Goal: Task Accomplishment & Management: Manage account settings

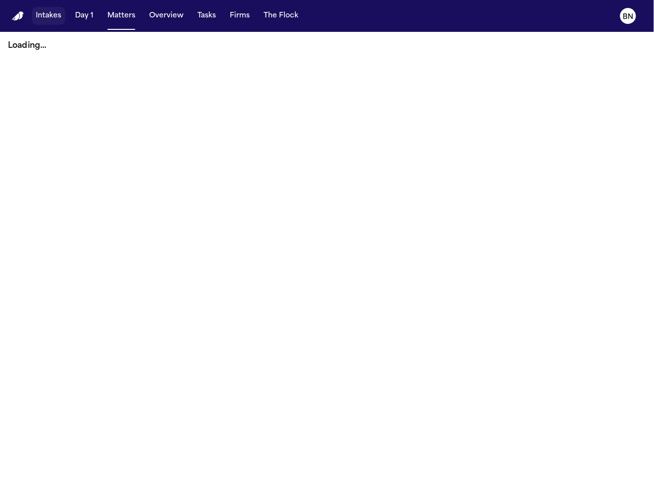
click at [48, 19] on button "Intakes" at bounding box center [48, 16] width 33 height 18
click at [130, 20] on button "Matters" at bounding box center [121, 16] width 36 height 18
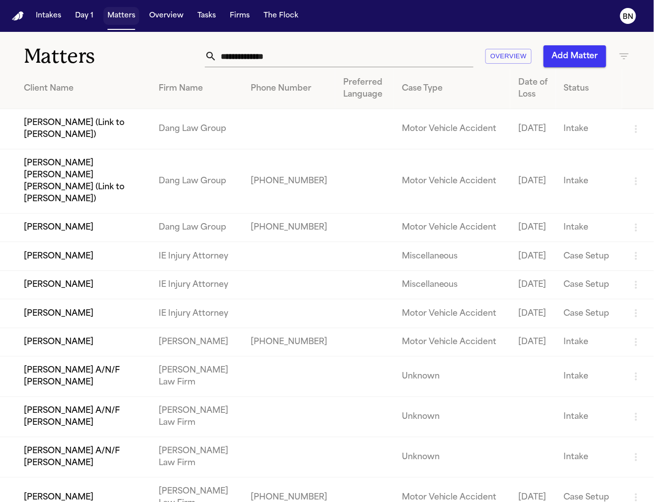
click at [194, 17] on button "Tasks" at bounding box center [207, 16] width 26 height 18
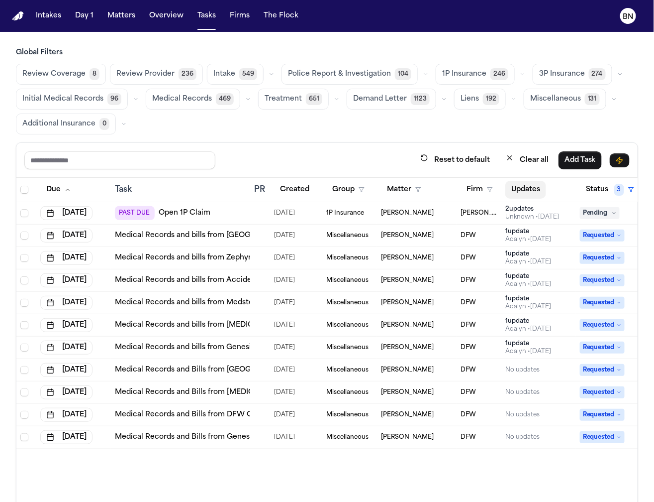
click at [518, 159] on button "Clear all" at bounding box center [527, 160] width 55 height 18
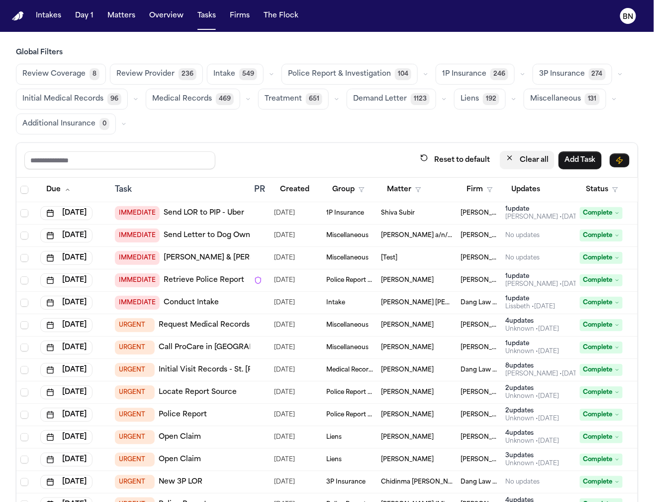
drag, startPoint x: 523, startPoint y: 156, endPoint x: 478, endPoint y: 201, distance: 63.7
click at [522, 157] on button "Clear all" at bounding box center [527, 160] width 55 height 18
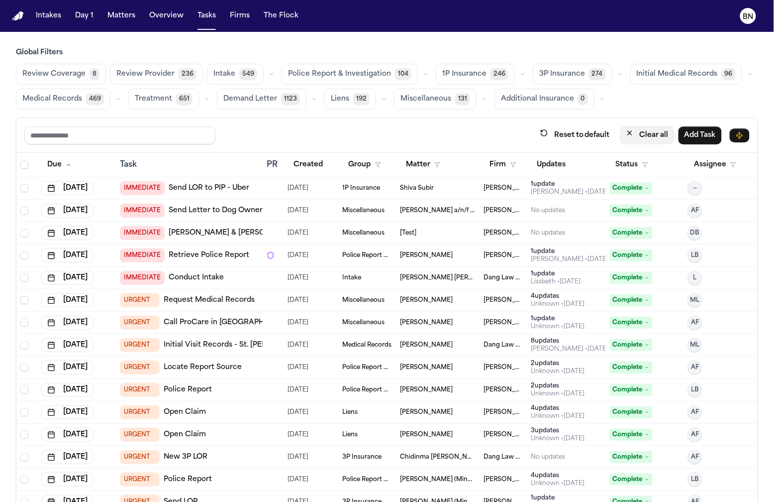
click at [635, 135] on button "Clear all" at bounding box center [647, 135] width 55 height 18
click at [68, 75] on span "Review Coverage" at bounding box center [53, 74] width 63 height 10
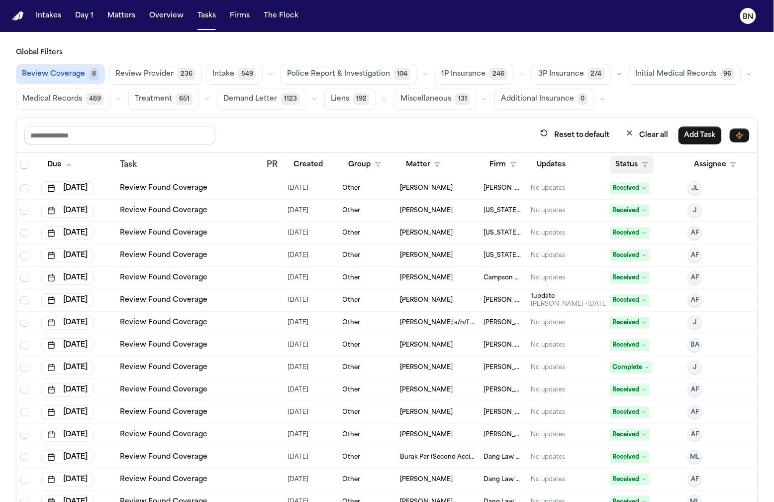
click at [610, 163] on button "Status" at bounding box center [632, 165] width 44 height 18
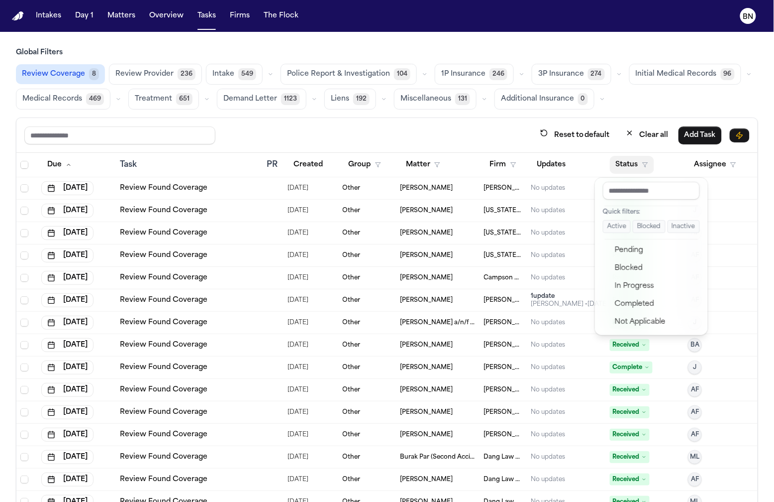
click at [613, 222] on button "Active" at bounding box center [617, 226] width 28 height 13
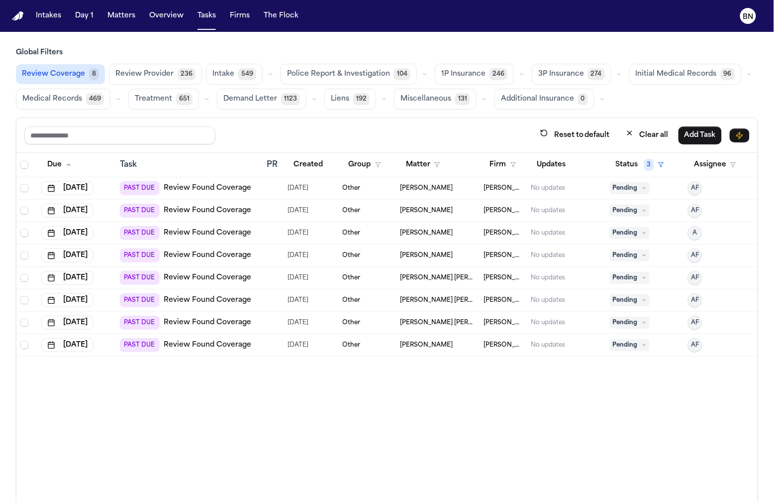
click at [365, 190] on div "Other" at bounding box center [368, 188] width 50 height 8
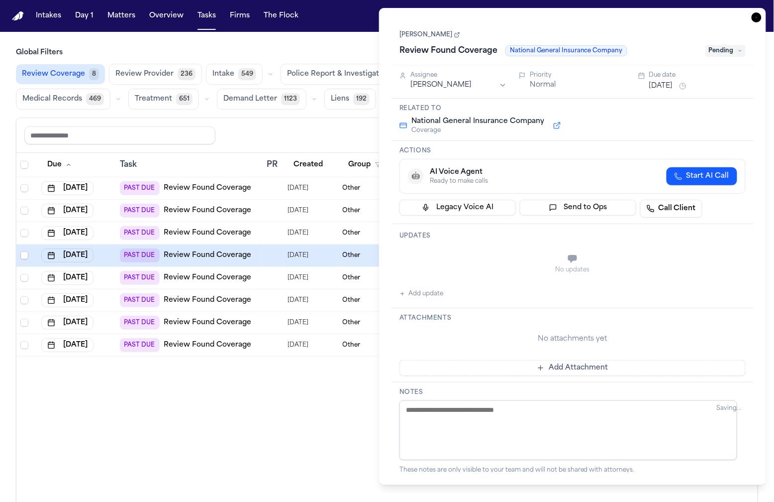
type textarea "**********"
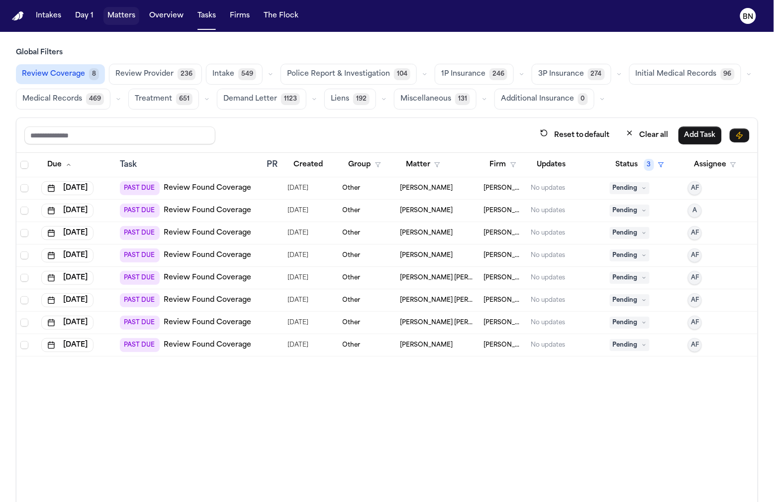
click at [122, 18] on button "Matters" at bounding box center [121, 16] width 36 height 18
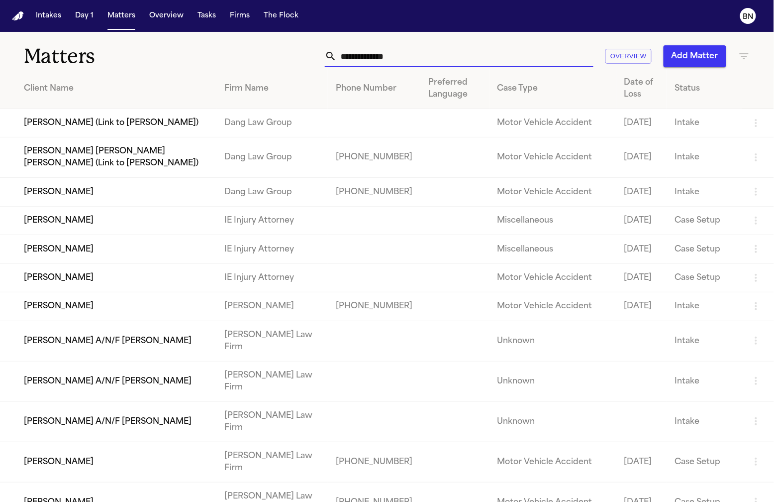
click at [473, 60] on input "text" at bounding box center [465, 56] width 257 height 22
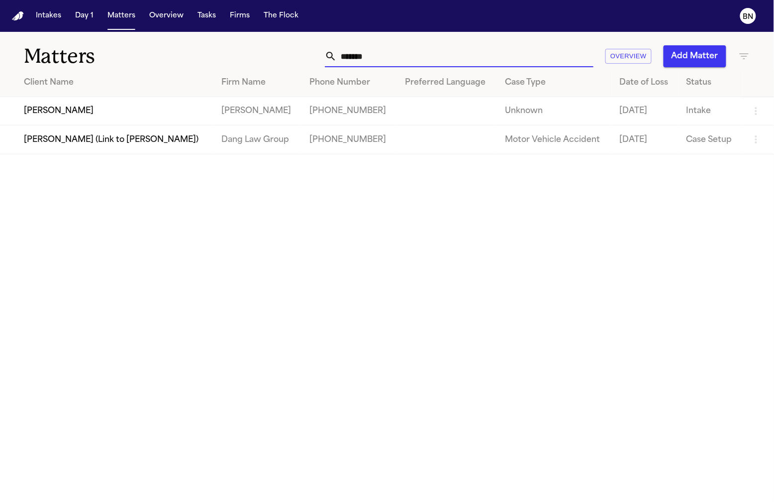
type input "*******"
click at [94, 122] on td "Loretta Johnson" at bounding box center [106, 111] width 213 height 28
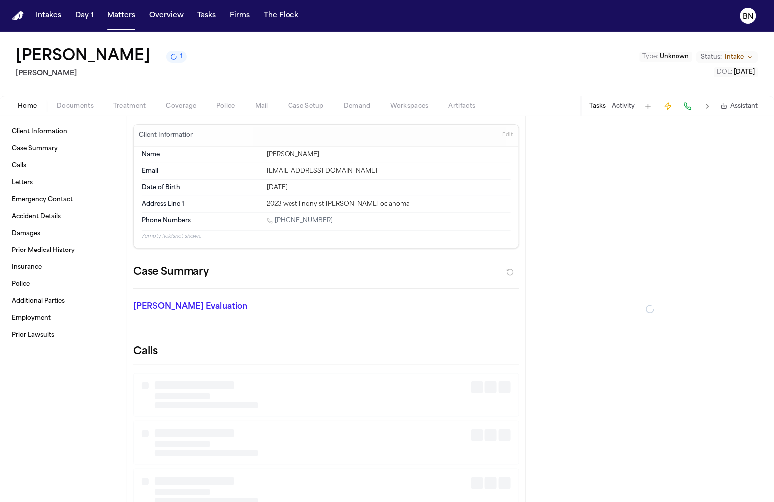
click at [183, 111] on span "button" at bounding box center [181, 111] width 42 height 1
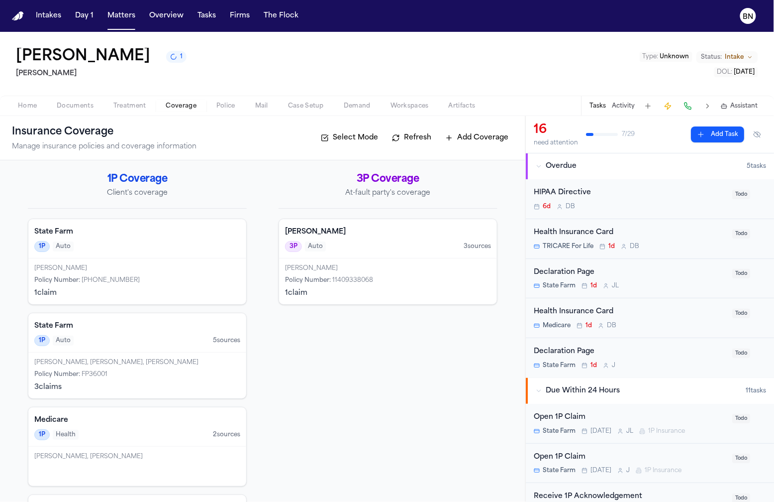
click at [184, 264] on div "Loretta Broussard-Johnson Policy Number : +1-800-732-5246 1 claim" at bounding box center [137, 281] width 218 height 46
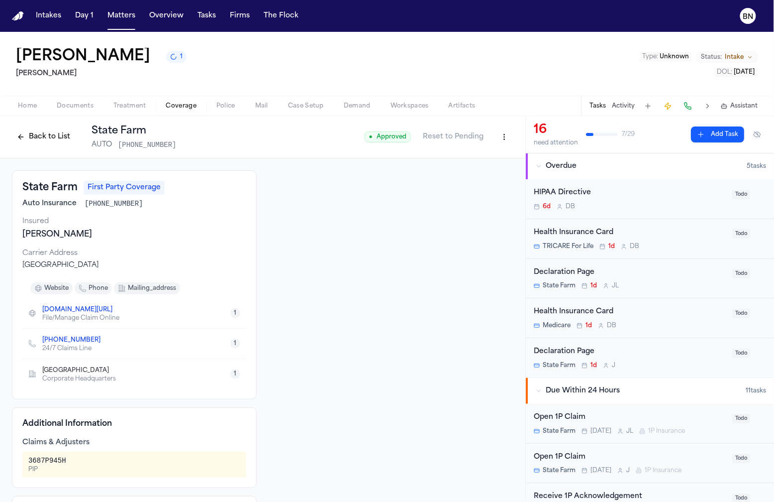
click at [50, 138] on button "Back to List" at bounding box center [43, 137] width 63 height 16
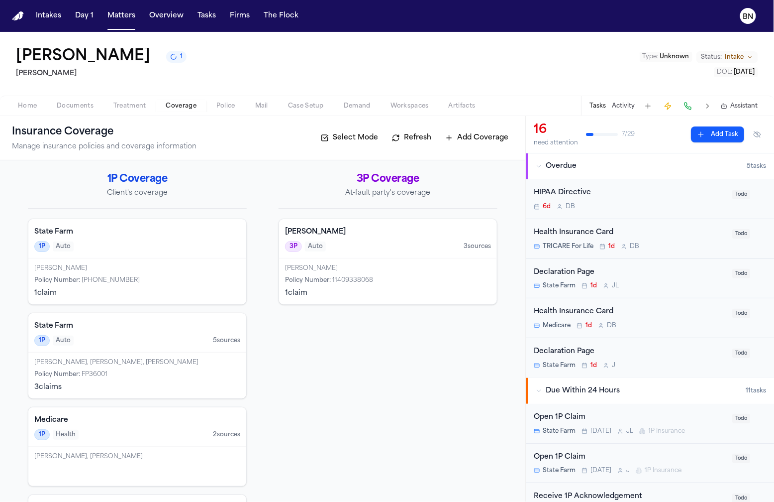
click at [146, 291] on div "1 claim" at bounding box center [137, 293] width 206 height 10
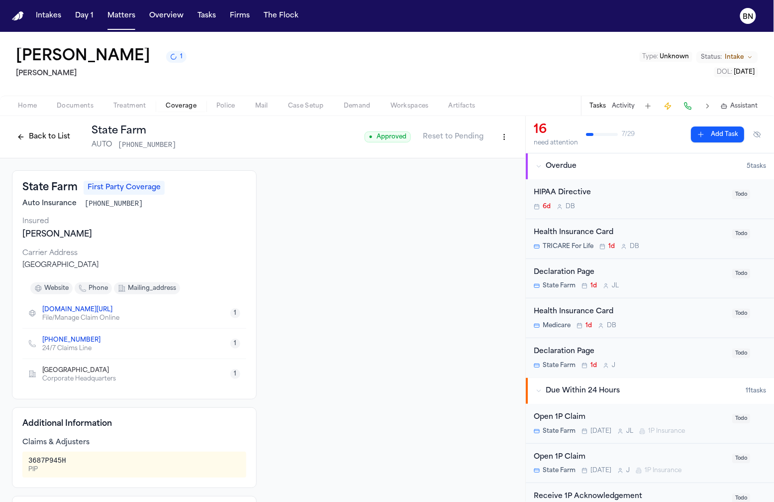
click at [24, 128] on div "Back to List State Farm AUTO +1-800-732-5246" at bounding box center [94, 137] width 165 height 26
click at [24, 134] on button "Back to List" at bounding box center [43, 137] width 63 height 16
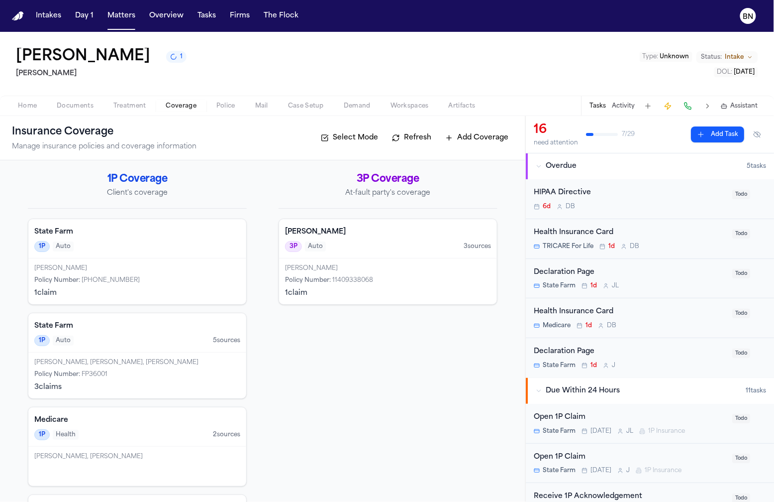
click at [126, 317] on div "State Farm 1P Auto 5 source s" at bounding box center [137, 332] width 218 height 39
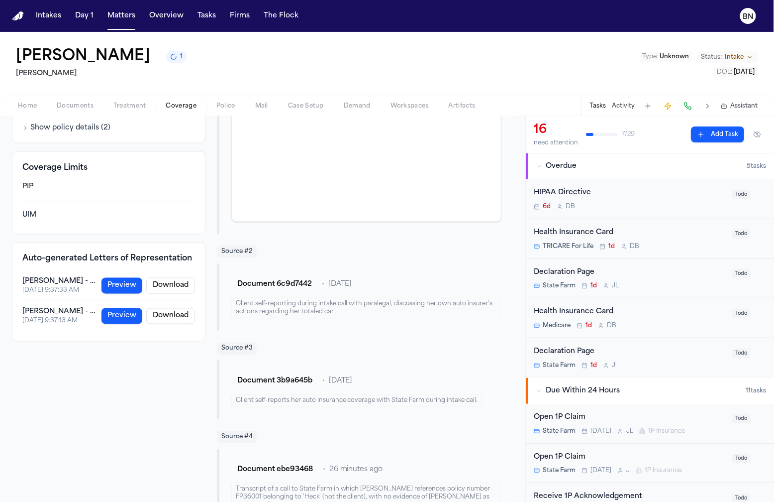
scroll to position [382, 0]
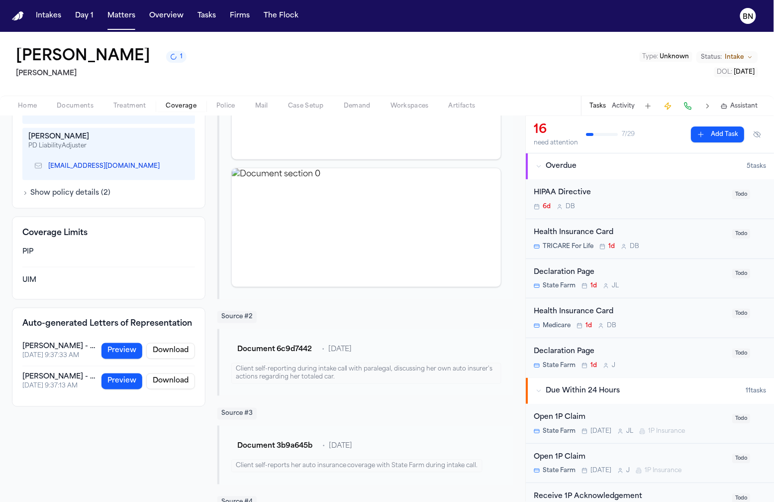
click at [31, 276] on div "UIM" at bounding box center [108, 280] width 173 height 10
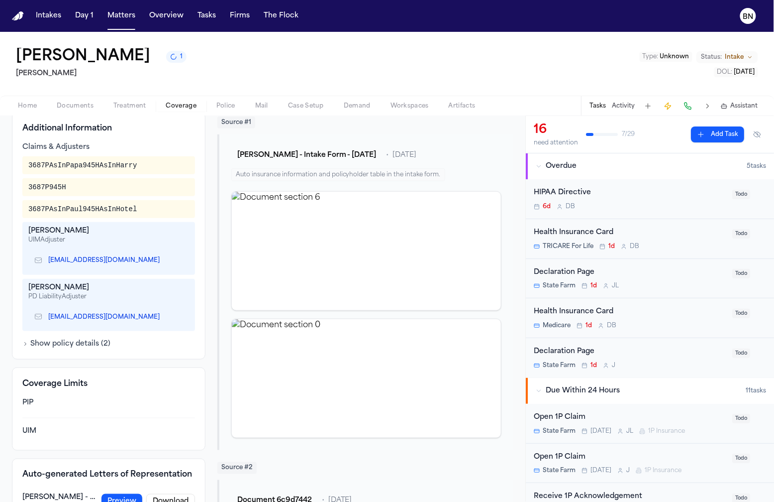
scroll to position [209, 0]
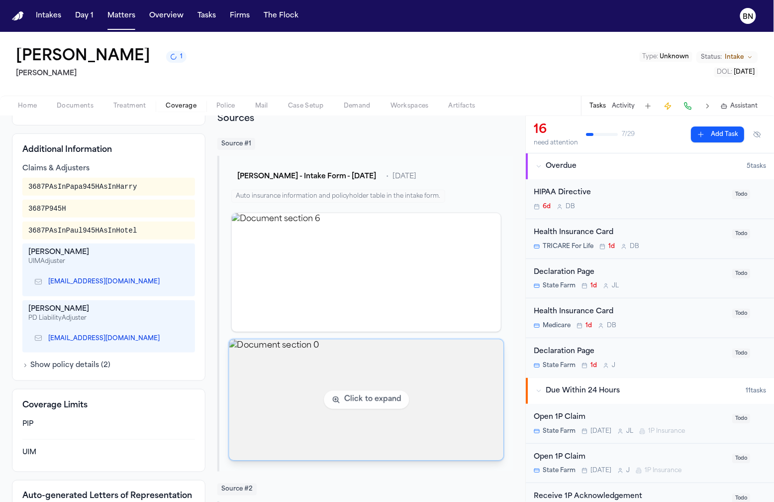
click at [248, 367] on img "View document section 0" at bounding box center [366, 399] width 275 height 121
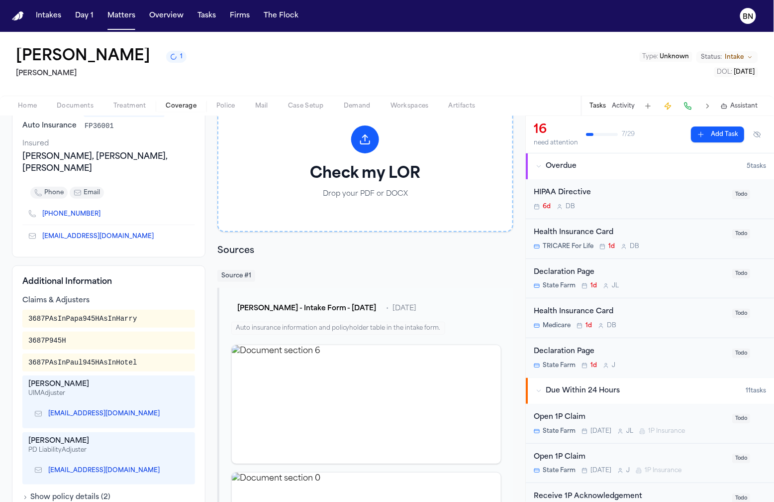
scroll to position [21, 0]
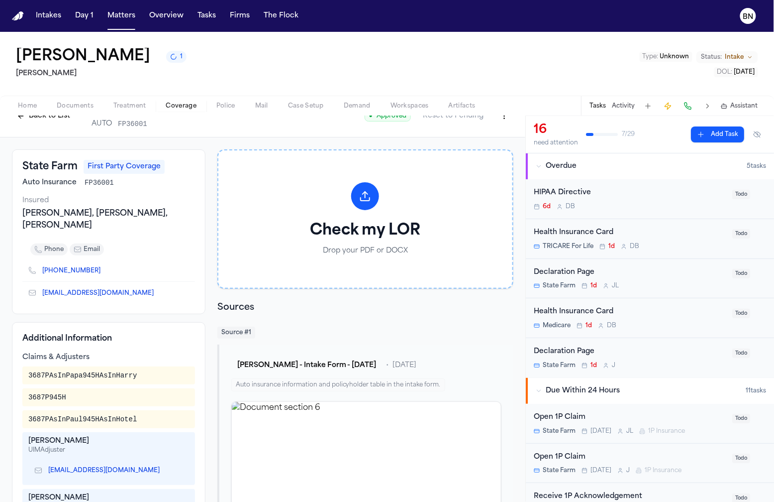
click at [35, 124] on button "Back to List" at bounding box center [43, 116] width 63 height 16
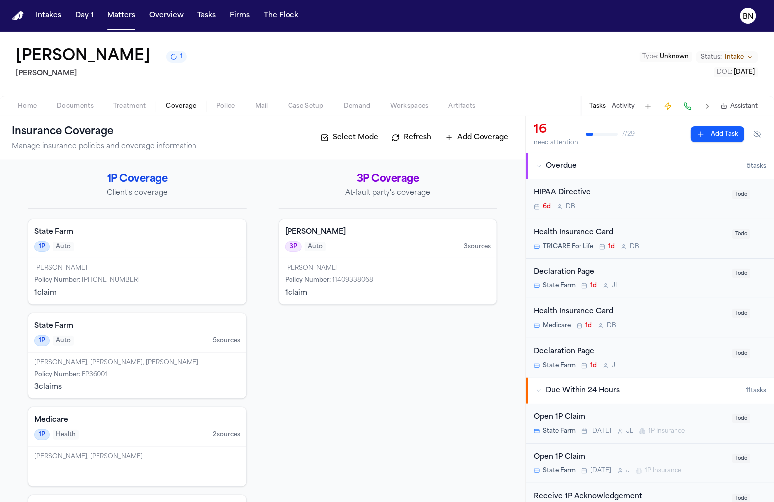
click at [101, 243] on div "1P Auto" at bounding box center [137, 246] width 206 height 11
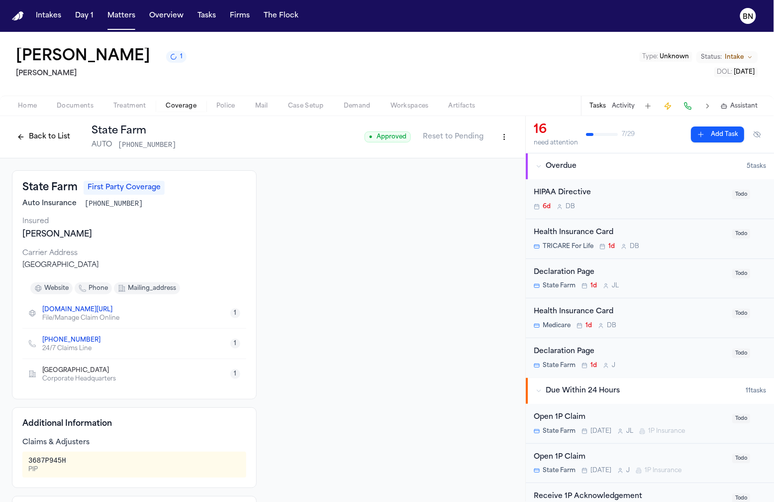
scroll to position [13, 0]
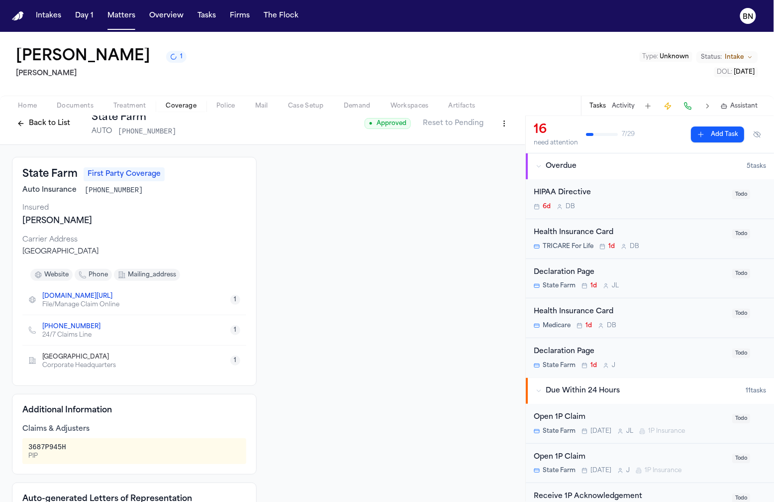
click at [46, 131] on button "Back to List" at bounding box center [43, 123] width 63 height 16
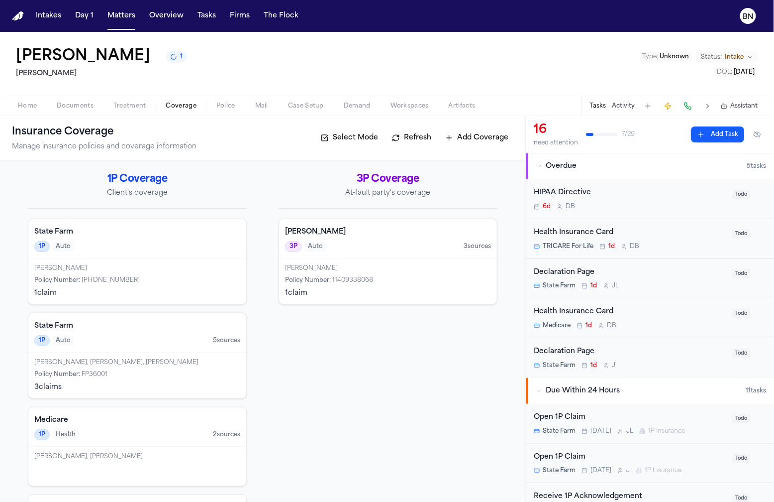
drag, startPoint x: 253, startPoint y: 212, endPoint x: 224, endPoint y: 197, distance: 32.0
click at [251, 213] on div "1P Coverage Client's coverage State Farm 1P Auto Loretta Broussard-Johnson Poli…" at bounding box center [263, 373] width 470 height 402
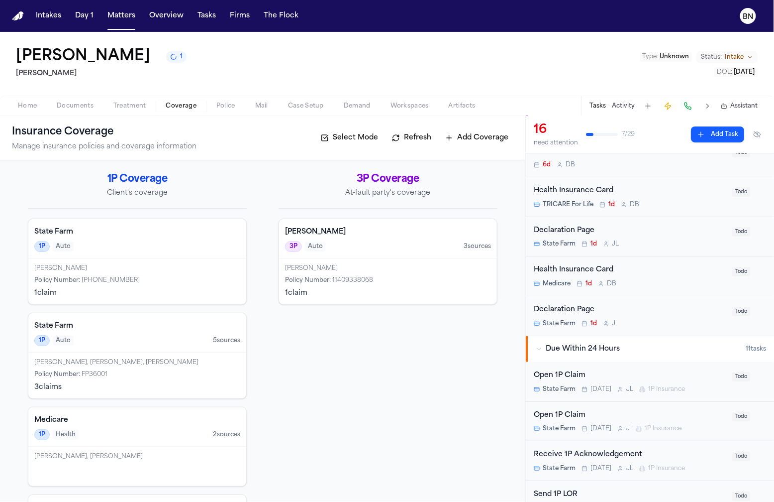
click at [176, 353] on div "Loretta Broussard-Johnson, Loretta Broussard Johnson, Loretta Johnson Policy Nu…" at bounding box center [137, 375] width 218 height 46
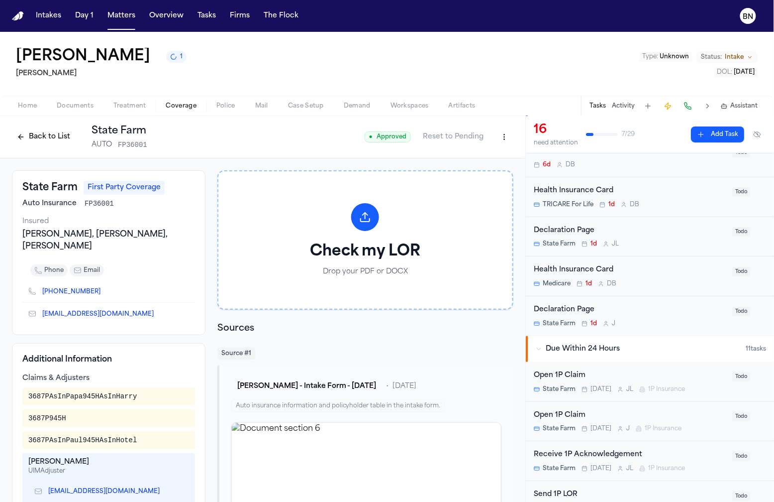
scroll to position [13, 0]
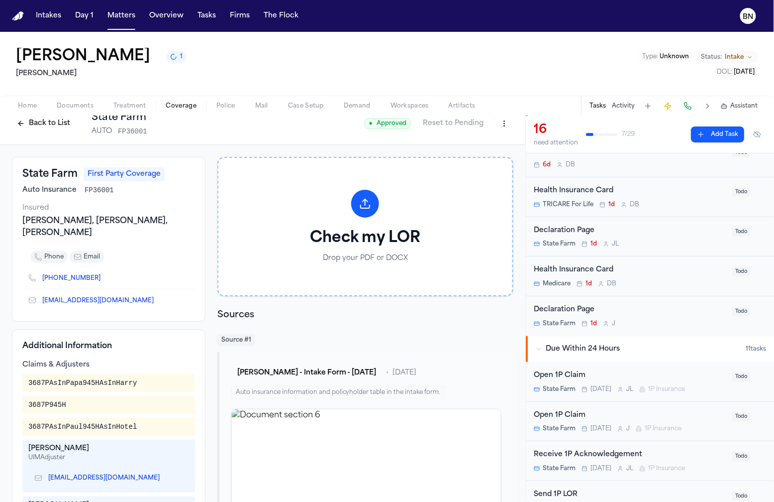
click at [166, 357] on div "Additional Information Claims & Adjusters 3687PAsInPapa945HAsInHarry 3687P945H …" at bounding box center [109, 452] width 194 height 247
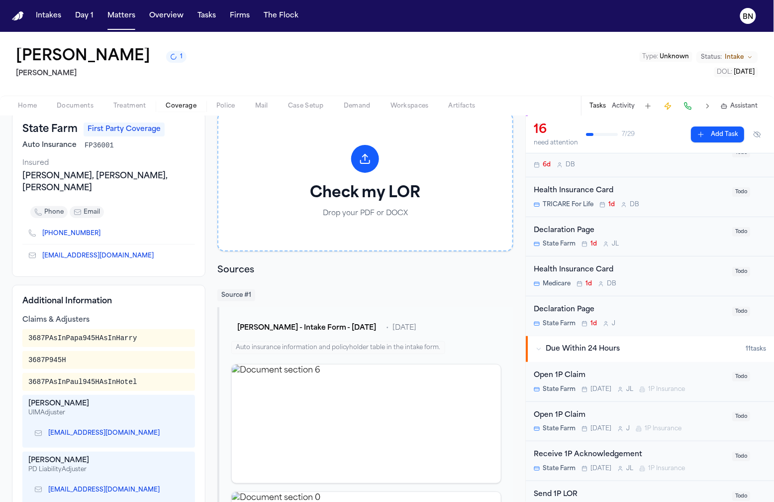
scroll to position [0, 0]
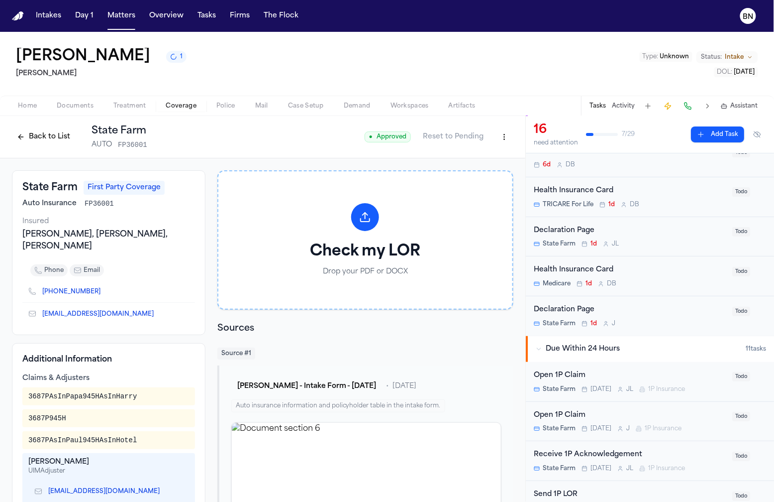
click at [44, 141] on button "Back to List" at bounding box center [43, 137] width 63 height 16
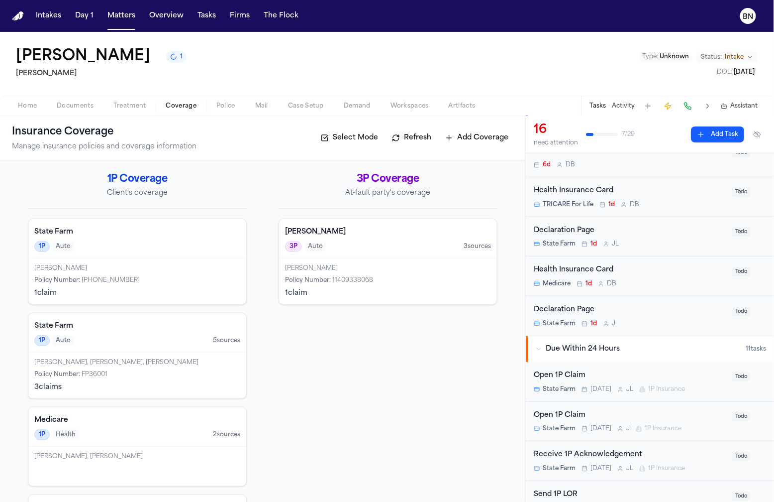
click at [138, 267] on div "Loretta Broussard-Johnson" at bounding box center [137, 268] width 206 height 8
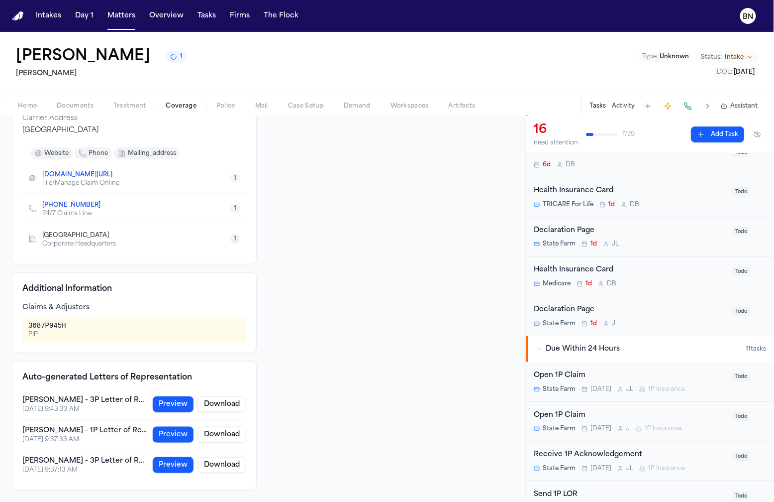
scroll to position [136, 0]
click at [173, 410] on button "Preview" at bounding box center [173, 404] width 41 height 16
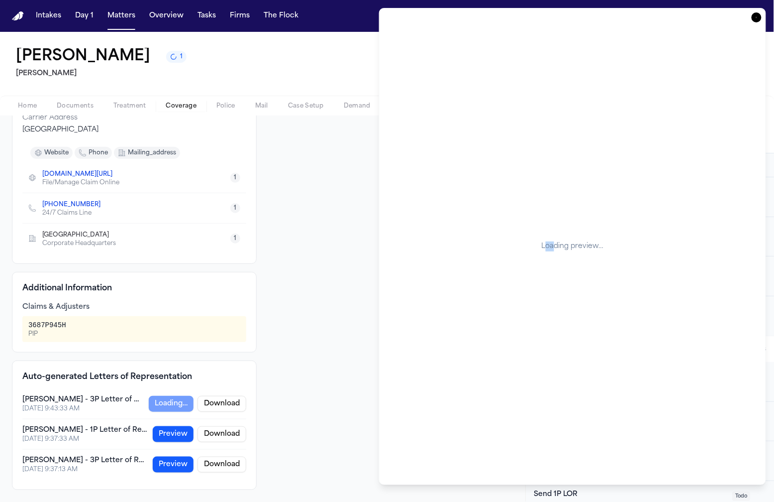
drag, startPoint x: 547, startPoint y: 249, endPoint x: 554, endPoint y: 248, distance: 6.5
click at [554, 248] on div "Loading preview…" at bounding box center [573, 246] width 362 height 452
click at [551, 248] on div "Loading preview…" at bounding box center [573, 246] width 362 height 452
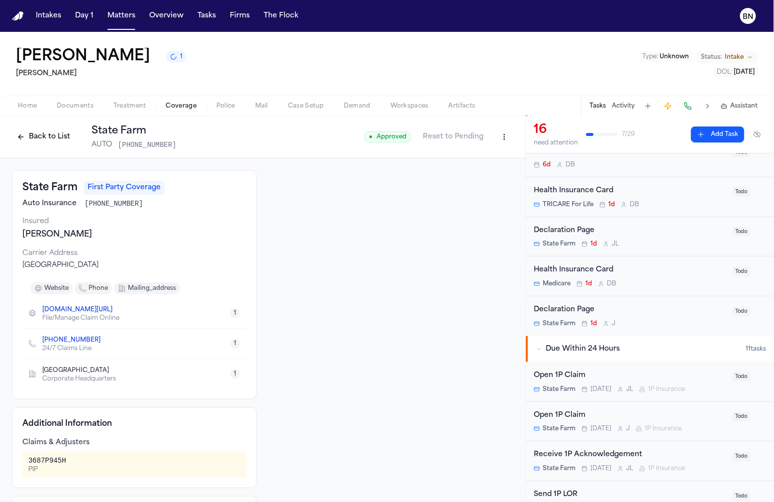
scroll to position [118, 0]
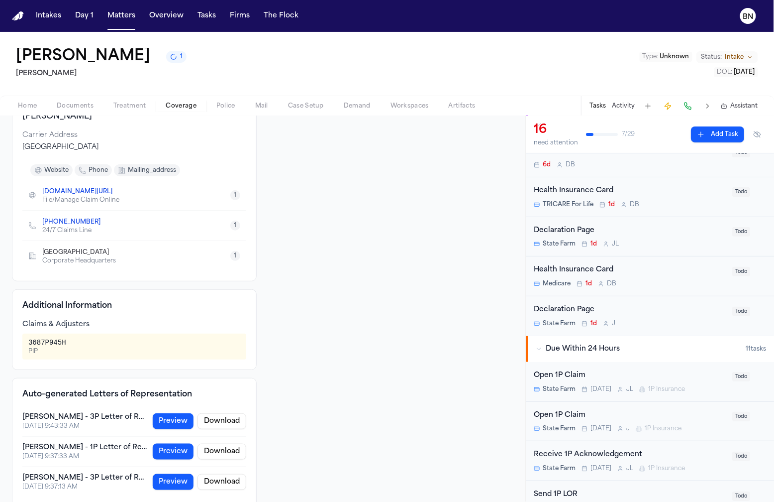
click at [164, 422] on button "Preview" at bounding box center [173, 421] width 41 height 16
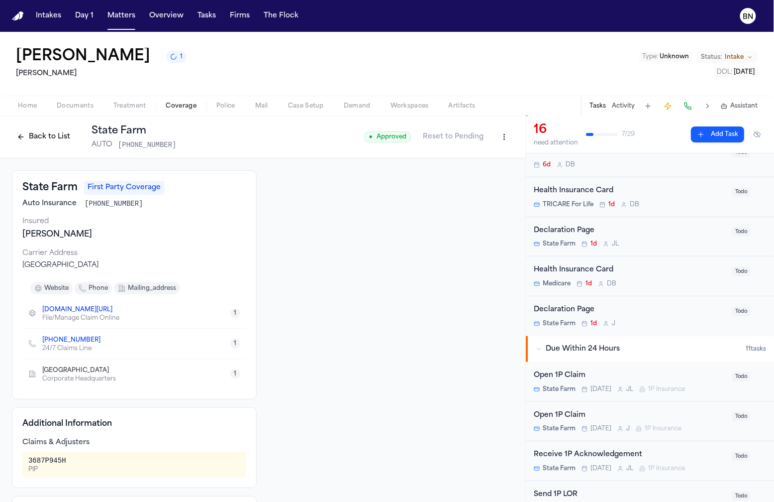
click at [47, 135] on button "Back to List" at bounding box center [43, 137] width 63 height 16
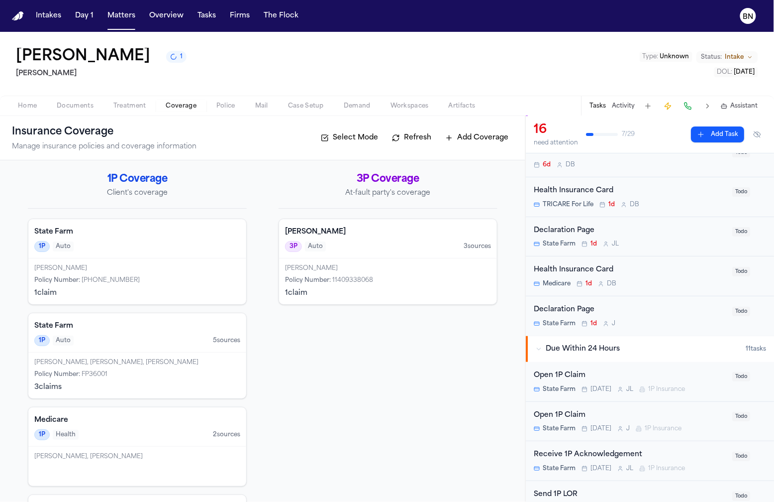
click at [364, 283] on span "11409338068" at bounding box center [352, 280] width 41 height 6
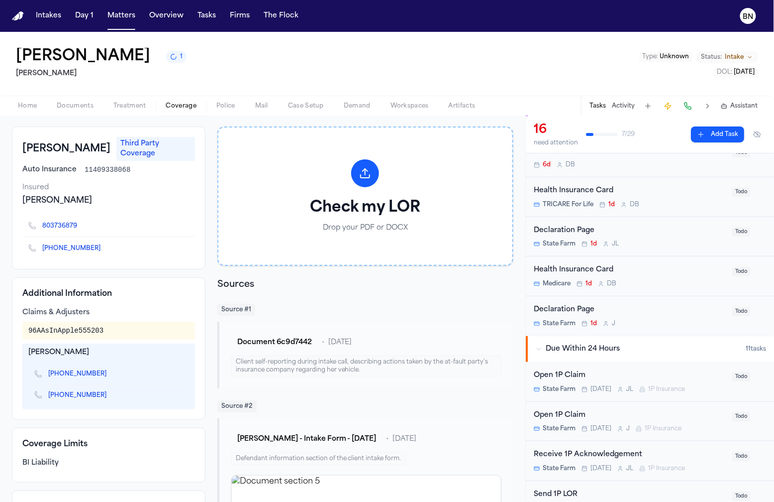
scroll to position [107, 0]
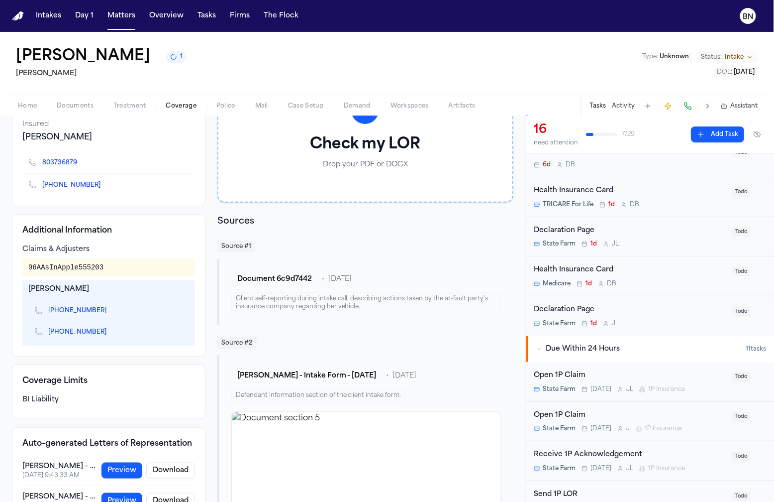
click at [127, 462] on button "Preview" at bounding box center [122, 470] width 41 height 16
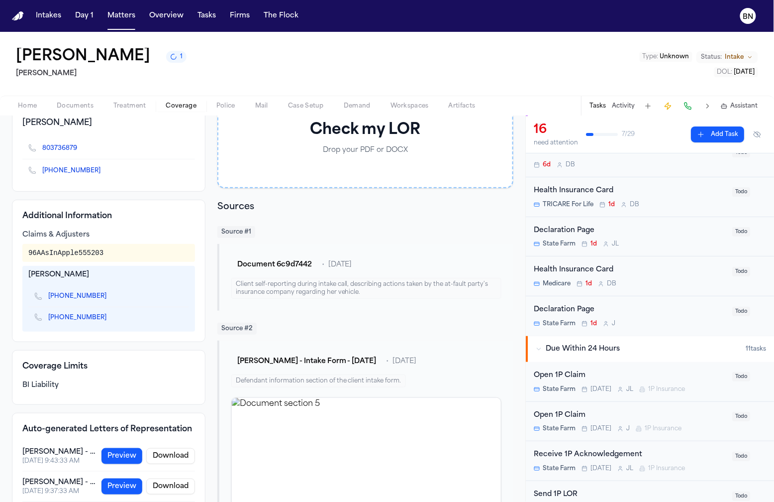
click at [118, 480] on button "Preview" at bounding box center [122, 486] width 41 height 16
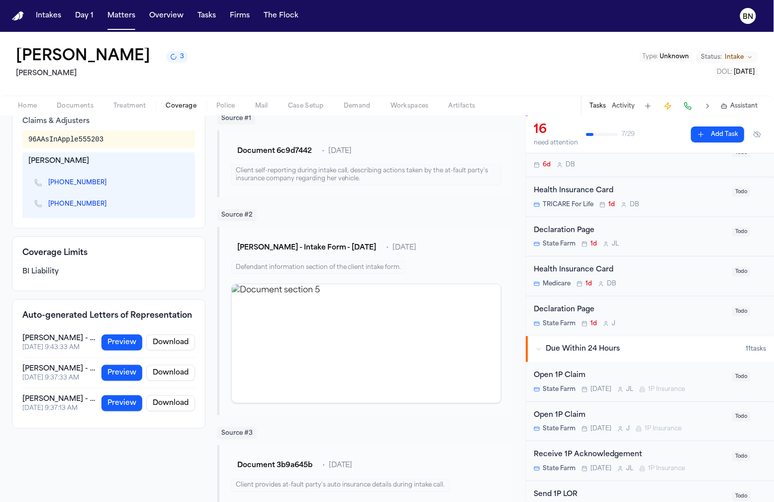
scroll to position [0, 0]
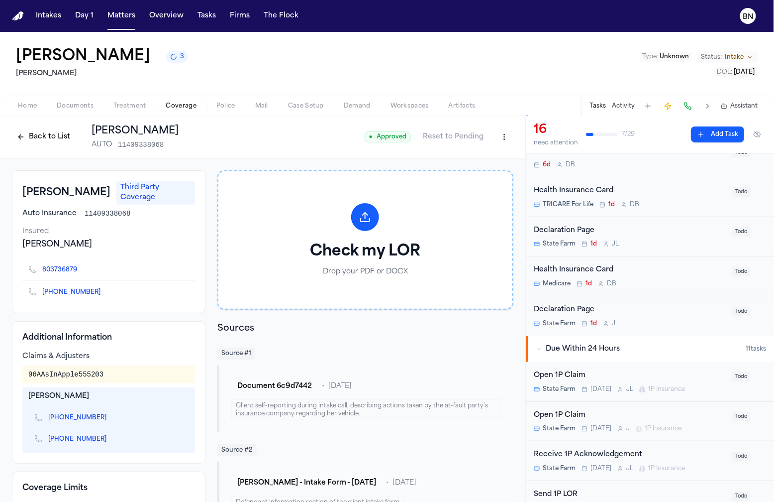
click at [42, 135] on button "Back to List" at bounding box center [43, 137] width 63 height 16
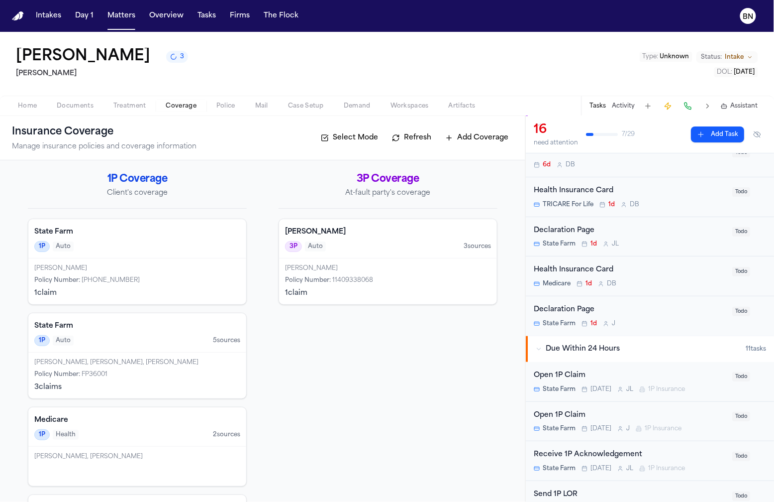
click at [157, 302] on div "Loretta Broussard-Johnson Policy Number : +1-800-732-5246 1 claim" at bounding box center [137, 281] width 218 height 46
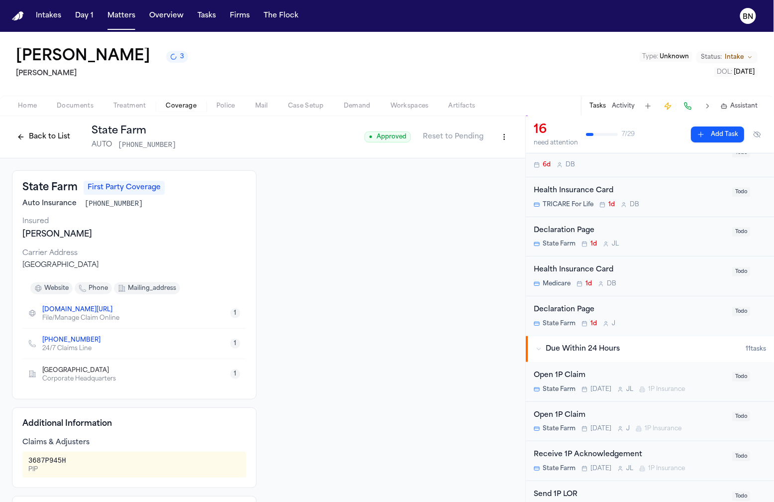
click at [55, 136] on button "Back to List" at bounding box center [43, 137] width 63 height 16
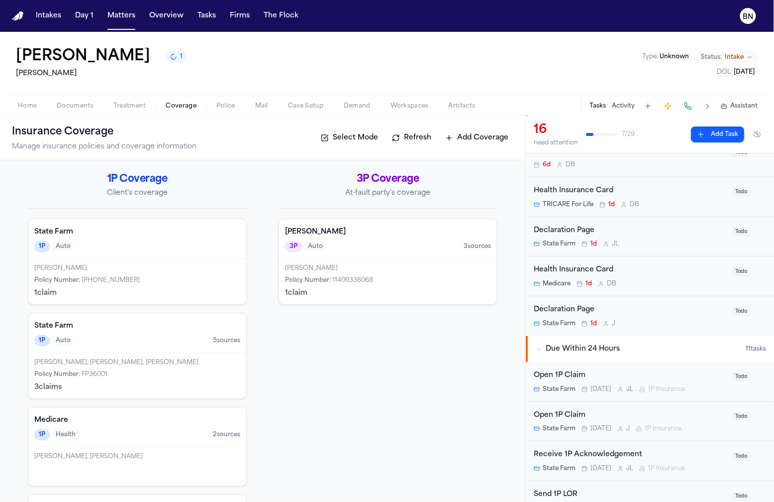
click at [301, 106] on span "Case Setup" at bounding box center [306, 106] width 36 height 8
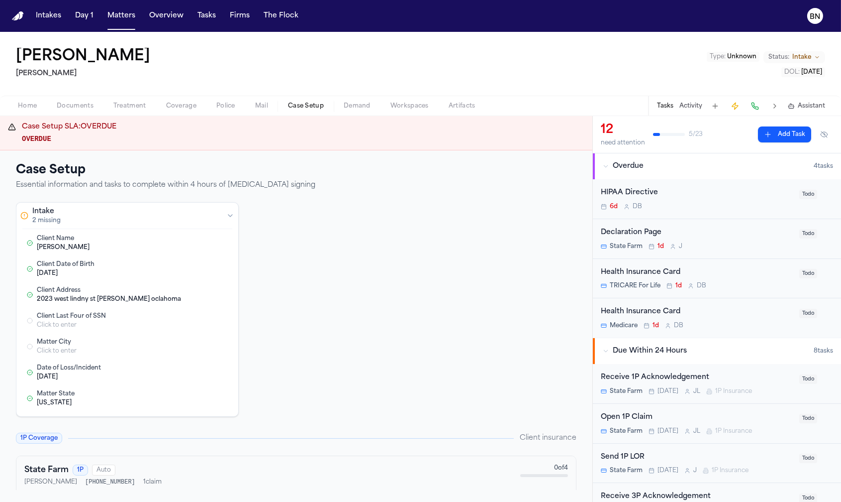
scroll to position [136, 0]
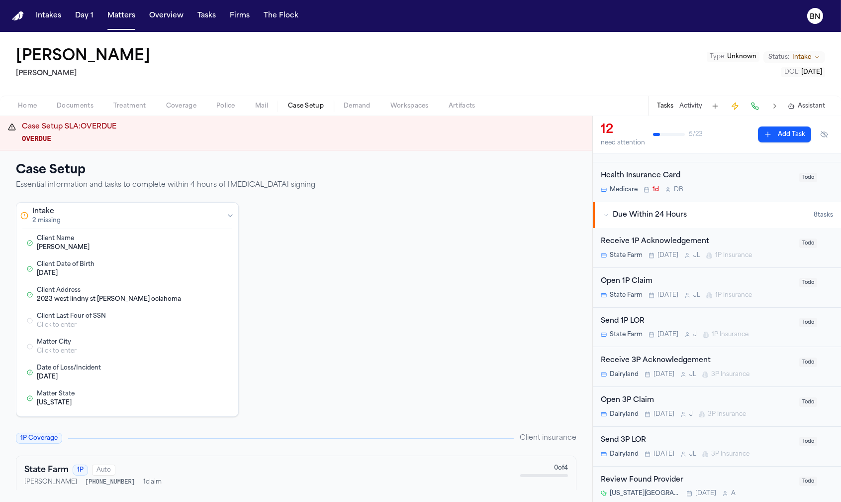
click at [630, 282] on div "Open 1P Claim" at bounding box center [697, 281] width 193 height 11
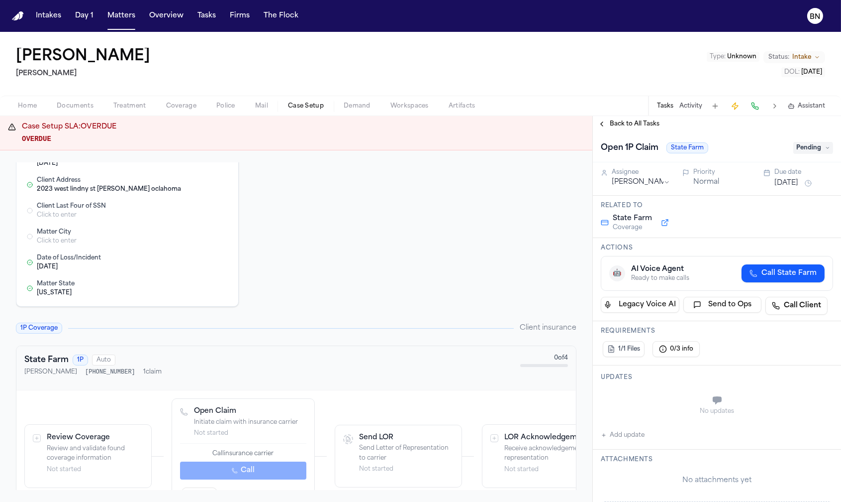
scroll to position [2, 0]
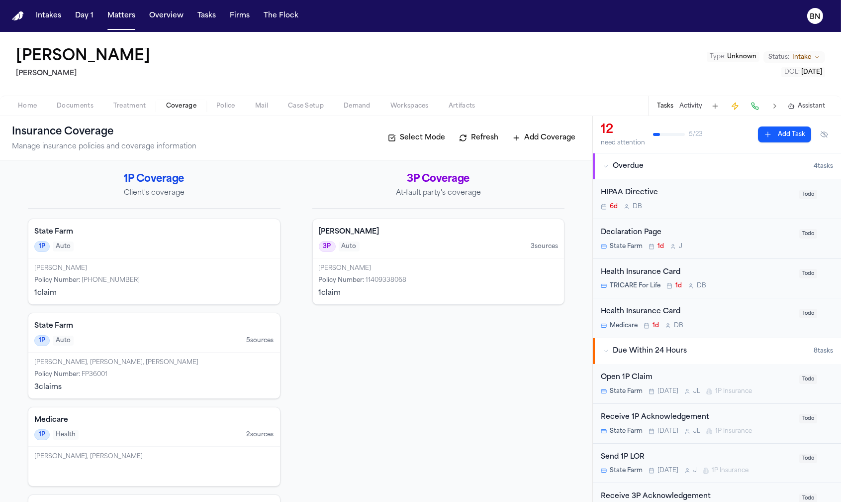
click at [187, 102] on span "Coverage" at bounding box center [181, 106] width 30 height 8
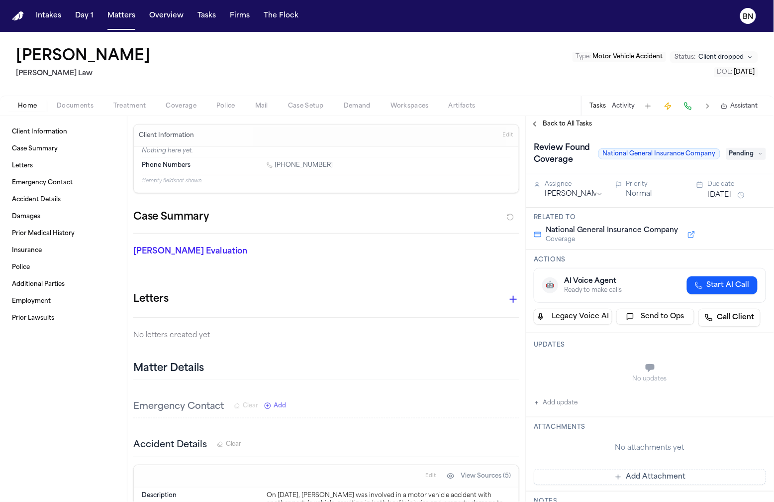
type textarea "**********"
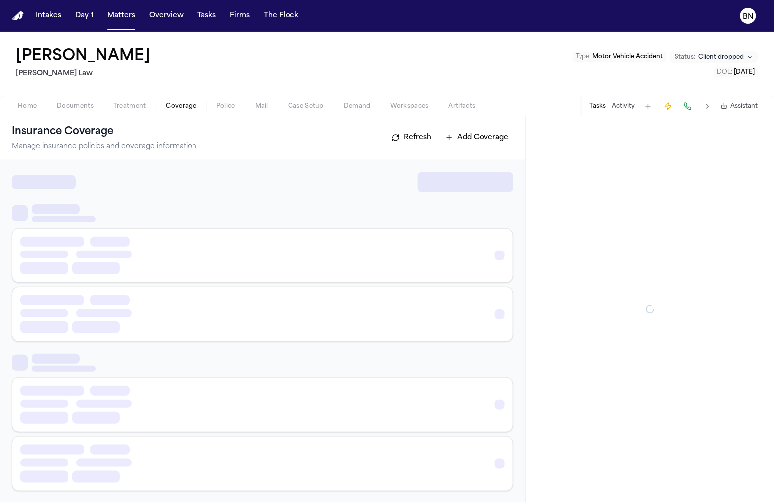
click at [191, 111] on span "button" at bounding box center [181, 111] width 42 height 1
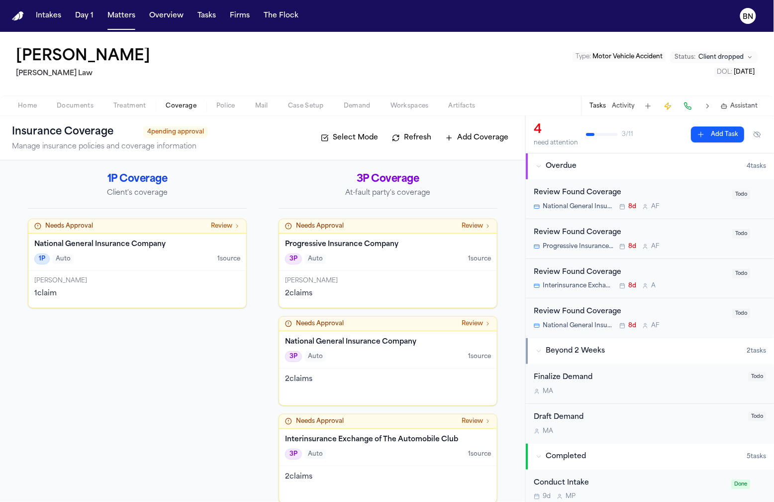
click at [117, 249] on h4 "National General Insurance Company" at bounding box center [137, 244] width 206 height 10
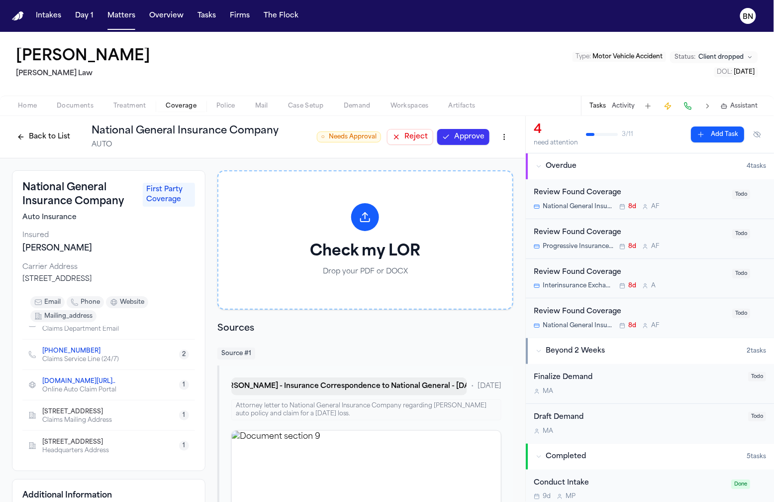
scroll to position [190, 0]
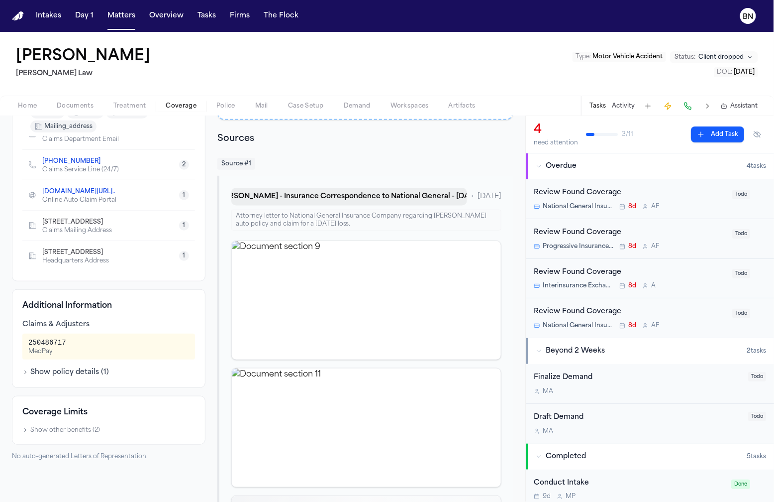
click at [331, 193] on button "A. Endaya - Insurance Correspondence to National General - 7.23.25" at bounding box center [349, 197] width 236 height 18
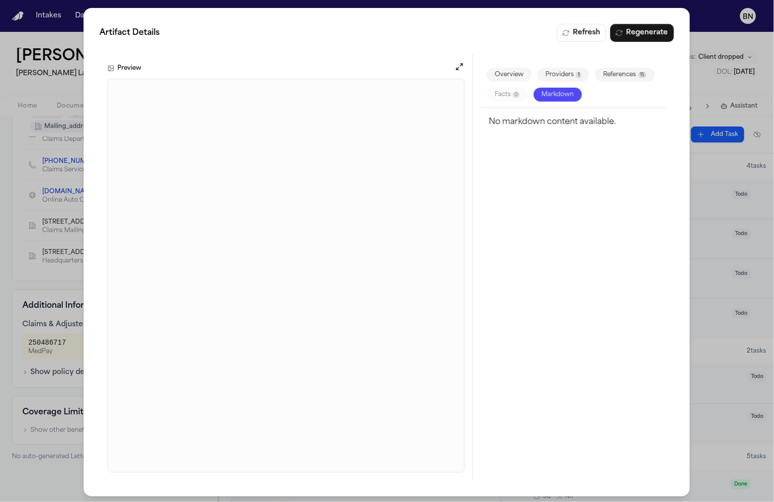
click at [20, 222] on div "Artifact Details Refresh Regenerate Preview Overview Providers 1 References 15 …" at bounding box center [387, 252] width 774 height 504
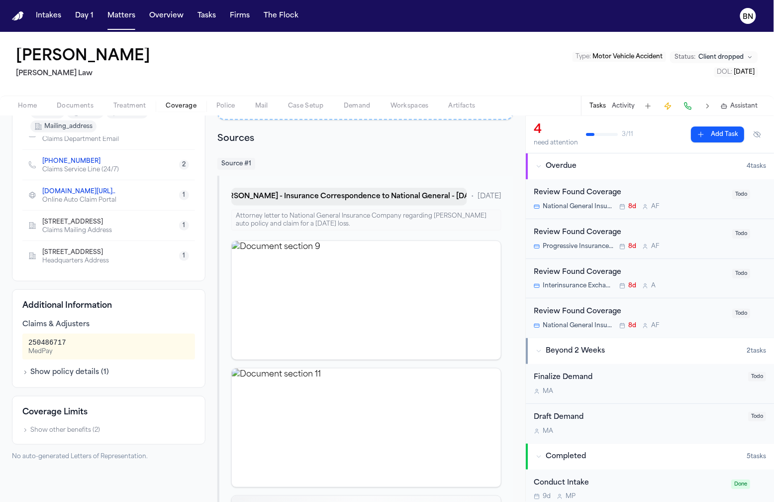
click at [347, 198] on button "A. Endaya - Insurance Correspondence to National General - 7.23.25" at bounding box center [349, 197] width 236 height 18
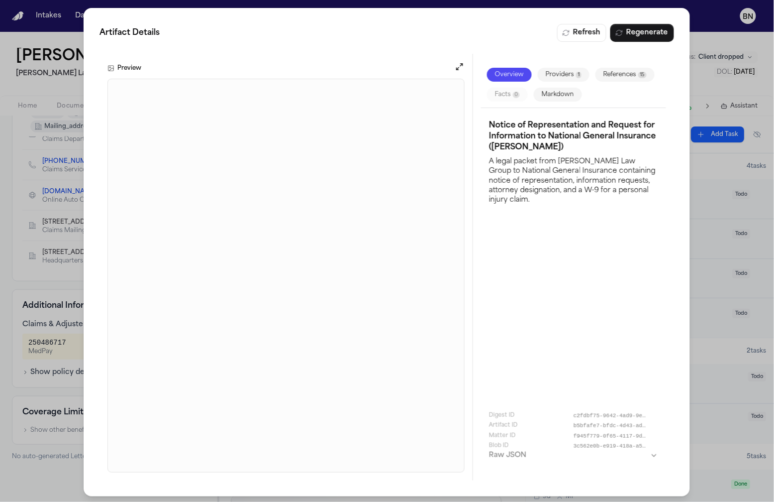
click at [43, 285] on div "Artifact Details Refresh Regenerate Preview Overview Providers 1 References 15 …" at bounding box center [387, 252] width 774 height 504
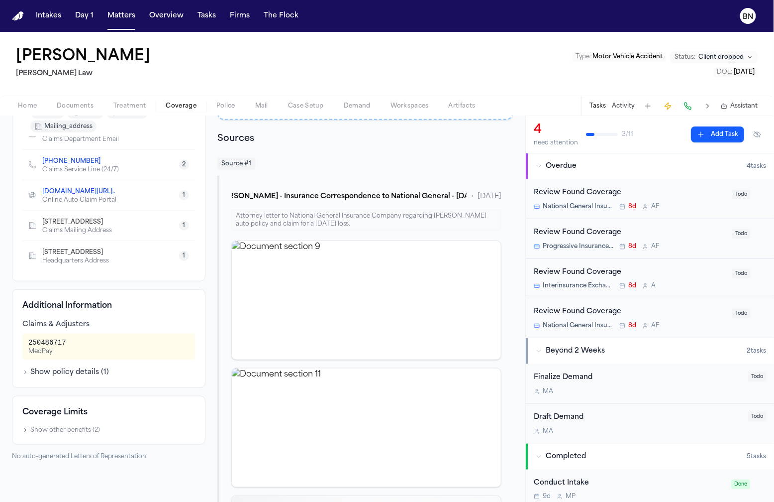
scroll to position [0, 0]
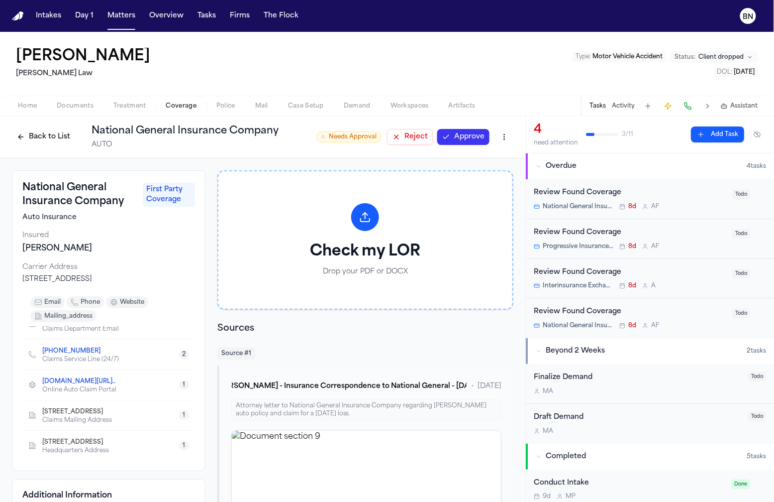
click at [448, 138] on button "Approve" at bounding box center [463, 137] width 52 height 16
click at [36, 136] on button "Back to List" at bounding box center [43, 137] width 63 height 16
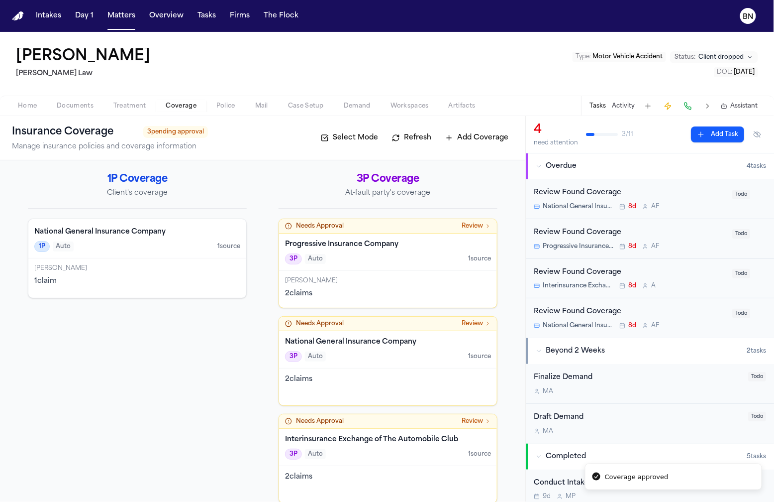
scroll to position [13, 0]
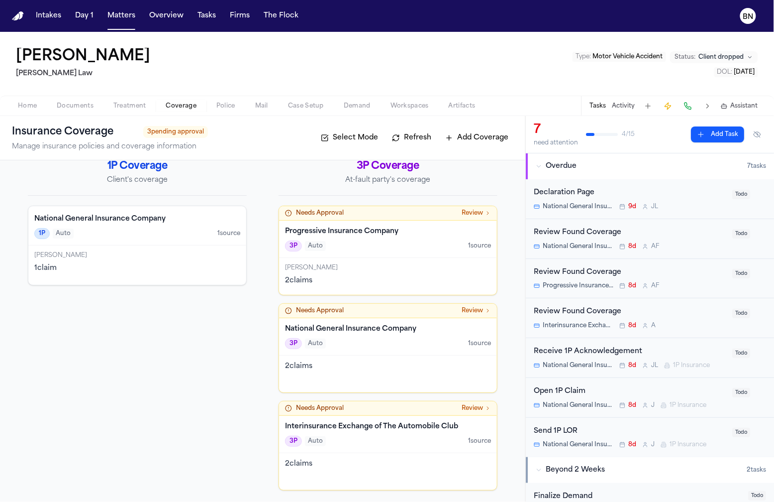
click at [338, 362] on div "2 claim s" at bounding box center [388, 366] width 206 height 10
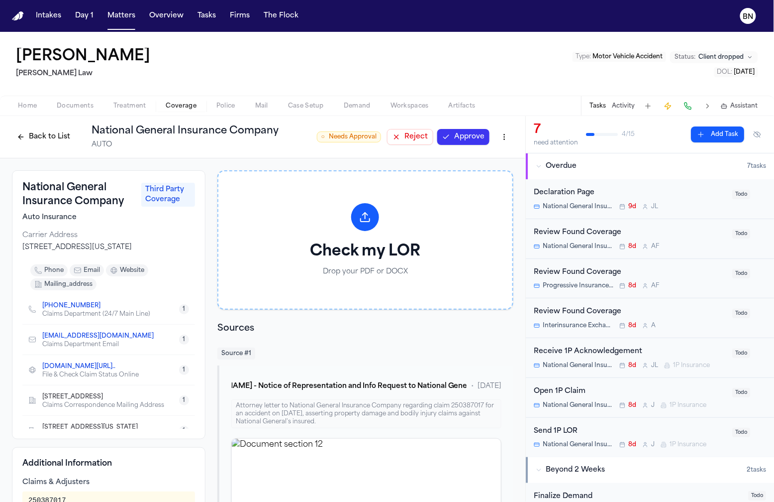
click at [27, 133] on button "Back to List" at bounding box center [43, 137] width 63 height 16
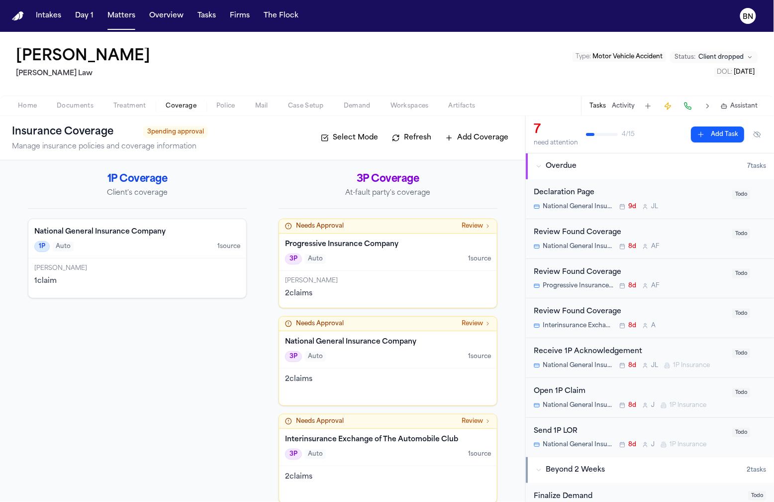
click at [78, 103] on span "Documents" at bounding box center [75, 106] width 37 height 8
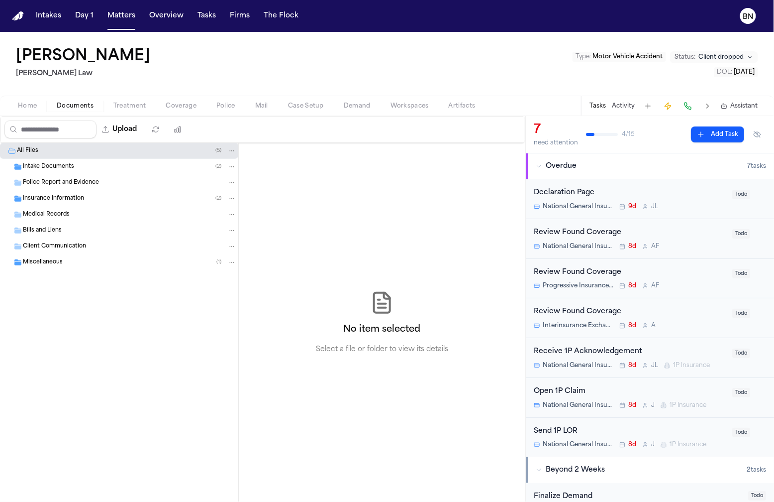
click at [91, 167] on div "Intake Documents ( 2 )" at bounding box center [129, 166] width 213 height 9
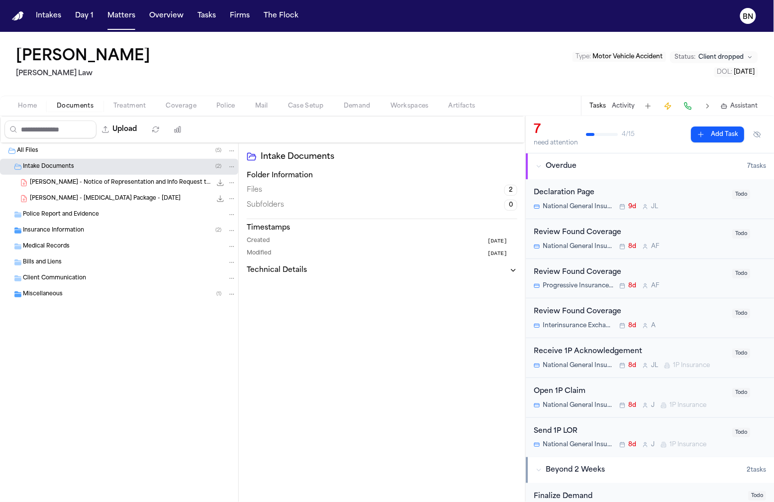
click at [98, 187] on span "A. Endaya - Notice of Representation and Info Request to AAA - 7.23.25" at bounding box center [121, 183] width 182 height 8
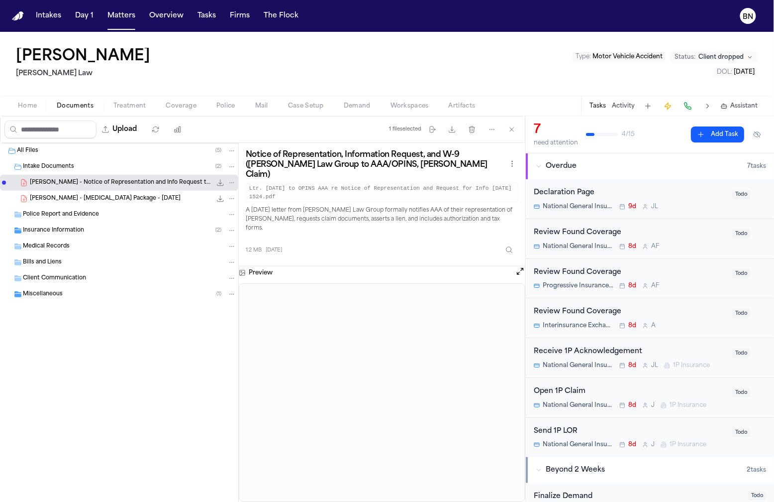
click at [110, 204] on div "A. Endaya - Retainer Package - 7.18.25 1.6 MB • PDF" at bounding box center [119, 199] width 238 height 16
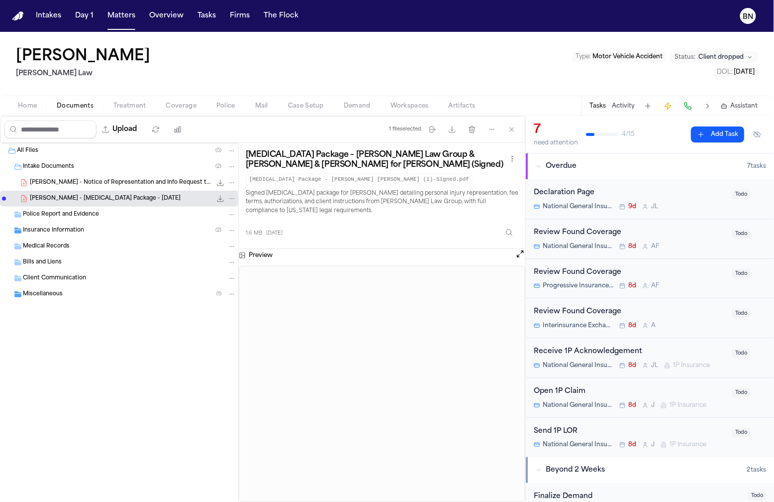
click at [101, 231] on div "Insurance Information ( 2 )" at bounding box center [129, 230] width 213 height 9
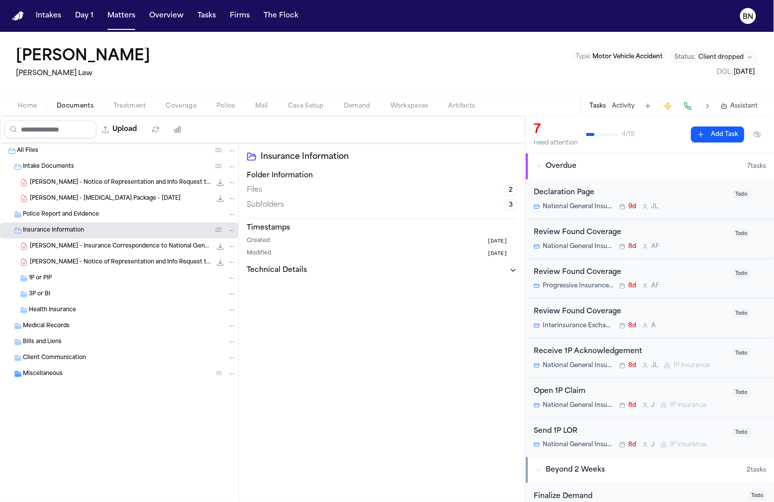
click at [106, 248] on span "A. Endaya - Insurance Correspondence to National General - 7.23.25" at bounding box center [121, 246] width 182 height 8
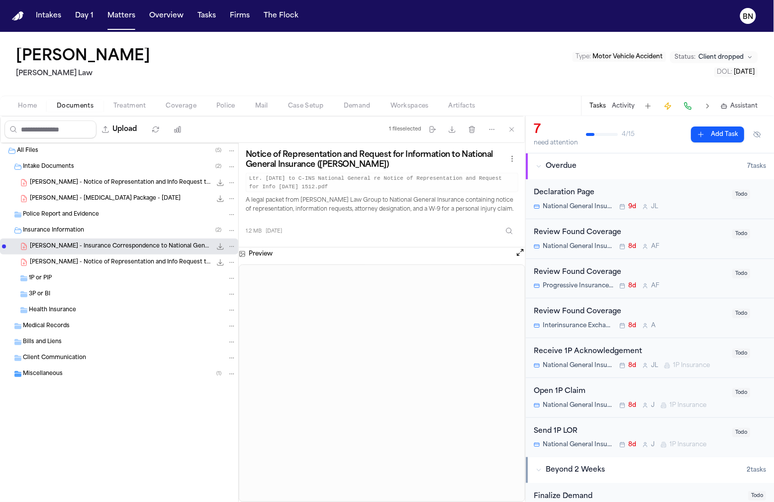
click at [131, 273] on div "1P or PIP" at bounding box center [119, 278] width 238 height 16
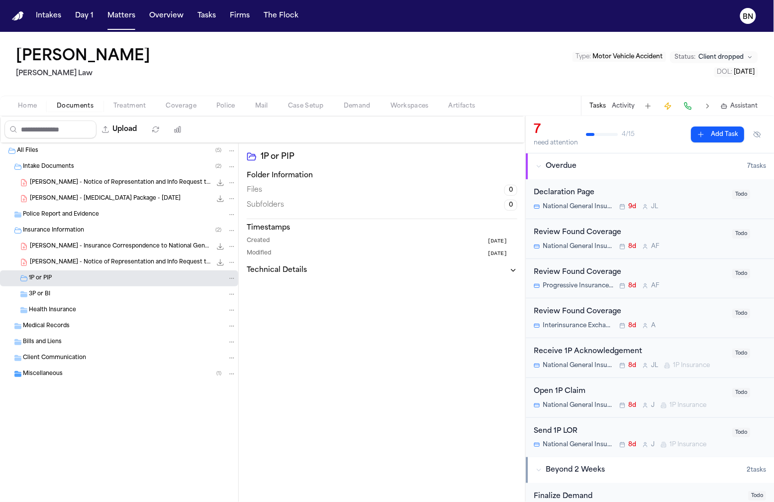
click at [131, 270] on div "1P or PIP" at bounding box center [119, 278] width 238 height 16
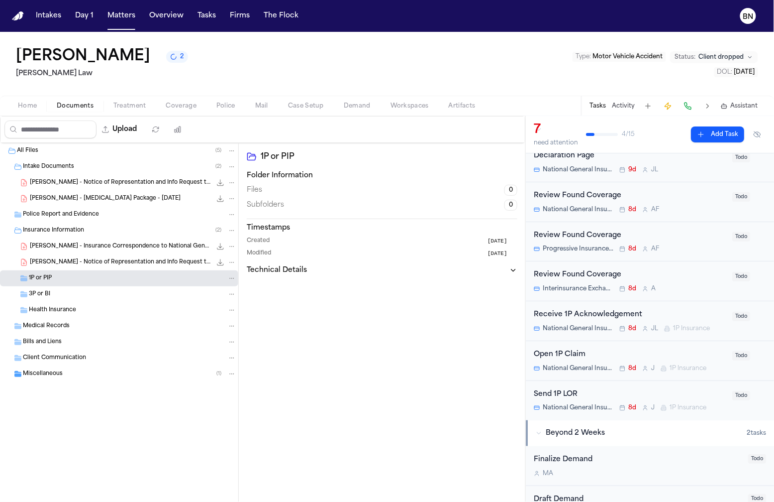
click at [734, 356] on span "Todo" at bounding box center [741, 355] width 18 height 9
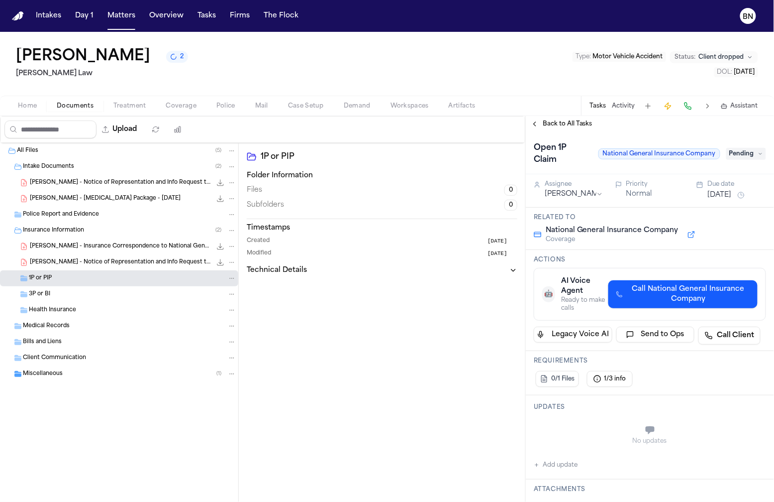
click at [742, 156] on span "Pending" at bounding box center [746, 154] width 40 height 12
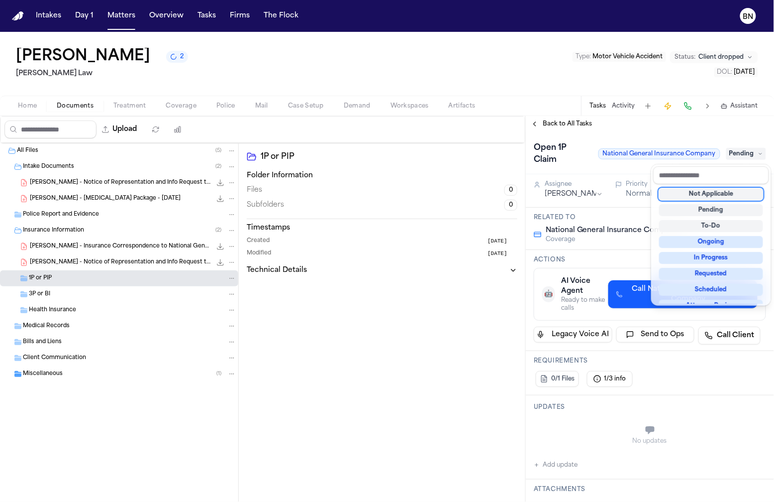
drag, startPoint x: 716, startPoint y: 197, endPoint x: 698, endPoint y: 189, distance: 20.3
click at [716, 197] on div "Not Applicable" at bounding box center [711, 194] width 104 height 12
click at [565, 129] on div "Back to All Tasks Open 1P Claim National General Insurance Company Not Applicab…" at bounding box center [650, 309] width 248 height 386
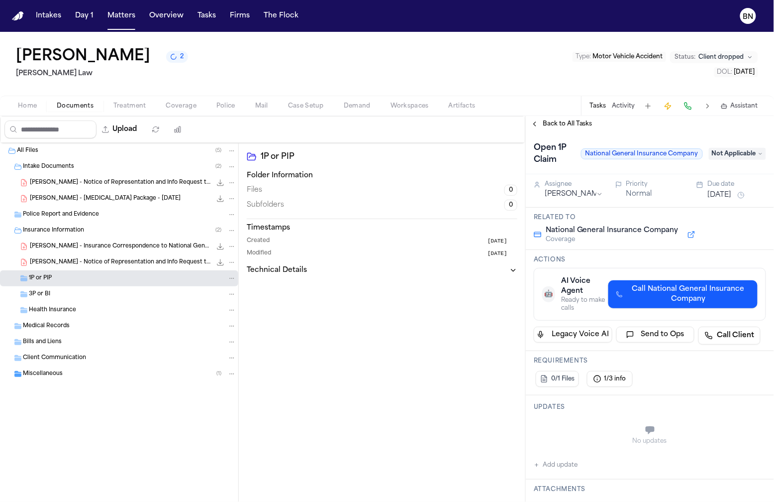
click at [556, 126] on span "Back to All Tasks" at bounding box center [568, 124] width 50 height 8
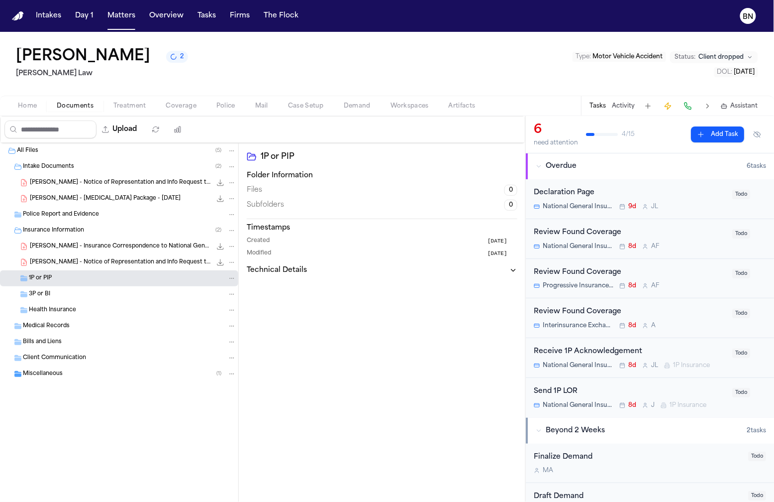
click at [700, 386] on div "Send 1P LOR" at bounding box center [630, 391] width 193 height 11
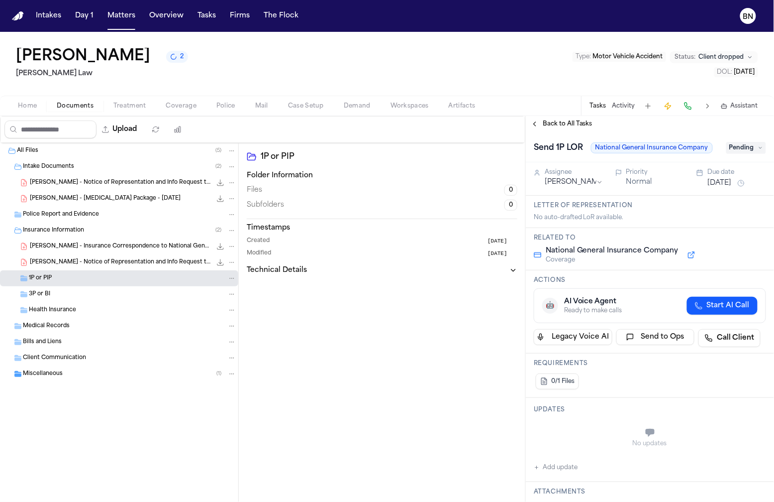
click at [741, 143] on span "Pending" at bounding box center [746, 148] width 40 height 12
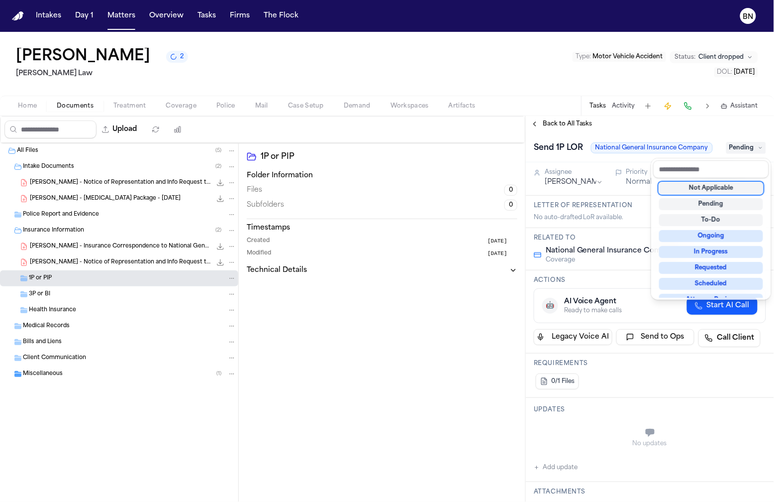
click at [712, 192] on div "Not Applicable" at bounding box center [711, 188] width 104 height 12
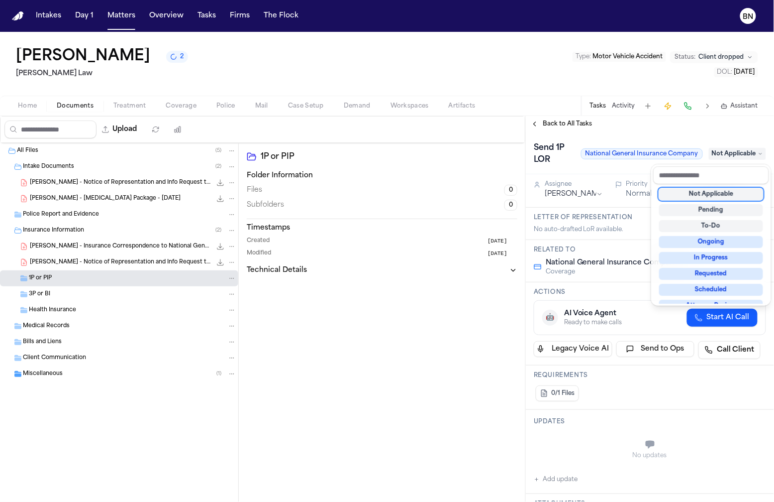
click at [543, 124] on div "Back to All Tasks Send 1P LOR National General Insurance Company Not Applicable…" at bounding box center [650, 309] width 248 height 386
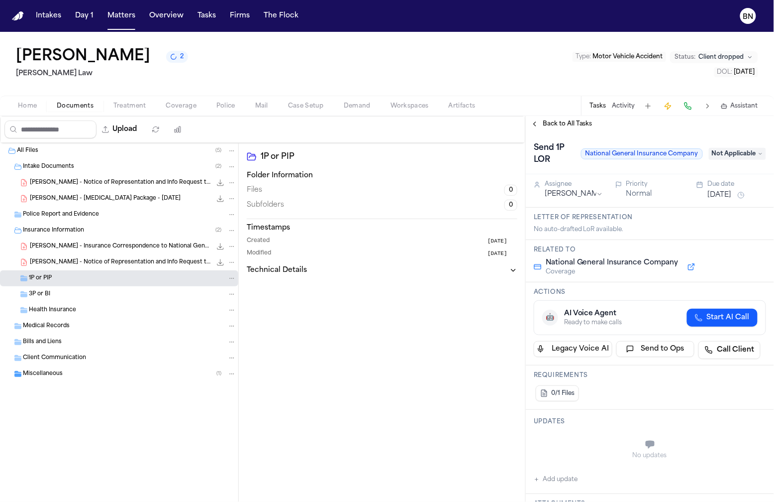
click at [551, 126] on span "Back to All Tasks" at bounding box center [568, 124] width 50 height 8
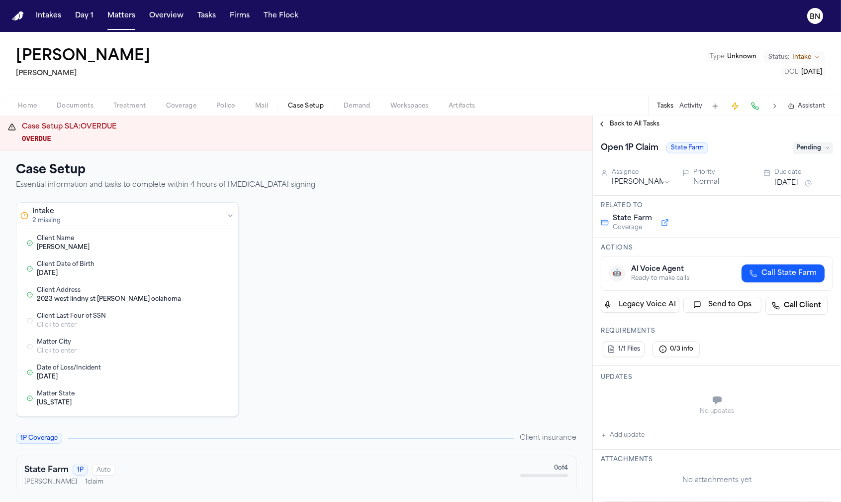
click at [181, 109] on span "Coverage" at bounding box center [181, 106] width 30 height 8
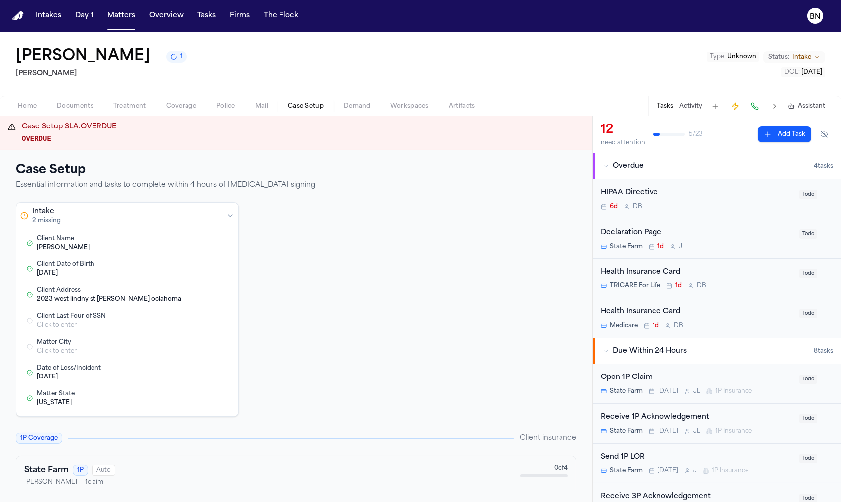
click at [295, 107] on span "Case Setup" at bounding box center [306, 106] width 36 height 8
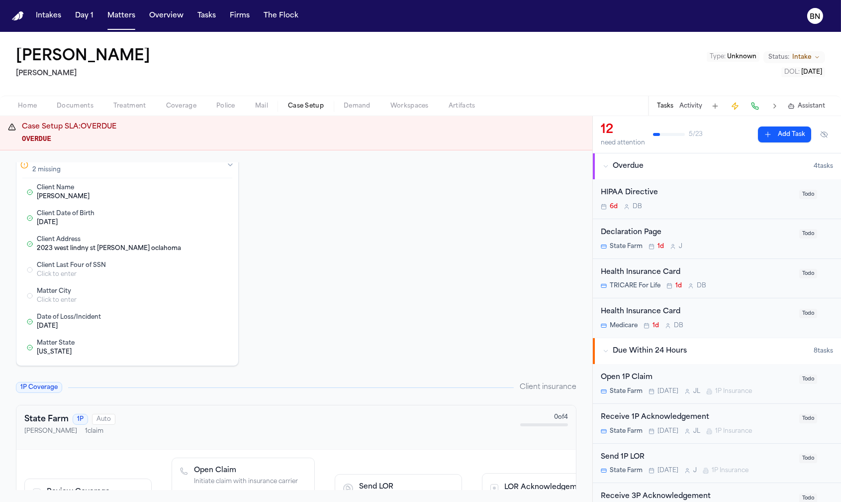
scroll to position [158, 0]
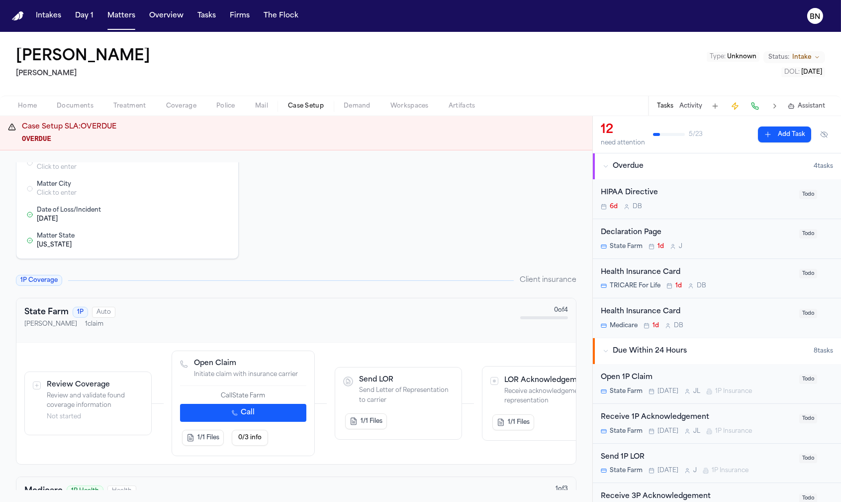
click at [178, 109] on span "Coverage" at bounding box center [181, 106] width 30 height 8
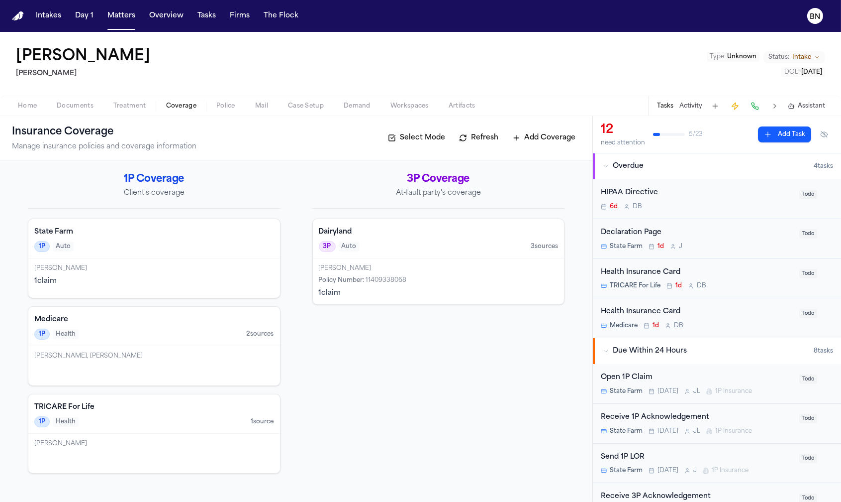
click at [301, 112] on div "Home Documents Treatment Coverage Police Mail Case Setup Demand Workspaces Arti…" at bounding box center [420, 106] width 841 height 20
click at [296, 105] on span "Case Setup" at bounding box center [306, 106] width 36 height 8
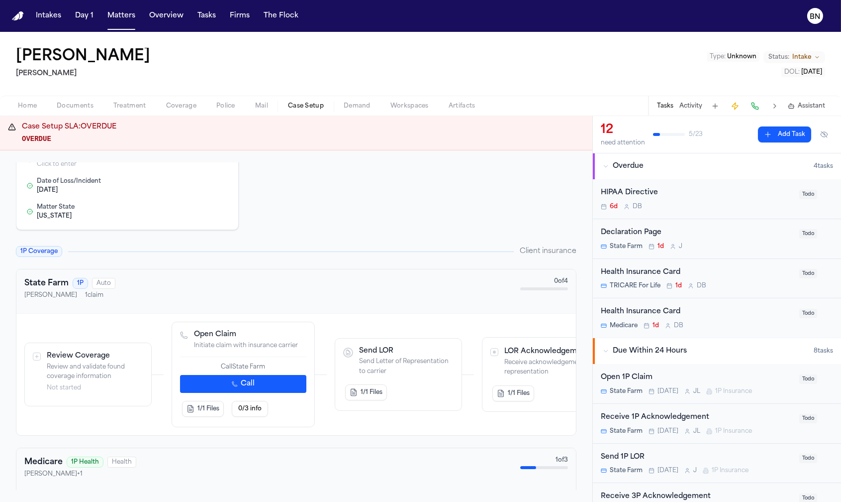
scroll to position [201, 0]
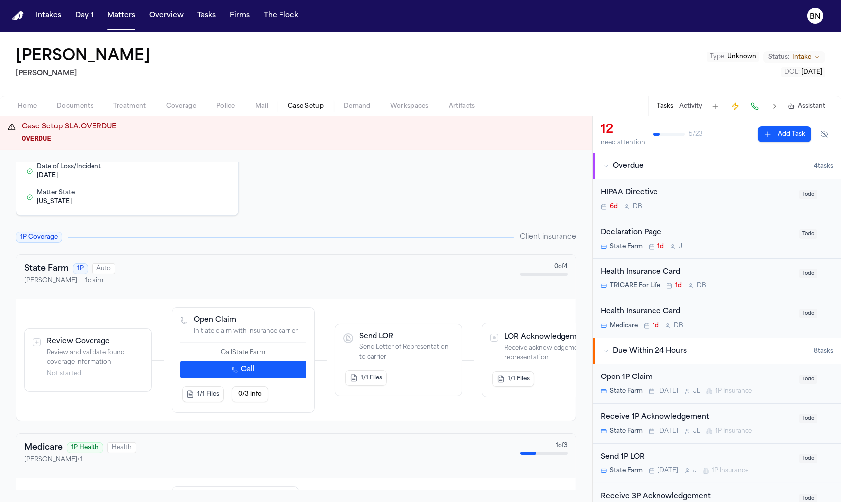
click at [195, 105] on button "Coverage" at bounding box center [181, 106] width 50 height 12
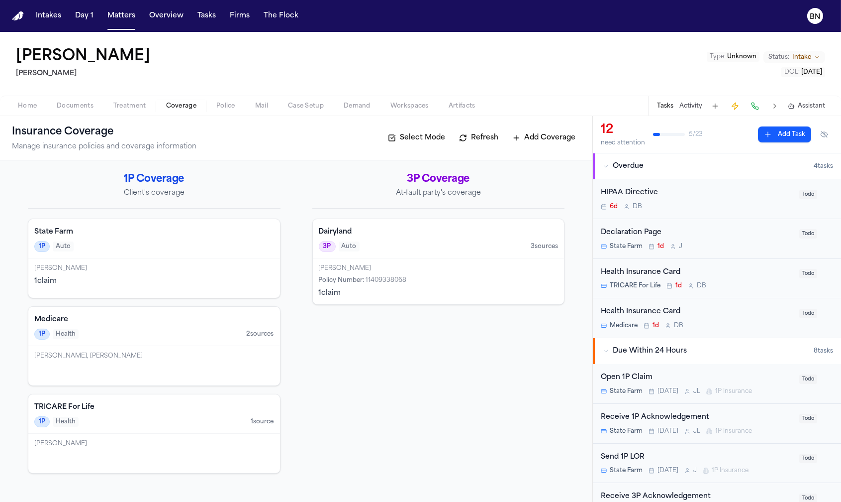
click at [110, 274] on div "Loretta Broussard-Johnson 1 claim" at bounding box center [154, 277] width 252 height 39
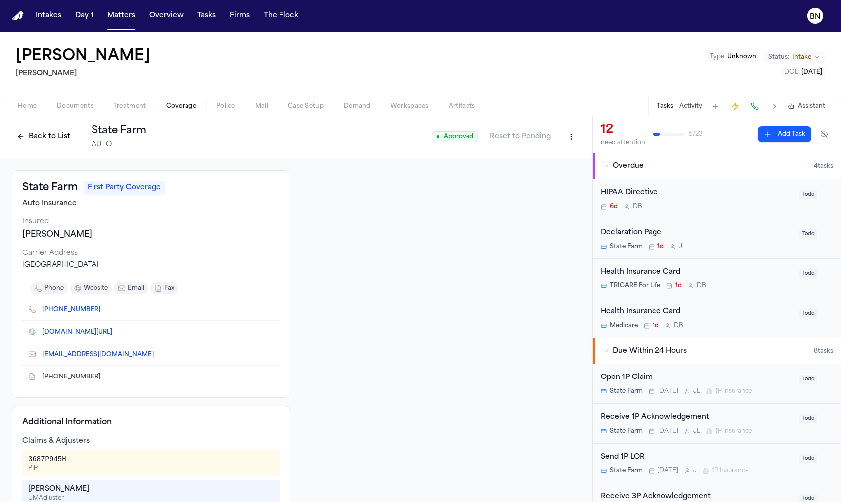
scroll to position [70, 0]
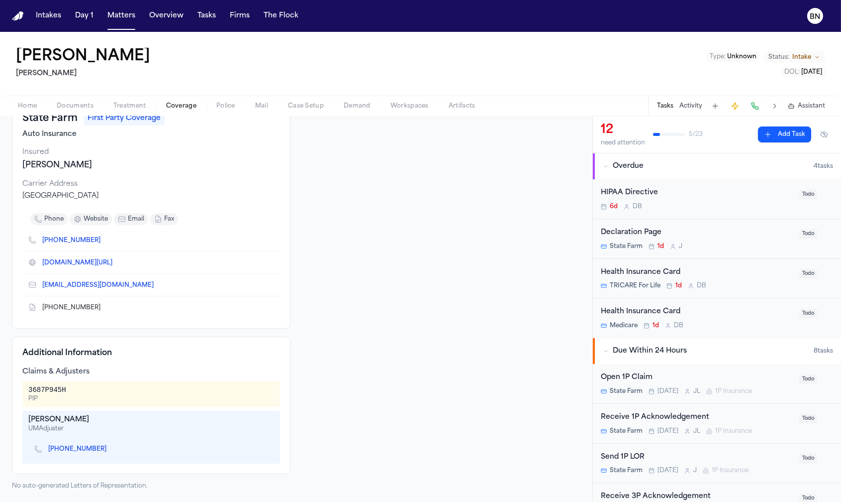
click at [66, 422] on div "Troy Burmaster" at bounding box center [151, 419] width 246 height 10
click at [47, 390] on div "3687P945H" at bounding box center [47, 390] width 38 height 10
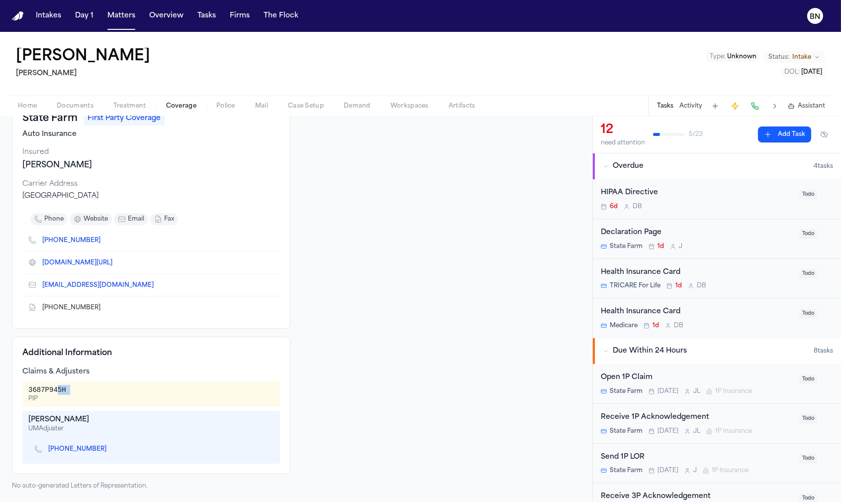
click at [59, 393] on div "3687P945H" at bounding box center [47, 390] width 38 height 10
click at [59, 392] on div "3687P945H" at bounding box center [47, 390] width 38 height 10
click at [66, 393] on div "3687P945H PIP" at bounding box center [151, 394] width 246 height 18
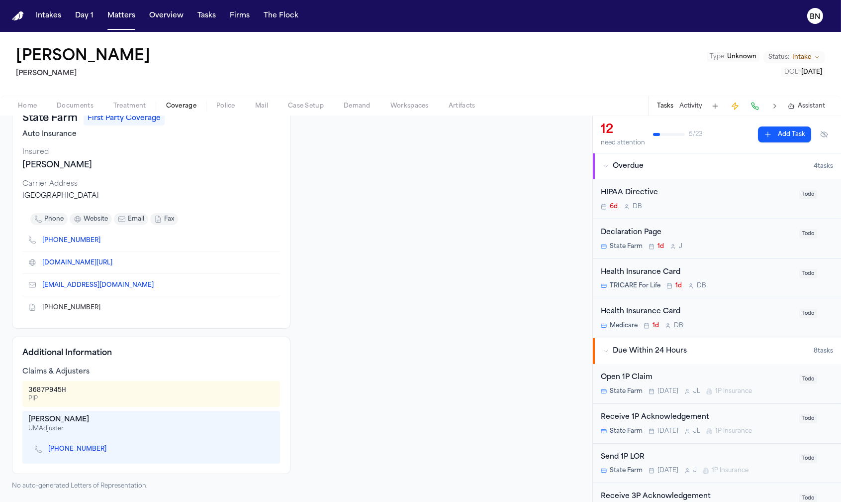
click at [66, 393] on div "3687P945H PIP" at bounding box center [151, 394] width 246 height 18
click at [66, 394] on div "3687P945H PIP" at bounding box center [151, 394] width 246 height 18
click at [62, 392] on div "3687P945H" at bounding box center [47, 390] width 38 height 10
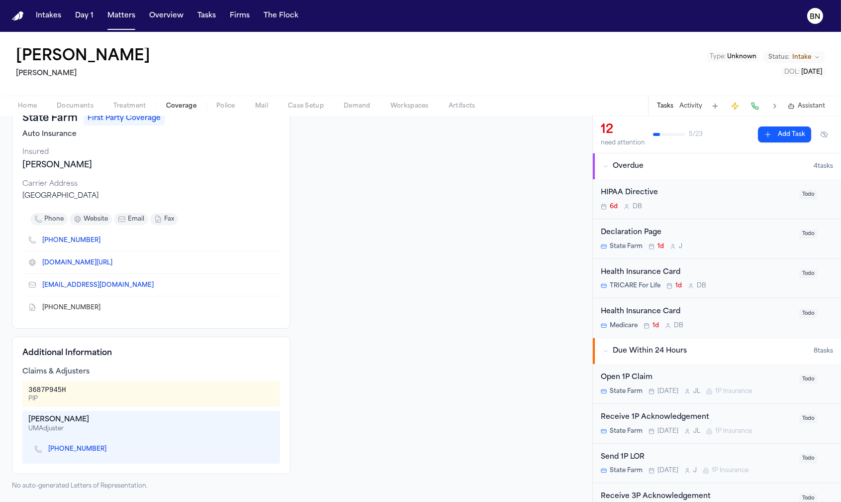
click at [62, 421] on div "Troy Burmaster" at bounding box center [151, 419] width 246 height 10
click at [31, 421] on div "Troy Burmaster" at bounding box center [151, 419] width 246 height 10
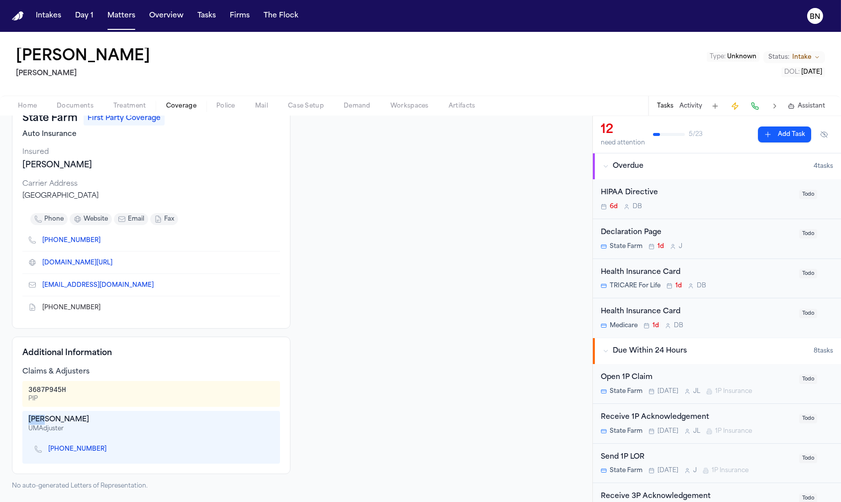
click at [34, 420] on div "Troy Burmaster" at bounding box center [151, 419] width 246 height 10
click at [34, 421] on div "Troy Burmaster" at bounding box center [151, 419] width 246 height 10
click at [66, 421] on div "Troy Burmaster" at bounding box center [151, 419] width 246 height 10
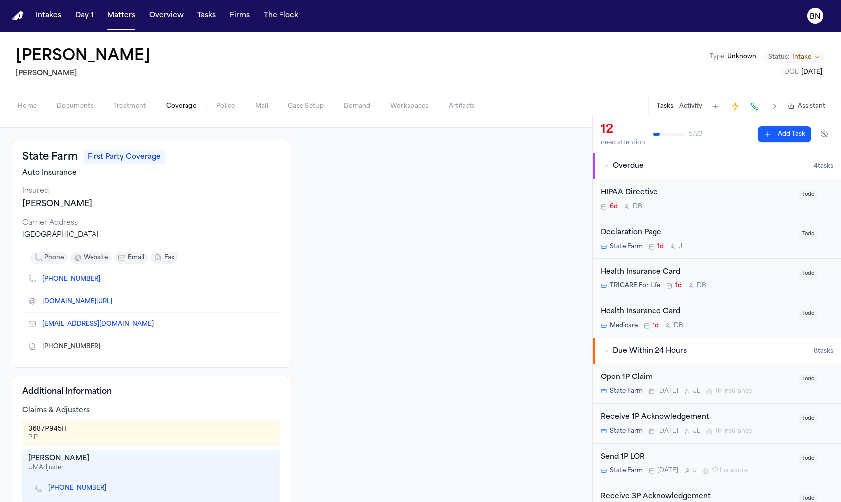
scroll to position [0, 0]
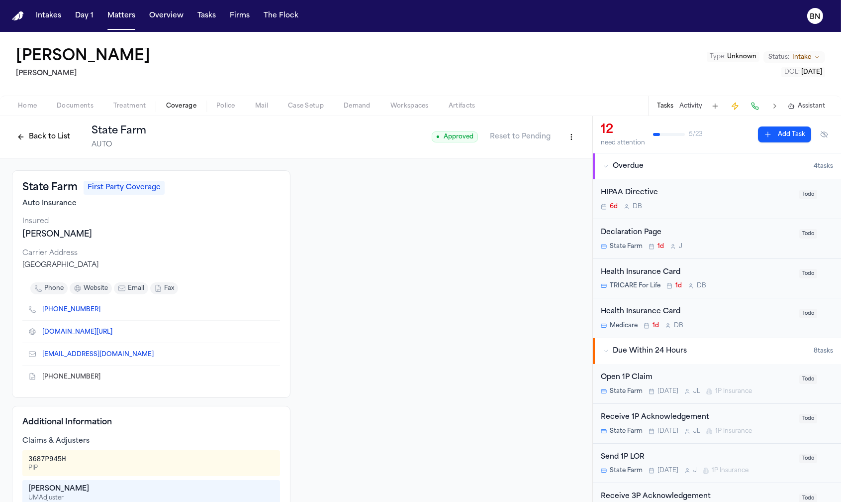
click at [53, 138] on button "Back to List" at bounding box center [43, 137] width 63 height 16
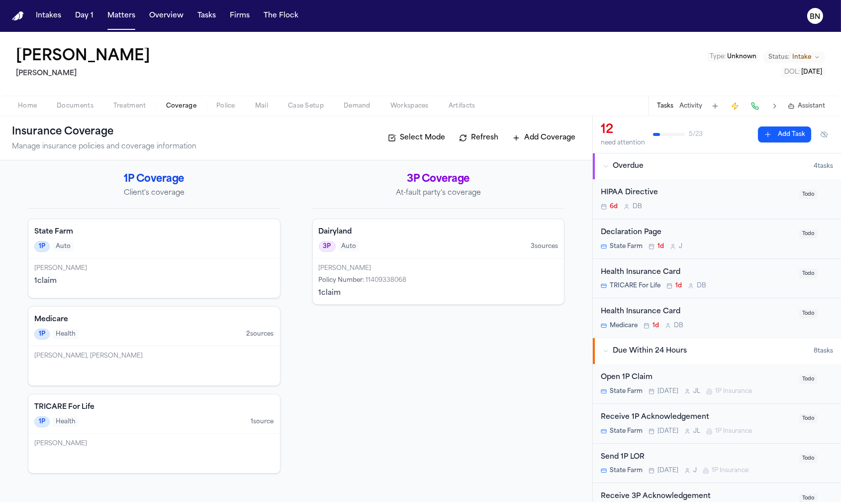
click at [161, 235] on h4 "State Farm" at bounding box center [154, 232] width 240 height 10
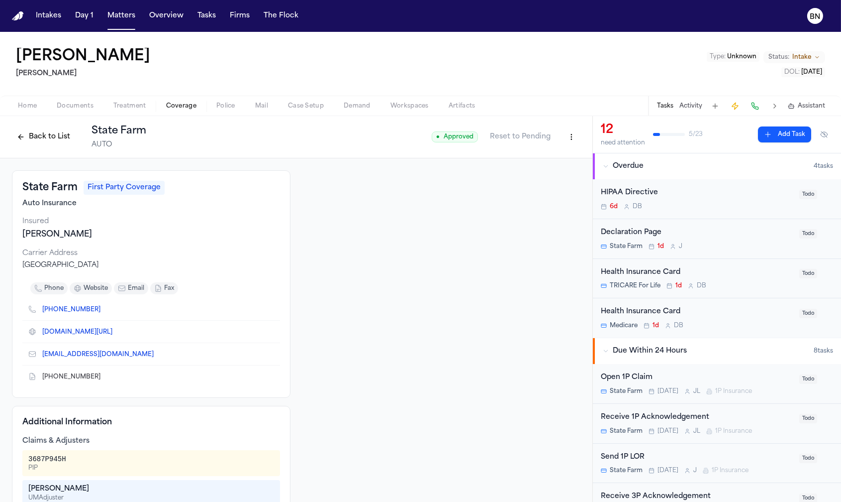
scroll to position [13, 0]
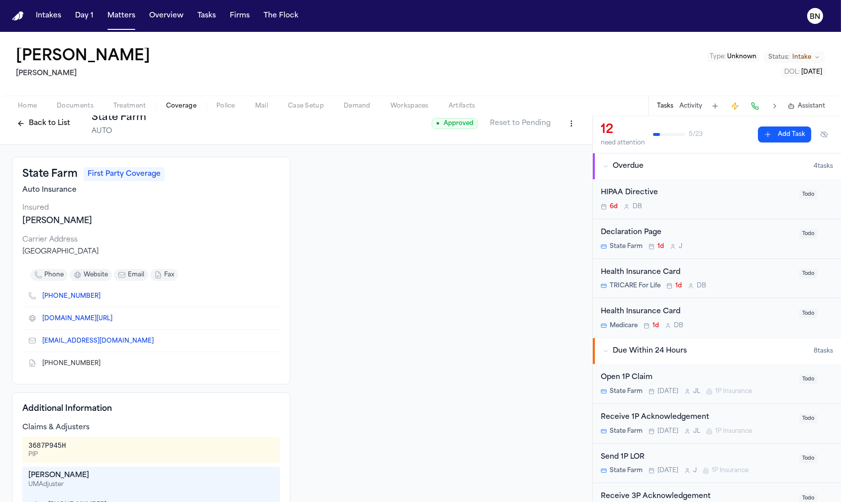
click at [79, 225] on div "Loretta Broussard-Johnson" at bounding box center [151, 221] width 258 height 12
click at [214, 220] on div "Loretta Broussard-Johnson" at bounding box center [151, 221] width 258 height 12
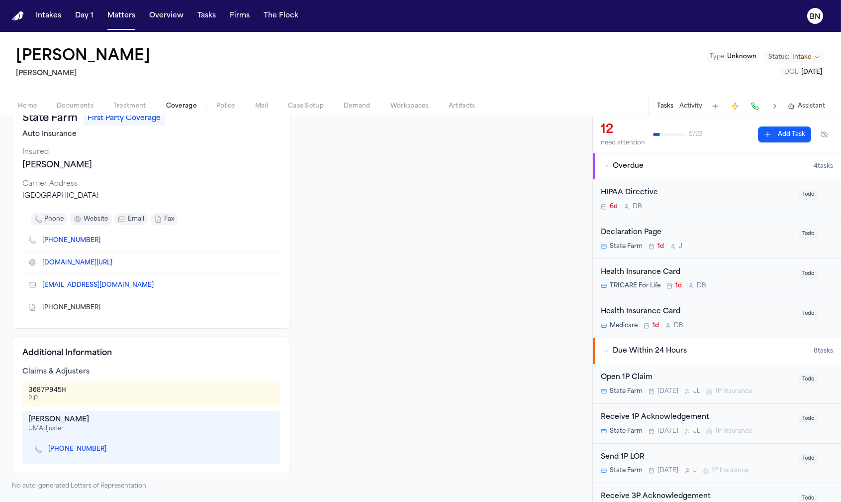
scroll to position [0, 0]
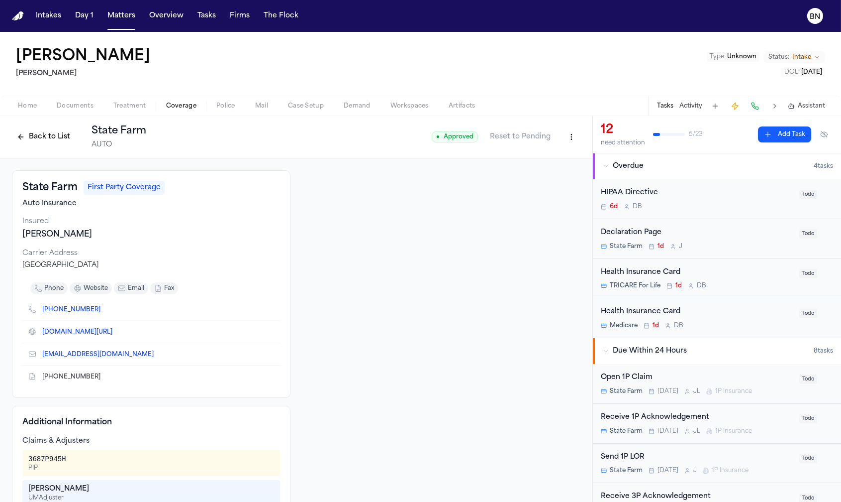
click at [51, 141] on button "Back to List" at bounding box center [43, 137] width 63 height 16
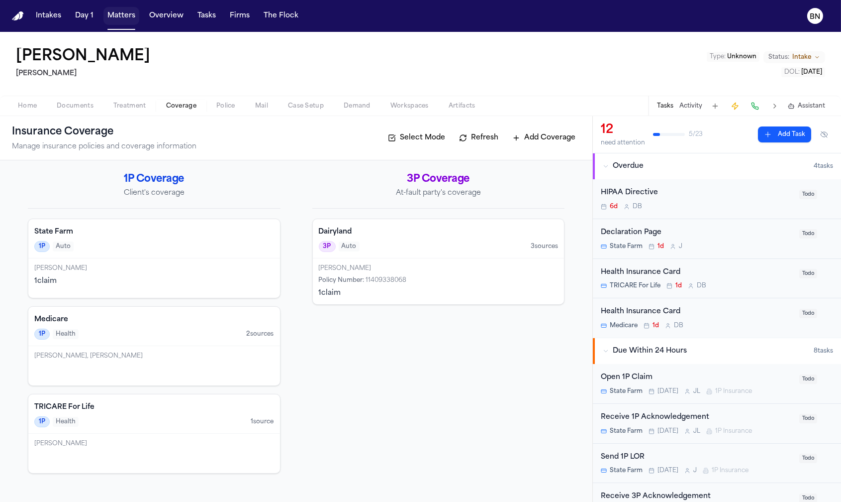
click at [119, 20] on button "Matters" at bounding box center [121, 16] width 36 height 18
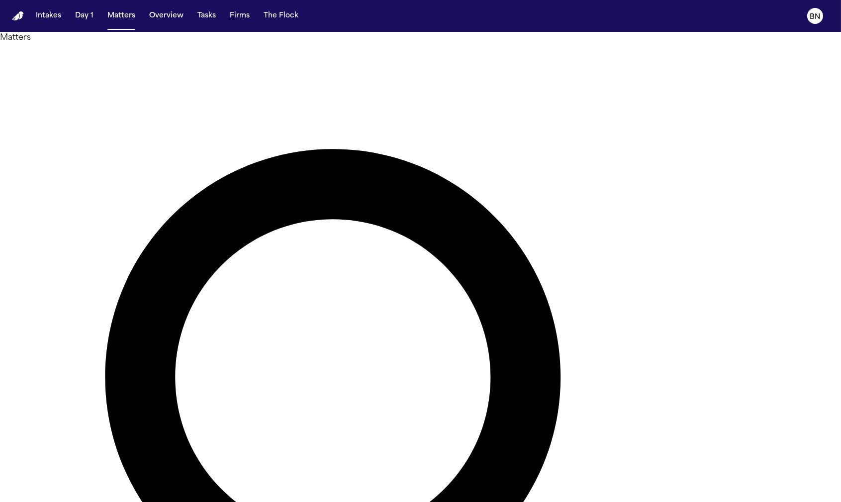
type input "****"
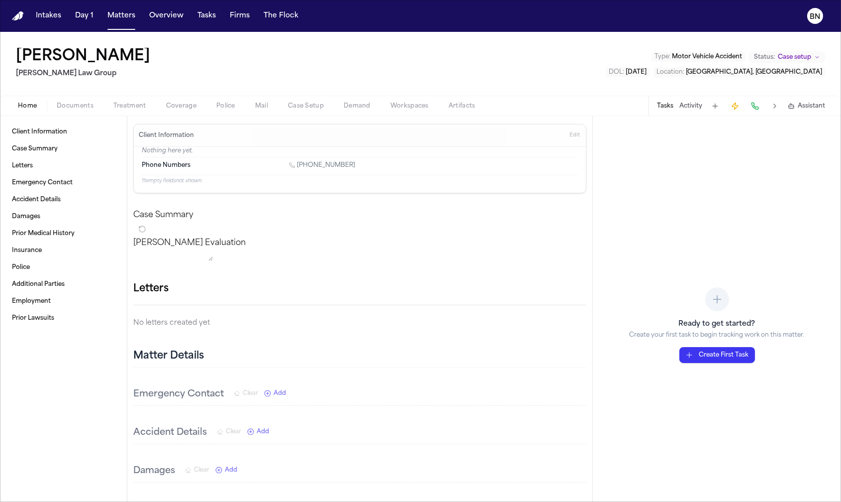
click at [399, 215] on div "Case Summary" at bounding box center [359, 223] width 453 height 28
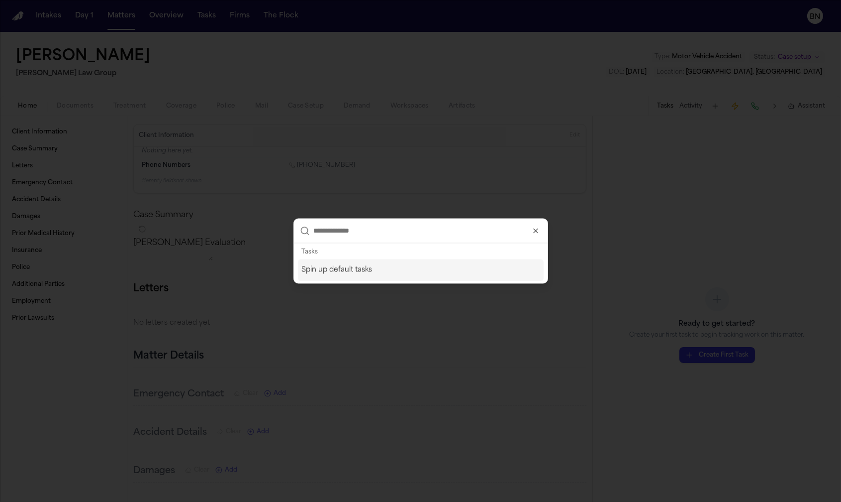
click at [387, 276] on div "Spin up default tasks" at bounding box center [421, 270] width 246 height 22
click at [366, 269] on div "Spin up default tasks" at bounding box center [421, 270] width 246 height 22
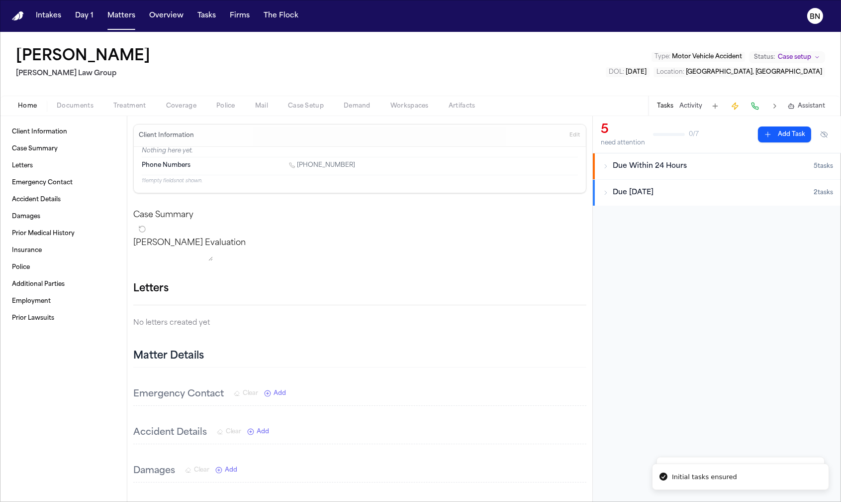
click at [610, 188] on div "Due [DATE]" at bounding box center [708, 193] width 211 height 10
click at [603, 169] on icon "button" at bounding box center [606, 166] width 6 height 6
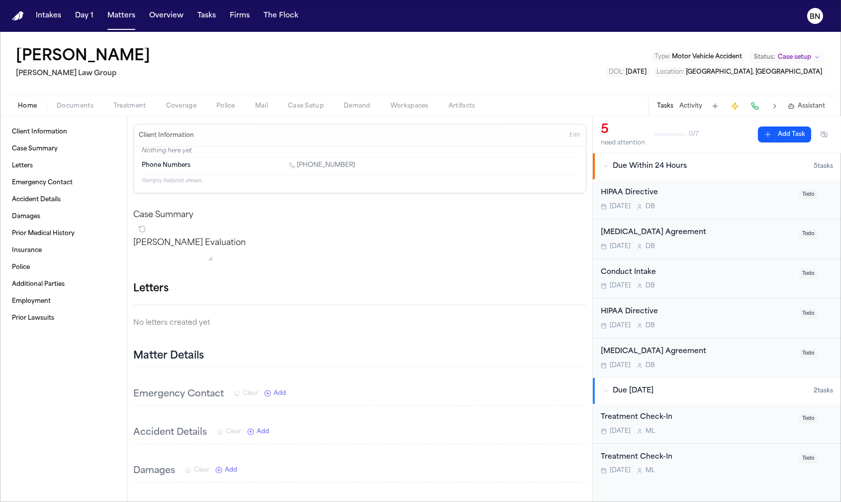
click at [126, 18] on button "Matters" at bounding box center [121, 16] width 36 height 18
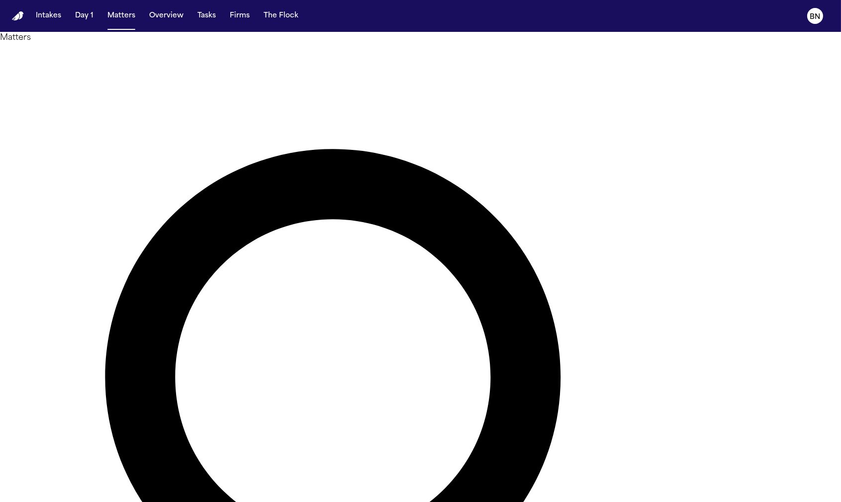
type input "********"
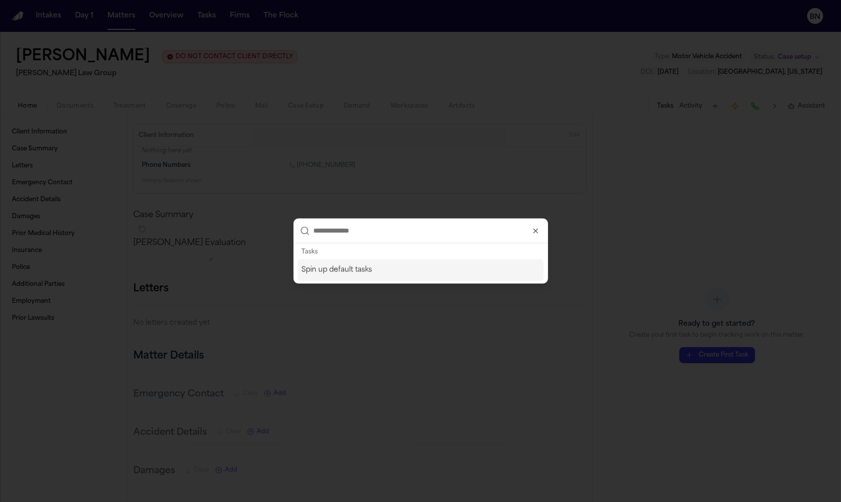
click at [386, 262] on div "Spin up default tasks" at bounding box center [421, 270] width 246 height 22
click at [385, 267] on div "Spin up default tasks" at bounding box center [421, 270] width 246 height 22
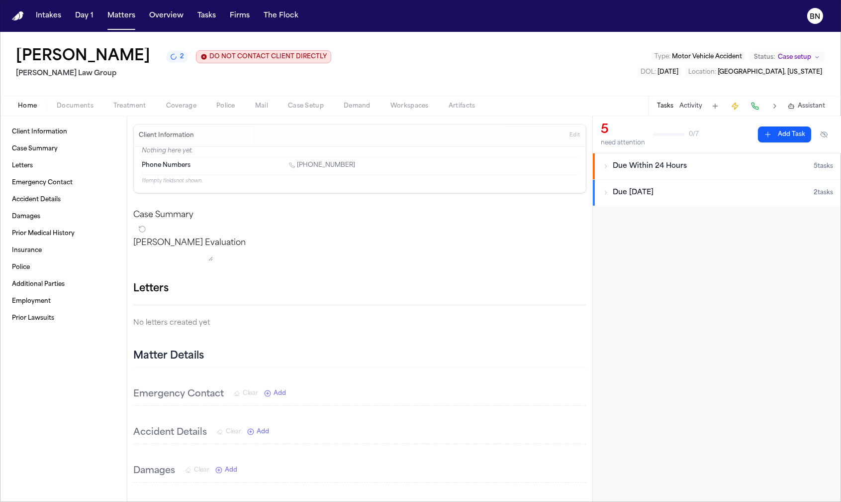
click at [609, 187] on button "Due Within 2 Weeks 2 task s" at bounding box center [717, 193] width 248 height 26
click at [483, 241] on div "Finch Evaluation * ​" at bounding box center [359, 251] width 453 height 28
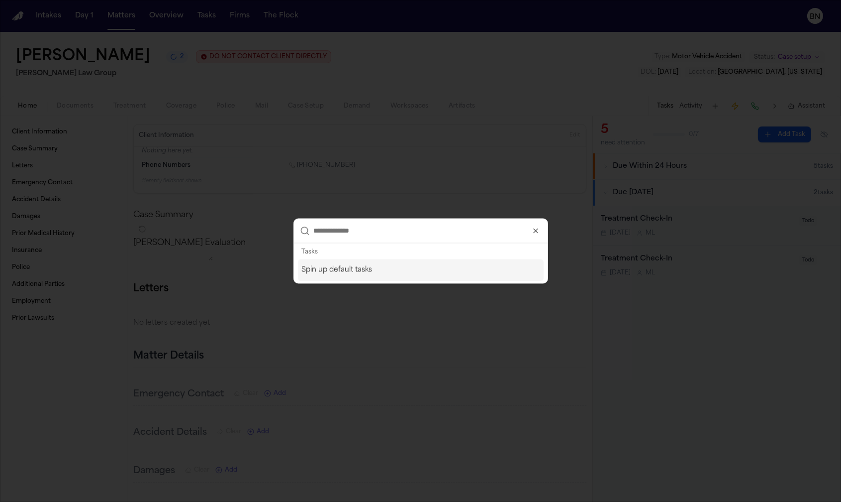
click at [532, 230] on icon "button" at bounding box center [536, 231] width 8 height 8
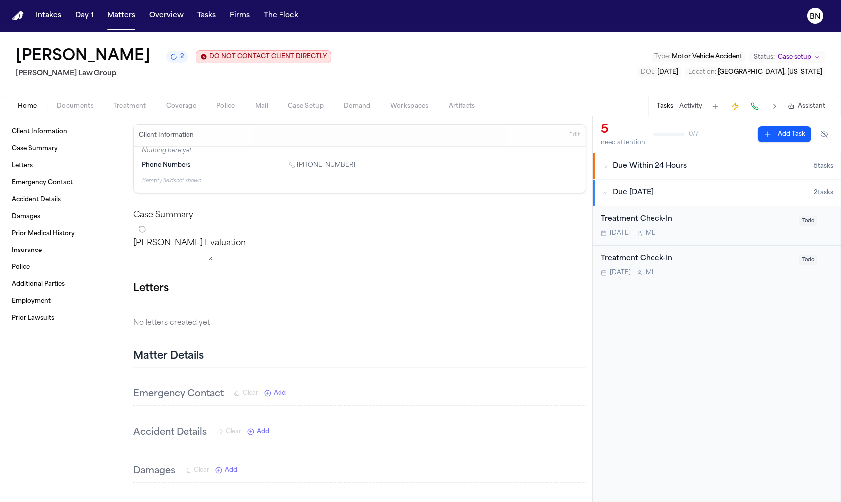
click at [217, 109] on span "Police" at bounding box center [225, 106] width 19 height 8
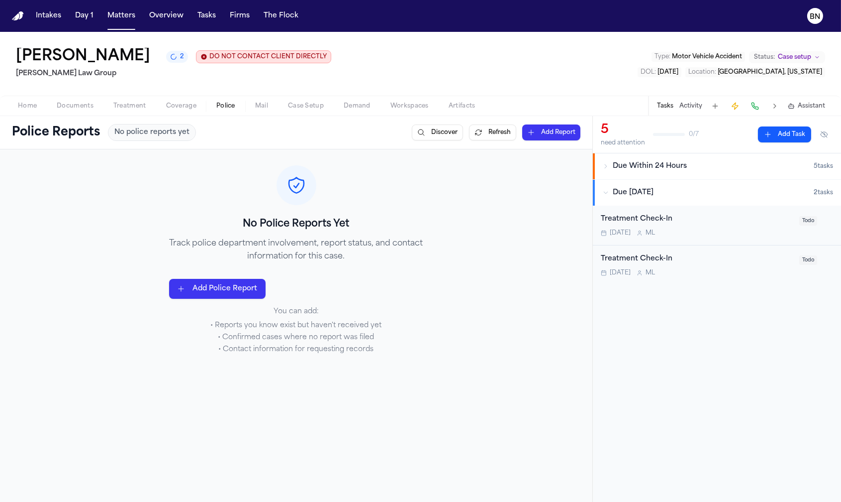
click at [469, 131] on button "Refresh" at bounding box center [492, 132] width 47 height 16
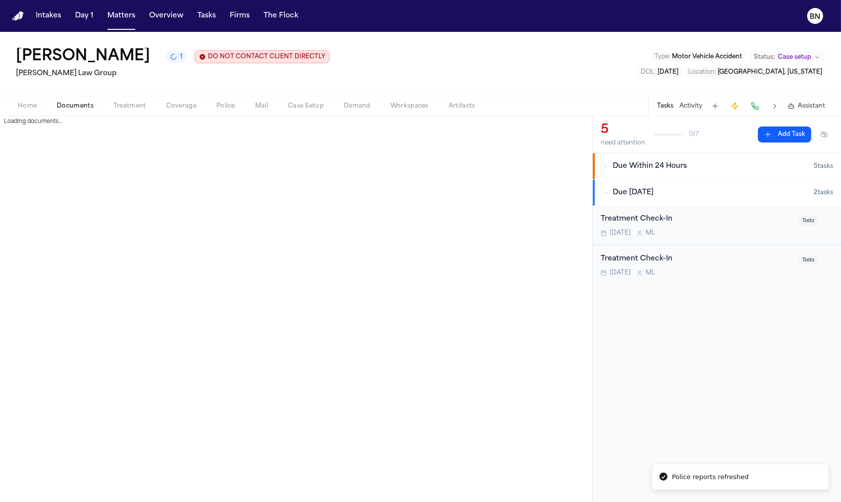
click at [61, 110] on span "Documents" at bounding box center [75, 106] width 37 height 8
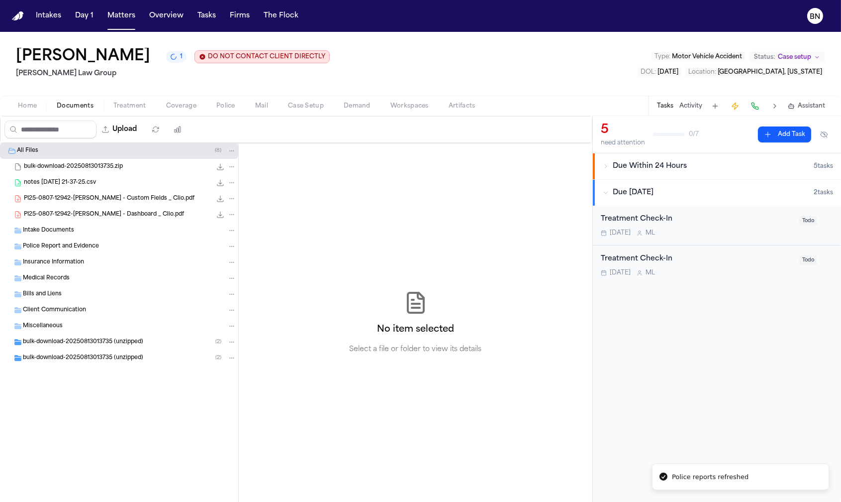
click at [88, 357] on span "bulk-download-20250813013735 (unzipped)" at bounding box center [83, 358] width 120 height 8
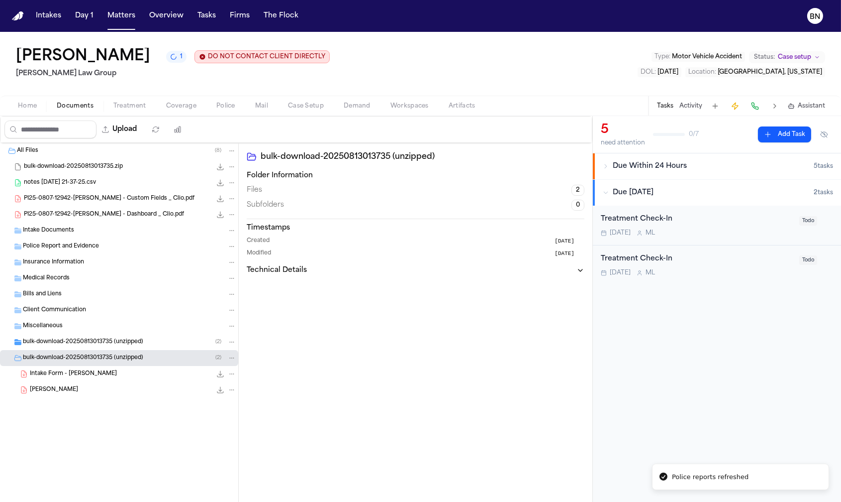
click at [90, 380] on div "Intake Form - Jennifer Gaydos 1.6 MB • PDF" at bounding box center [119, 374] width 238 height 16
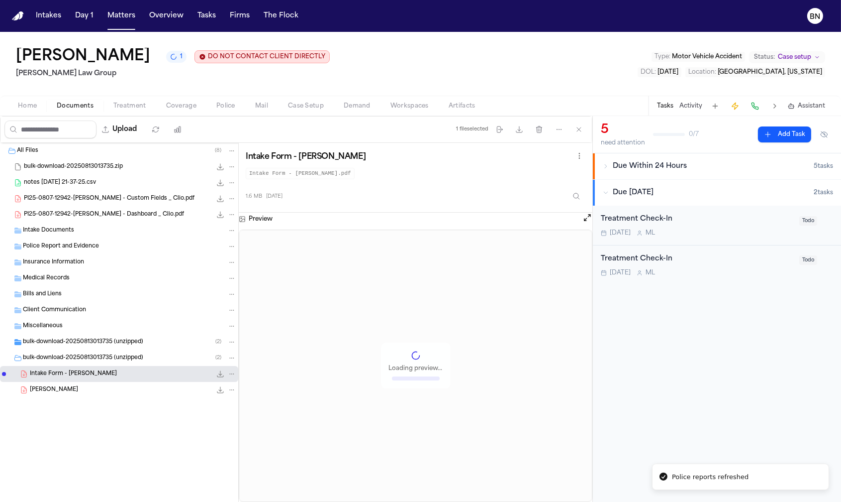
click at [95, 345] on span "bulk-download-20250813013735 (unzipped)" at bounding box center [83, 342] width 120 height 8
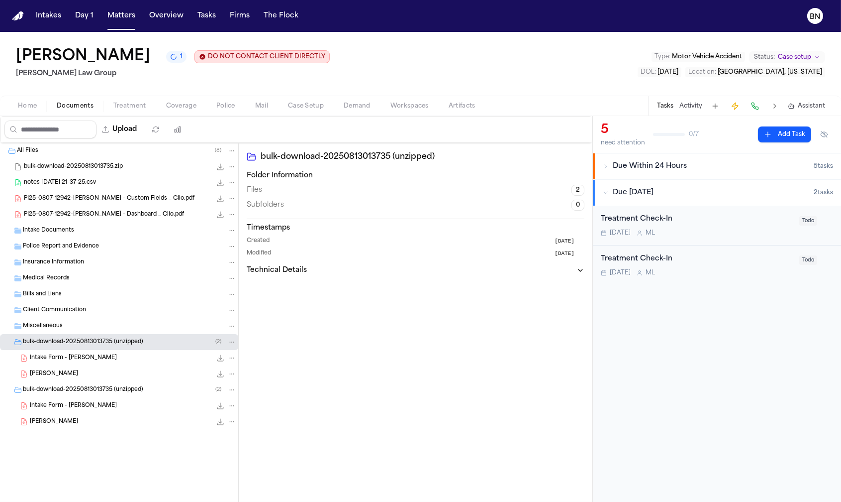
click at [97, 360] on span "Intake Form - Jennifer Gaydos" at bounding box center [73, 358] width 87 height 8
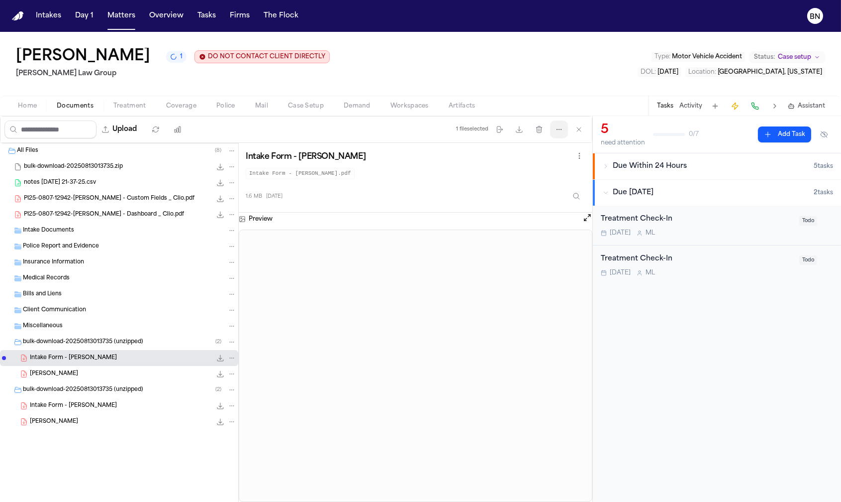
click at [557, 130] on icon "button" at bounding box center [559, 129] width 8 height 8
drag, startPoint x: 448, startPoint y: 133, endPoint x: 467, endPoint y: 133, distance: 18.9
click at [448, 133] on div "Upload 1 file selected Move files Download files Delete files More actions Clea…" at bounding box center [296, 129] width 592 height 26
click at [501, 129] on icon "button" at bounding box center [500, 129] width 8 height 8
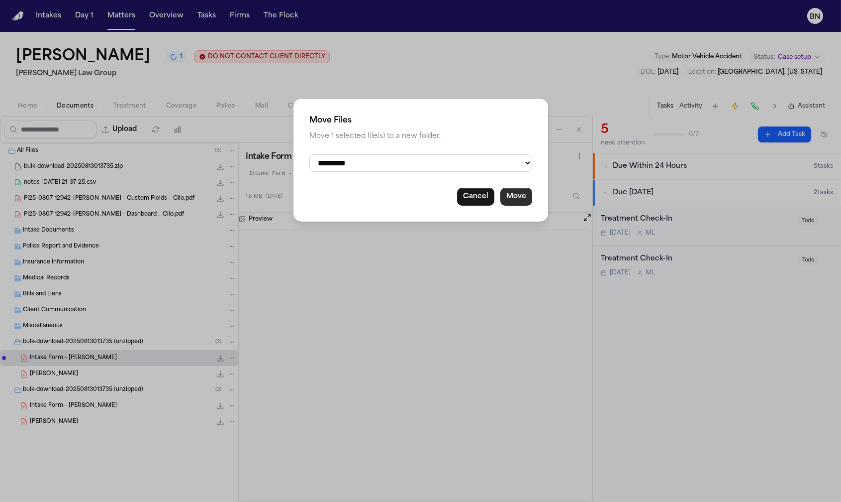
click at [516, 202] on button "Move" at bounding box center [517, 197] width 32 height 18
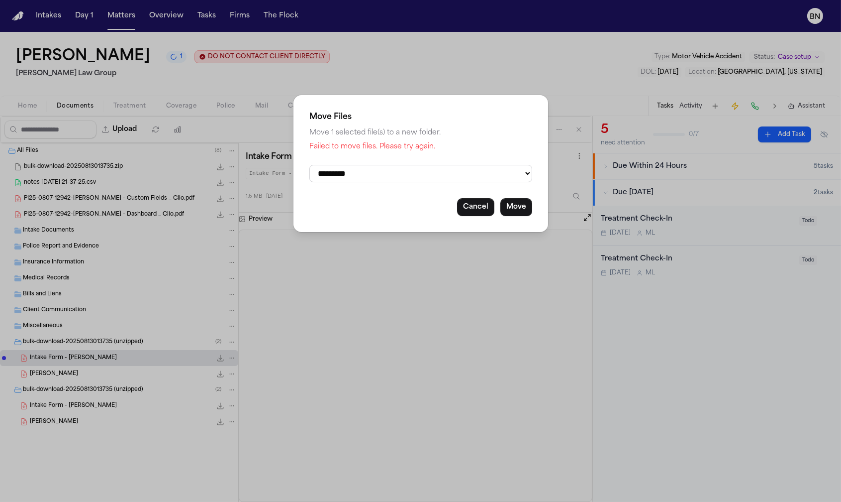
click at [456, 216] on div "Cancel Move" at bounding box center [420, 207] width 223 height 18
click at [462, 213] on button "Cancel" at bounding box center [475, 207] width 37 height 18
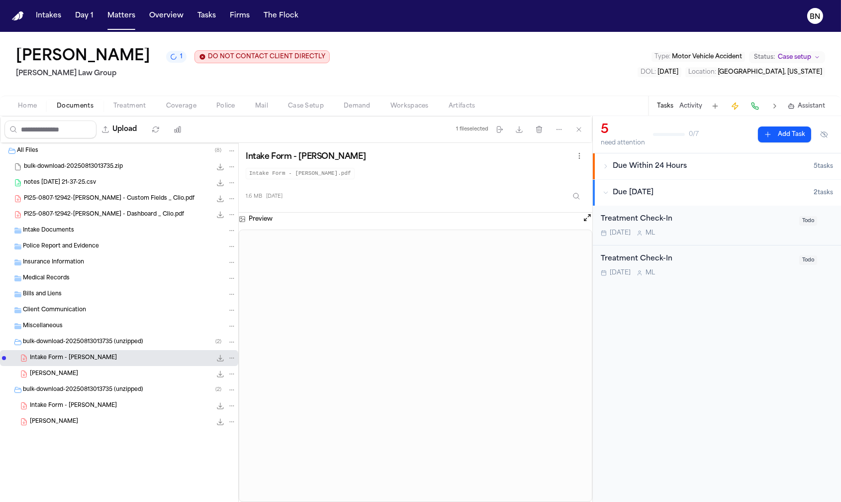
drag, startPoint x: 138, startPoint y: 361, endPoint x: 89, endPoint y: 230, distance: 140.0
click at [85, 219] on div "All Files ( 8 ) bulk-download-20250813013735.zip 3.0 MB • ZIP notes 2025-08-12 …" at bounding box center [119, 311] width 238 height 336
click at [136, 371] on div "JENNIFER GAYDOS 1.7 MB • PDF" at bounding box center [133, 374] width 206 height 10
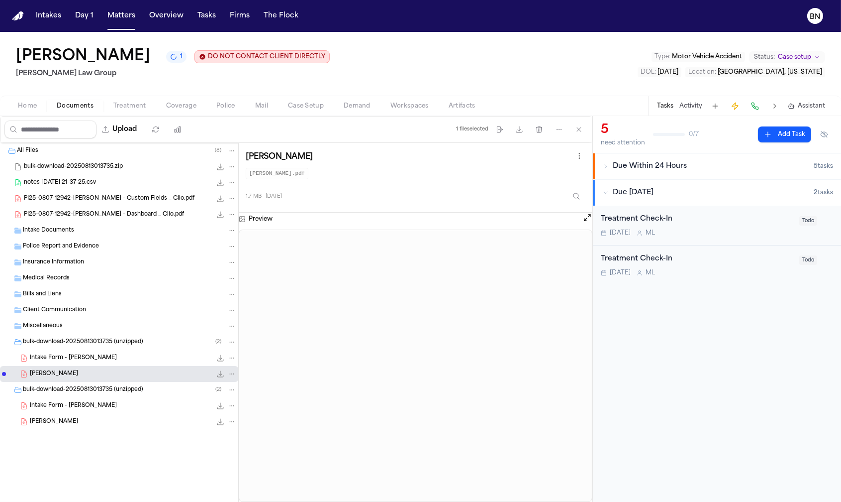
click at [125, 361] on div "Intake Form - Jennifer Gaydos 1.6 MB • PDF" at bounding box center [133, 358] width 206 height 10
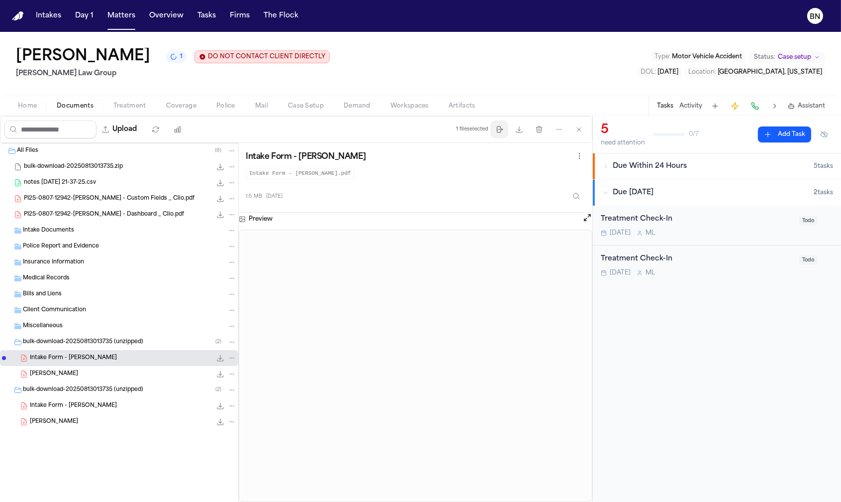
click at [499, 131] on icon "button" at bounding box center [500, 129] width 8 height 8
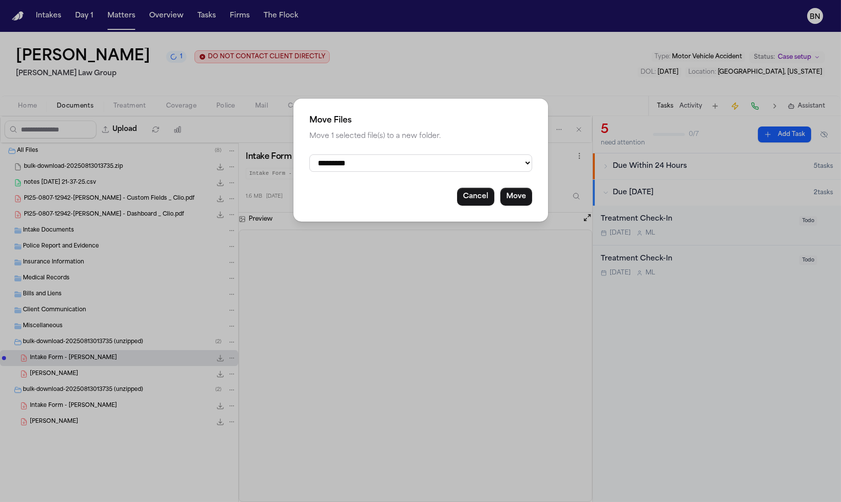
click at [467, 165] on select "**********" at bounding box center [420, 162] width 223 height 17
select select "**********"
click at [309, 154] on select "**********" at bounding box center [420, 162] width 223 height 17
click at [503, 203] on button "Move" at bounding box center [517, 197] width 32 height 18
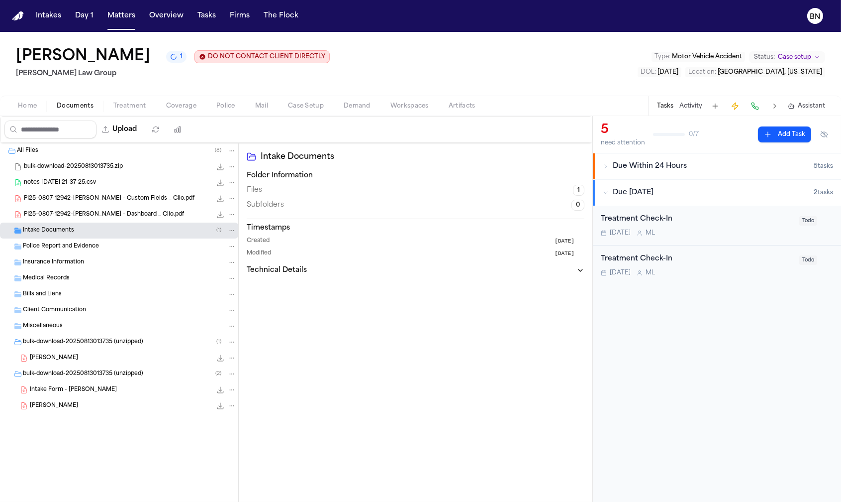
click at [114, 234] on div "Intake Documents ( 1 )" at bounding box center [129, 230] width 213 height 9
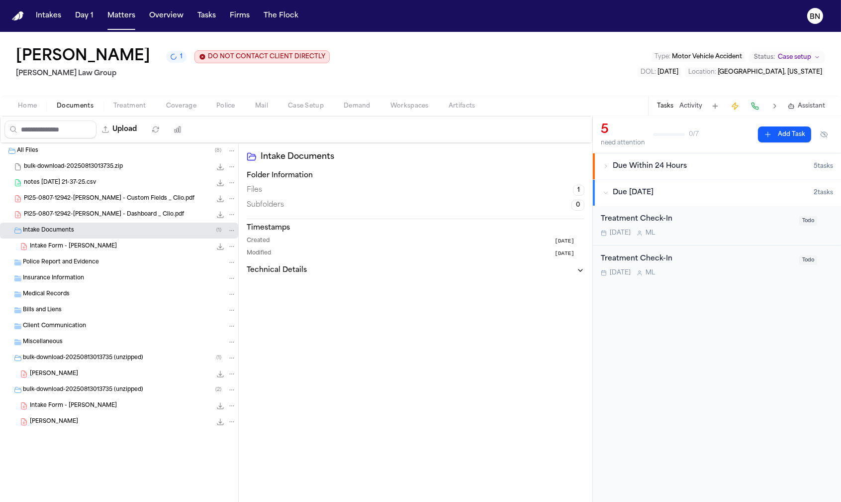
click at [111, 247] on span "Intake Form - Jennifer Gaydos" at bounding box center [73, 246] width 87 height 8
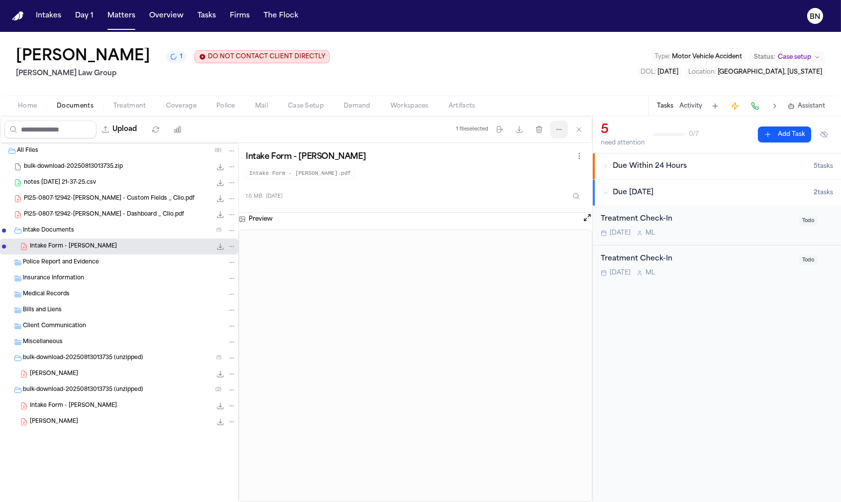
click at [555, 130] on icon "button" at bounding box center [559, 129] width 8 height 8
click at [542, 152] on button "Regenerate Digests" at bounding box center [559, 155] width 107 height 18
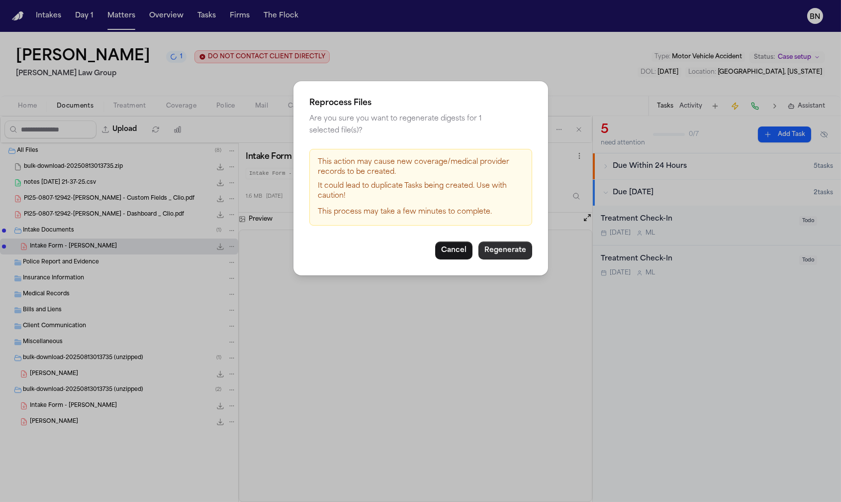
click at [508, 242] on button "Regenerate" at bounding box center [506, 250] width 54 height 18
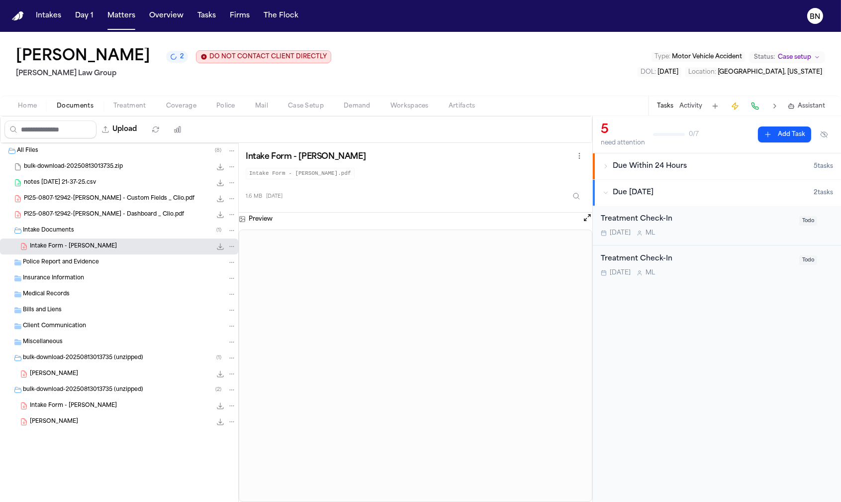
click at [169, 59] on icon "2 active tasks" at bounding box center [173, 56] width 9 height 9
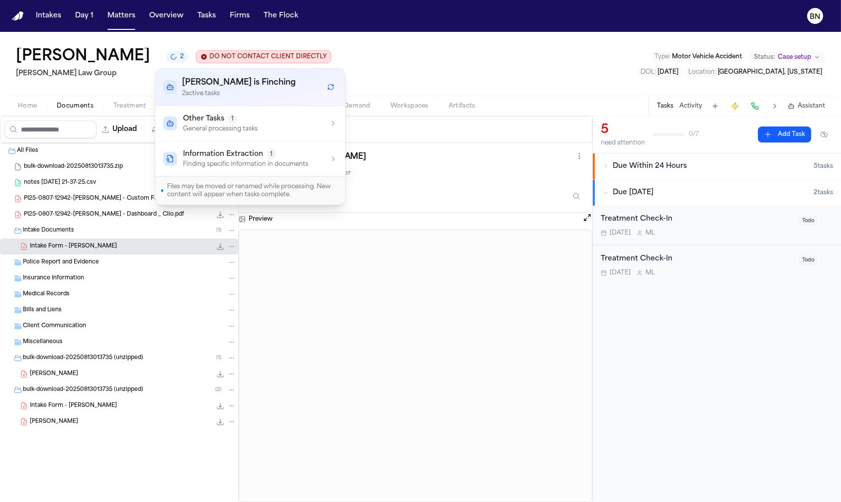
click at [118, 80] on h2 "[PERSON_NAME] Law Group" at bounding box center [173, 74] width 315 height 12
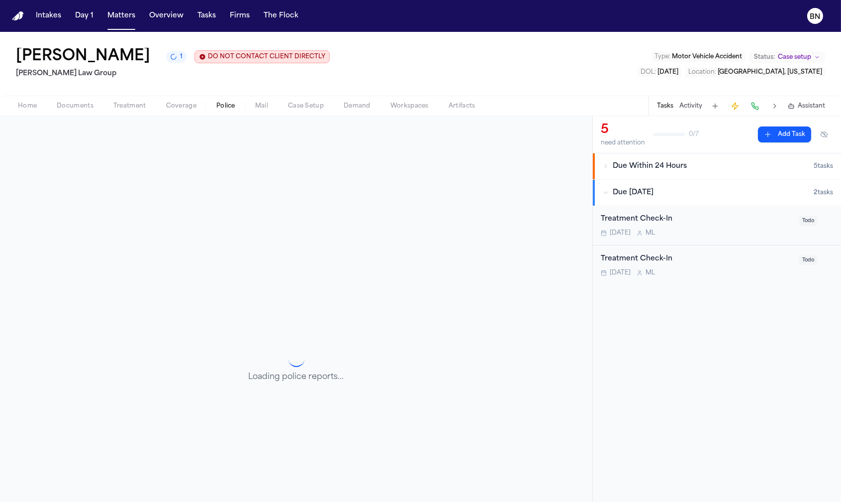
click at [211, 105] on button "Police" at bounding box center [225, 106] width 39 height 12
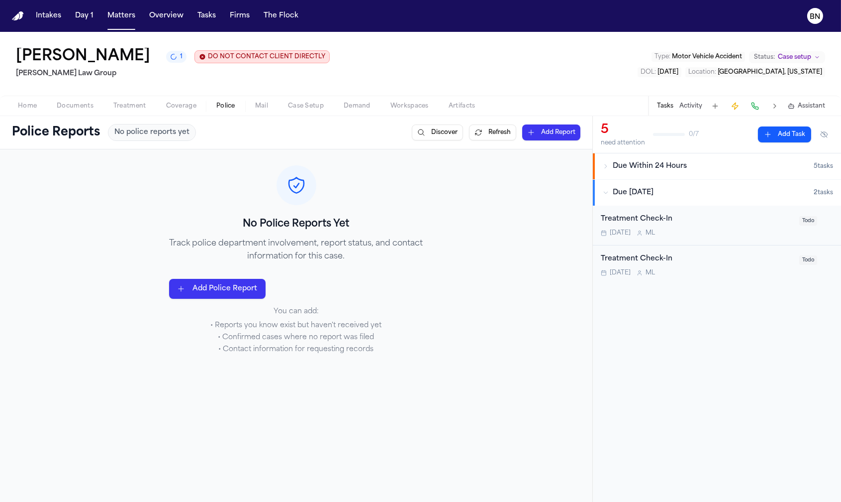
click at [425, 137] on button "Discover" at bounding box center [437, 132] width 51 height 16
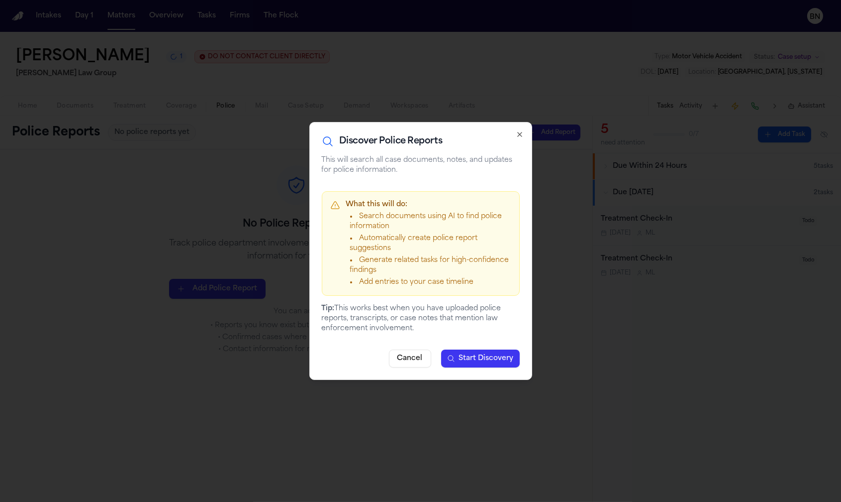
click at [518, 135] on icon "button" at bounding box center [520, 134] width 8 height 8
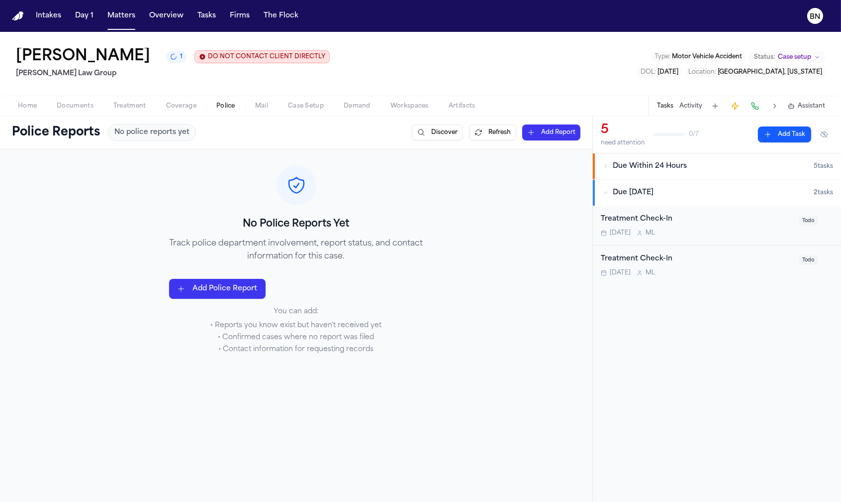
click at [473, 134] on button "Refresh" at bounding box center [492, 132] width 47 height 16
click at [426, 134] on button "Discover" at bounding box center [437, 132] width 51 height 16
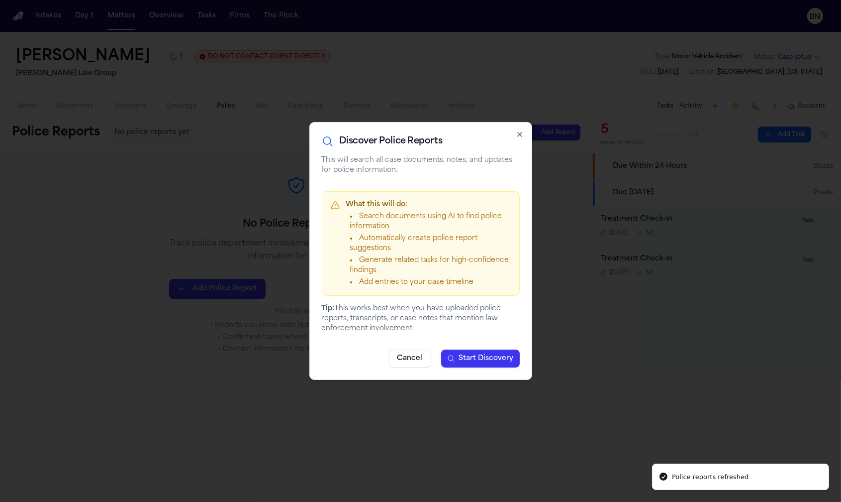
click at [478, 356] on span "Start Discovery" at bounding box center [486, 358] width 55 height 10
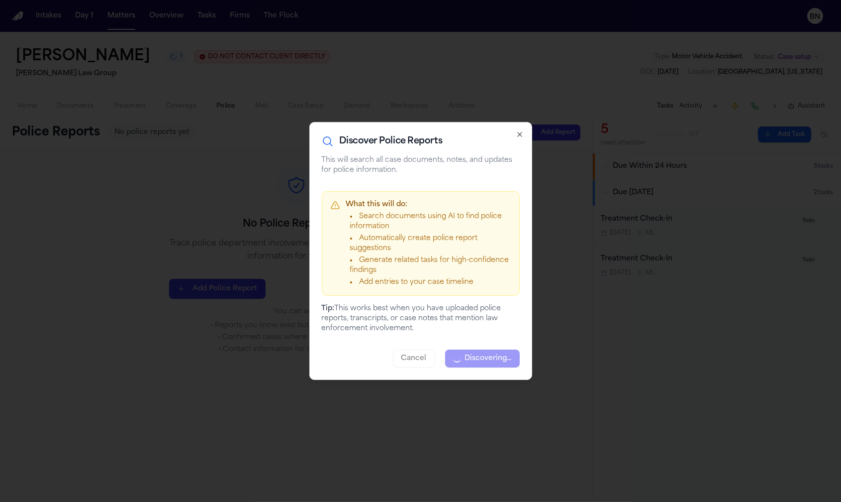
click at [519, 134] on icon "button" at bounding box center [520, 134] width 4 height 4
click at [522, 135] on button "Add Report" at bounding box center [551, 132] width 58 height 16
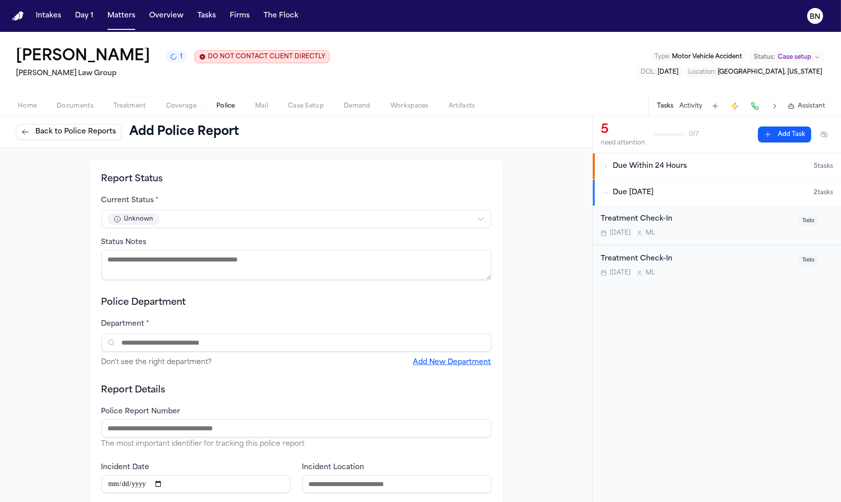
click at [38, 137] on span "Back to Police Reports" at bounding box center [75, 132] width 81 height 10
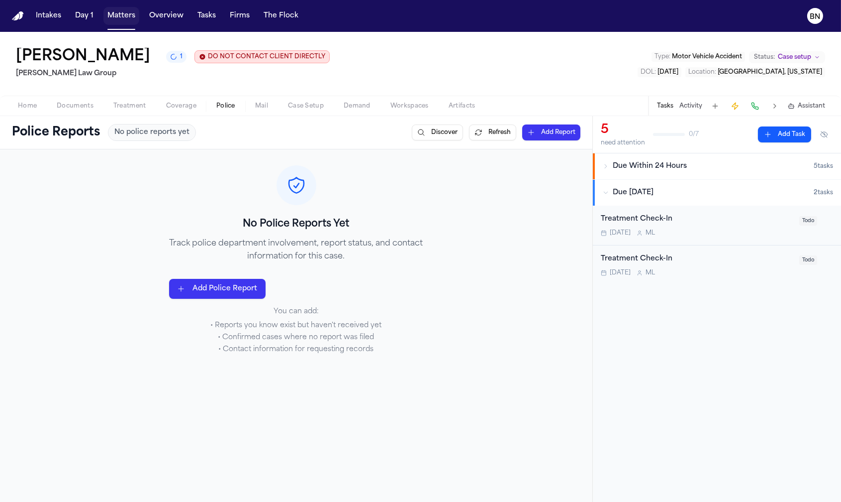
click at [116, 22] on button "Matters" at bounding box center [121, 16] width 36 height 18
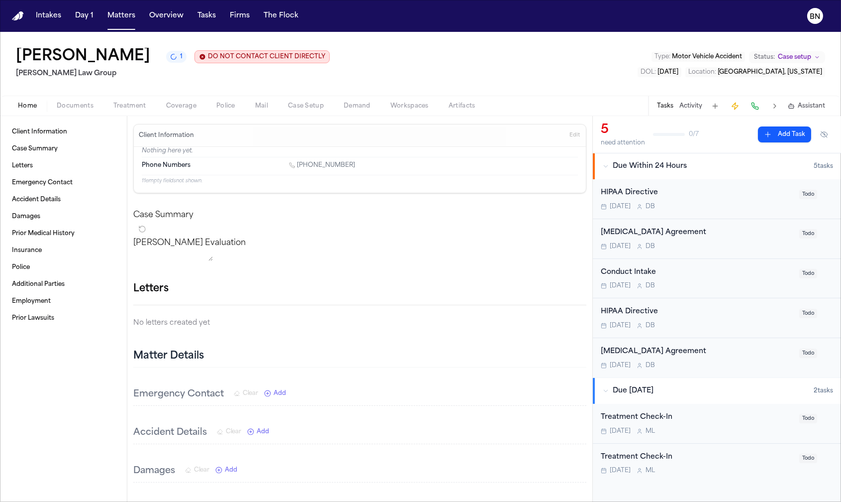
click at [68, 114] on div "Home Documents Treatment Coverage Police Mail Case Setup Demand Workspaces Arti…" at bounding box center [420, 106] width 841 height 20
click at [70, 108] on span "Documents" at bounding box center [75, 106] width 37 height 8
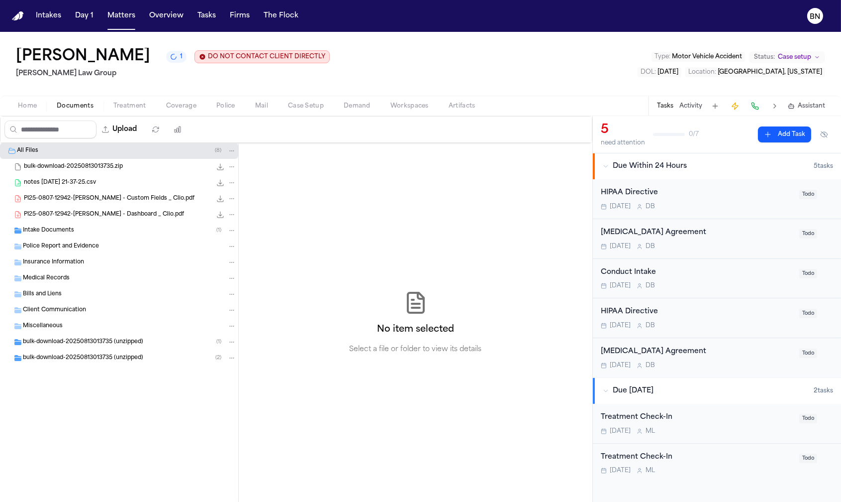
click at [123, 230] on div "Intake Documents ( 1 )" at bounding box center [129, 230] width 213 height 9
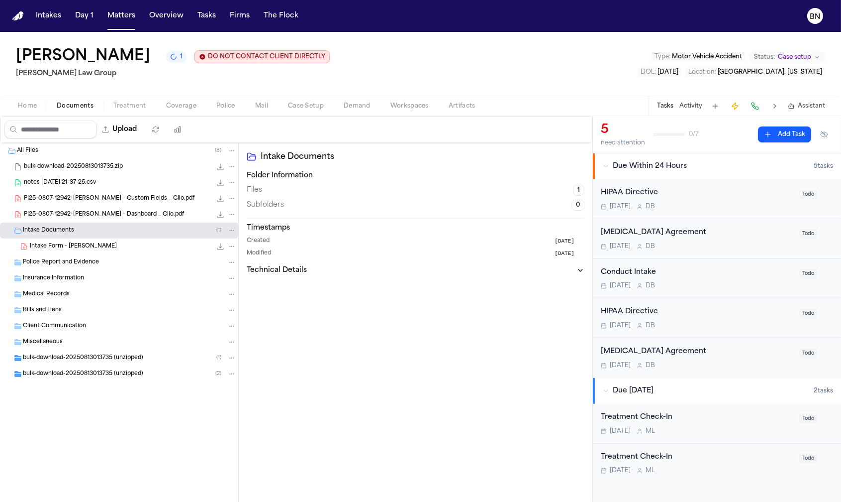
click at [122, 249] on div "Intake Form - Jennifer Gaydos 1.6 MB • PDF" at bounding box center [133, 246] width 206 height 10
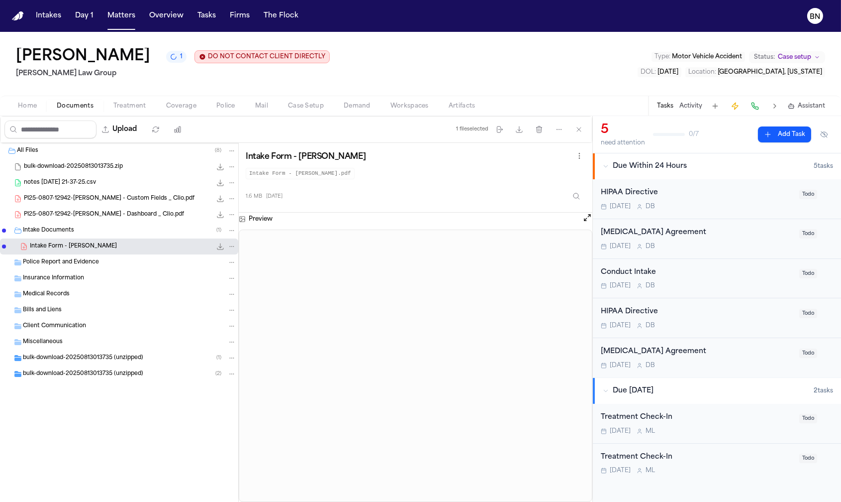
click at [130, 377] on span "bulk-download-20250813013735 (unzipped)" at bounding box center [83, 374] width 120 height 8
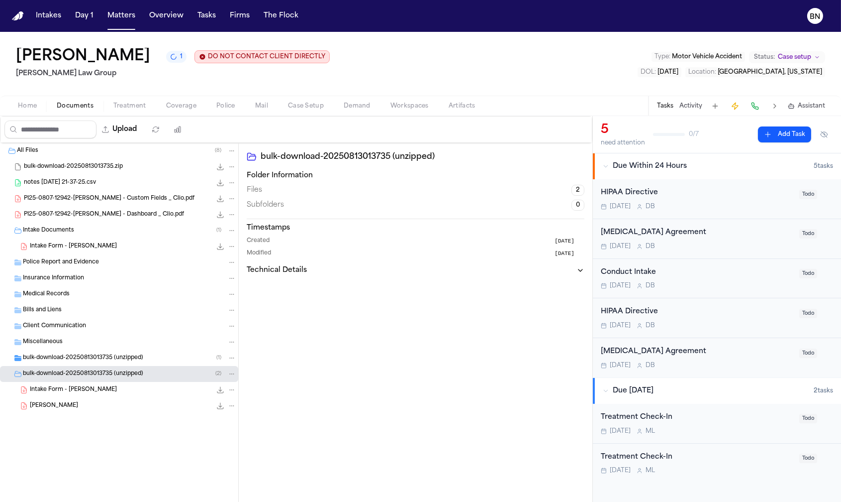
click at [121, 400] on div "JENNIFER GAYDOS 1.7 MB • PDF" at bounding box center [119, 406] width 238 height 16
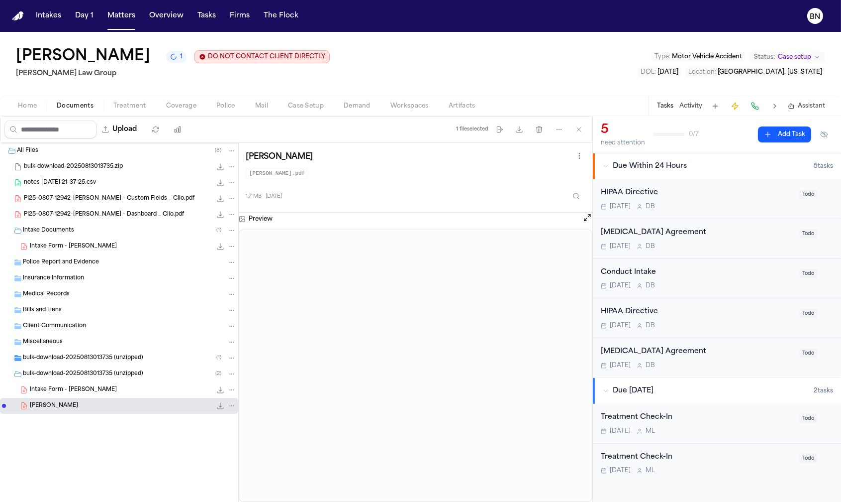
click at [698, 203] on div "Today D B" at bounding box center [697, 207] width 193 height 8
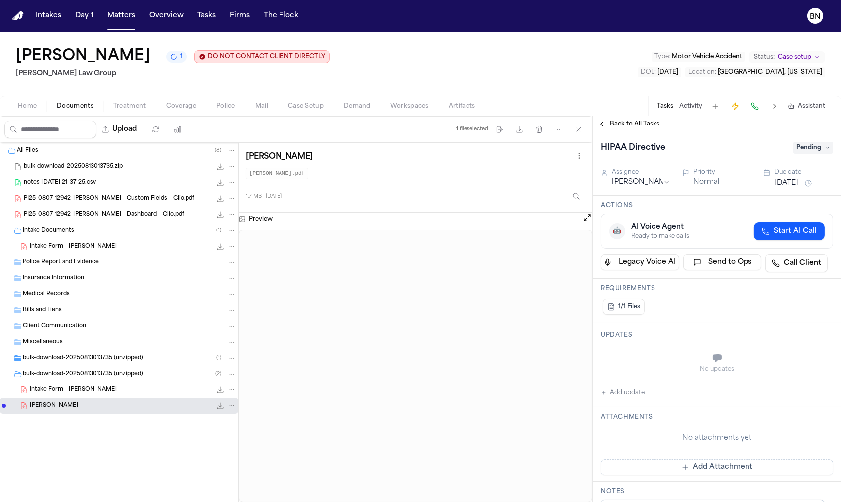
click at [806, 151] on span "Pending" at bounding box center [814, 148] width 40 height 12
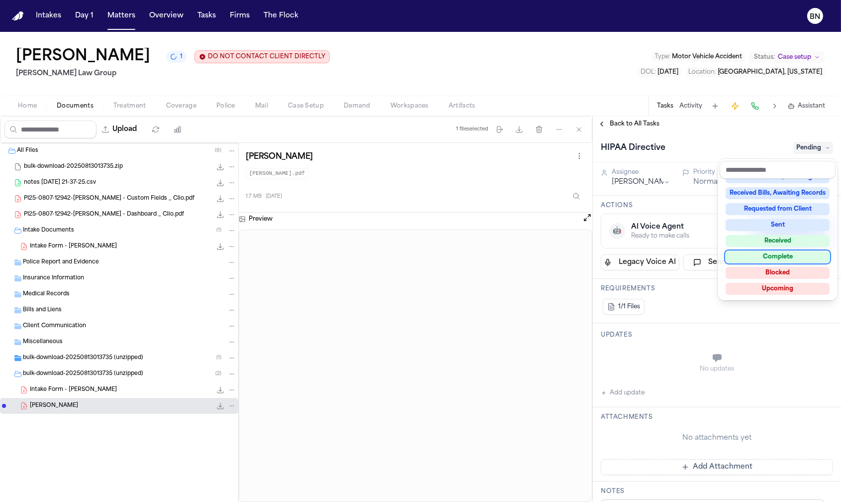
click at [788, 261] on div "Complete" at bounding box center [778, 257] width 104 height 12
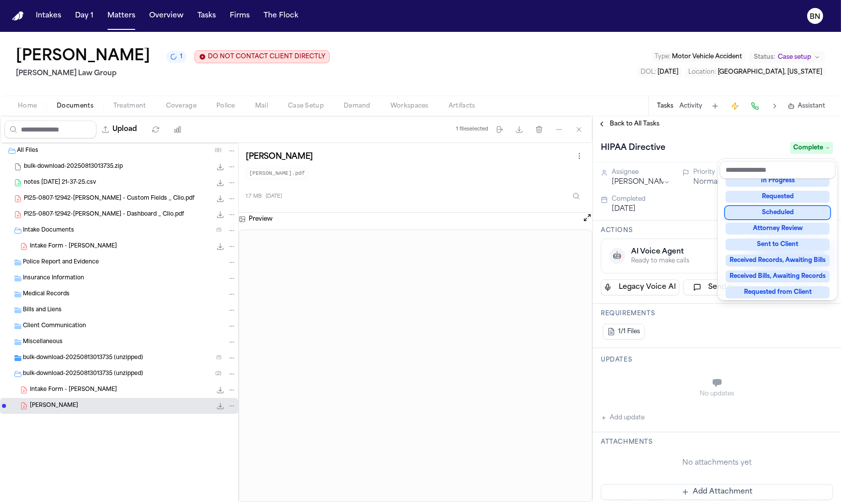
click at [631, 126] on div "**********" at bounding box center [717, 309] width 248 height 386
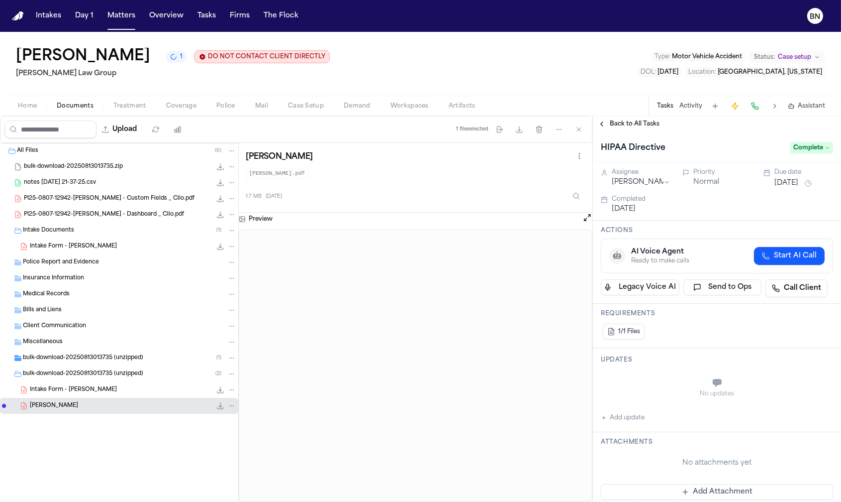
click at [626, 128] on span "Back to All Tasks" at bounding box center [635, 124] width 50 height 8
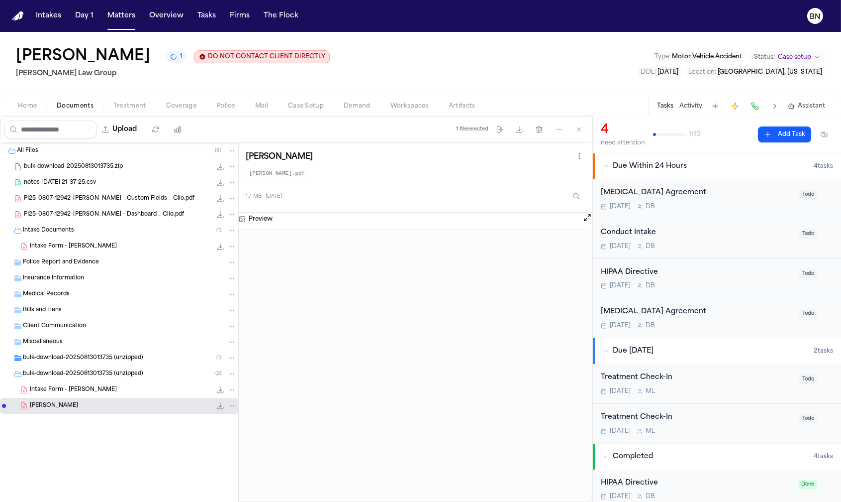
click at [713, 197] on div "[MEDICAL_DATA] Agreement" at bounding box center [697, 192] width 193 height 11
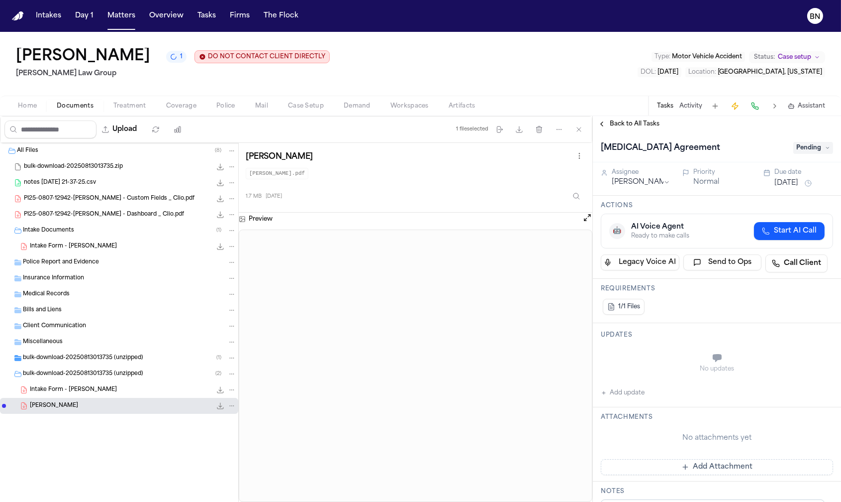
click at [808, 148] on span "Pending" at bounding box center [814, 148] width 40 height 12
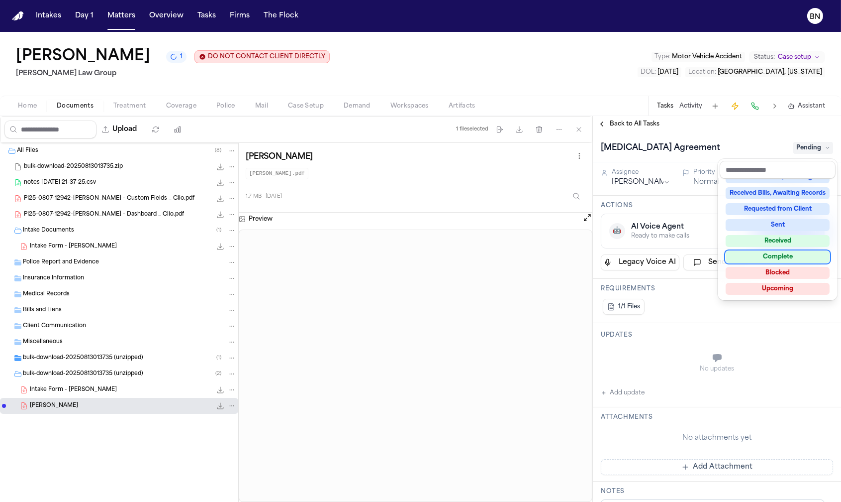
click at [797, 255] on div "Complete" at bounding box center [778, 257] width 104 height 12
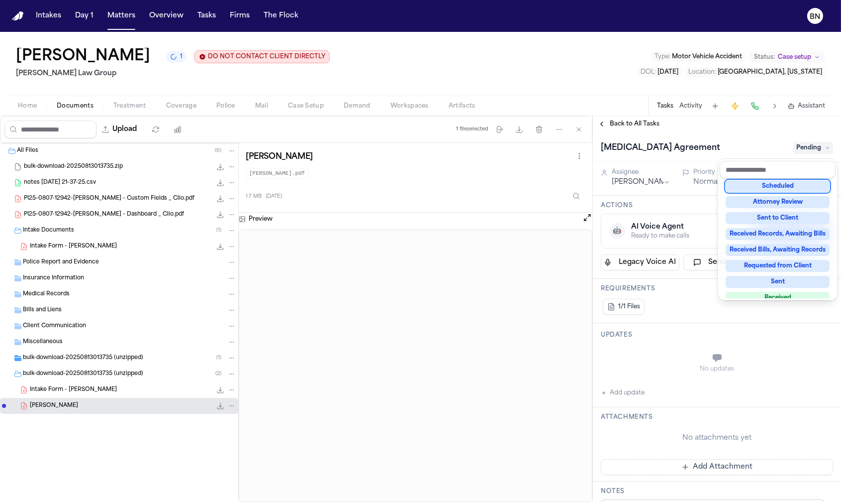
click at [638, 133] on div "Retainer Agreement Pending" at bounding box center [717, 147] width 248 height 30
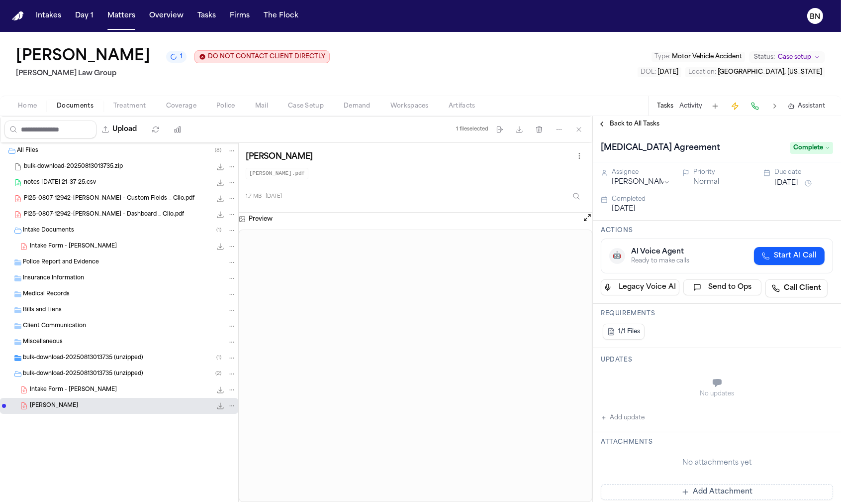
click at [636, 128] on span "Back to All Tasks" at bounding box center [635, 124] width 50 height 8
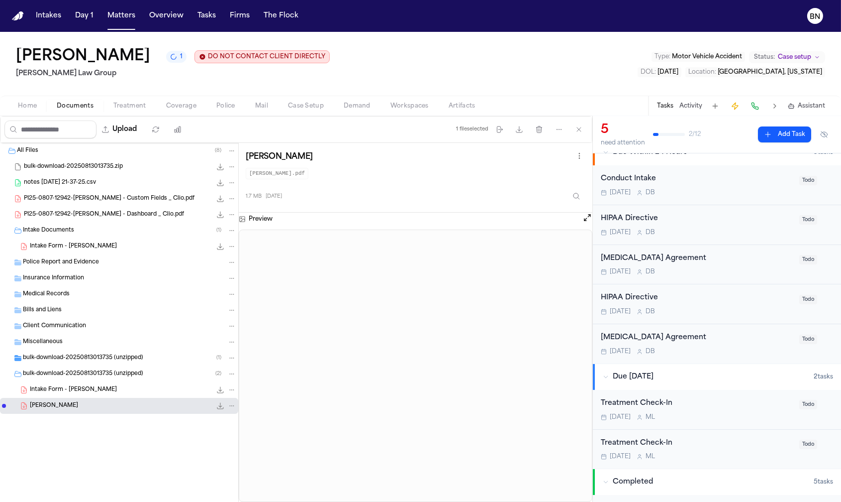
scroll to position [0, 0]
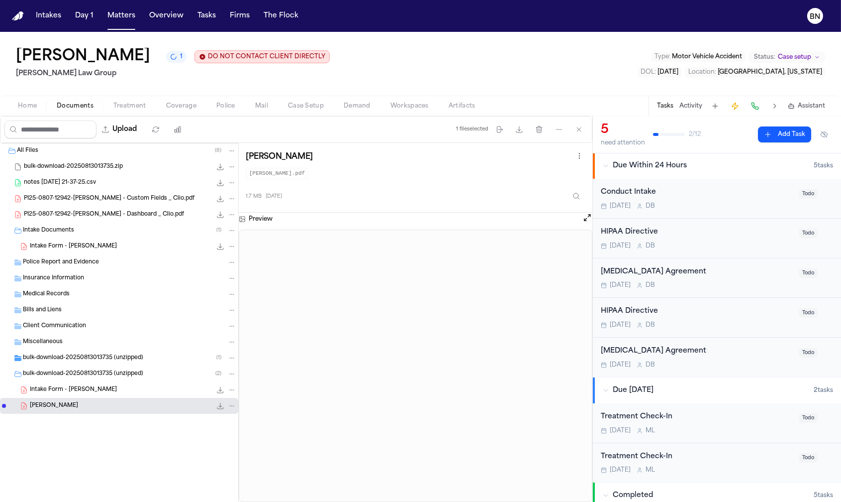
click at [679, 200] on div "Conduct Intake Today D B" at bounding box center [697, 198] width 193 height 23
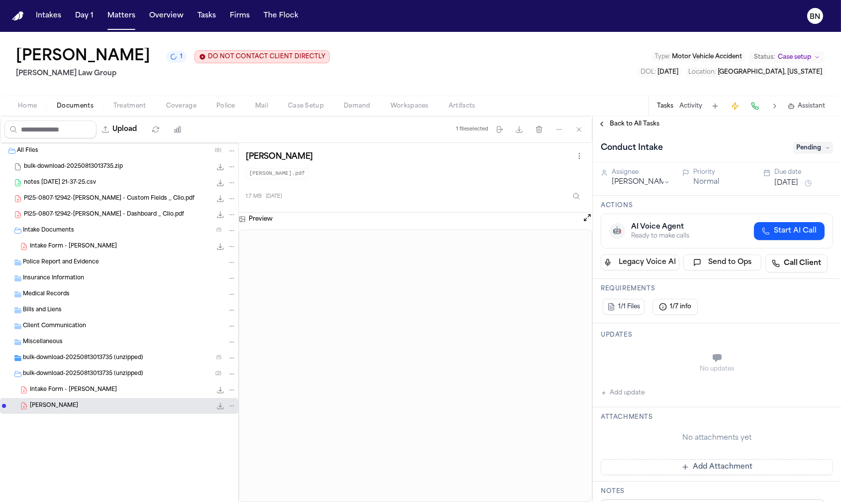
click at [809, 144] on span "Pending" at bounding box center [814, 148] width 40 height 12
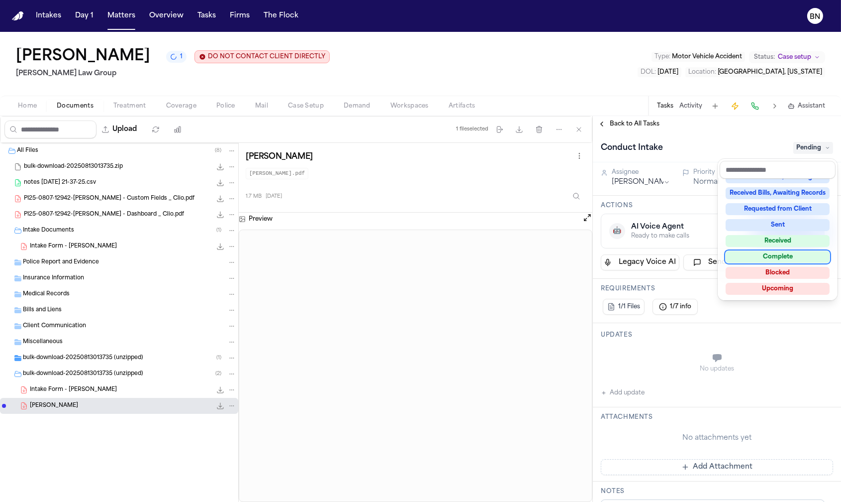
drag, startPoint x: 780, startPoint y: 259, endPoint x: 755, endPoint y: 238, distance: 32.1
click at [780, 259] on div "Complete" at bounding box center [778, 257] width 104 height 12
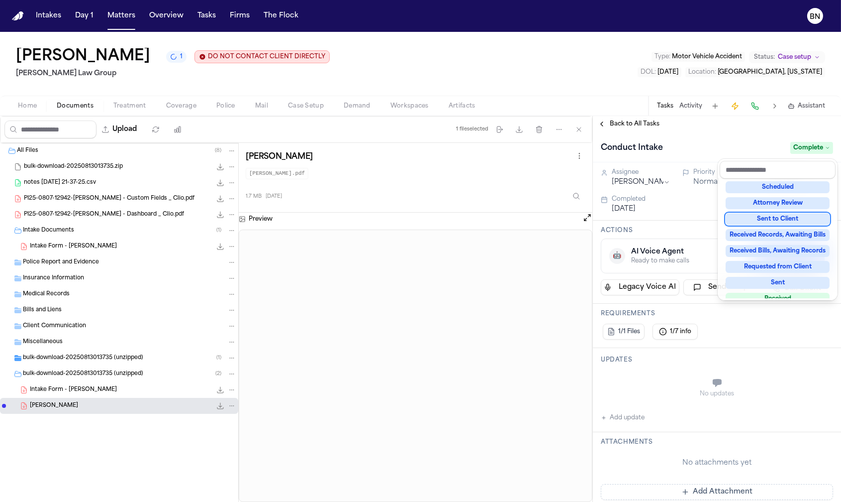
click at [628, 129] on div "**********" at bounding box center [717, 309] width 248 height 386
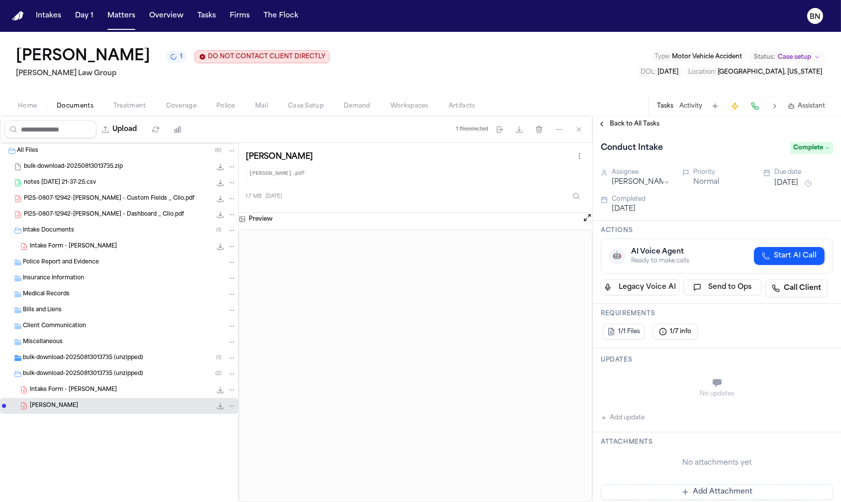
click at [627, 125] on span "Back to All Tasks" at bounding box center [635, 124] width 50 height 8
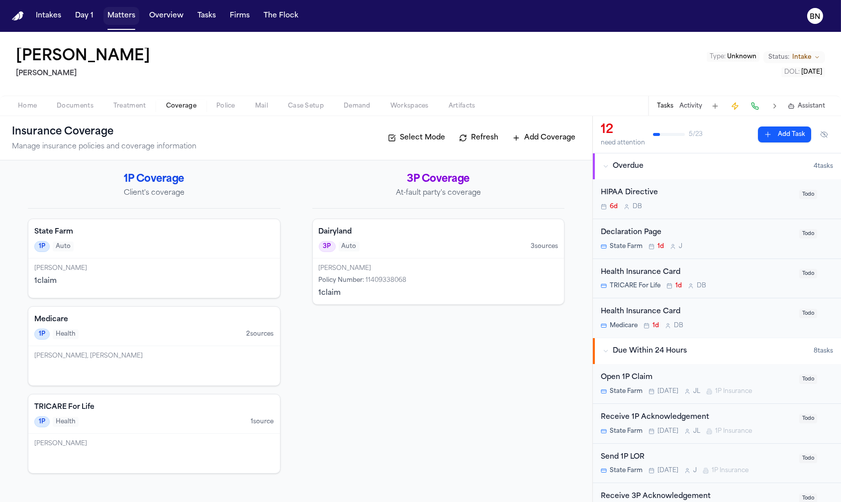
click at [120, 17] on button "Matters" at bounding box center [121, 16] width 36 height 18
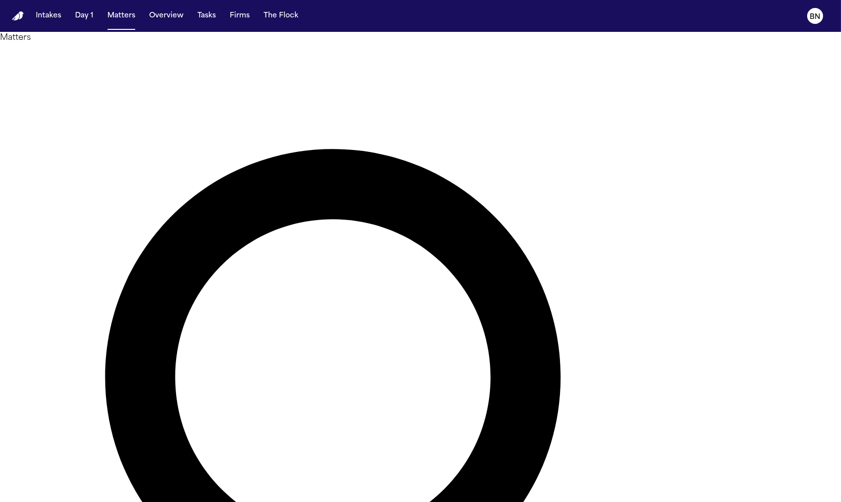
type input "**********"
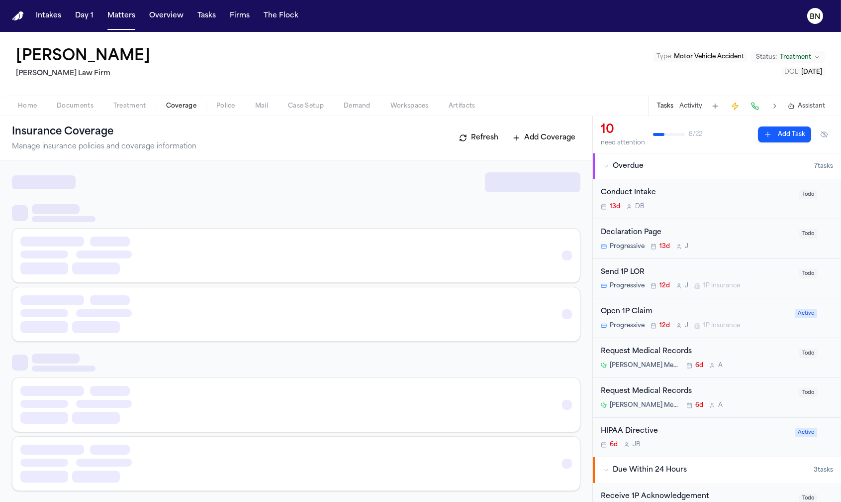
click at [193, 107] on span "Coverage" at bounding box center [181, 106] width 30 height 8
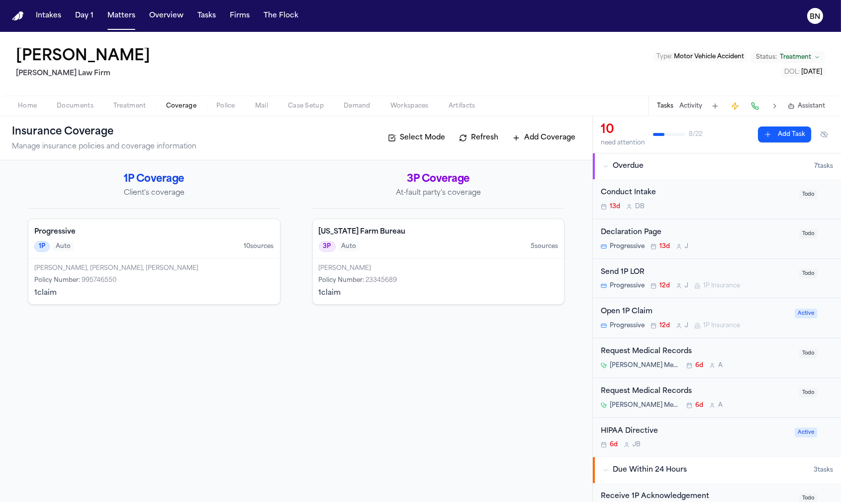
click at [124, 292] on div "1 claim" at bounding box center [154, 293] width 240 height 10
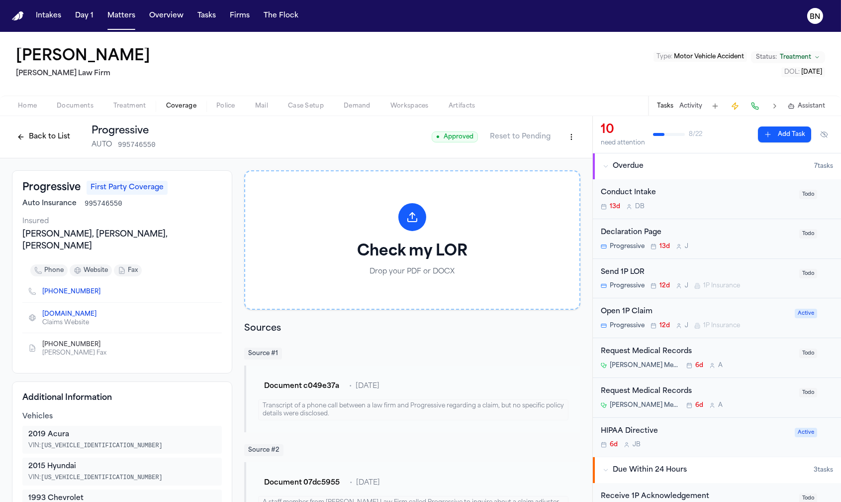
click at [49, 131] on button "Back to List" at bounding box center [43, 137] width 63 height 16
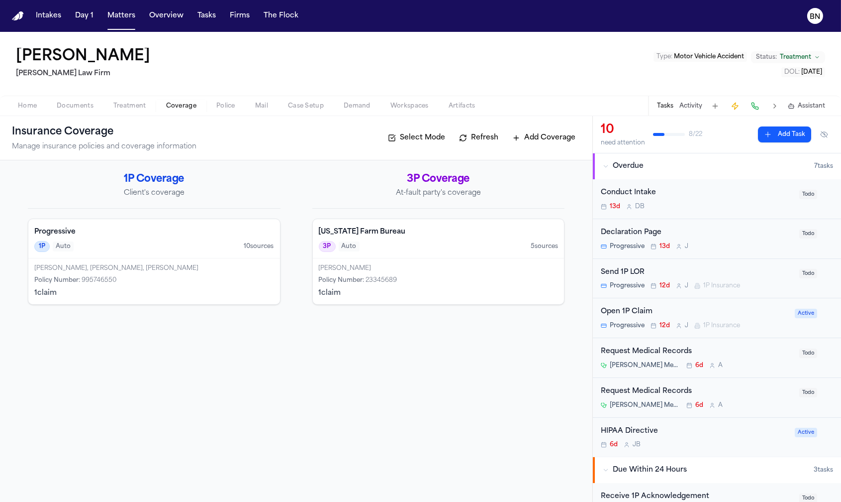
click at [696, 268] on div "Send 1P LOR" at bounding box center [697, 272] width 193 height 11
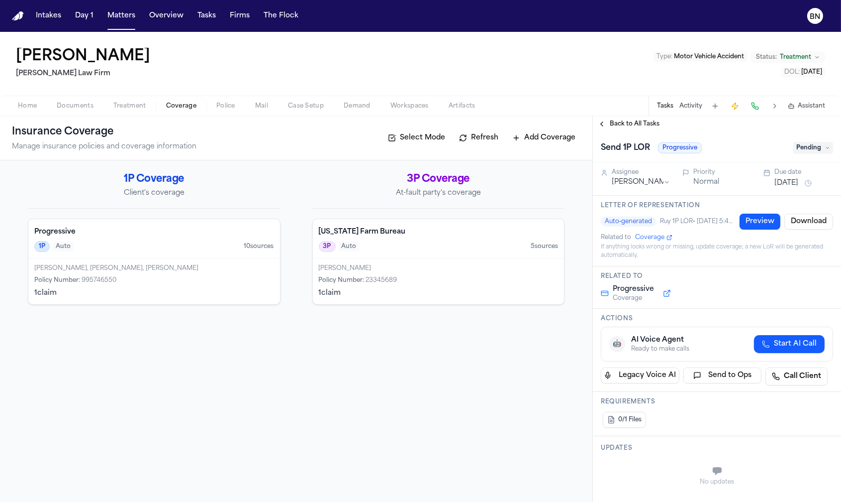
drag, startPoint x: 742, startPoint y: 223, endPoint x: 670, endPoint y: 205, distance: 73.9
click at [681, 234] on div "Auto‑generated Ruy 1P LOR • 8/13/2025, 5:41:48 PM Preview Download Related to C…" at bounding box center [717, 236] width 232 height 46
click at [627, 204] on h3 "Letter of Representation" at bounding box center [717, 206] width 232 height 8
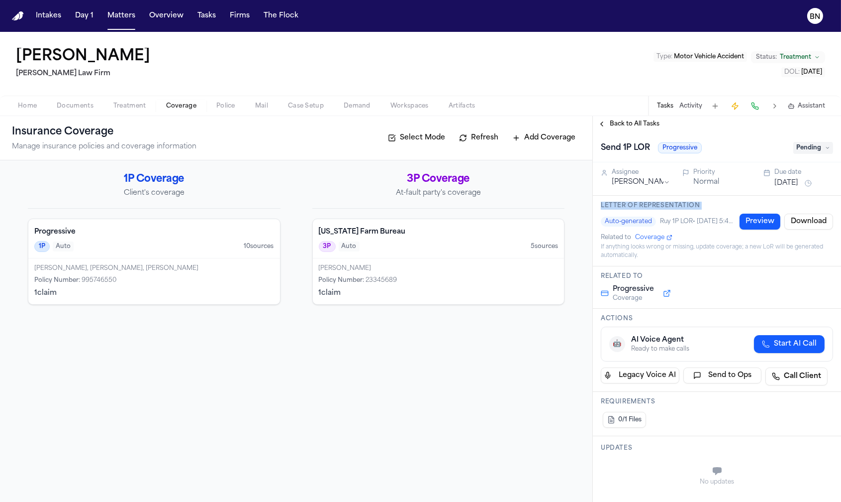
click at [749, 220] on button "Preview" at bounding box center [760, 221] width 41 height 16
click at [357, 287] on div "Jesus Hector Del Toro Policy Number : 23345689 1 claim" at bounding box center [439, 281] width 252 height 46
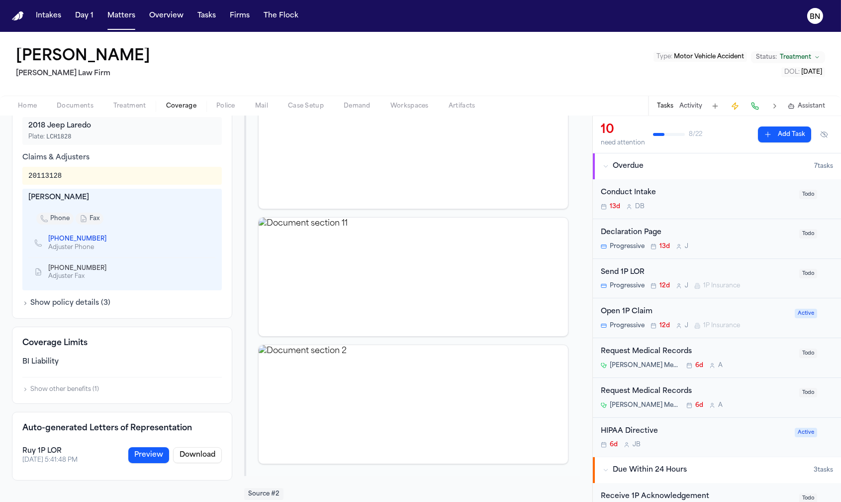
scroll to position [476, 0]
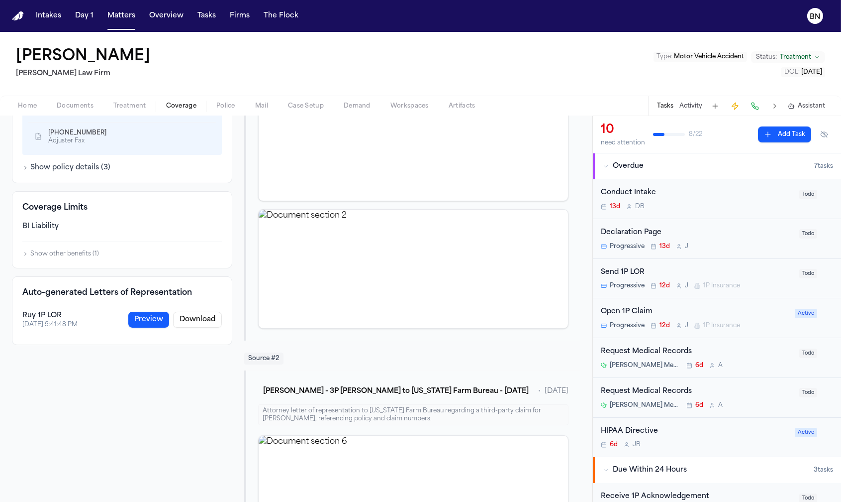
click at [48, 310] on div "Ruy 1P LOR" at bounding box center [49, 315] width 55 height 10
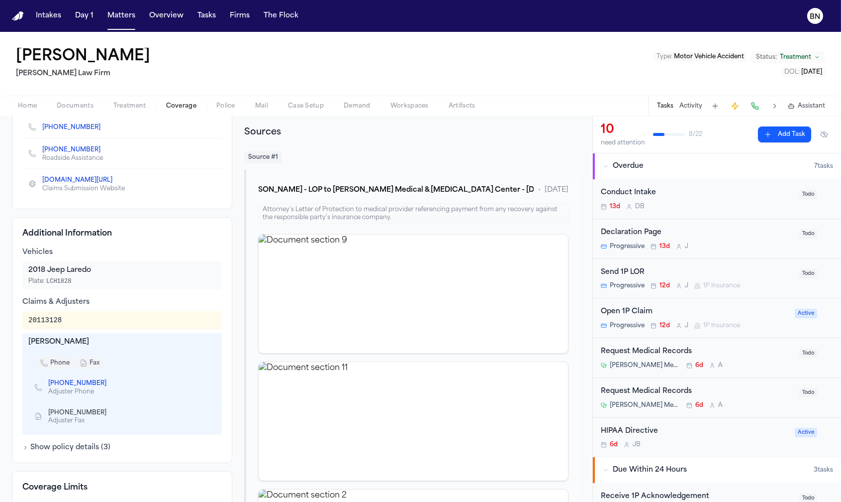
scroll to position [0, 0]
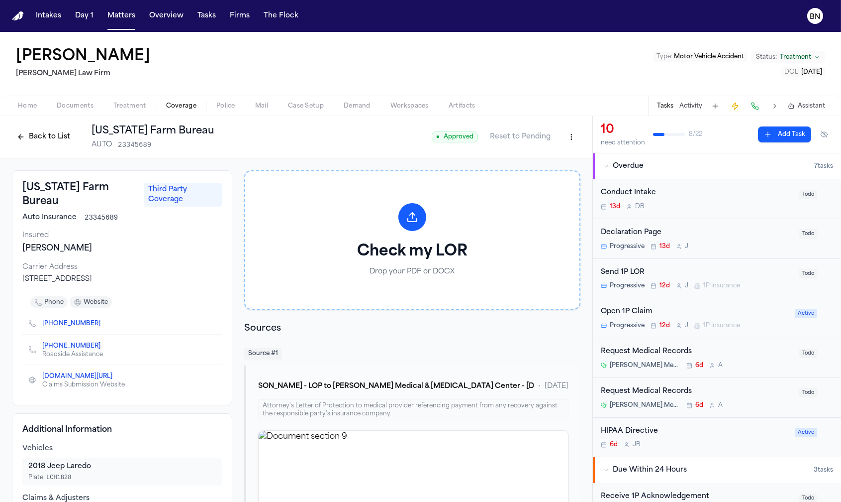
click at [53, 138] on button "Back to List" at bounding box center [43, 137] width 63 height 16
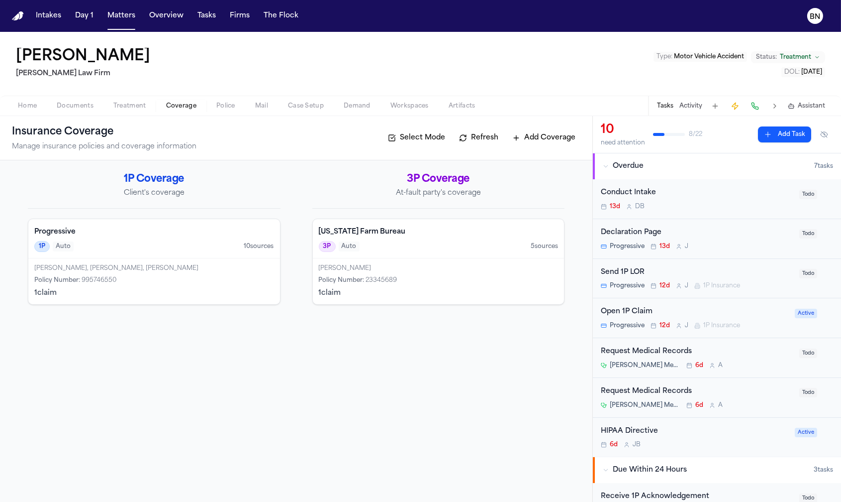
click at [295, 208] on div "1P Coverage Client's coverage Progressive 1P Auto 10 source s Calvin Vernon, Tu…" at bounding box center [296, 238] width 537 height 132
click at [210, 256] on div "Progressive 1P Auto 10 source s" at bounding box center [154, 238] width 252 height 39
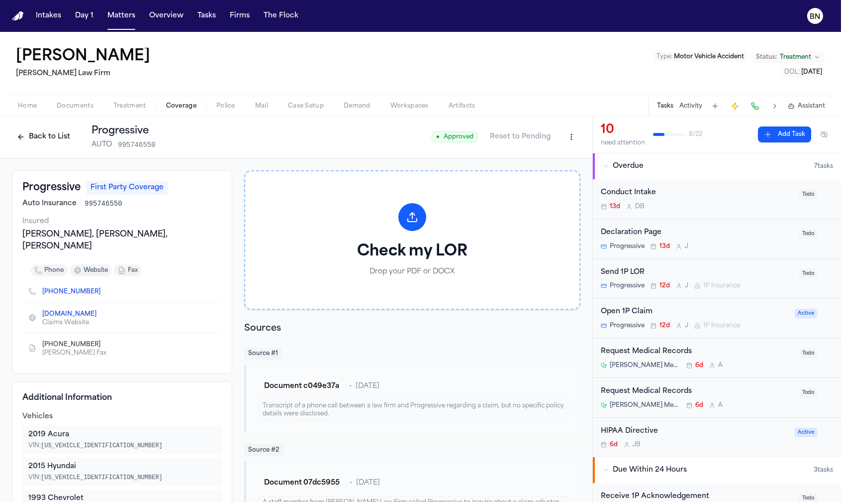
click at [294, 109] on span "Case Setup" at bounding box center [306, 106] width 36 height 8
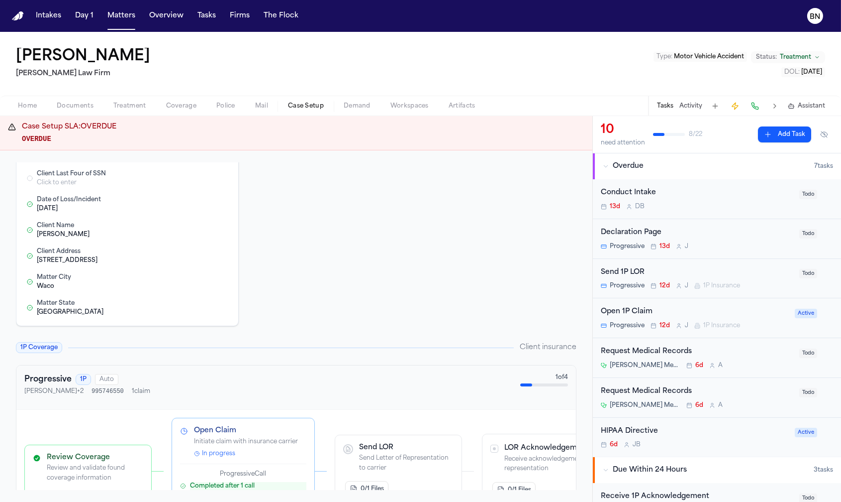
scroll to position [268, 0]
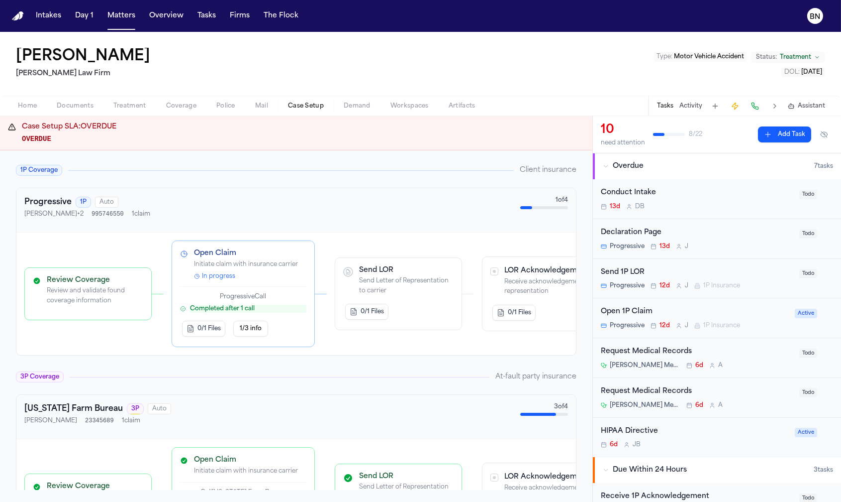
click at [214, 275] on span "In progress" at bounding box center [218, 276] width 33 height 8
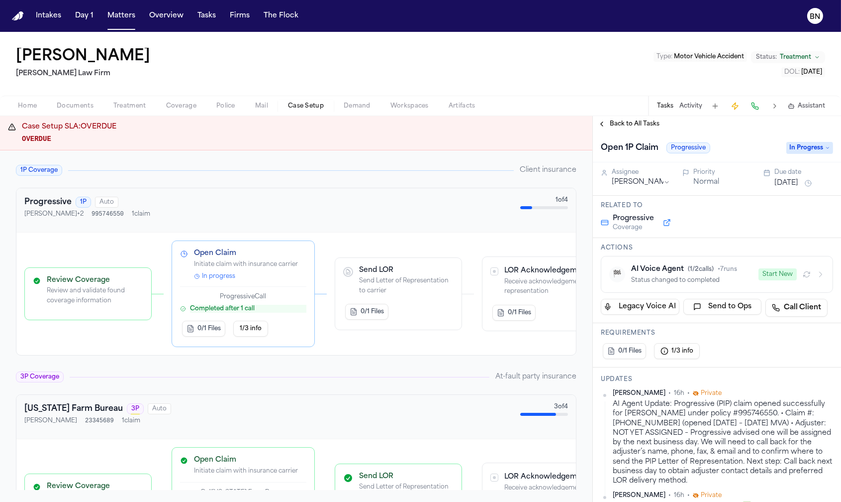
click at [688, 272] on span "( 1 / 2 calls)" at bounding box center [701, 269] width 26 height 6
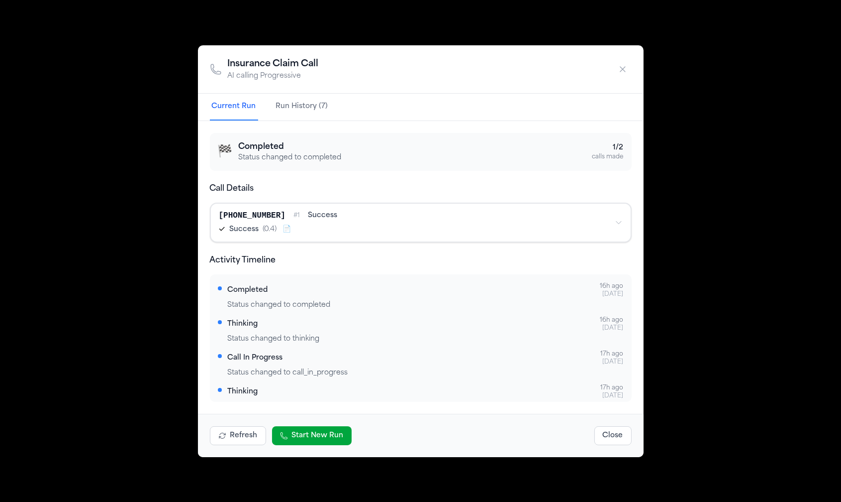
scroll to position [51, 0]
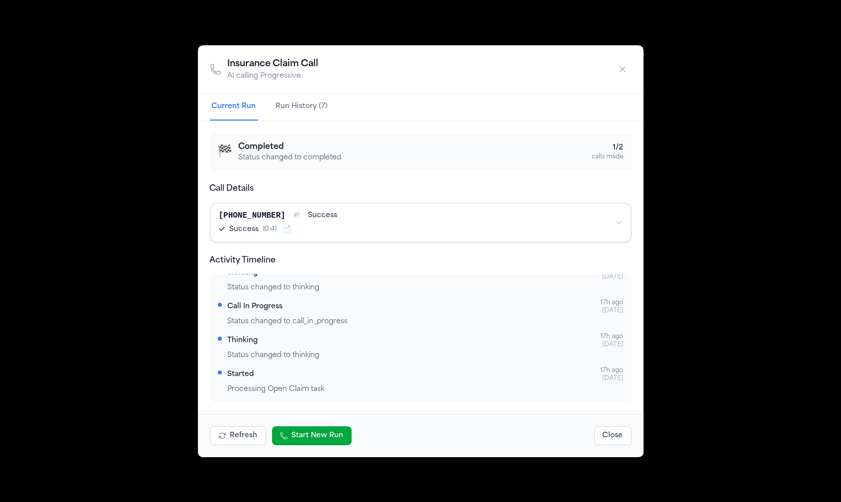
click at [618, 65] on icon "button" at bounding box center [623, 69] width 10 height 10
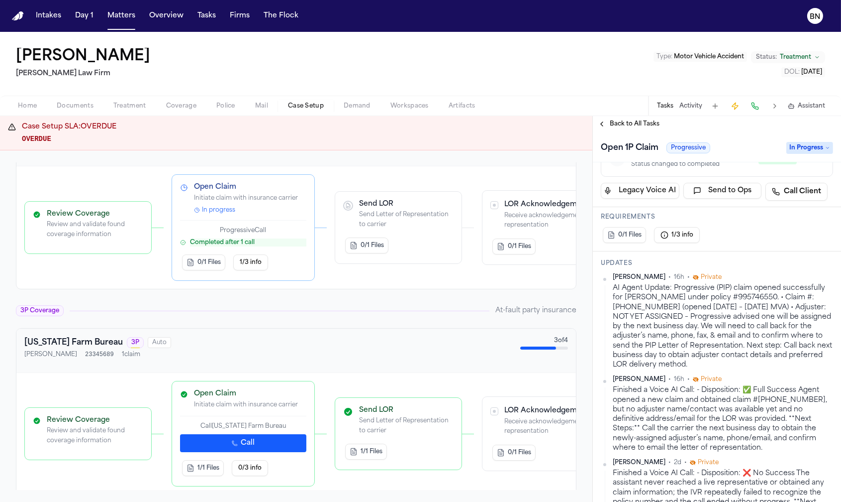
scroll to position [224, 0]
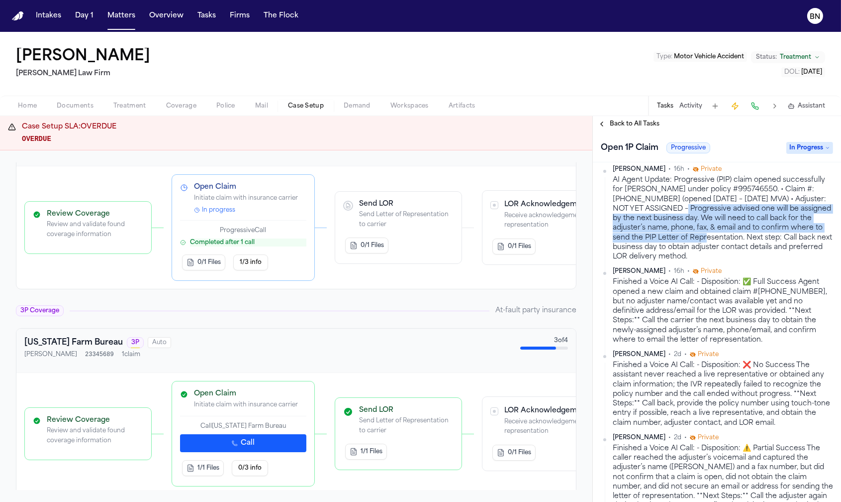
drag, startPoint x: 678, startPoint y: 209, endPoint x: 713, endPoint y: 234, distance: 42.5
click at [713, 234] on div "AI Agent Update: Progressive (PIP) claim opened successfully for Calvin Vernon …" at bounding box center [723, 218] width 220 height 86
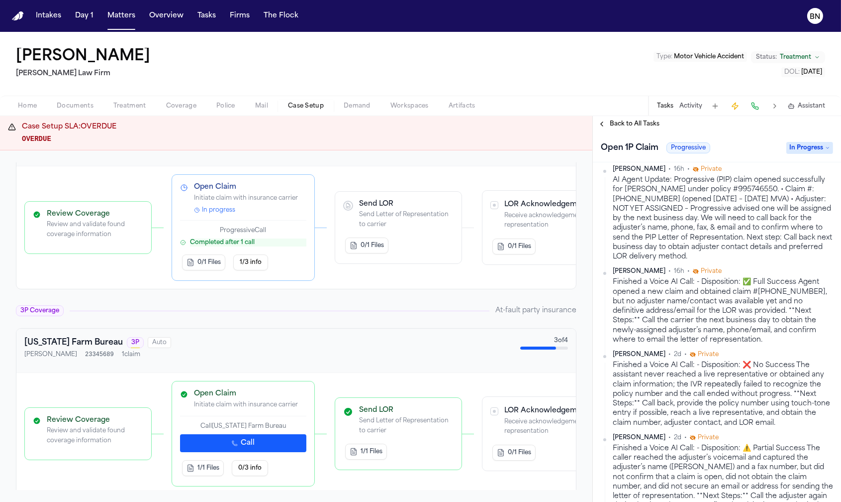
click at [710, 242] on div "AI Agent Update: Progressive (PIP) claim opened successfully for Calvin Vernon …" at bounding box center [723, 218] width 220 height 86
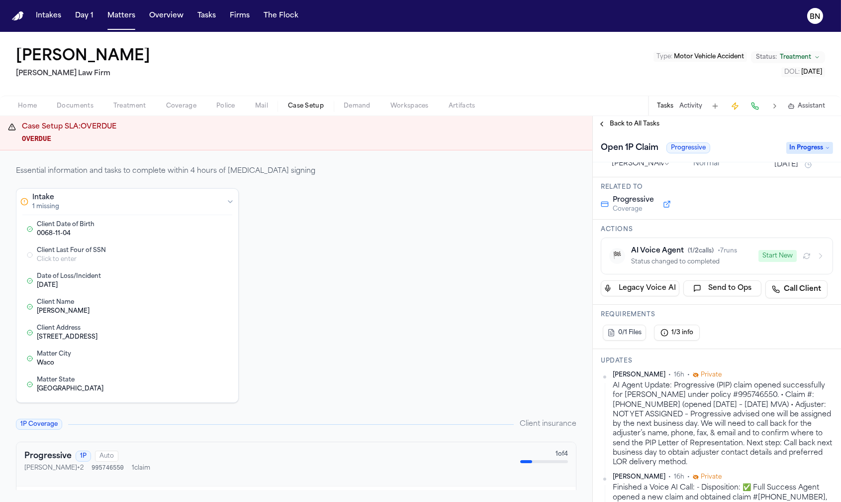
scroll to position [0, 0]
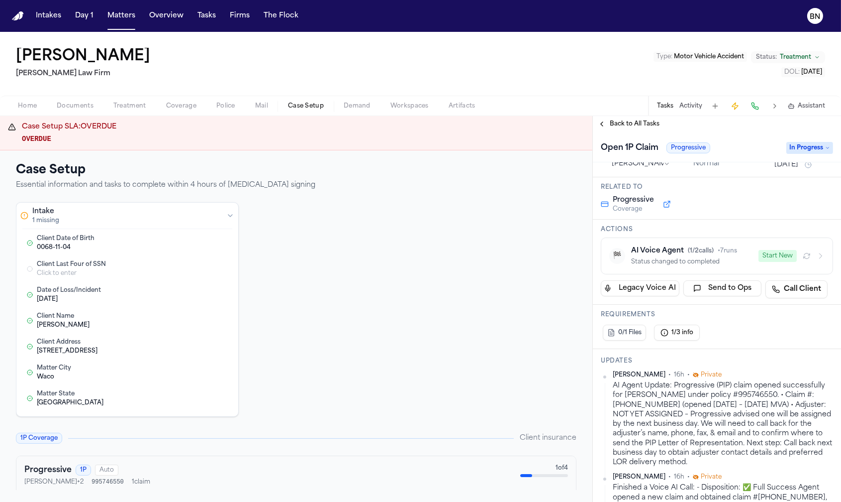
click at [216, 219] on button "Intake 1 missing" at bounding box center [127, 216] width 222 height 26
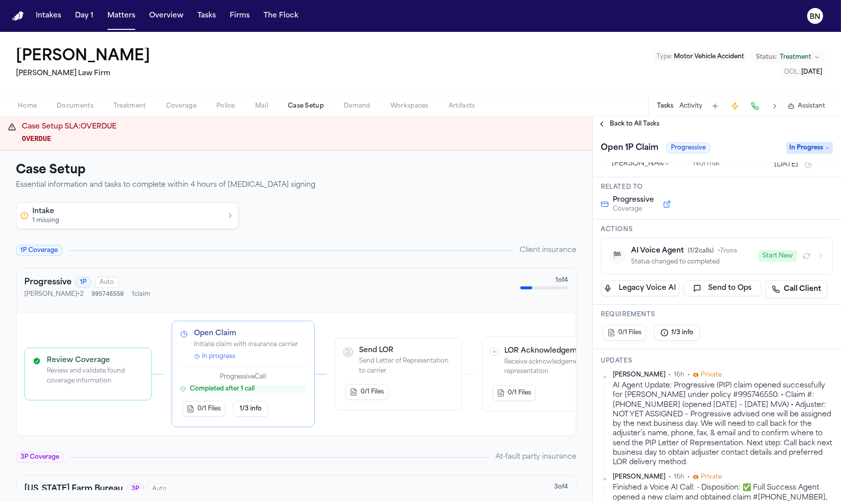
click at [227, 219] on div "button" at bounding box center [230, 215] width 8 height 8
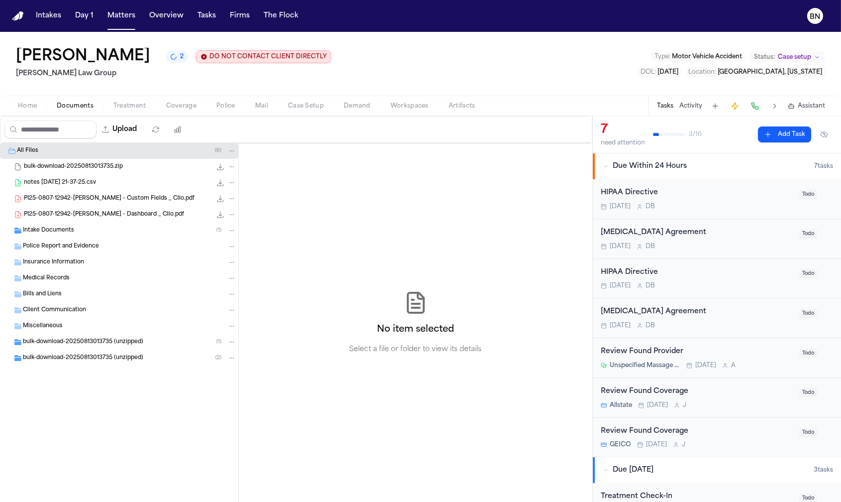
click at [650, 275] on div "HIPAA Directive" at bounding box center [697, 272] width 193 height 11
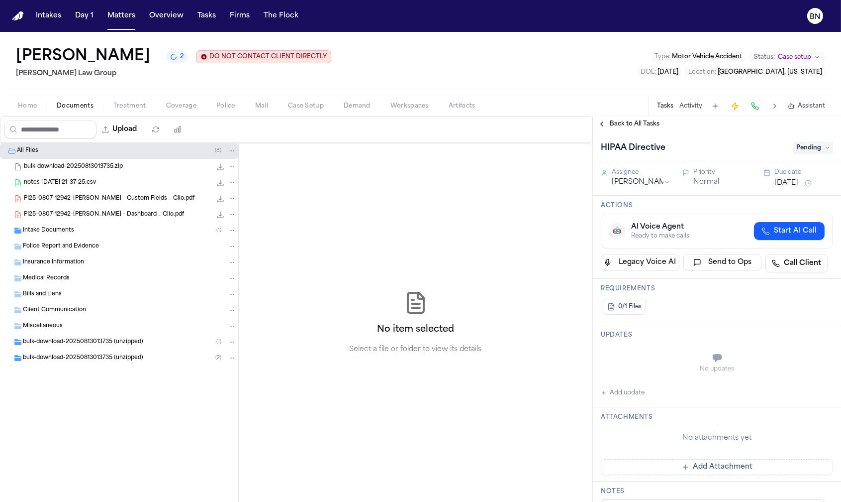
click at [807, 149] on span "Pending" at bounding box center [814, 148] width 40 height 12
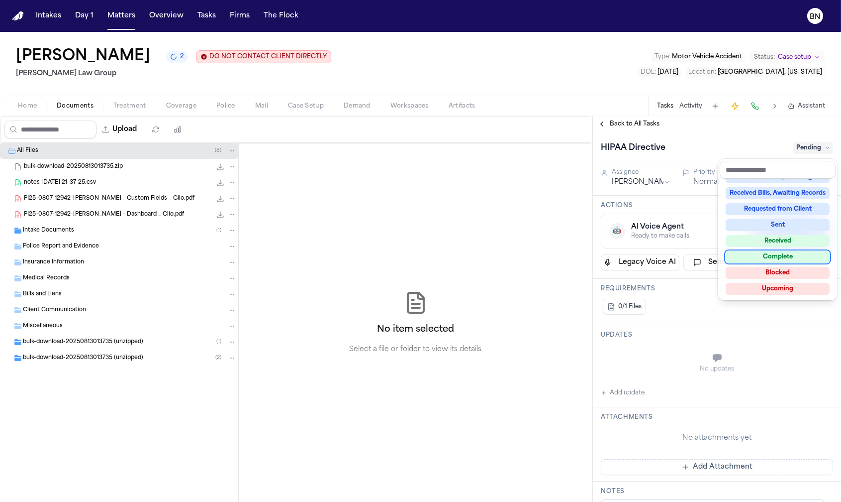
click at [781, 259] on div "Complete" at bounding box center [778, 257] width 104 height 12
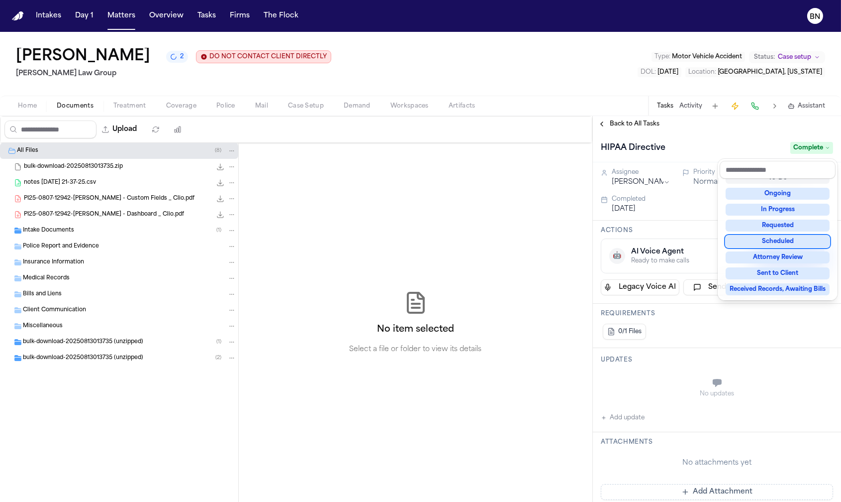
click at [625, 124] on div "**********" at bounding box center [717, 309] width 248 height 386
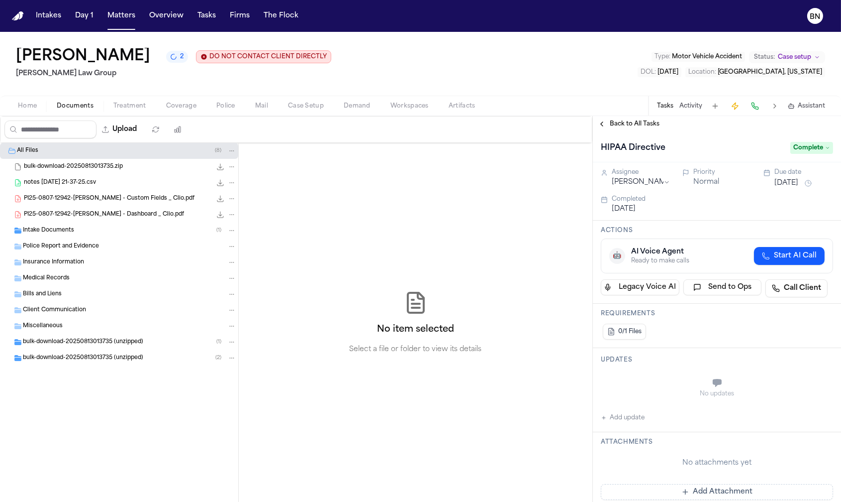
click at [624, 125] on span "Back to All Tasks" at bounding box center [635, 124] width 50 height 8
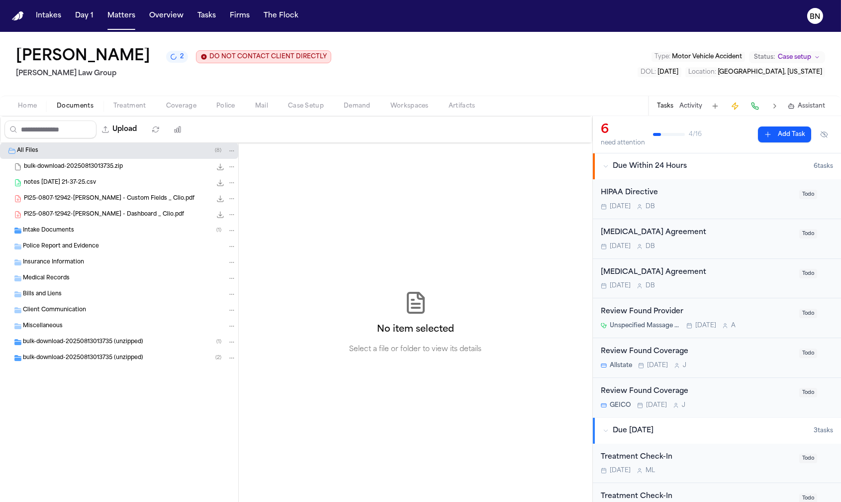
click at [677, 198] on div "HIPAA Directive" at bounding box center [697, 192] width 193 height 11
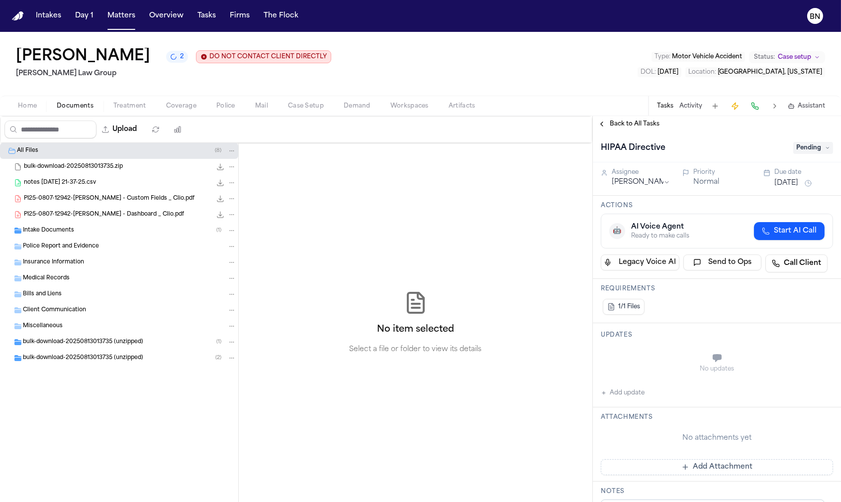
click at [802, 150] on span "Pending" at bounding box center [814, 148] width 40 height 12
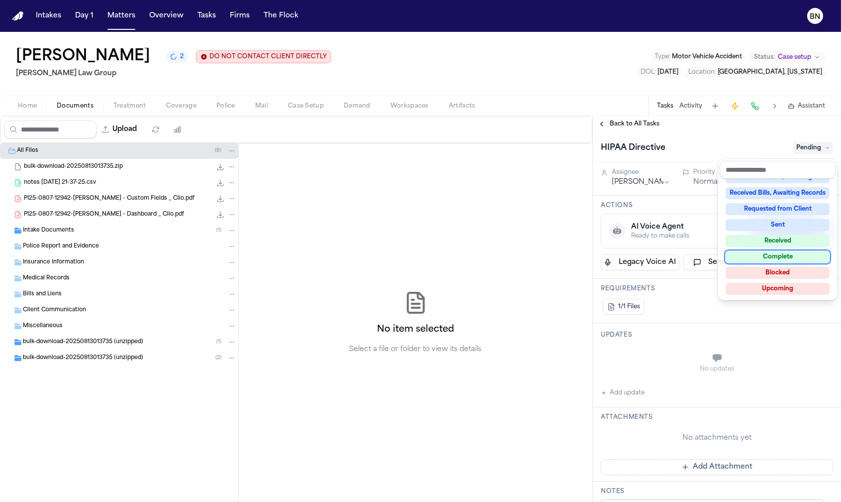
click at [786, 259] on div "Complete" at bounding box center [778, 257] width 104 height 12
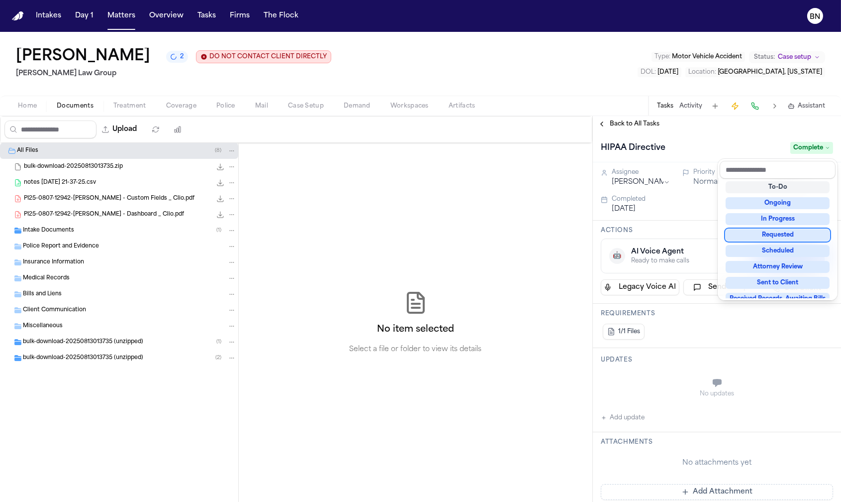
click at [639, 143] on div "HIPAA Directive Complete" at bounding box center [717, 148] width 232 height 16
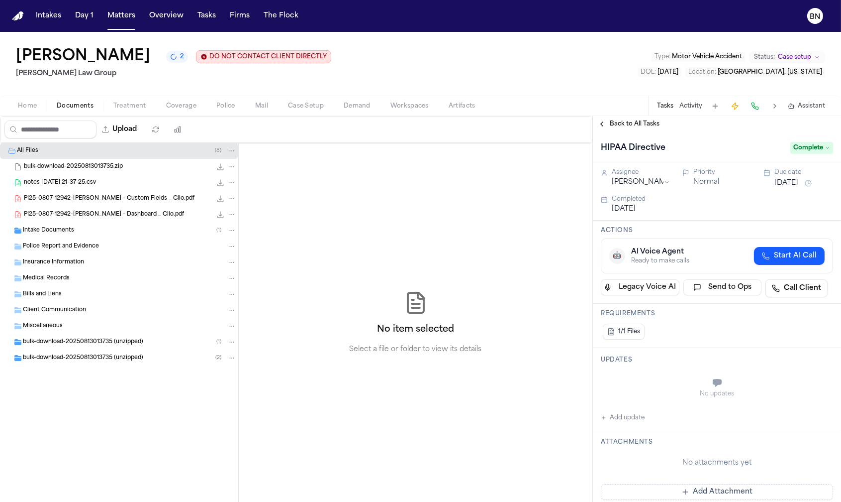
click at [632, 125] on span "Back to All Tasks" at bounding box center [635, 124] width 50 height 8
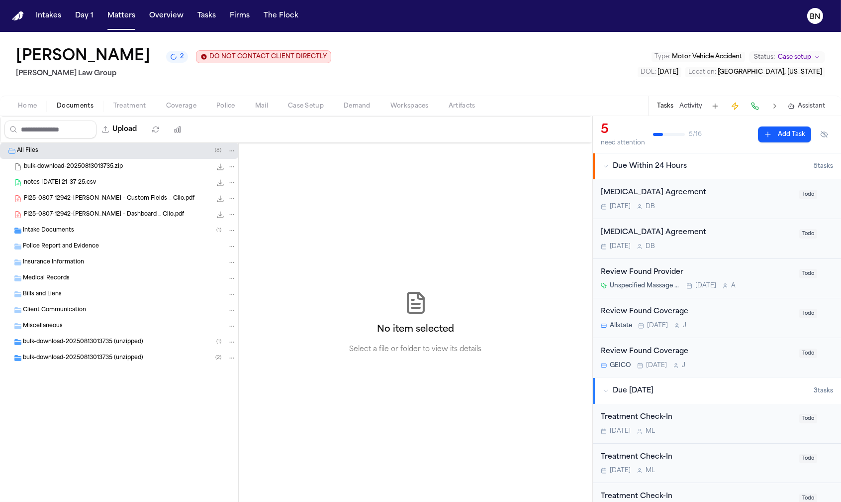
click at [698, 208] on div "[DATE] D B" at bounding box center [697, 207] width 193 height 8
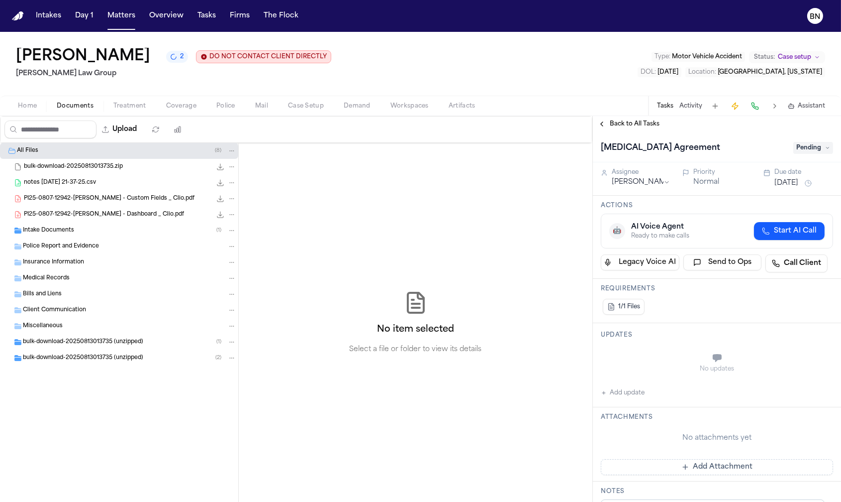
click at [803, 149] on span "Pending" at bounding box center [814, 148] width 40 height 12
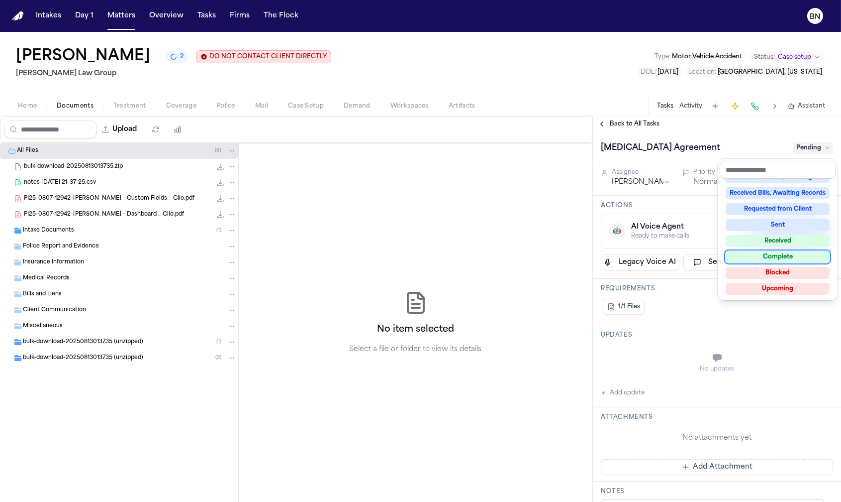
click at [792, 261] on div "Complete" at bounding box center [778, 257] width 104 height 12
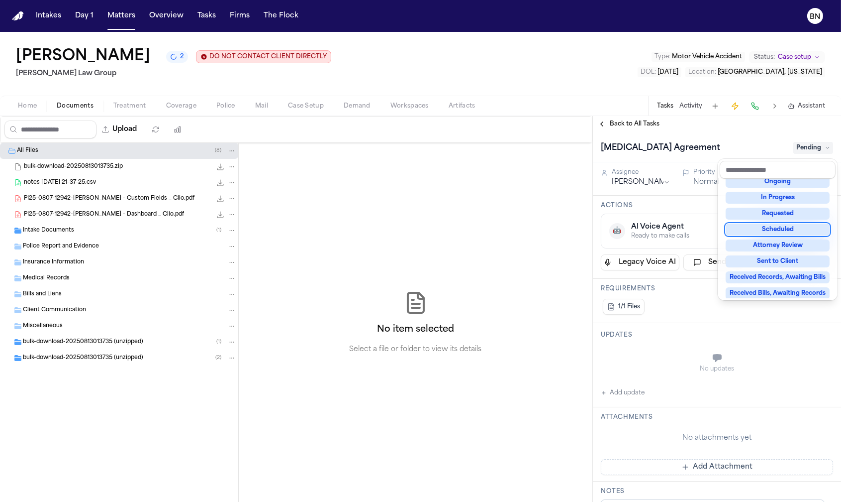
click at [631, 133] on div "[MEDICAL_DATA] Agreement Pending" at bounding box center [717, 147] width 248 height 30
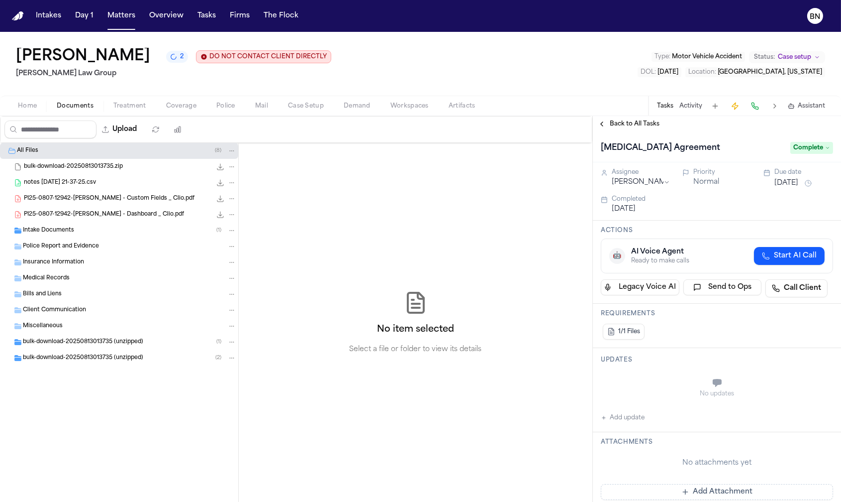
click at [628, 128] on span "Back to All Tasks" at bounding box center [635, 124] width 50 height 8
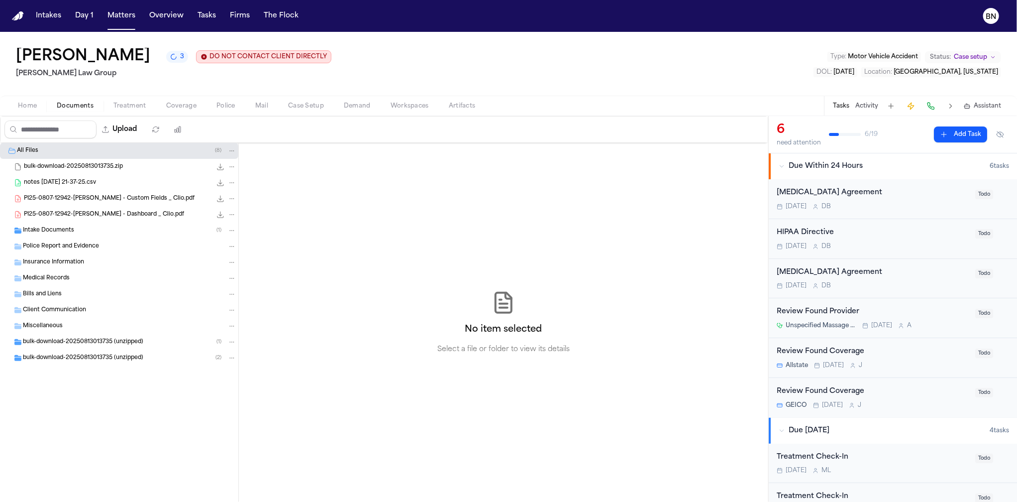
click at [841, 204] on div "[DATE] D B" at bounding box center [873, 207] width 193 height 8
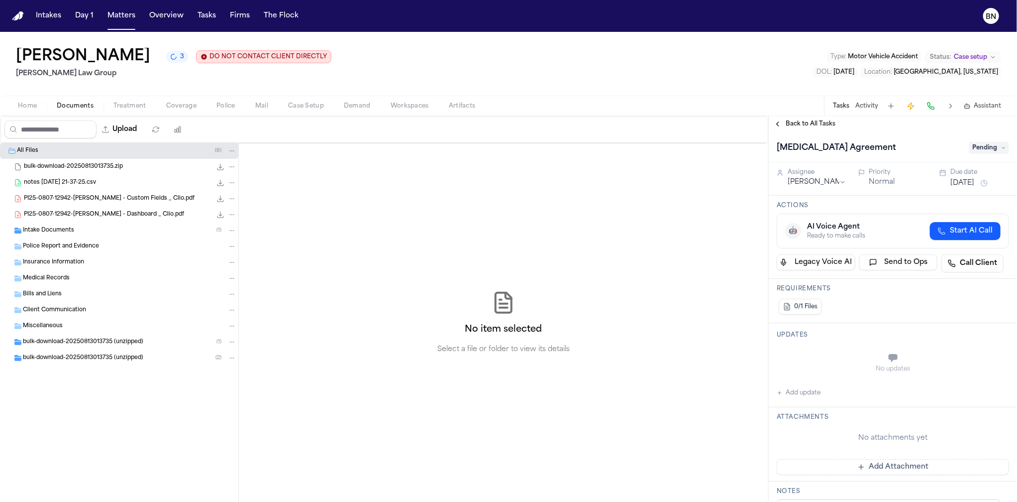
click at [821, 132] on div "Back to All Tasks" at bounding box center [893, 124] width 248 height 16
click at [820, 128] on span "Back to All Tasks" at bounding box center [811, 124] width 50 height 8
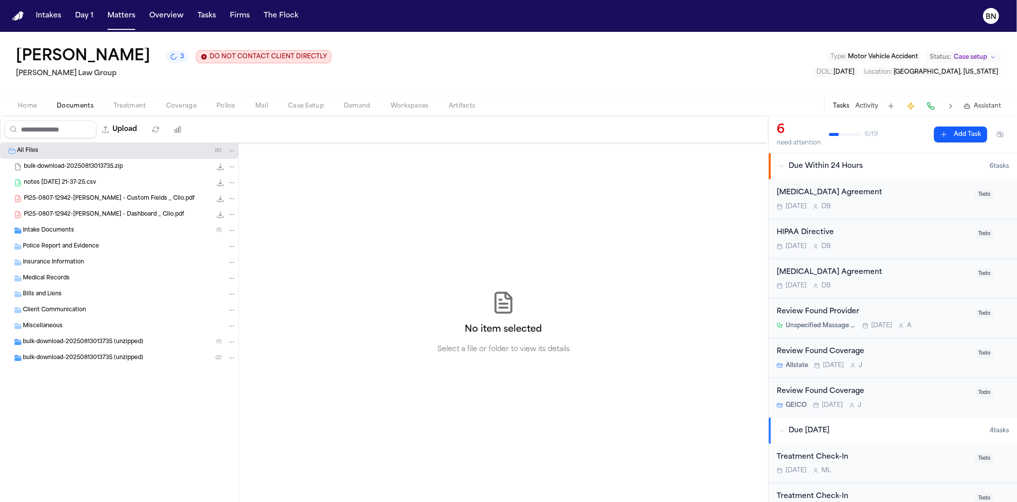
click at [821, 276] on div "[MEDICAL_DATA] Agreement" at bounding box center [873, 272] width 193 height 11
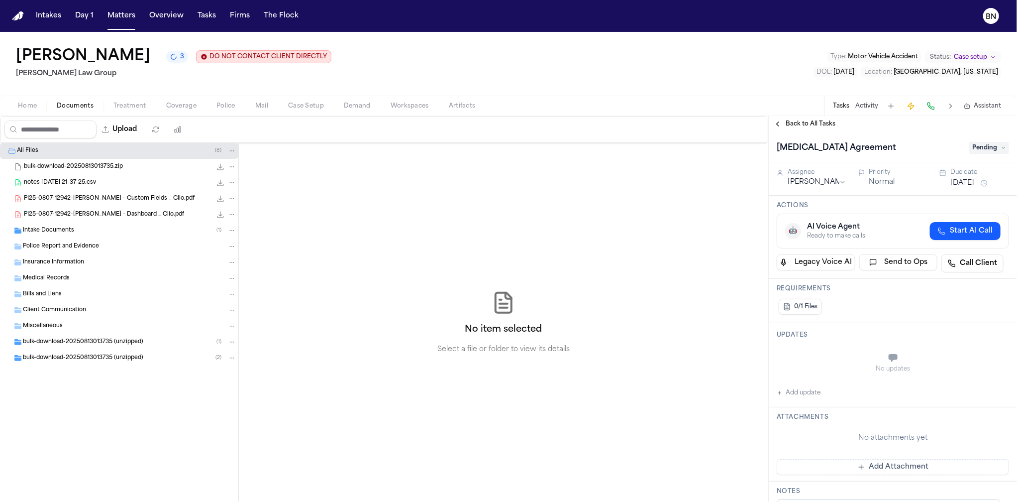
click at [979, 149] on span "Pending" at bounding box center [989, 148] width 40 height 12
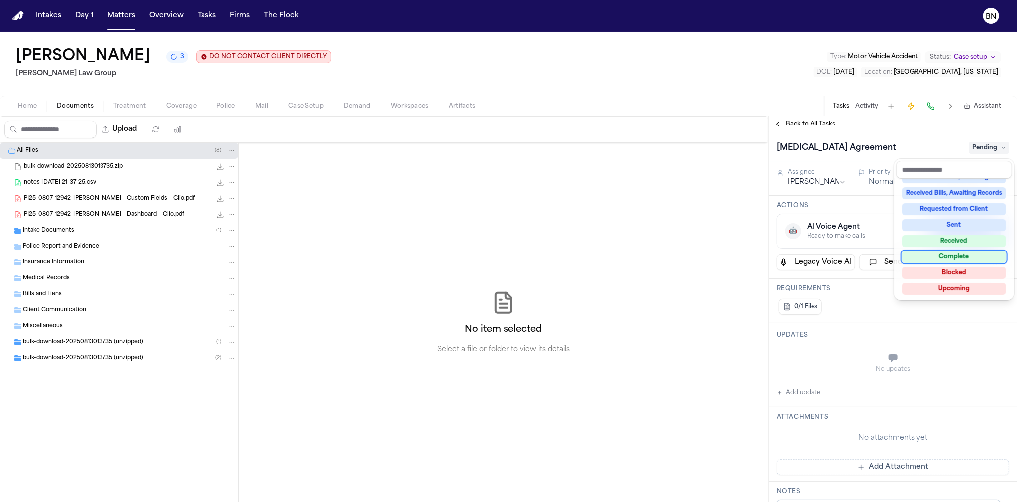
click at [943, 260] on div "Complete" at bounding box center [954, 257] width 104 height 12
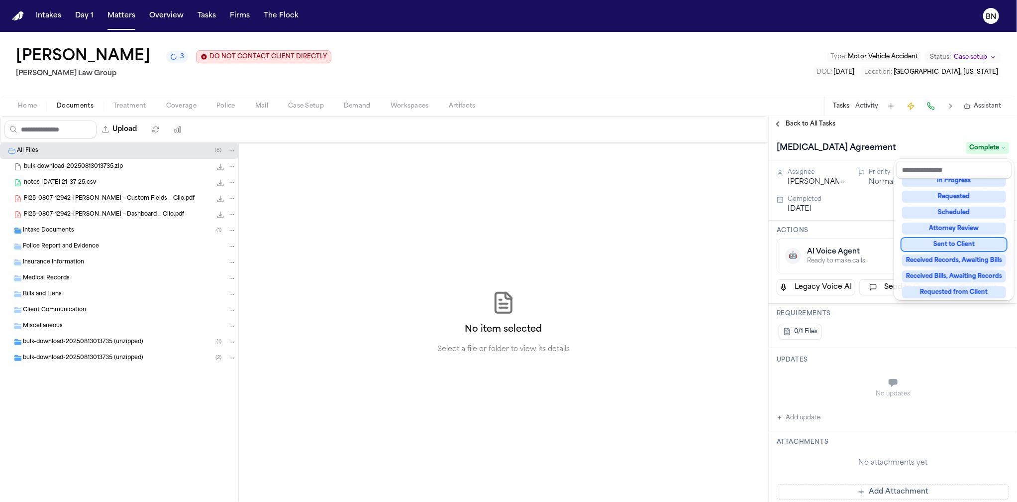
click at [827, 136] on div "[MEDICAL_DATA] Agreement Complete" at bounding box center [893, 147] width 248 height 30
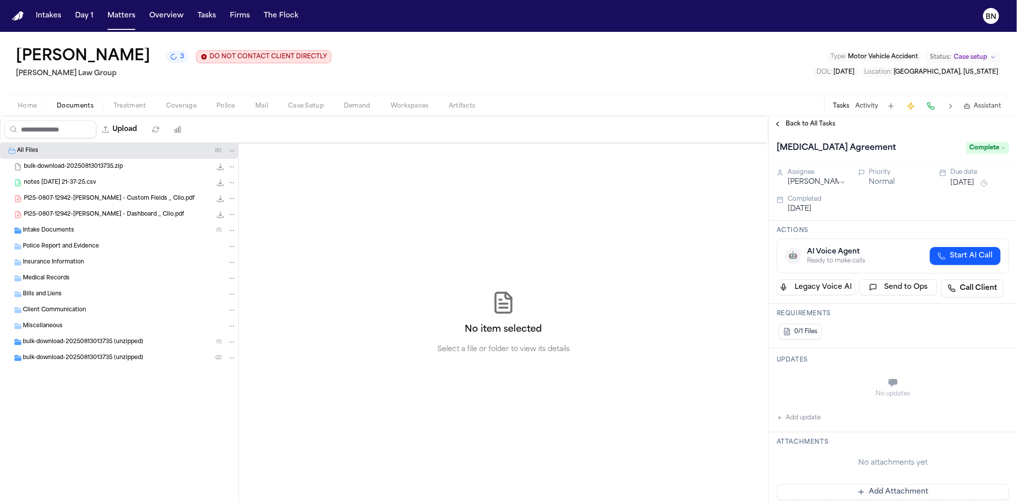
click at [811, 120] on span "Back to All Tasks" at bounding box center [811, 124] width 50 height 8
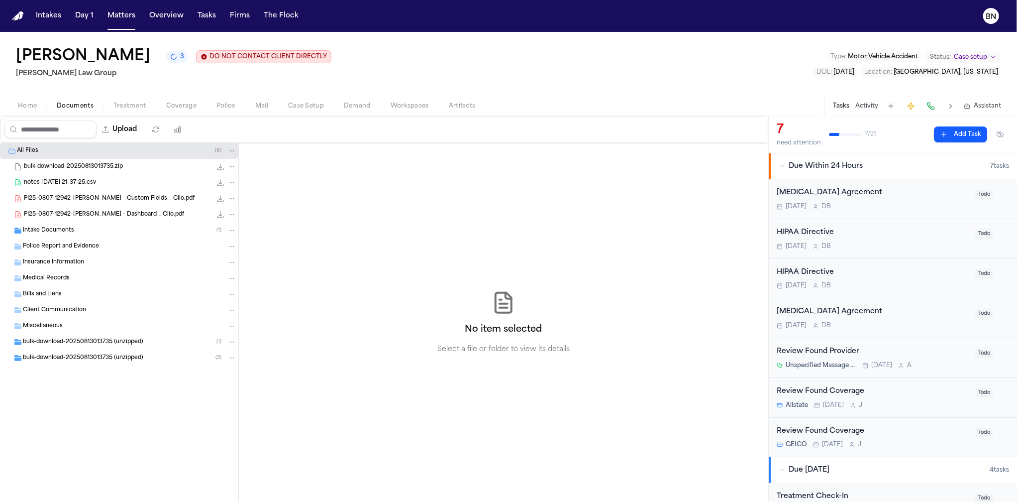
click at [840, 233] on div "HIPAA Directive" at bounding box center [873, 232] width 193 height 11
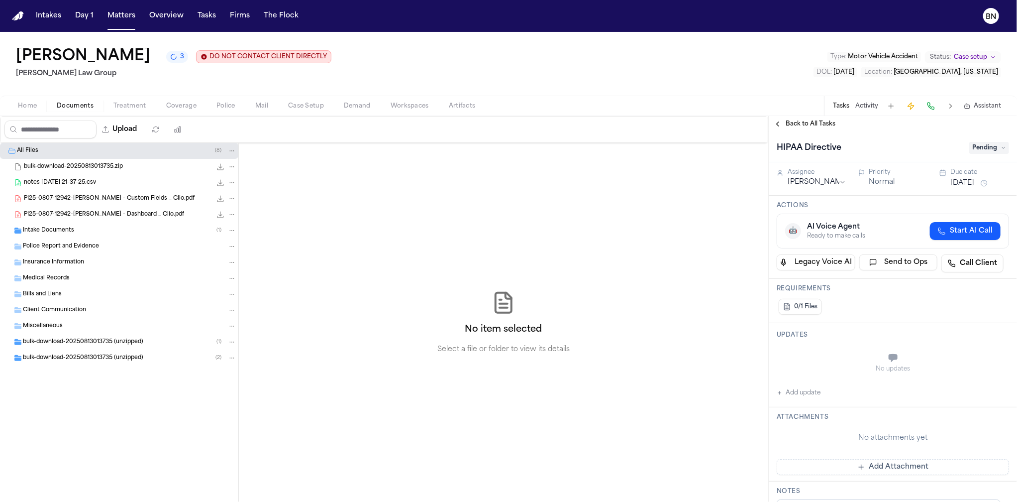
click at [811, 134] on div "HIPAA Directive Pending" at bounding box center [893, 147] width 248 height 30
click at [811, 130] on div "Back to All Tasks" at bounding box center [893, 124] width 248 height 16
click at [808, 124] on span "Back to All Tasks" at bounding box center [811, 124] width 50 height 8
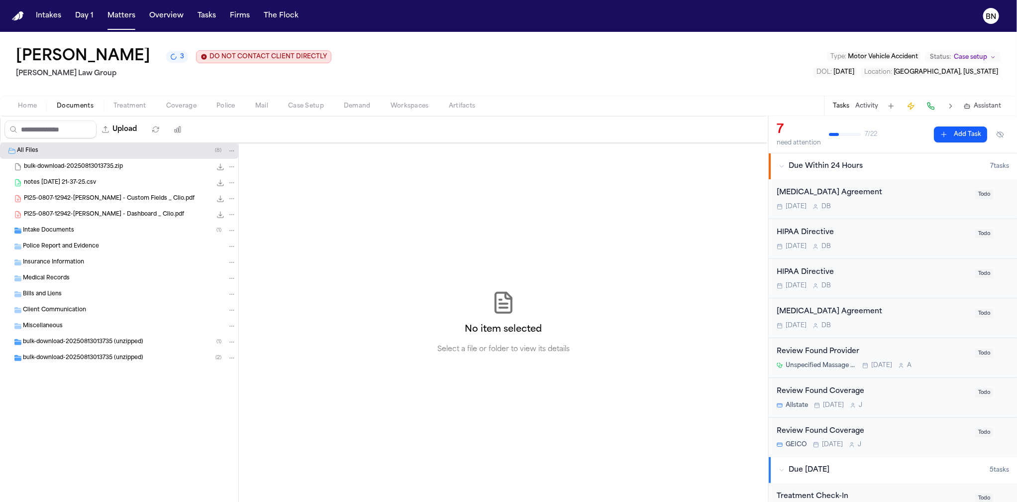
click at [169, 57] on icon "3 active tasks" at bounding box center [174, 57] width 10 height 10
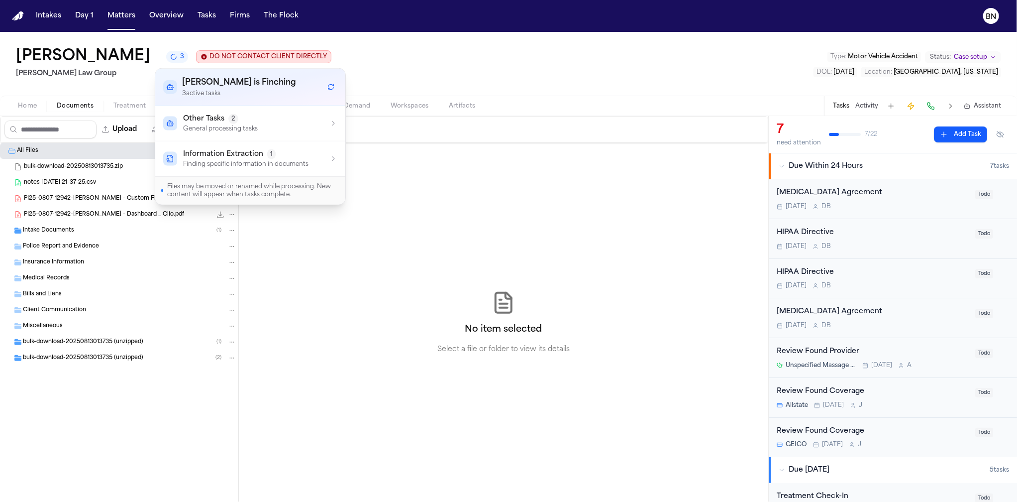
click at [243, 125] on p "General processing tasks" at bounding box center [220, 129] width 75 height 8
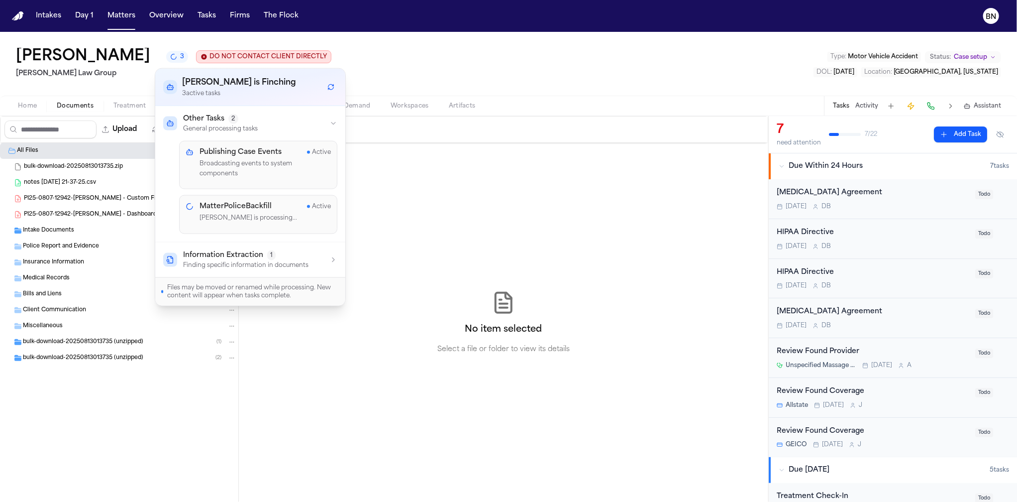
drag, startPoint x: 487, startPoint y: 235, endPoint x: 507, endPoint y: 262, distance: 33.8
click at [487, 234] on div "No item selected Select a file or folder to view its details" at bounding box center [503, 322] width 529 height 359
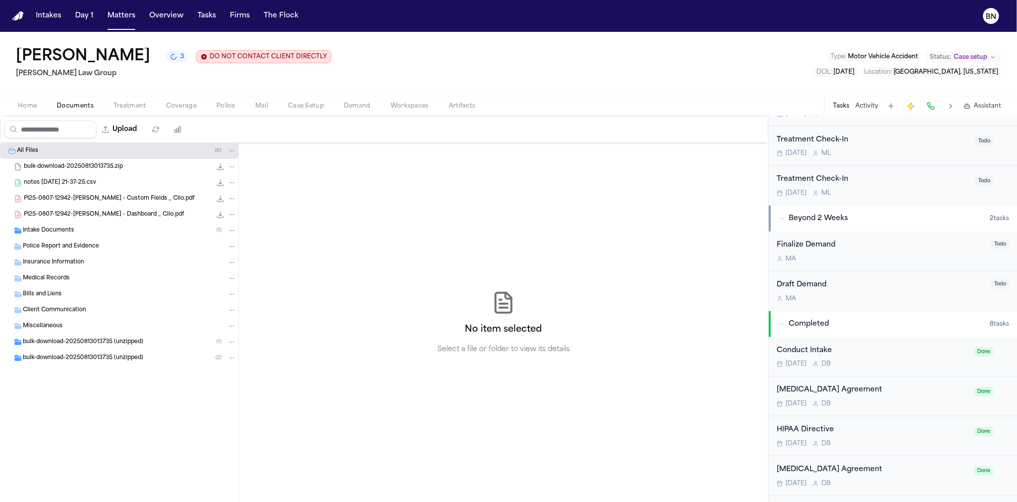
scroll to position [628, 0]
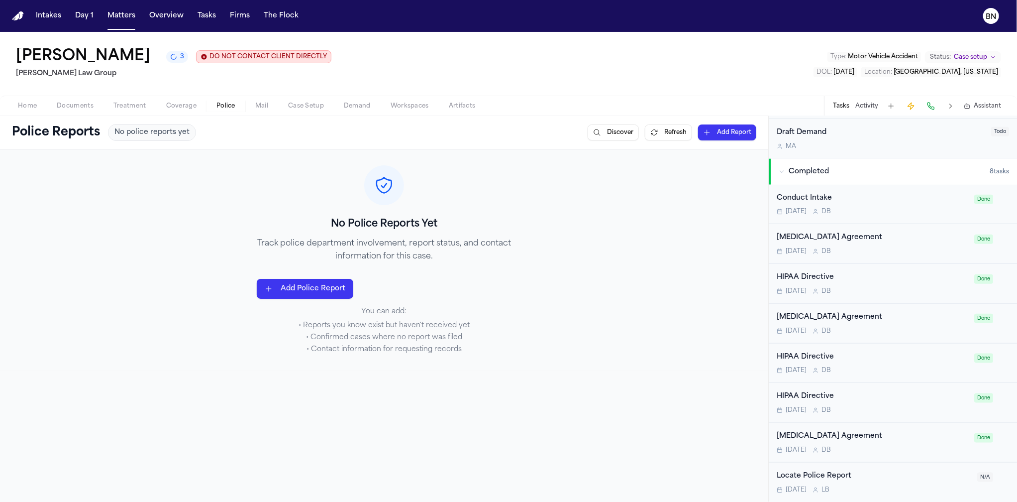
click at [230, 105] on span "Police" at bounding box center [225, 106] width 19 height 8
click at [650, 138] on button "Refresh" at bounding box center [668, 132] width 47 height 16
drag, startPoint x: 250, startPoint y: 154, endPoint x: 8, endPoint y: 229, distance: 253.7
click at [245, 156] on div "No Police Reports Yet Track police department involvement, report status, and c…" at bounding box center [384, 259] width 768 height 221
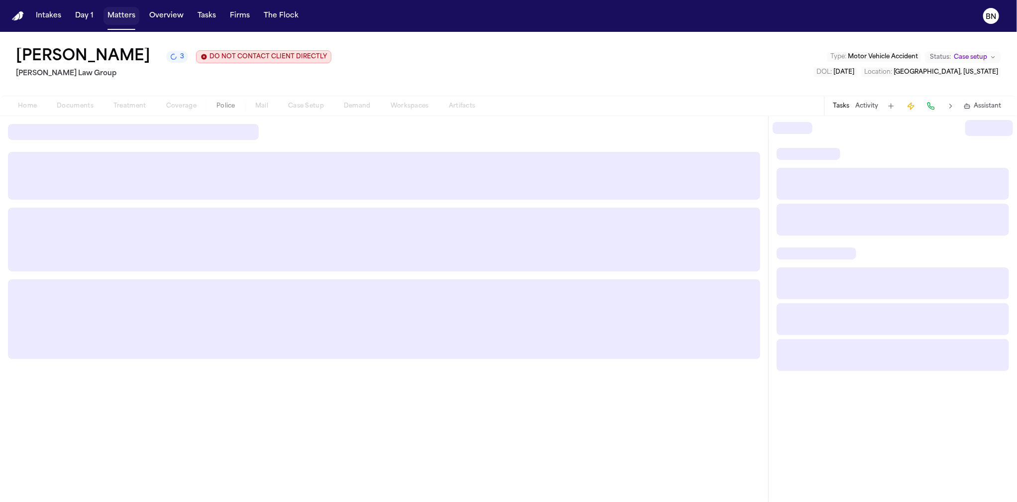
click at [113, 20] on button "Matters" at bounding box center [121, 16] width 36 height 18
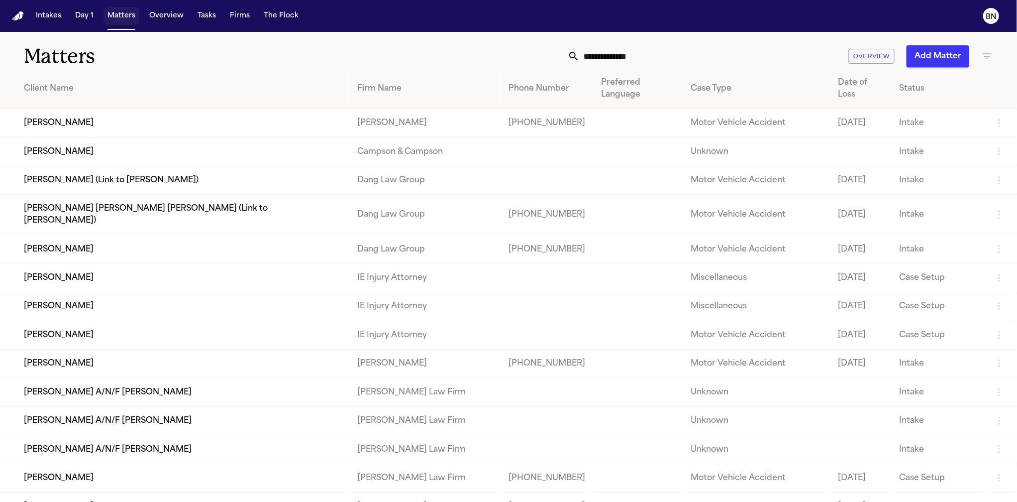
click at [584, 58] on input "text" at bounding box center [708, 56] width 257 height 22
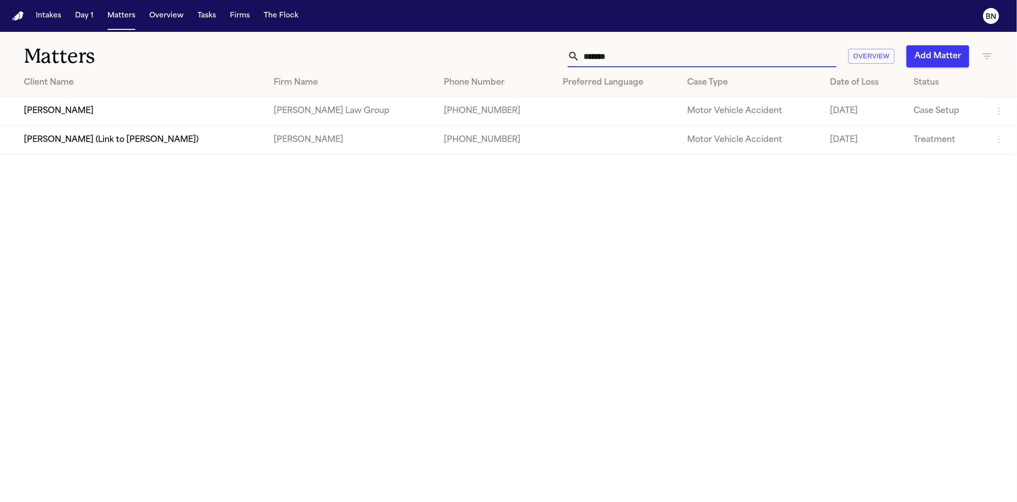
type input "*******"
click at [225, 107] on td "[PERSON_NAME]" at bounding box center [133, 111] width 266 height 28
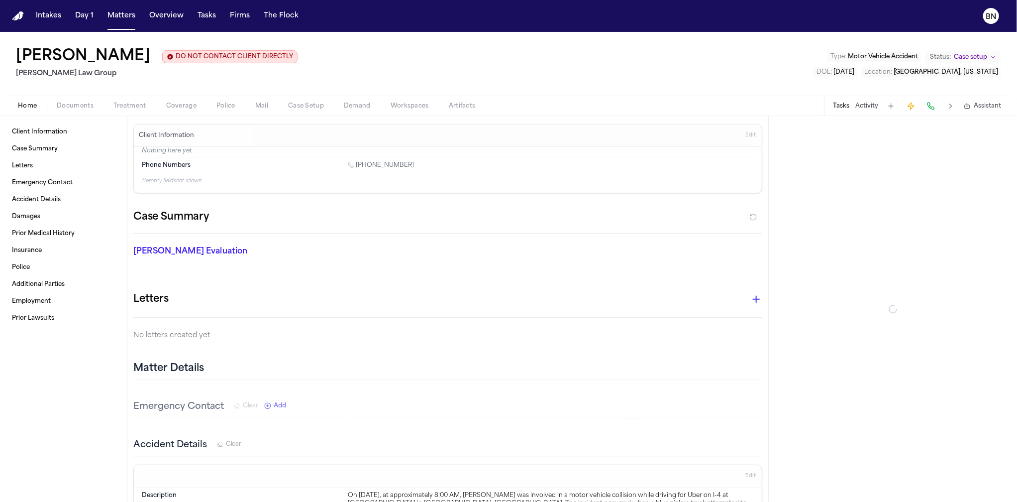
click at [214, 108] on button "Police" at bounding box center [225, 106] width 39 height 12
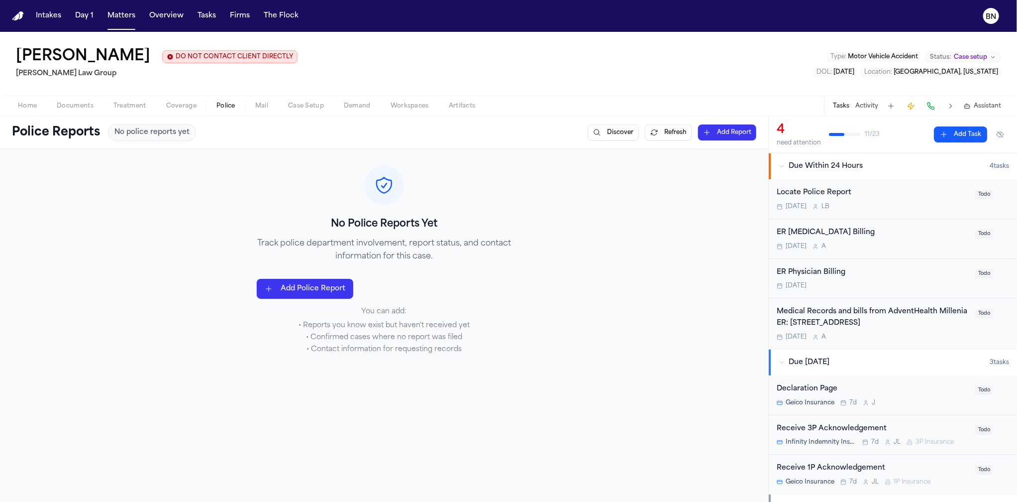
click at [76, 110] on span "Documents" at bounding box center [75, 106] width 37 height 8
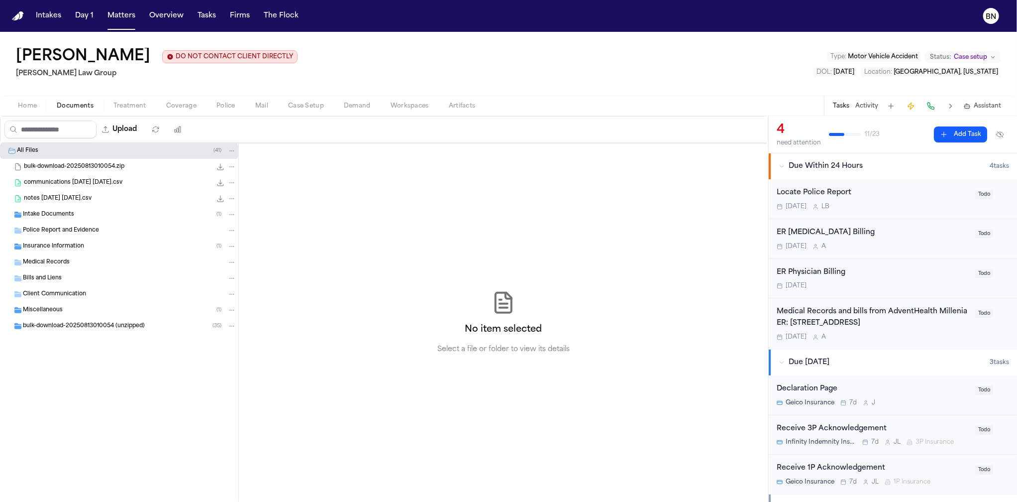
click at [78, 250] on span "Insurance Information" at bounding box center [53, 246] width 61 height 8
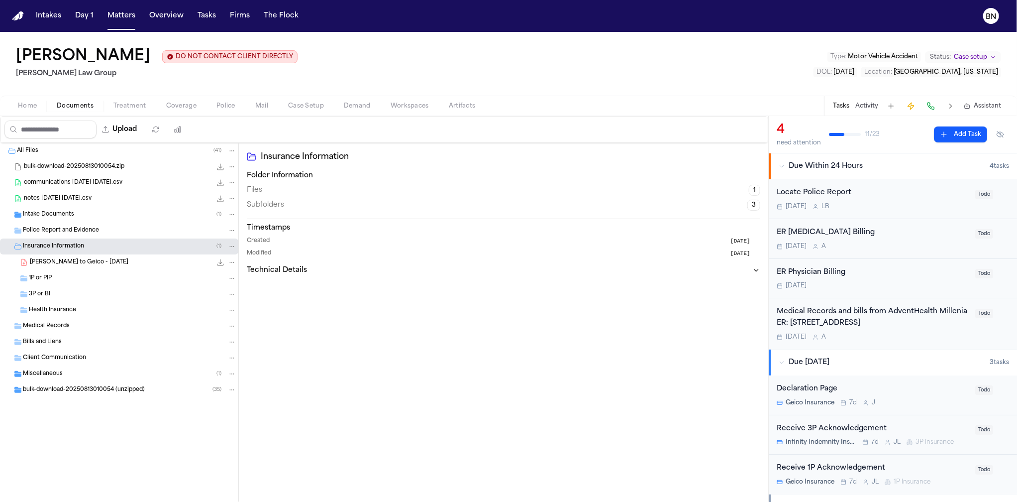
click at [41, 217] on span "Intake Documents" at bounding box center [48, 214] width 51 height 8
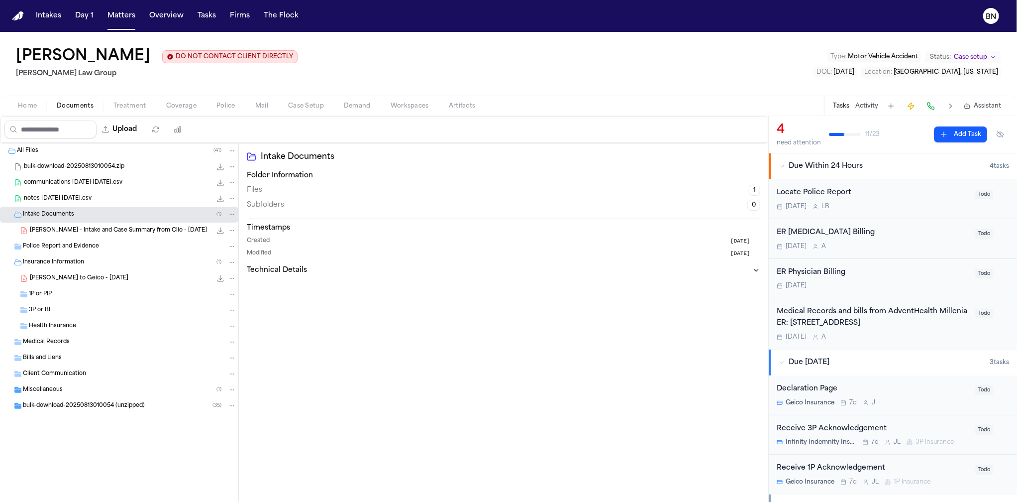
click at [96, 232] on span "F. Ramirez - Intake and Case Summary from Clio - 8.8.25" at bounding box center [118, 230] width 177 height 8
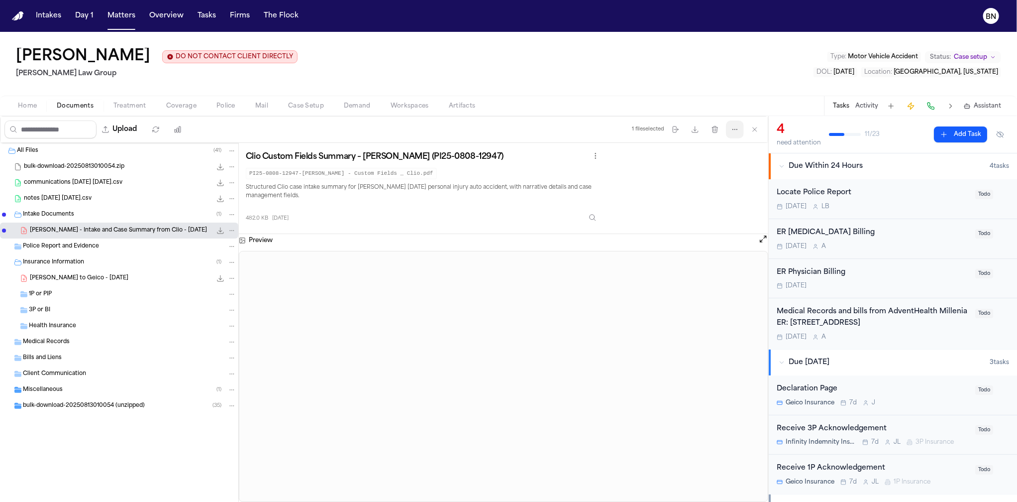
click at [729, 132] on button "More actions" at bounding box center [735, 129] width 18 height 18
click at [33, 103] on div "Fredy Ramirez DO NOT CONTACT CLIENT DIRECTLY DO NOT CONTACT Morgan Law Group Ty…" at bounding box center [508, 267] width 1017 height 470
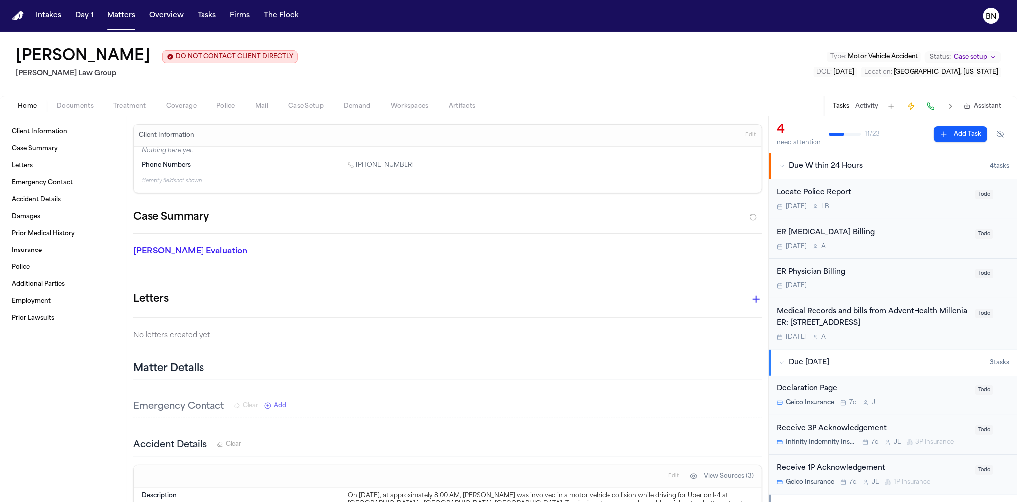
click at [31, 105] on span "Home" at bounding box center [27, 106] width 19 height 8
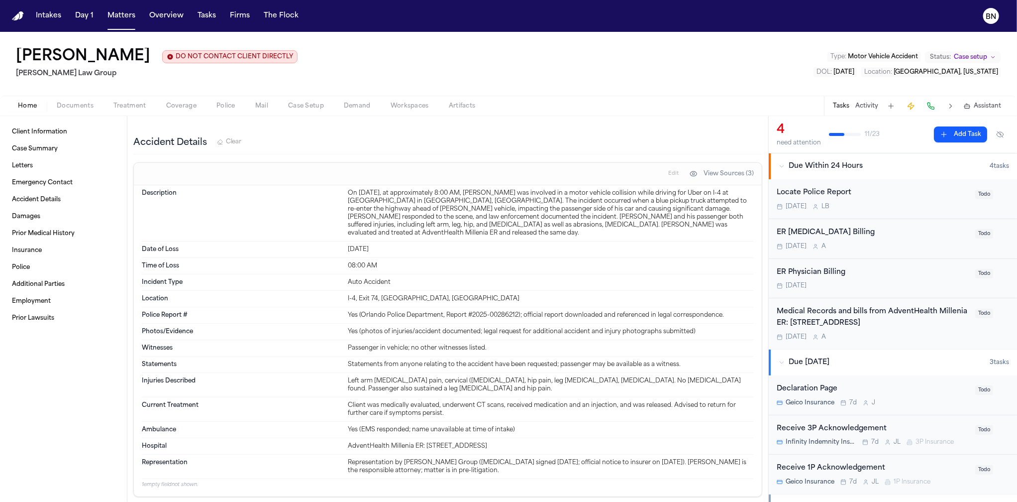
scroll to position [359, 0]
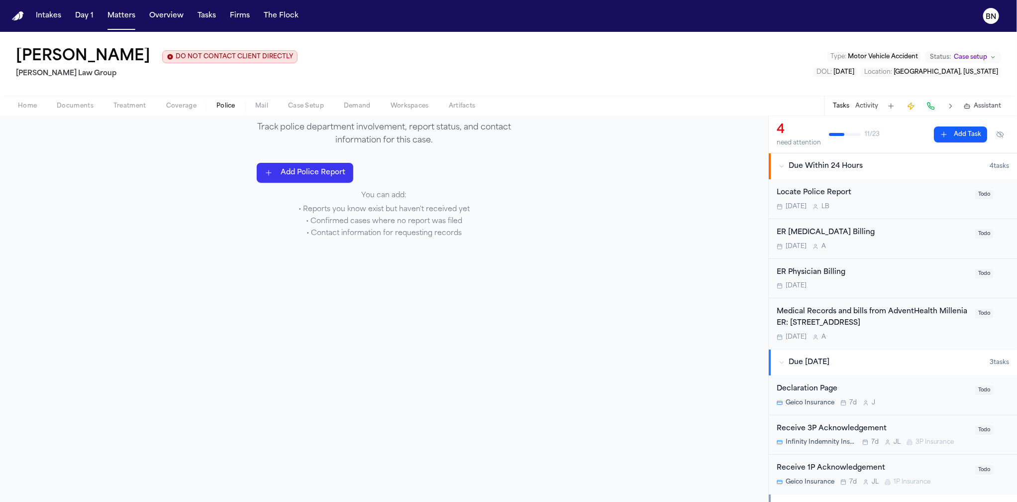
scroll to position [117, 0]
click at [226, 106] on span "Police" at bounding box center [225, 106] width 19 height 8
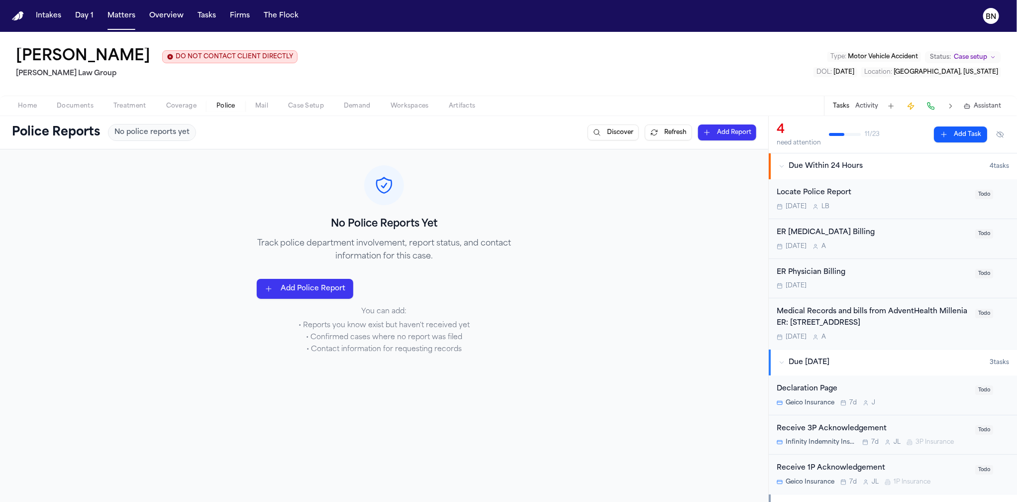
click at [650, 134] on button "Refresh" at bounding box center [668, 132] width 47 height 16
drag, startPoint x: 567, startPoint y: 177, endPoint x: 532, endPoint y: 156, distance: 39.9
click at [565, 176] on div "No Police Reports Yet Track police department involvement, report status, and c…" at bounding box center [384, 259] width 768 height 221
click at [487, 149] on div "Police Reports No police reports yet Discover Refresh Add Report" at bounding box center [384, 132] width 768 height 33
click at [615, 130] on button "Discover" at bounding box center [613, 132] width 51 height 16
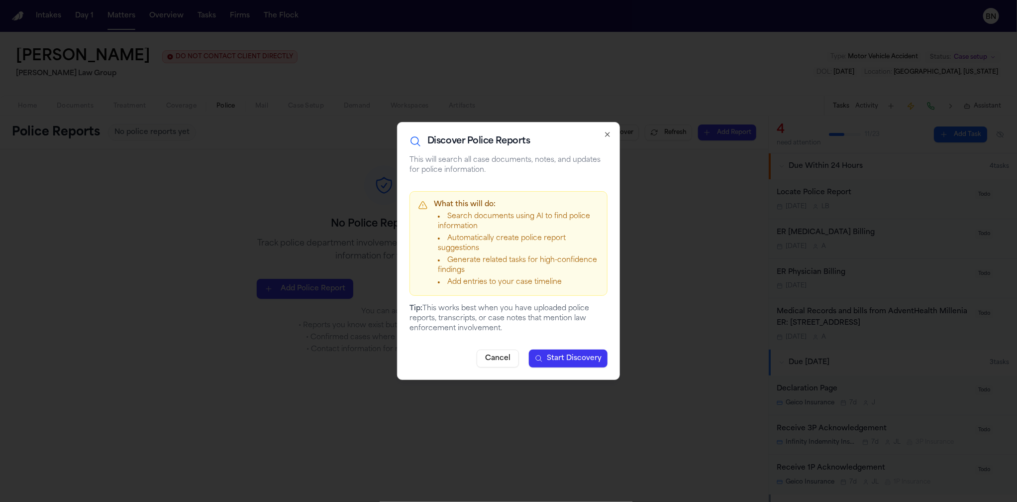
click at [574, 358] on span "Start Discovery" at bounding box center [574, 358] width 55 height 10
click at [608, 135] on icon "button" at bounding box center [608, 134] width 8 height 8
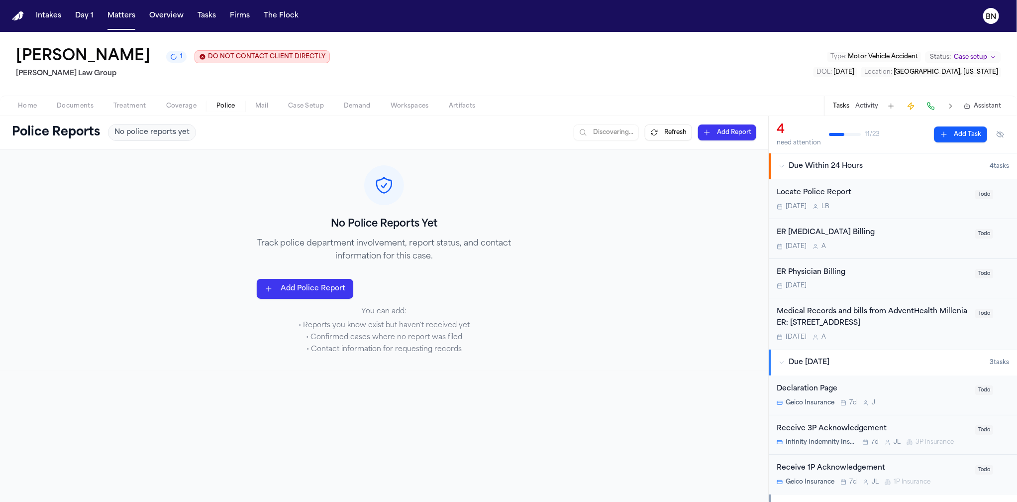
click at [89, 117] on div "Police Reports No police reports yet Discovering... Refresh Add Report" at bounding box center [384, 132] width 768 height 33
click at [79, 106] on span "Documents" at bounding box center [75, 106] width 37 height 8
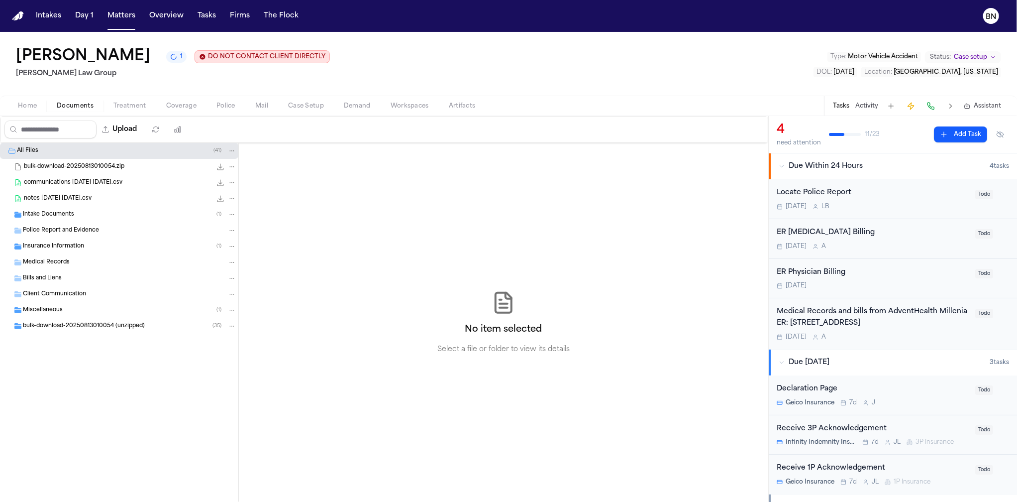
click at [18, 108] on span "Home" at bounding box center [27, 106] width 19 height 8
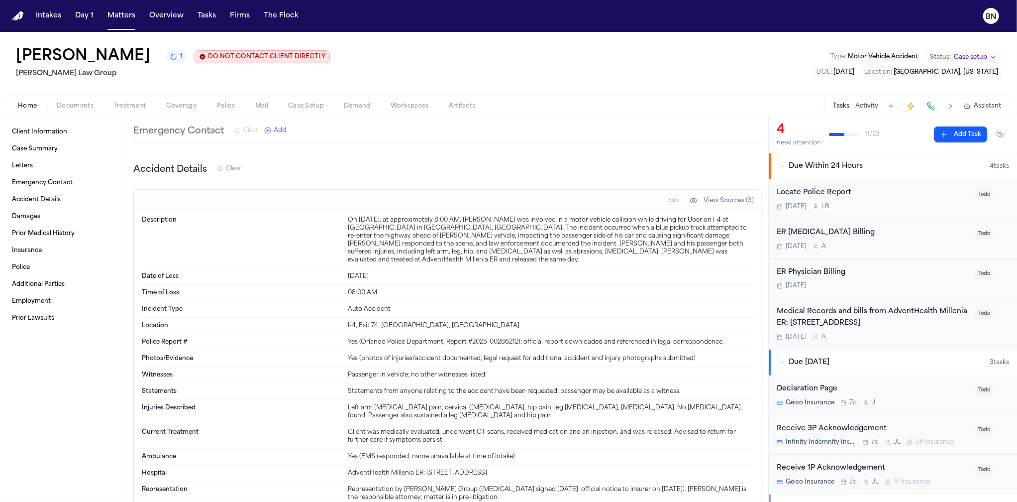
scroll to position [297, 0]
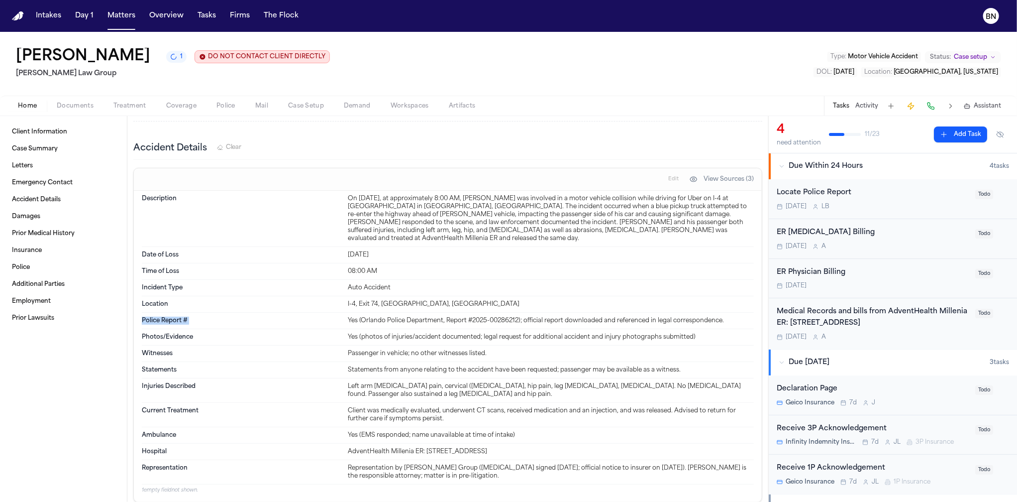
click at [313, 304] on dl "Description On August 8, 2025, at approximately 8:00 AM, Fredy Ramirez was invo…" at bounding box center [448, 337] width 612 height 293
click at [78, 104] on span "Documents" at bounding box center [75, 106] width 37 height 8
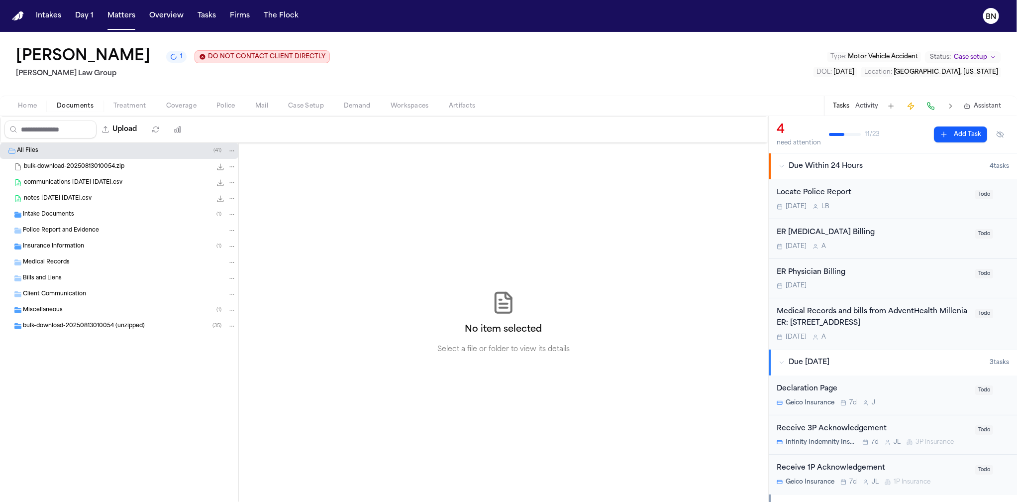
click at [87, 330] on span "bulk-download-20250813010054 (unzipped)" at bounding box center [84, 326] width 122 height 8
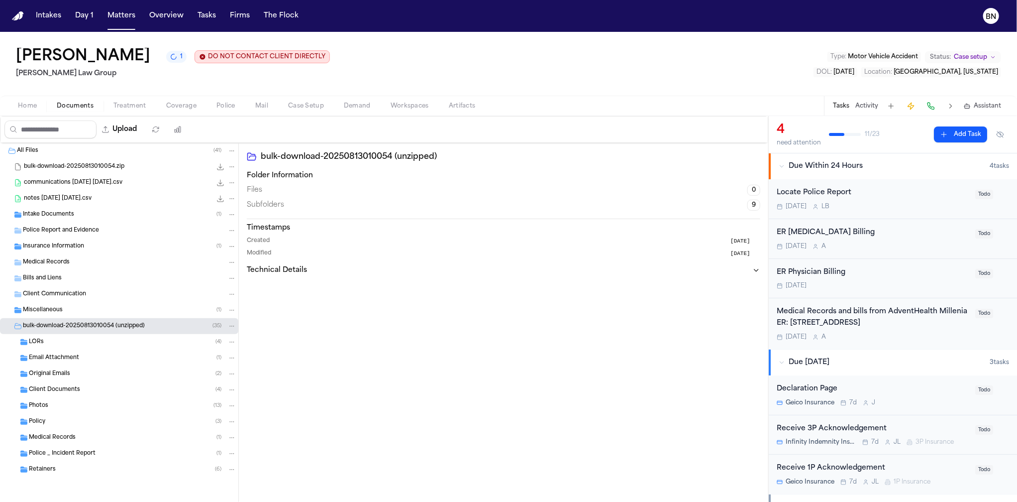
click at [93, 453] on span "Police _ Incident Report" at bounding box center [62, 453] width 67 height 8
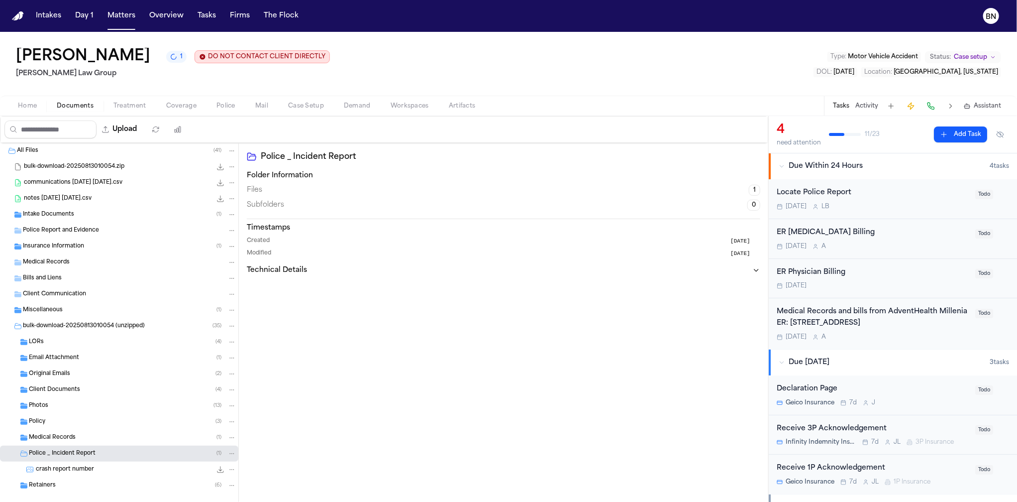
click at [93, 472] on div "crash report number 158.8 KB • JPG" at bounding box center [136, 469] width 201 height 10
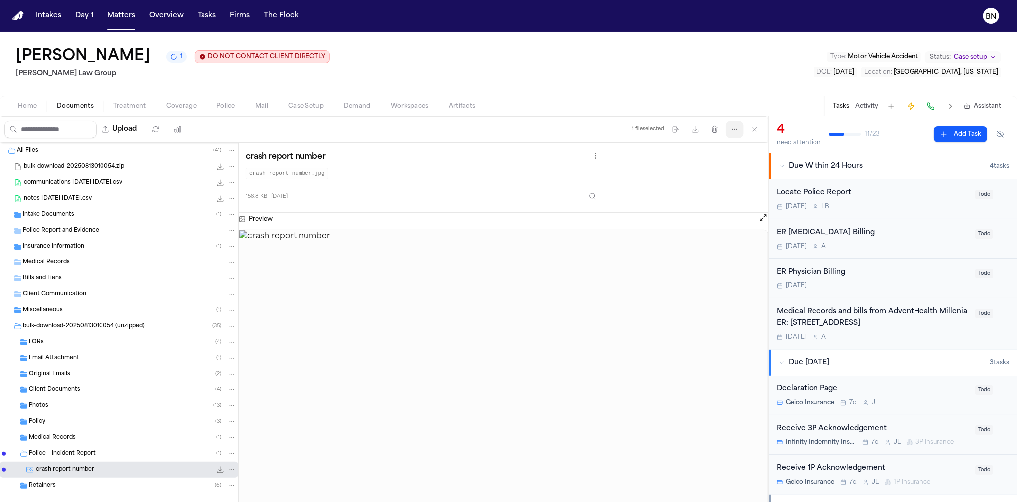
click at [739, 134] on button "More actions" at bounding box center [735, 129] width 18 height 18
click at [95, 466] on div "Upload 1 file selected Move files Download files Delete files More actions Clea…" at bounding box center [384, 309] width 768 height 386
click at [69, 440] on span "Medical Records" at bounding box center [52, 437] width 47 height 8
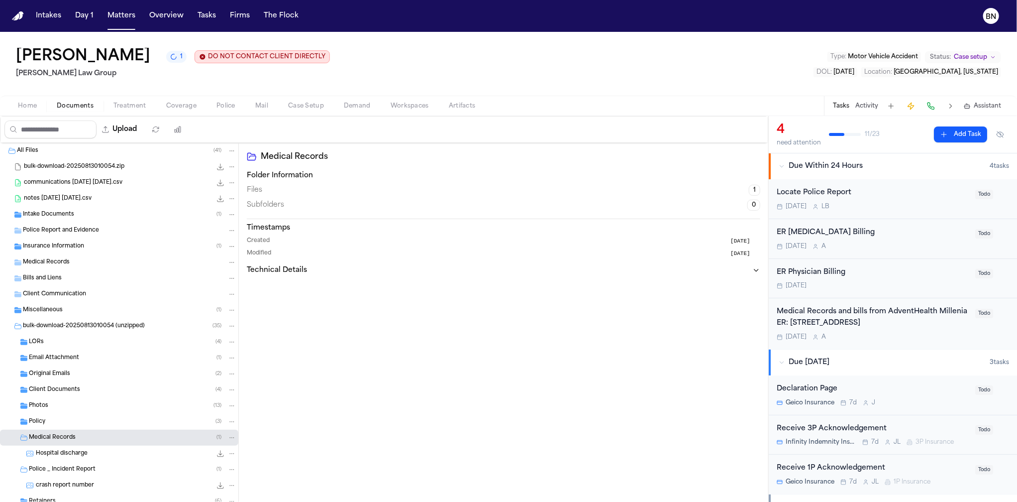
click at [64, 424] on div "Policy ( 3 )" at bounding box center [132, 421] width 207 height 9
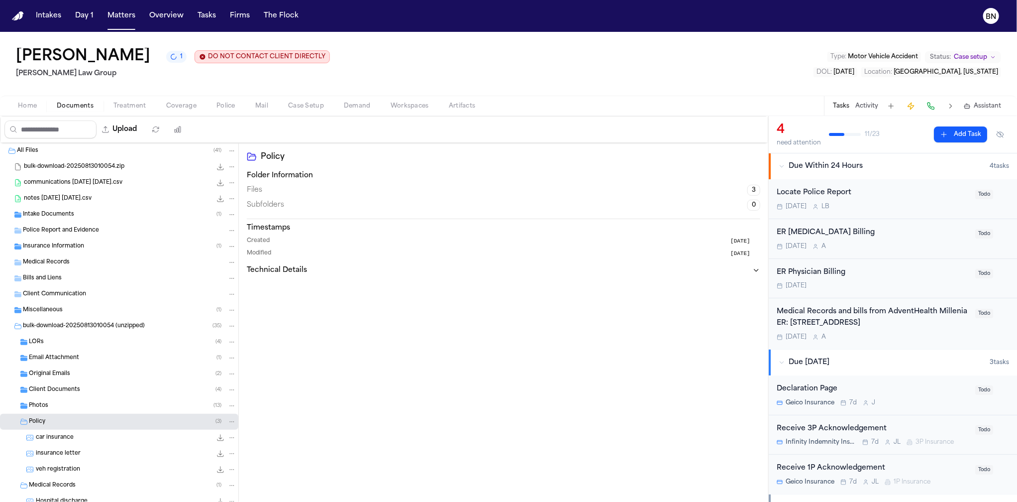
click at [84, 404] on div "Photos ( 13 )" at bounding box center [132, 405] width 207 height 9
click at [86, 389] on div "Client Documents ( 4 )" at bounding box center [132, 389] width 207 height 9
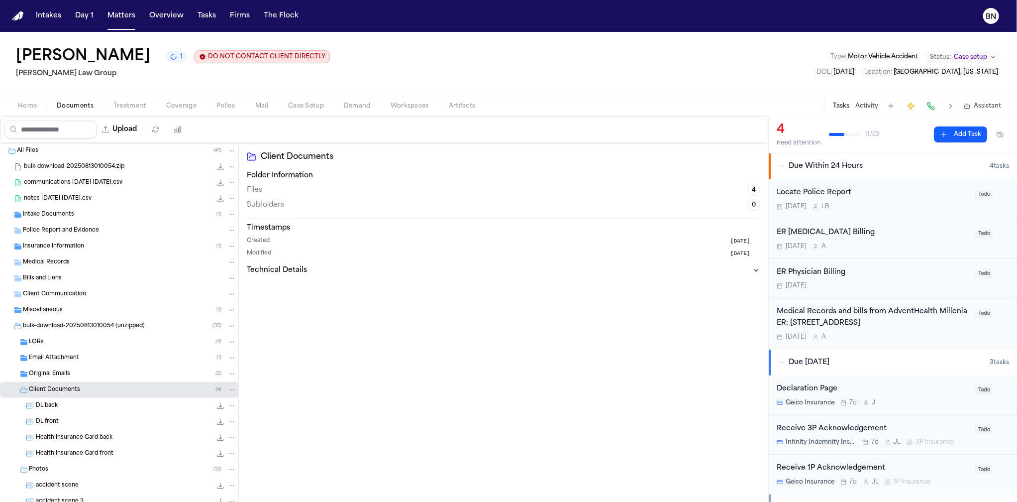
click at [74, 373] on div "Original Emails ( 2 )" at bounding box center [132, 373] width 207 height 9
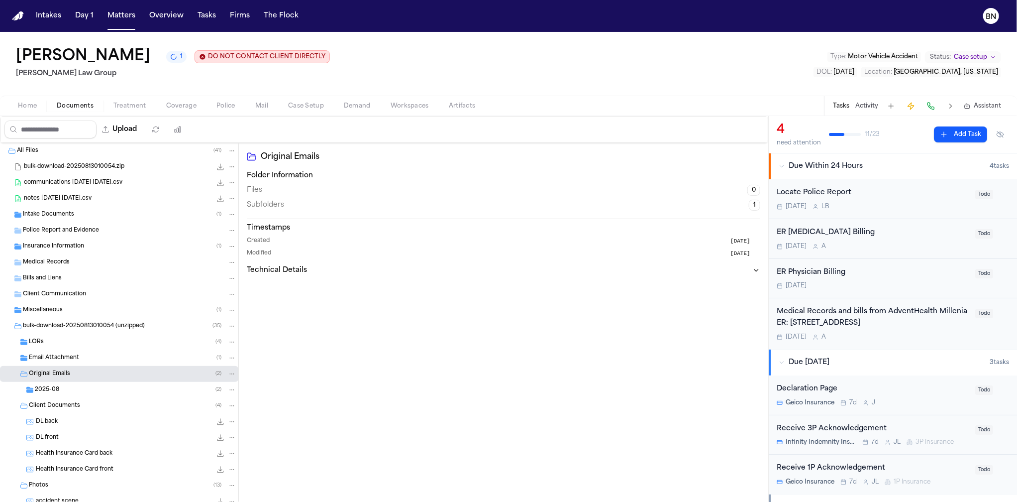
click at [89, 365] on div "Email Attachment ( 1 )" at bounding box center [119, 358] width 238 height 16
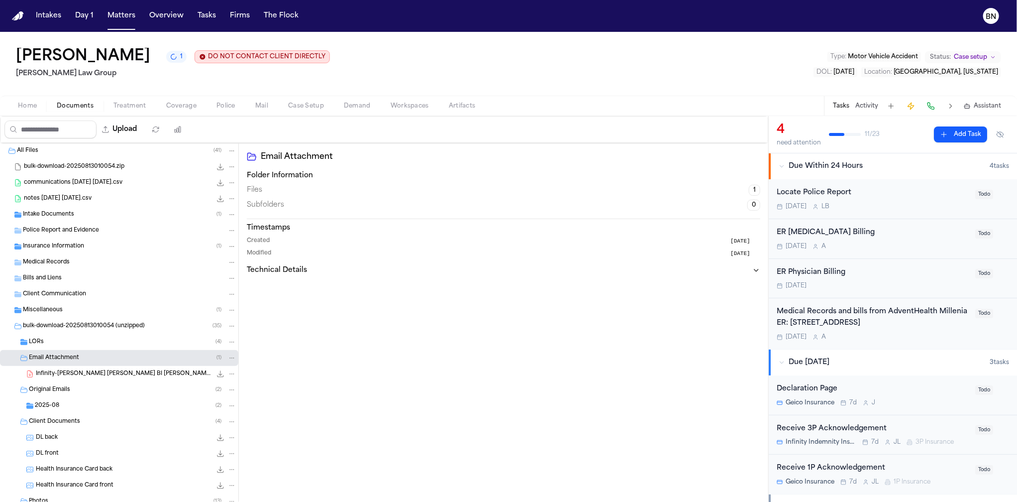
click at [82, 349] on div "LORs ( 4 )" at bounding box center [119, 342] width 238 height 16
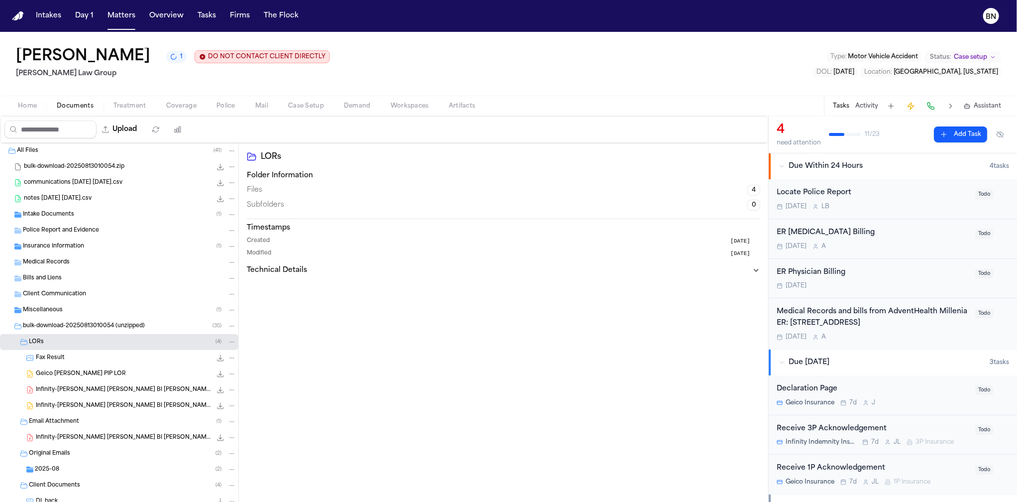
click at [80, 356] on div "Fax Result 47.2 KB • PNG" at bounding box center [136, 358] width 201 height 10
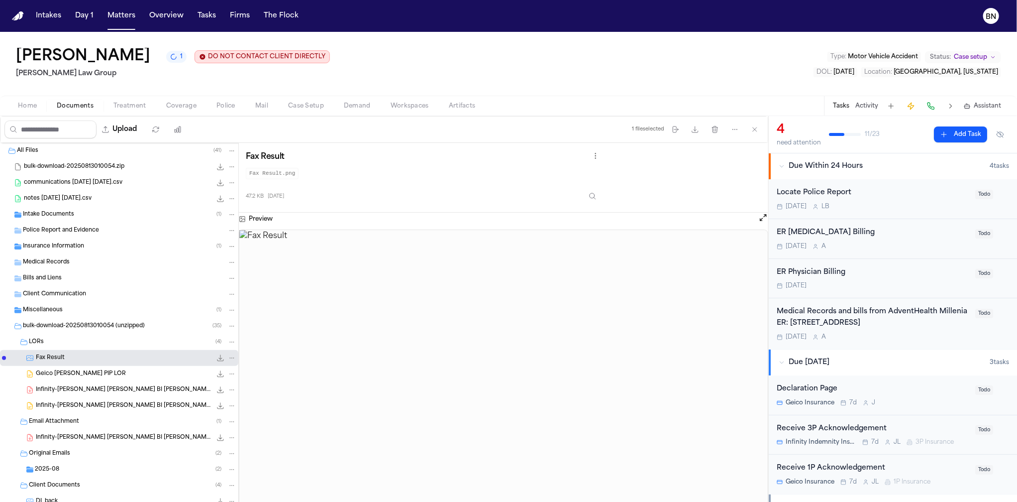
click at [83, 340] on div "LORs ( 4 )" at bounding box center [132, 341] width 207 height 9
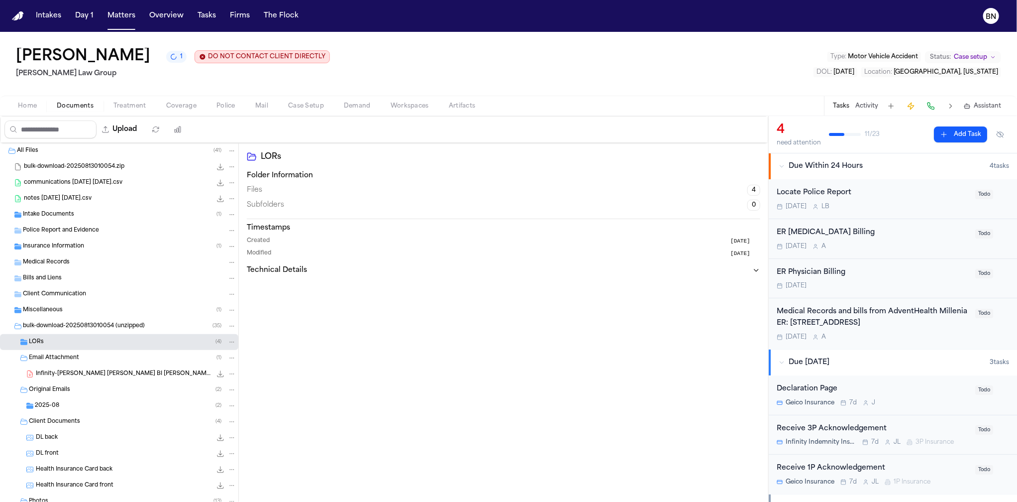
scroll to position [13, 0]
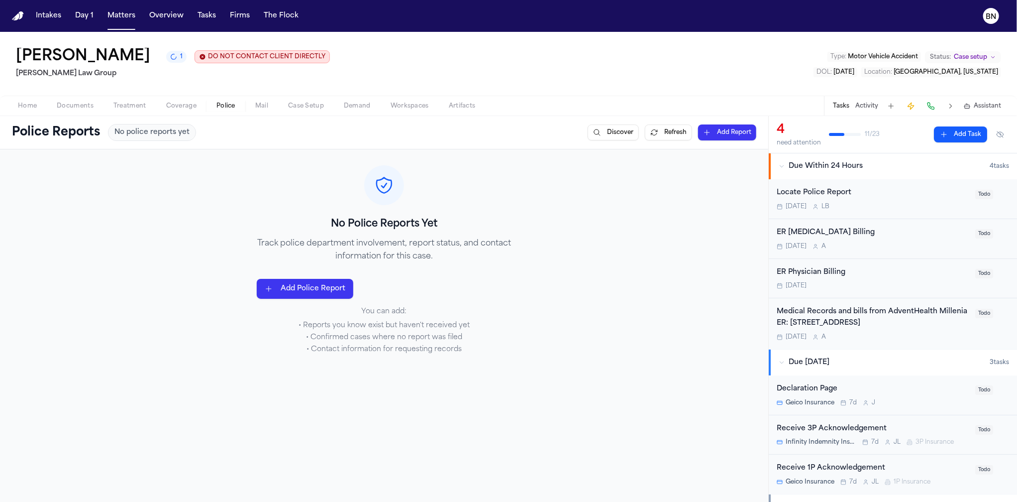
click at [219, 106] on span "Police" at bounding box center [225, 106] width 19 height 8
click at [655, 131] on button "Refresh" at bounding box center [668, 132] width 47 height 16
click at [595, 332] on div "No Police Reports Yet Track police department involvement, report status, and c…" at bounding box center [384, 259] width 768 height 221
click at [180, 61] on span "1" at bounding box center [181, 57] width 2 height 8
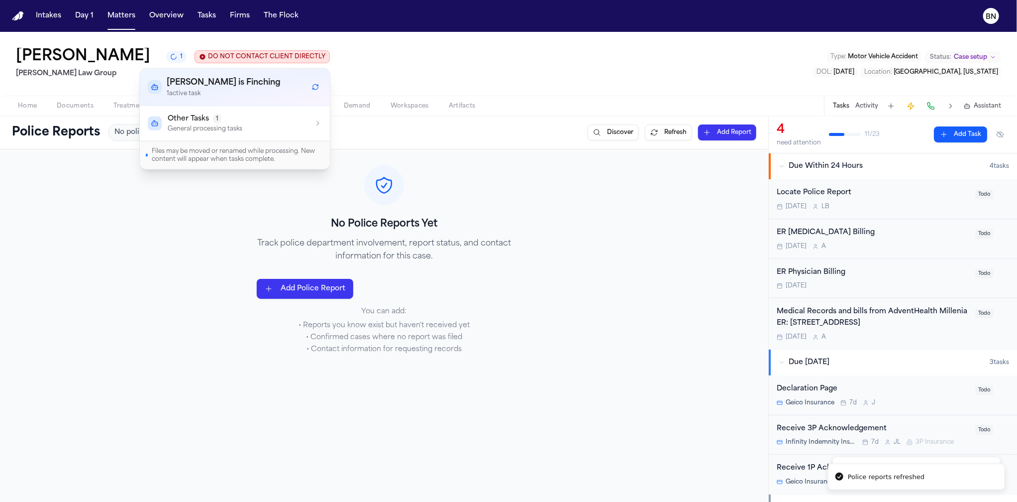
drag, startPoint x: 423, startPoint y: 73, endPoint x: 158, endPoint y: 109, distance: 267.2
click at [422, 73] on div "Fredy Ramirez 1 DO NOT CONTACT CLIENT DIRECTLY DO NOT CONTACT Morgan Law Group …" at bounding box center [508, 64] width 1017 height 64
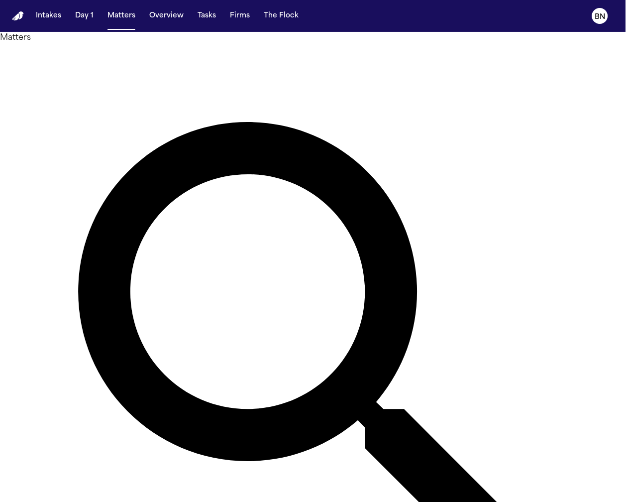
click at [170, 14] on button "Overview" at bounding box center [166, 16] width 42 height 18
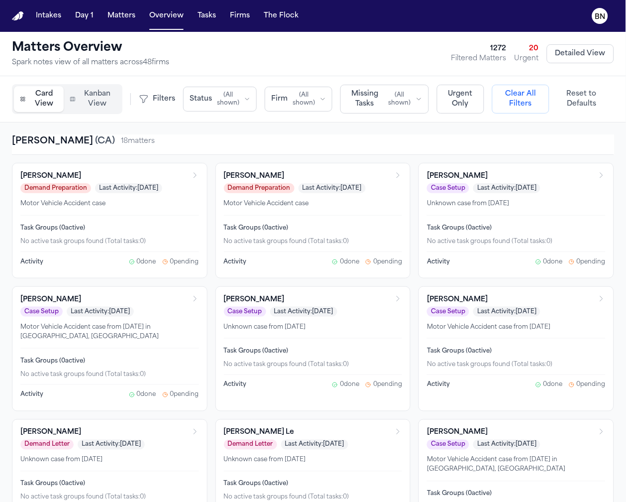
click at [117, 19] on button "Matters" at bounding box center [121, 16] width 36 height 18
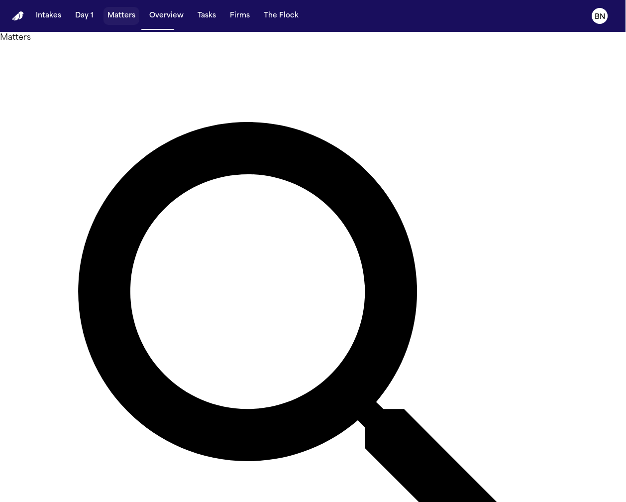
click at [116, 17] on button "Matters" at bounding box center [121, 16] width 36 height 18
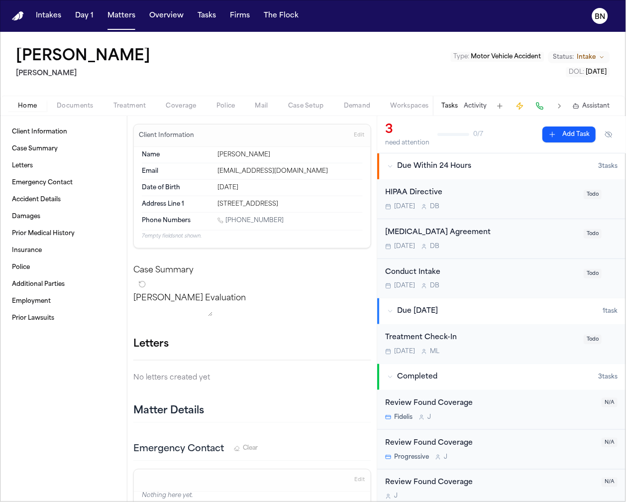
click at [171, 107] on span "Coverage" at bounding box center [181, 106] width 30 height 8
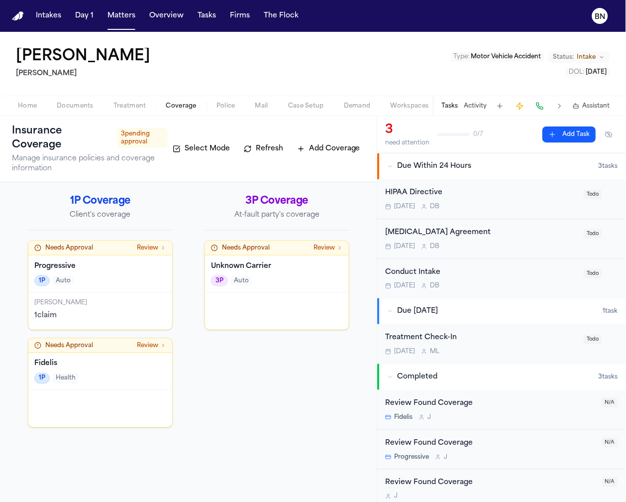
click at [69, 109] on span "Documents" at bounding box center [75, 106] width 37 height 8
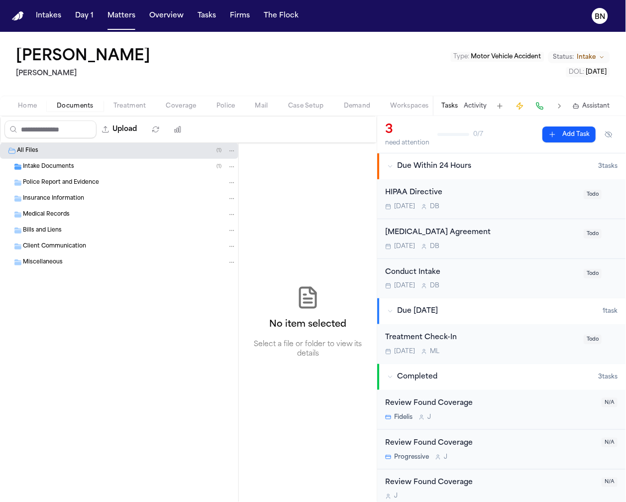
click at [97, 167] on div "Intake Documents ( 1 )" at bounding box center [129, 166] width 213 height 9
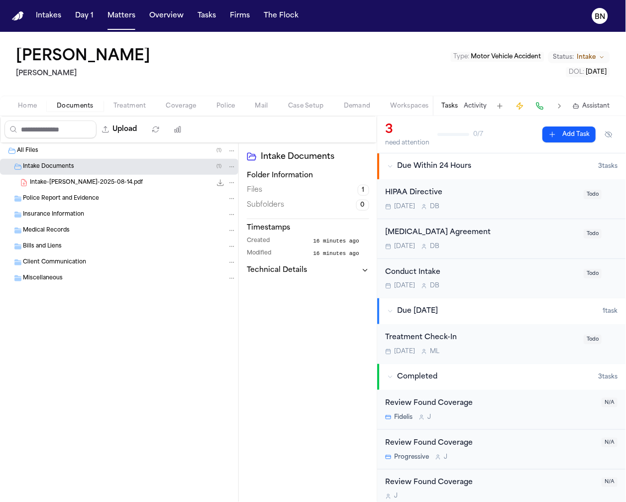
click at [98, 188] on div "Intake-[PERSON_NAME]-2025-08-14.pdf 20.9 KB • PDF" at bounding box center [133, 183] width 206 height 10
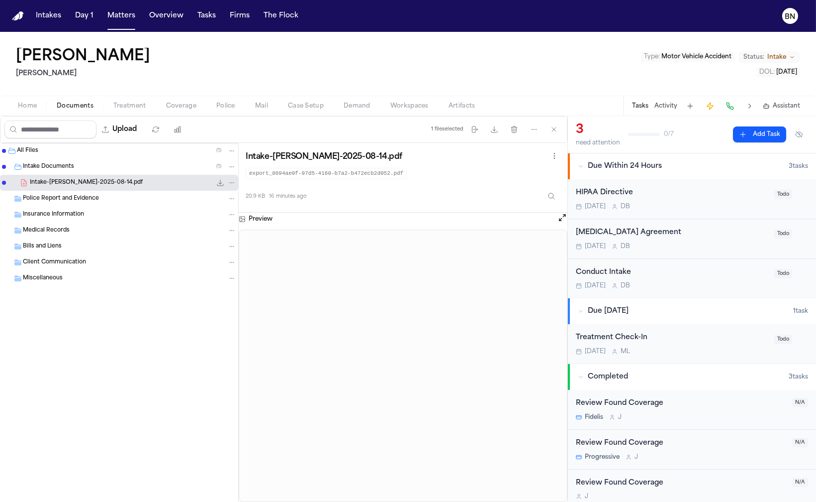
click at [179, 105] on span "Coverage" at bounding box center [181, 106] width 30 height 8
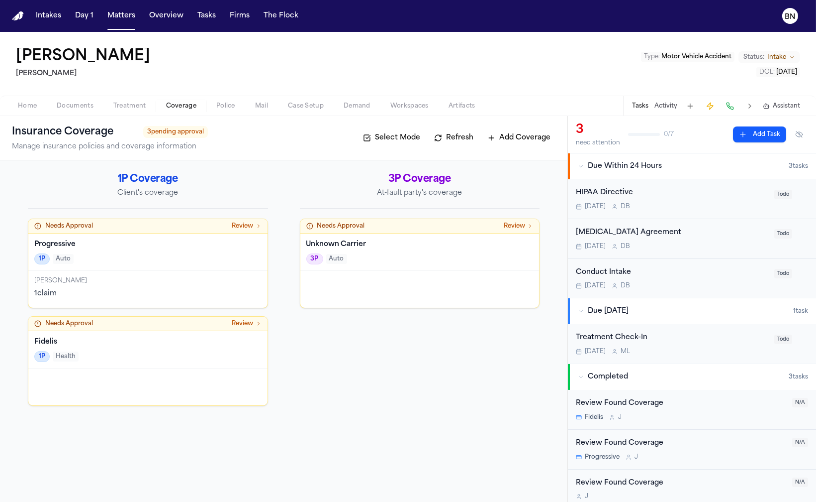
click at [96, 251] on div "Progressive 1P Auto" at bounding box center [147, 251] width 239 height 37
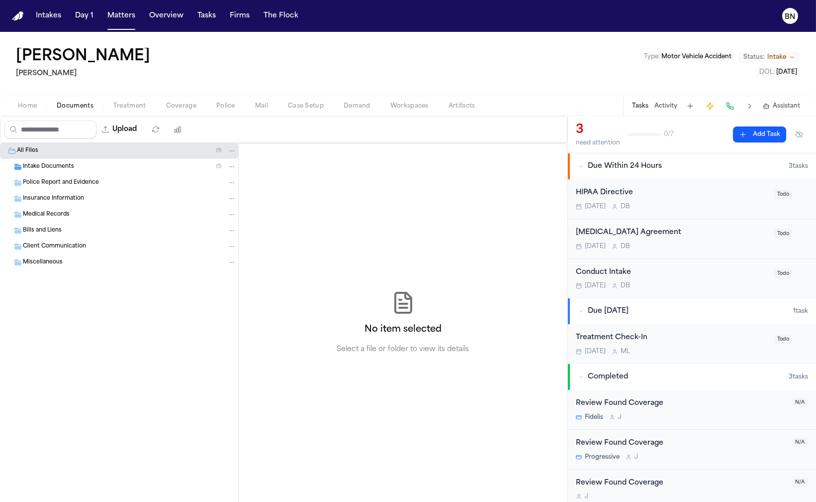
click at [76, 107] on span "Documents" at bounding box center [75, 106] width 37 height 8
click at [89, 172] on div "Intake Documents ( 1 )" at bounding box center [119, 167] width 238 height 16
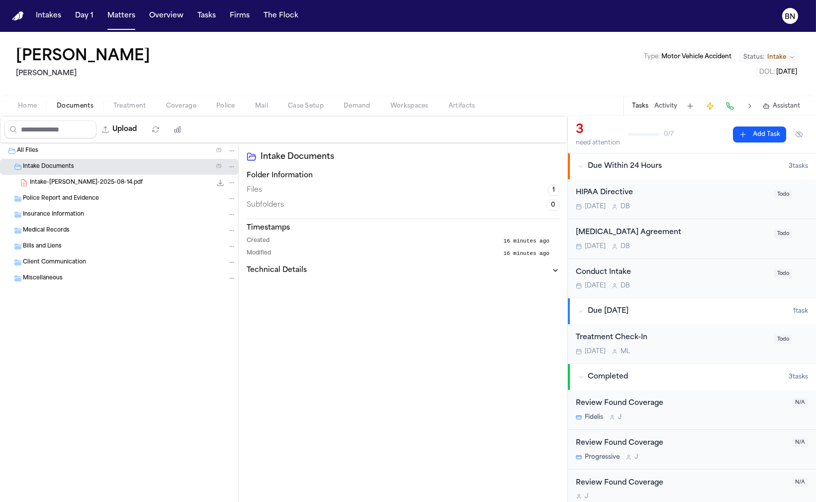
click at [110, 183] on span "Intake-[PERSON_NAME]-2025-08-14.pdf" at bounding box center [86, 183] width 113 height 8
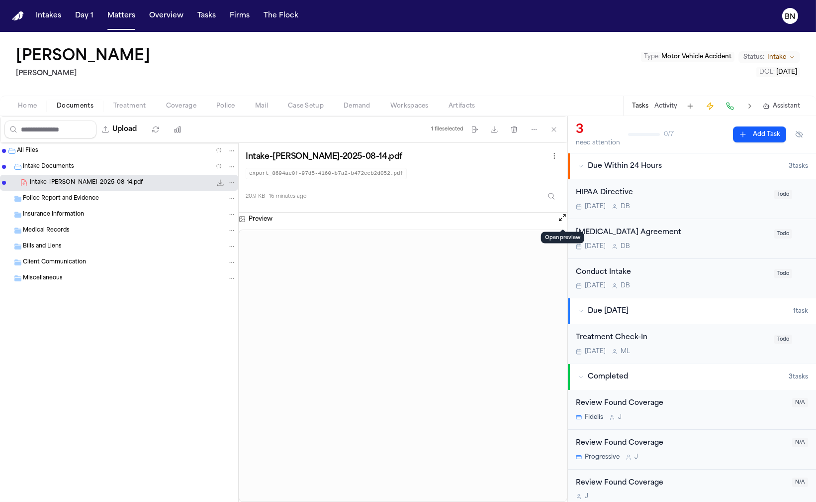
click at [565, 217] on button "Open preview" at bounding box center [563, 217] width 10 height 10
click at [233, 114] on div "Home Documents Treatment Coverage Police Mail Case Setup Demand Workspaces Arti…" at bounding box center [408, 106] width 816 height 20
click at [229, 109] on span "Police" at bounding box center [225, 106] width 19 height 8
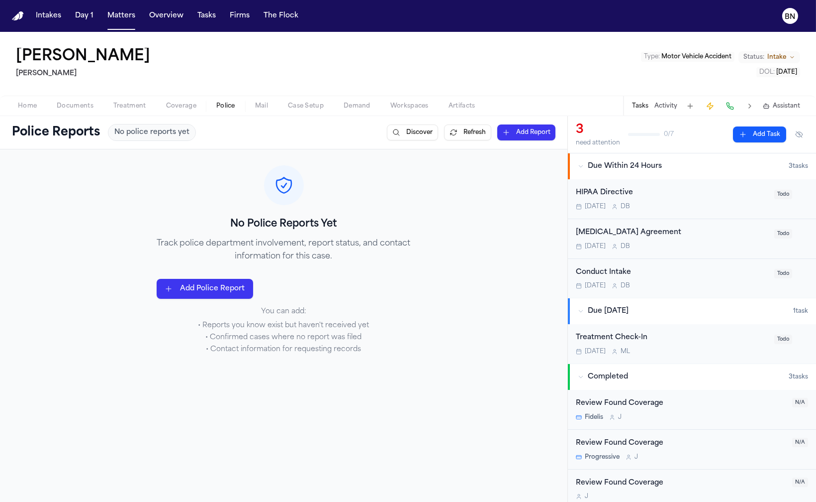
click at [75, 110] on span "Documents" at bounding box center [75, 106] width 37 height 8
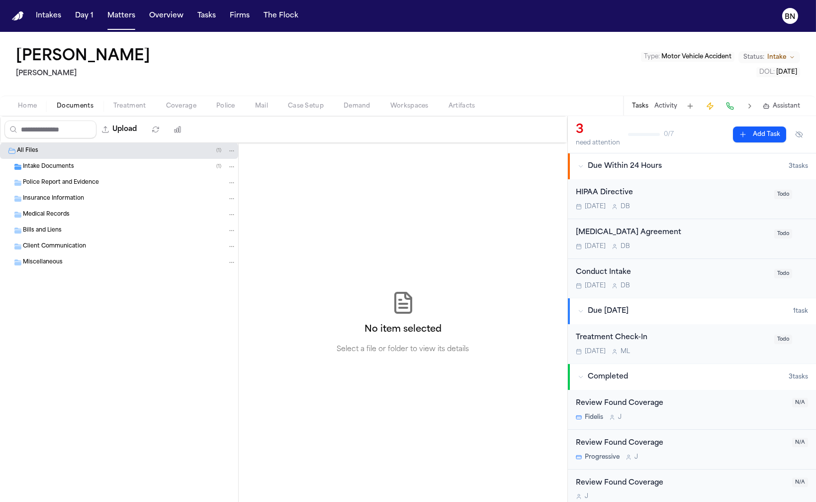
click at [74, 163] on div "Intake Documents ( 1 )" at bounding box center [129, 166] width 213 height 9
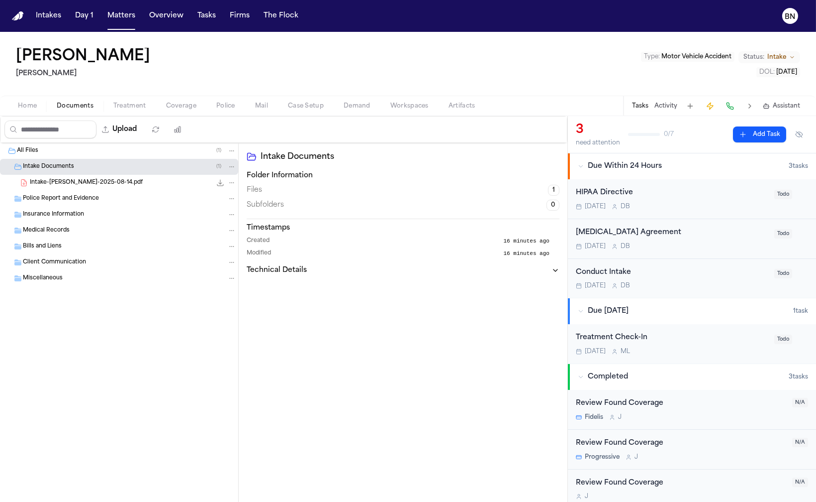
click at [127, 188] on div "Intake-[PERSON_NAME]-2025-08-14.pdf 20.9 KB • PDF" at bounding box center [119, 183] width 238 height 16
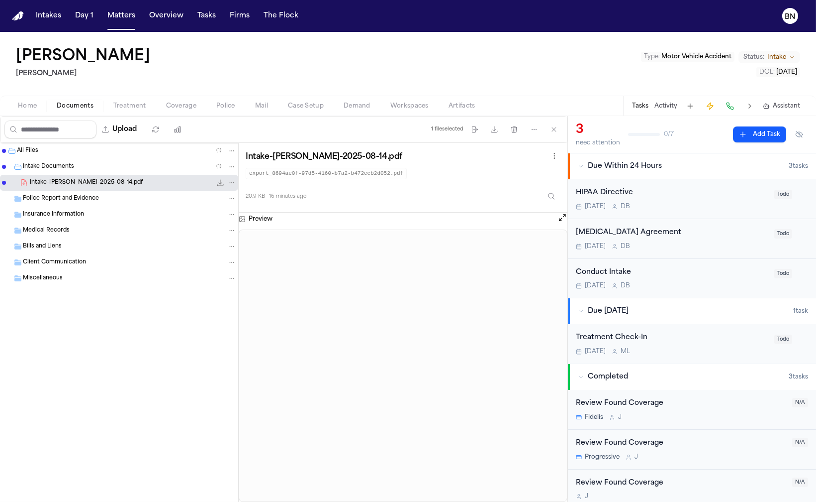
click at [221, 102] on span "Police" at bounding box center [225, 106] width 19 height 8
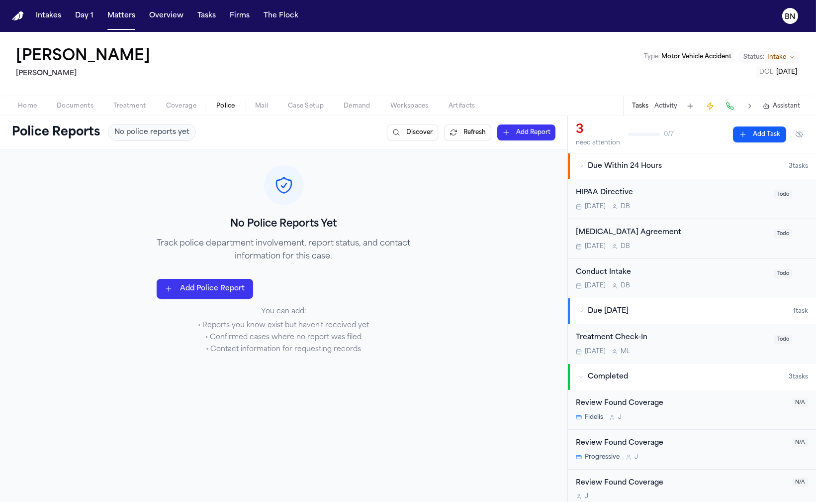
click at [332, 191] on div at bounding box center [284, 185] width 255 height 40
click at [113, 23] on button "Matters" at bounding box center [121, 16] width 36 height 18
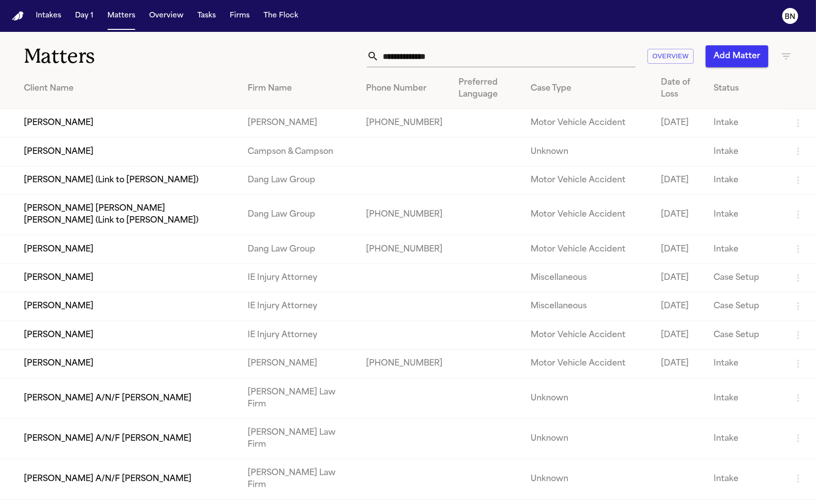
click at [447, 55] on input "text" at bounding box center [507, 56] width 257 height 22
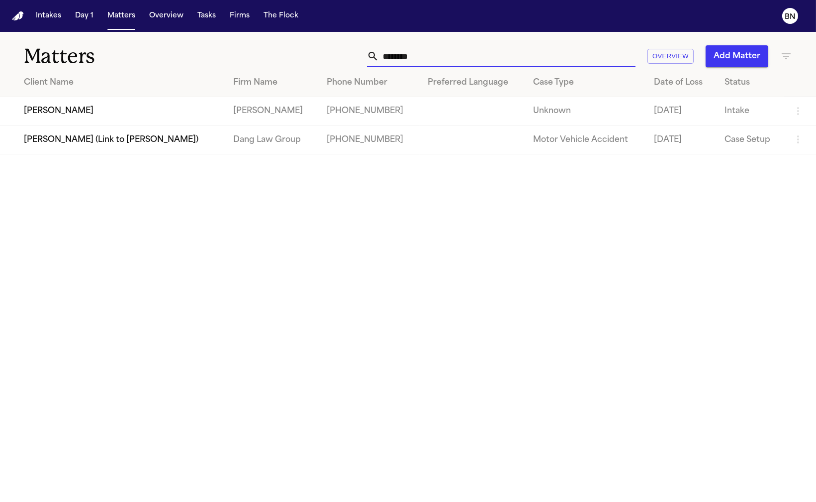
type input "*******"
click at [167, 117] on td "[PERSON_NAME]" at bounding box center [112, 111] width 225 height 28
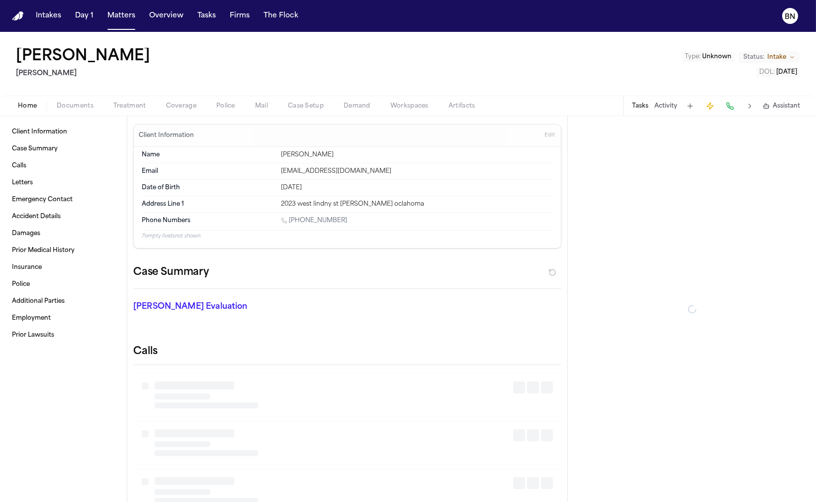
click at [190, 108] on span "Coverage" at bounding box center [181, 106] width 30 height 8
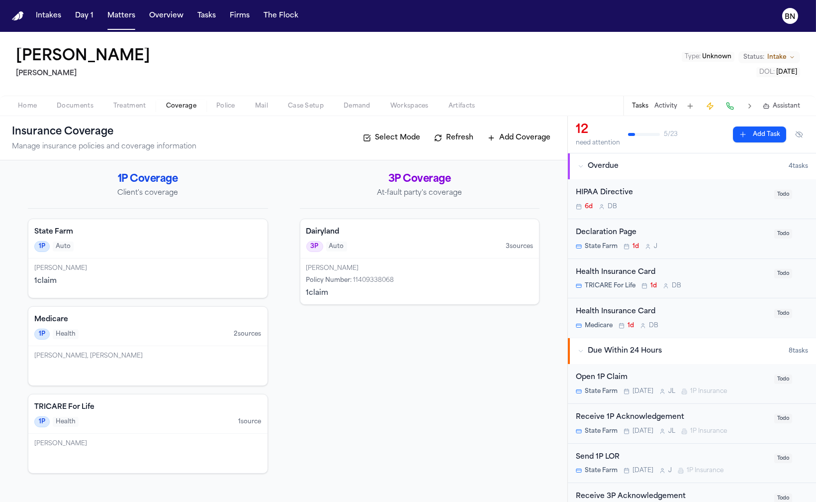
click at [65, 108] on span "Documents" at bounding box center [75, 106] width 37 height 8
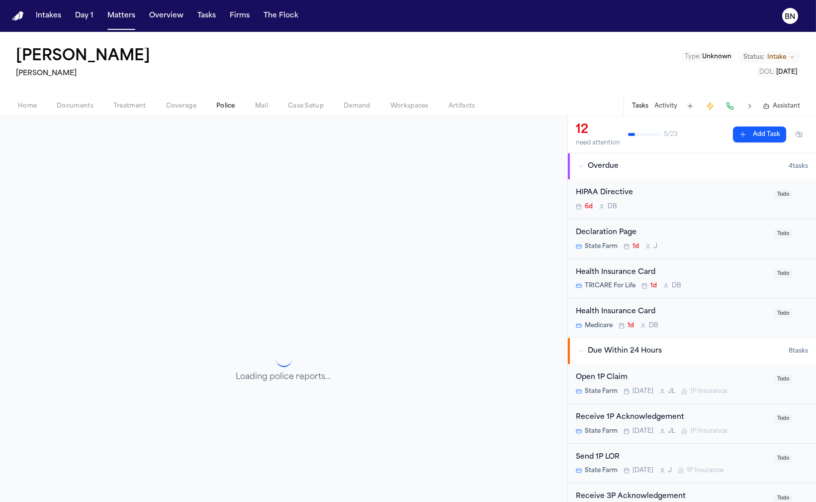
drag, startPoint x: 208, startPoint y: 104, endPoint x: 220, endPoint y: 108, distance: 12.0
click at [209, 104] on button "Police" at bounding box center [225, 106] width 39 height 12
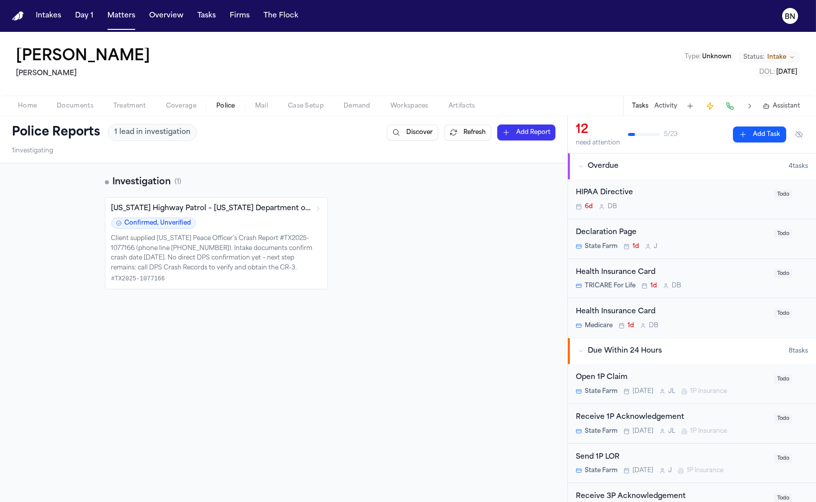
click at [220, 108] on span "Police" at bounding box center [225, 106] width 19 height 8
click at [78, 107] on span "Documents" at bounding box center [75, 106] width 37 height 8
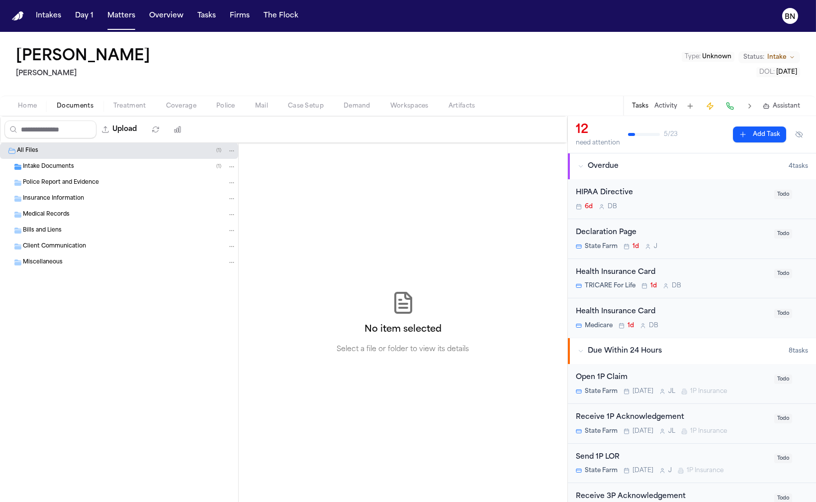
click at [74, 163] on div "Intake Documents ( 1 )" at bounding box center [129, 166] width 213 height 9
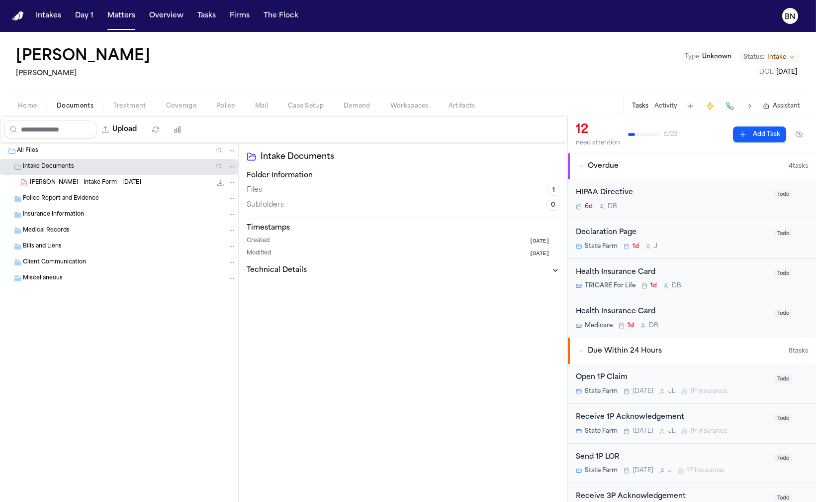
click at [128, 185] on div "[PERSON_NAME] - Intake Form - [DATE] 22.9 KB • PDF" at bounding box center [133, 183] width 206 height 10
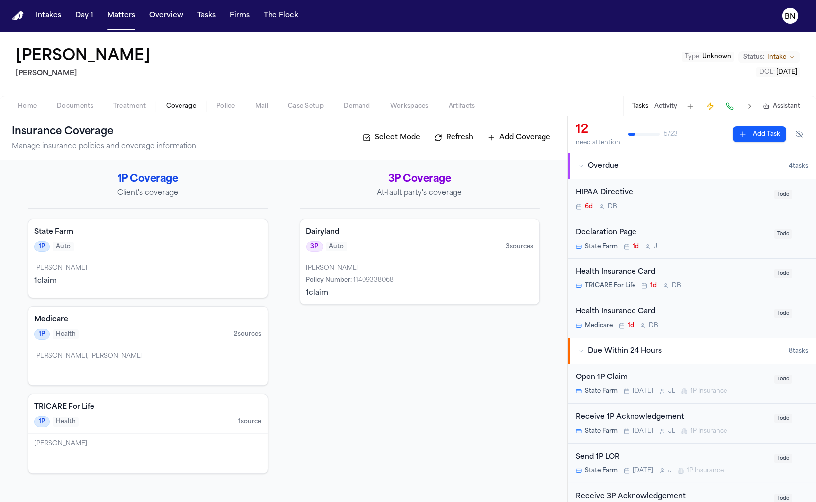
click at [178, 107] on span "Coverage" at bounding box center [181, 106] width 30 height 8
click at [123, 105] on span "Treatment" at bounding box center [129, 106] width 33 height 8
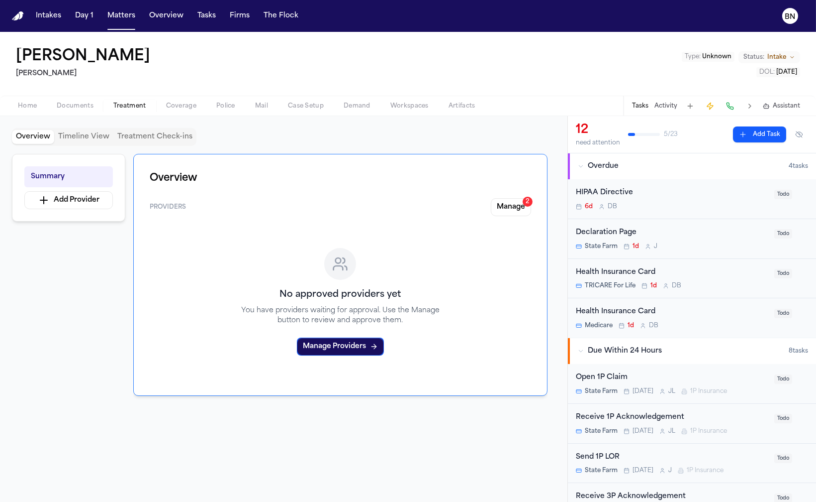
click at [230, 106] on span "Police" at bounding box center [225, 106] width 19 height 8
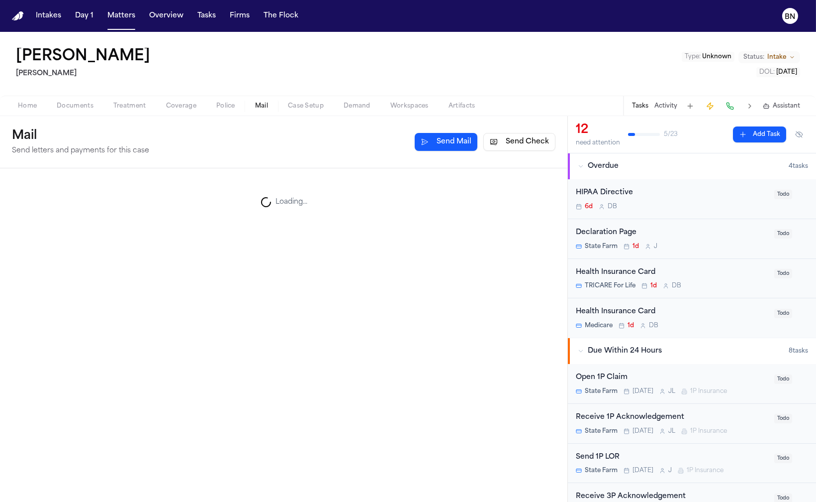
click at [258, 109] on span "Mail" at bounding box center [261, 106] width 13 height 8
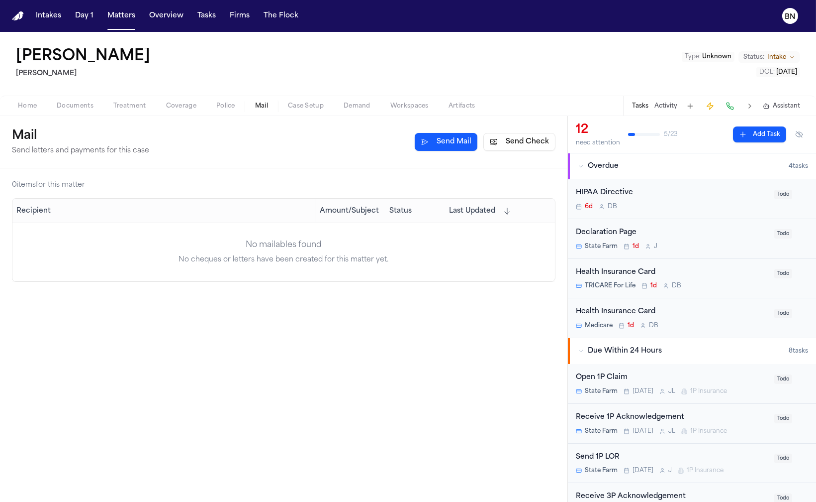
click at [293, 109] on span "Case Setup" at bounding box center [306, 106] width 36 height 8
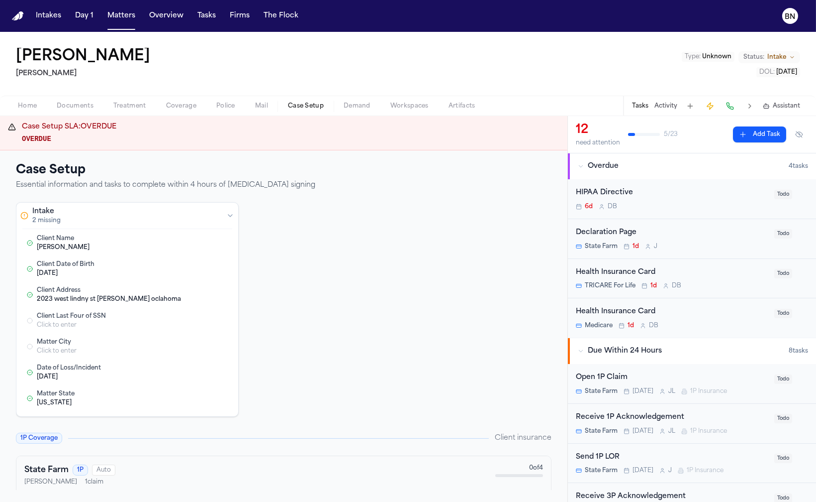
click at [66, 102] on span "Documents" at bounding box center [75, 106] width 37 height 8
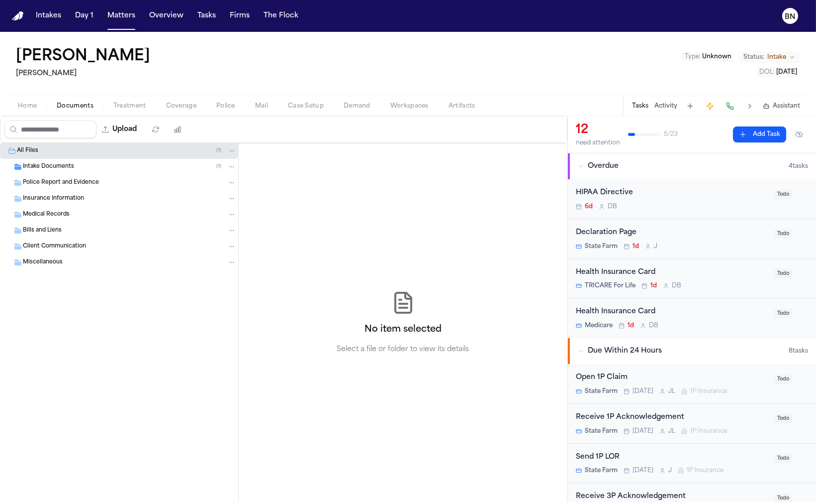
click at [68, 170] on span "Intake Documents" at bounding box center [48, 167] width 51 height 8
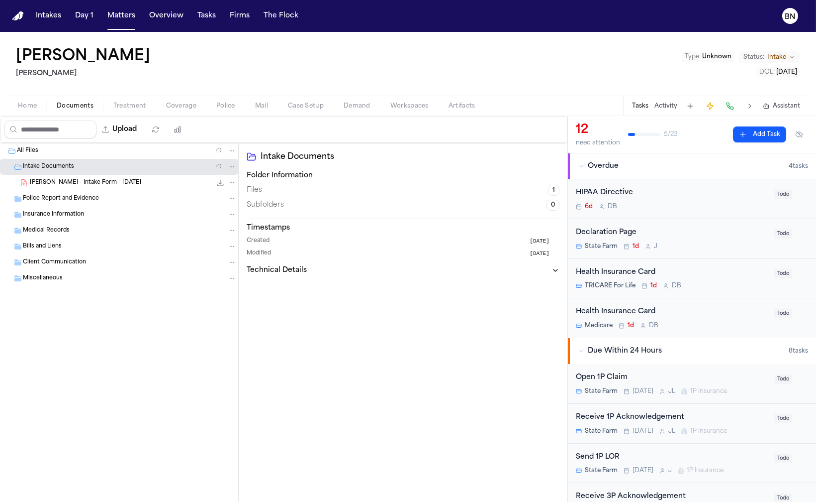
click at [86, 184] on span "[PERSON_NAME] - Intake Form - [DATE]" at bounding box center [85, 183] width 111 height 8
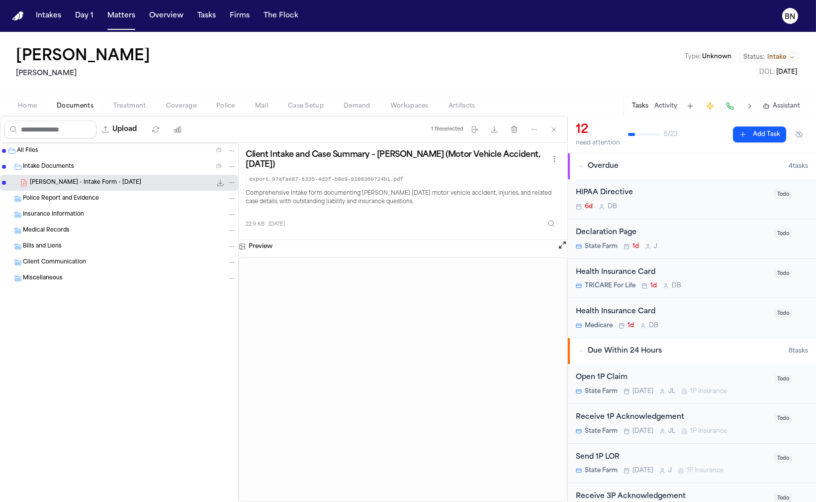
click at [560, 252] on button at bounding box center [563, 246] width 10 height 13
click at [562, 244] on button "Open preview" at bounding box center [563, 245] width 10 height 10
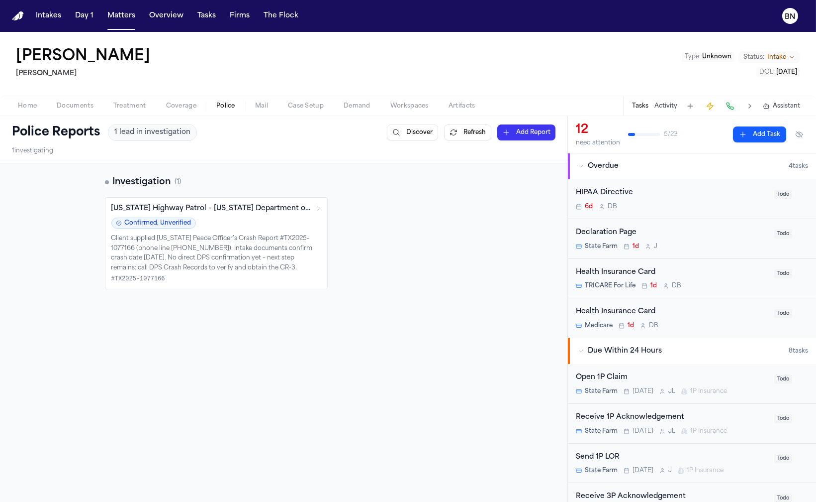
click at [214, 104] on button "Police" at bounding box center [225, 106] width 39 height 12
click at [162, 105] on button "Coverage" at bounding box center [181, 106] width 50 height 12
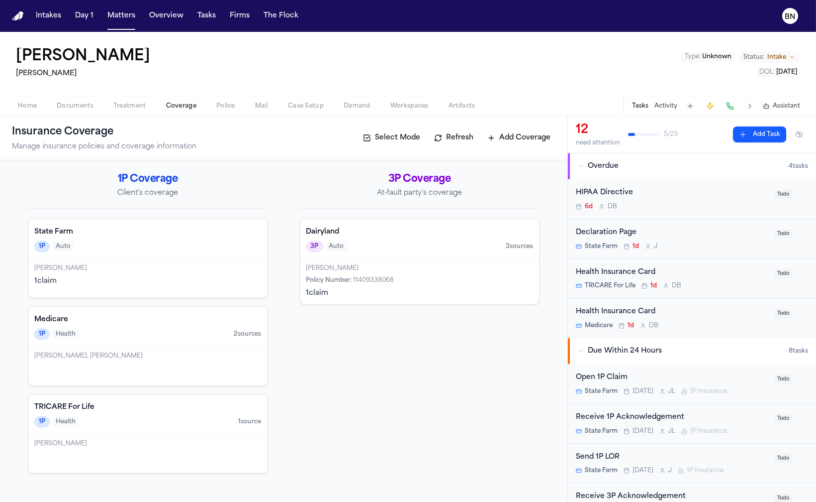
click at [194, 284] on div "1 claim" at bounding box center [147, 281] width 227 height 10
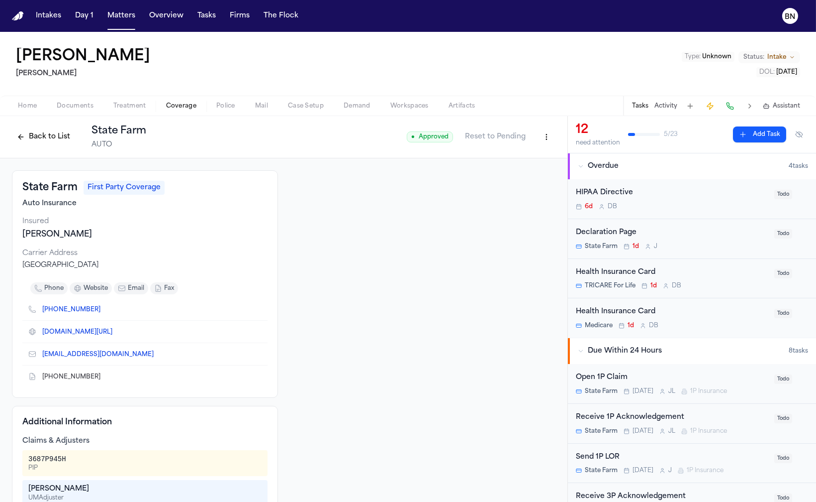
scroll to position [130, 0]
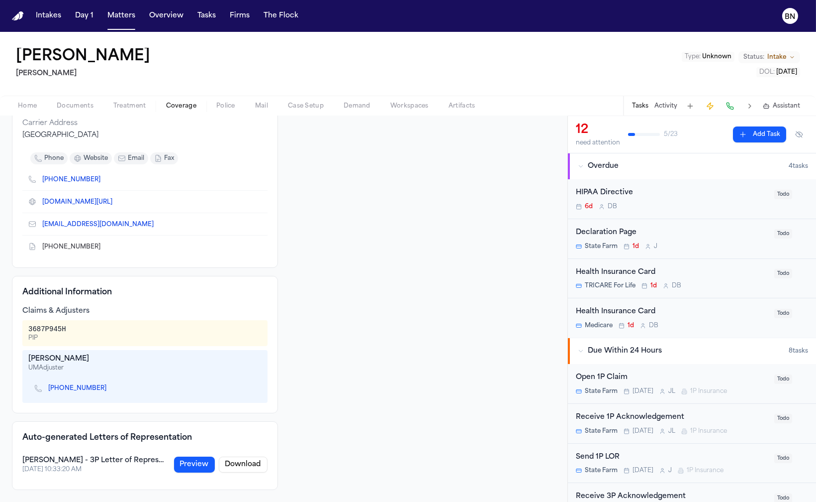
click at [198, 466] on button "Preview" at bounding box center [194, 464] width 41 height 16
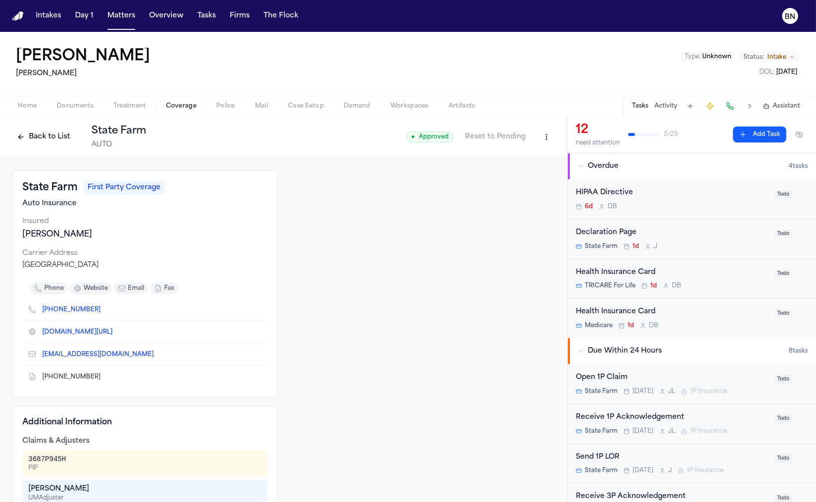
scroll to position [127, 0]
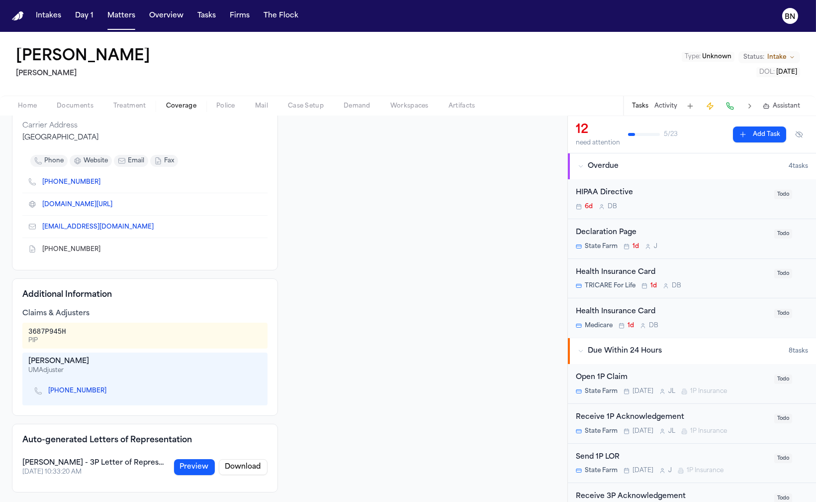
click at [202, 469] on button "Preview" at bounding box center [194, 467] width 41 height 16
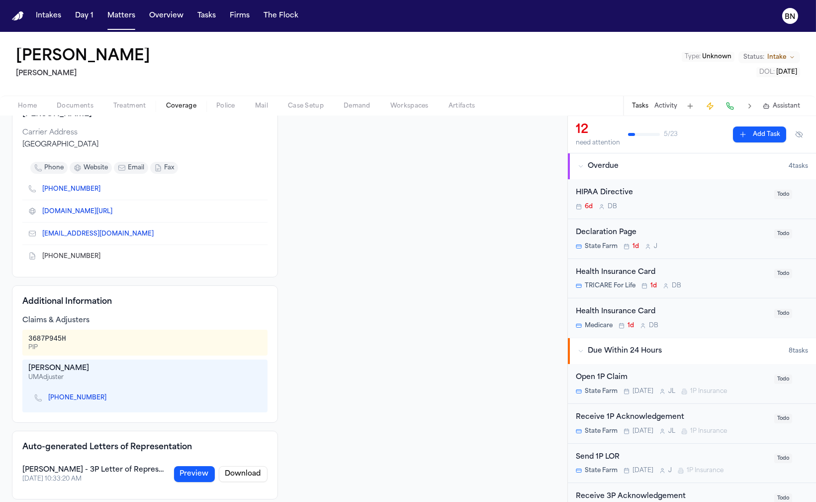
drag, startPoint x: 334, startPoint y: 254, endPoint x: 269, endPoint y: 355, distance: 119.8
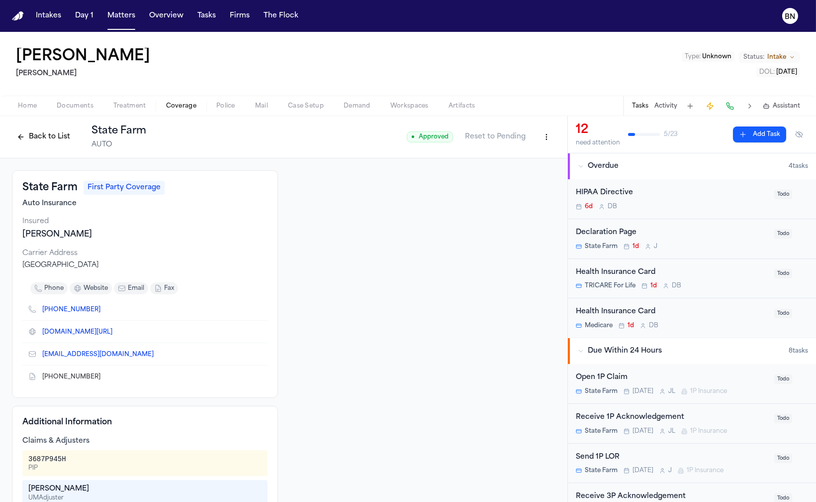
click at [700, 457] on div "Send 1P LOR" at bounding box center [672, 456] width 193 height 11
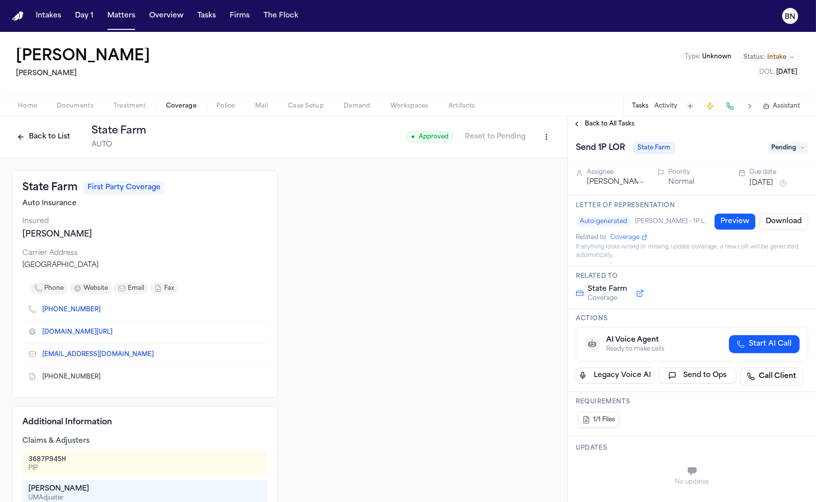
click at [717, 222] on button "Preview" at bounding box center [735, 221] width 41 height 16
click at [731, 219] on button "Preview" at bounding box center [735, 221] width 41 height 16
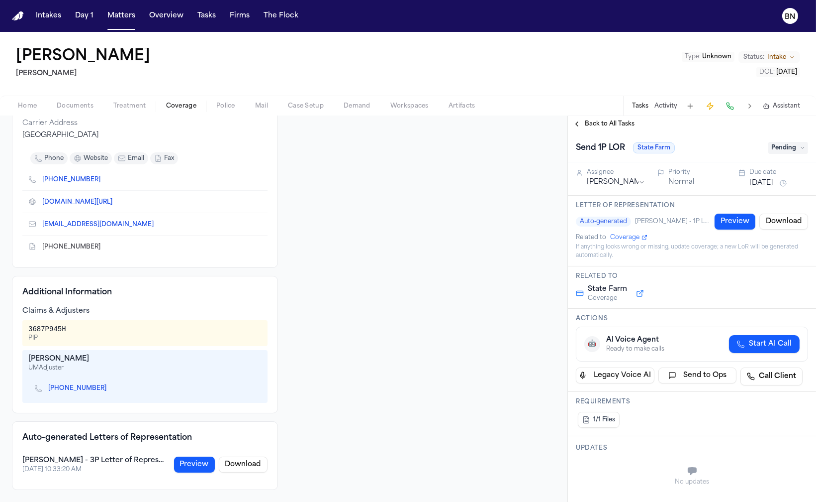
click at [185, 460] on button "Preview" at bounding box center [194, 464] width 41 height 16
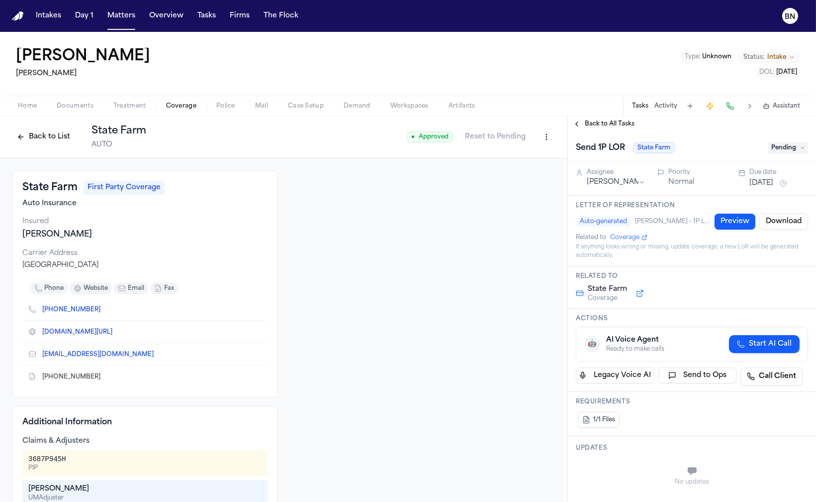
click at [599, 127] on span "Back to All Tasks" at bounding box center [610, 124] width 50 height 8
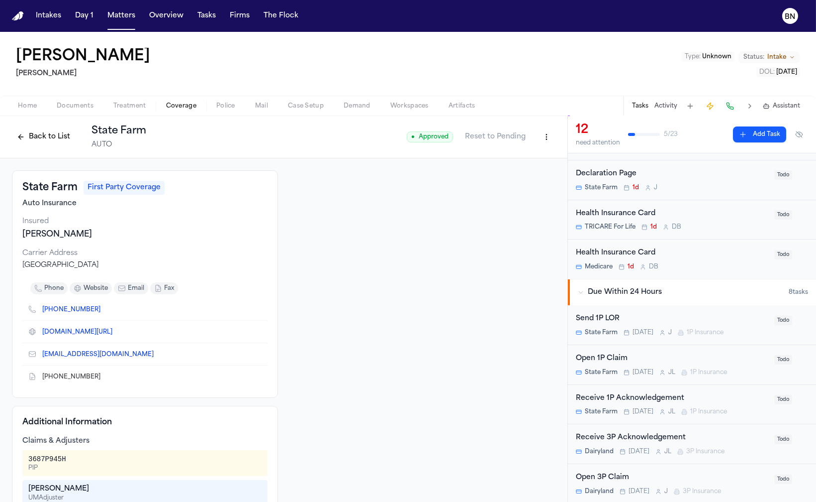
scroll to position [111, 0]
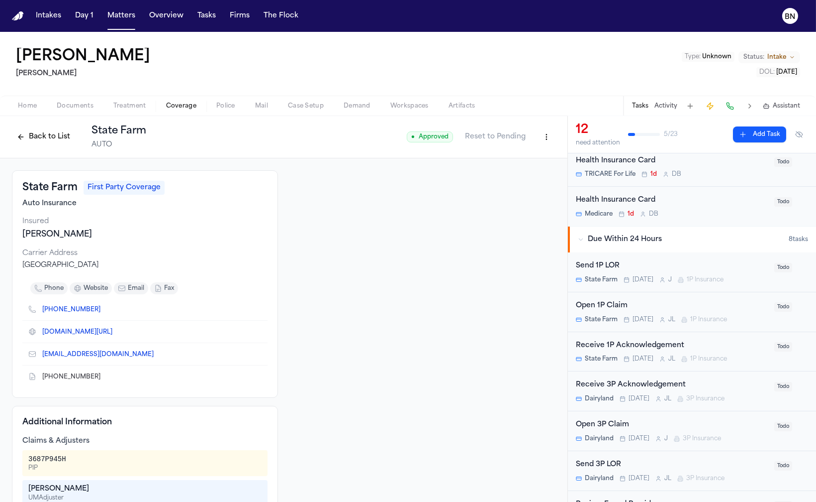
click at [695, 462] on div "Send 3P LOR" at bounding box center [672, 464] width 193 height 11
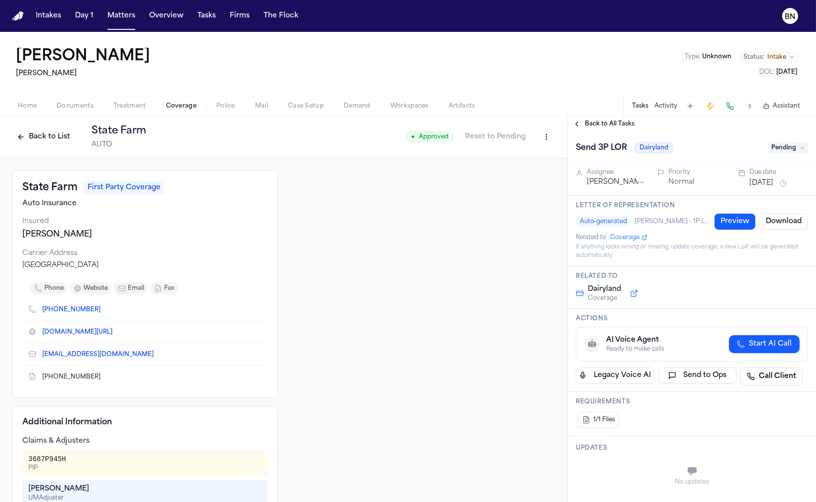
click at [722, 221] on button "Preview" at bounding box center [735, 221] width 41 height 16
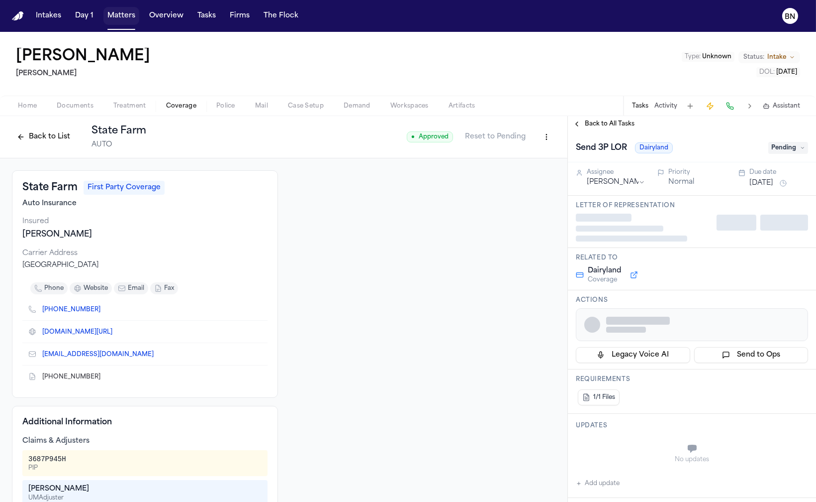
click at [124, 24] on button "Matters" at bounding box center [121, 16] width 36 height 18
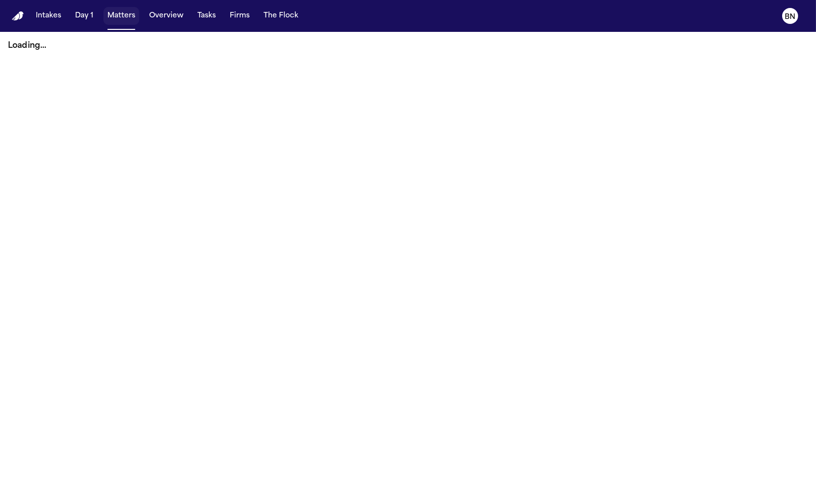
click at [122, 21] on button "Matters" at bounding box center [121, 16] width 36 height 18
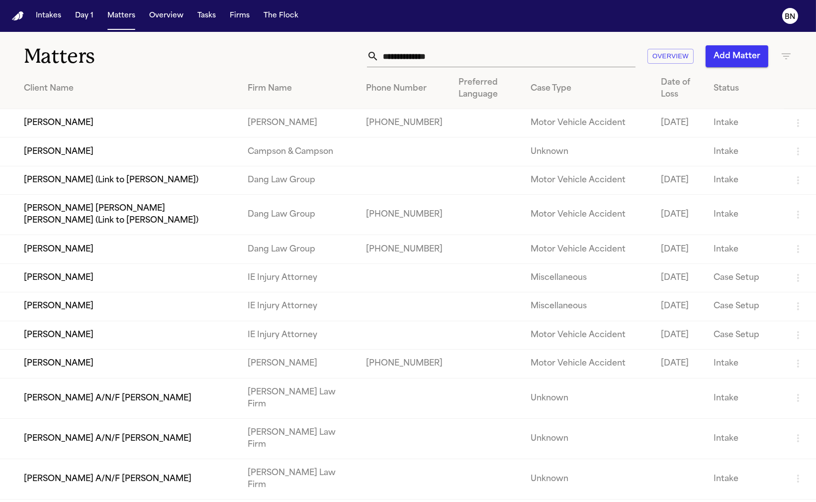
click at [473, 63] on input "text" at bounding box center [507, 56] width 257 height 22
paste input "**********"
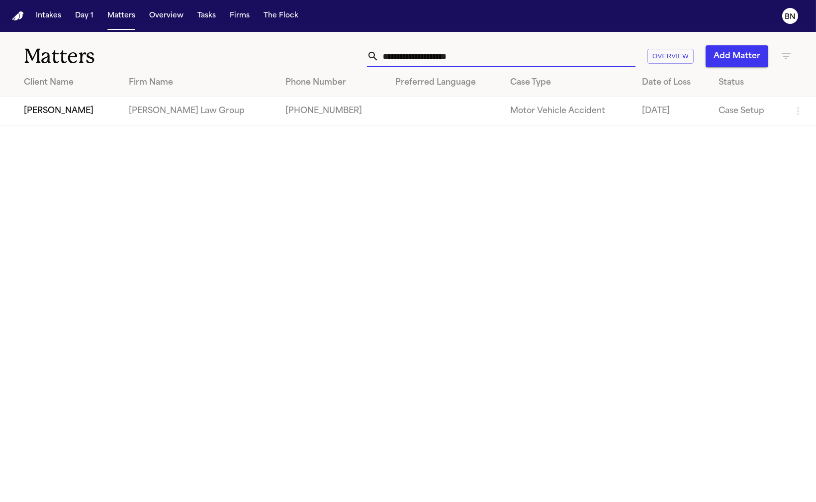
type input "**********"
click at [121, 118] on td "[PERSON_NAME]" at bounding box center [60, 111] width 121 height 28
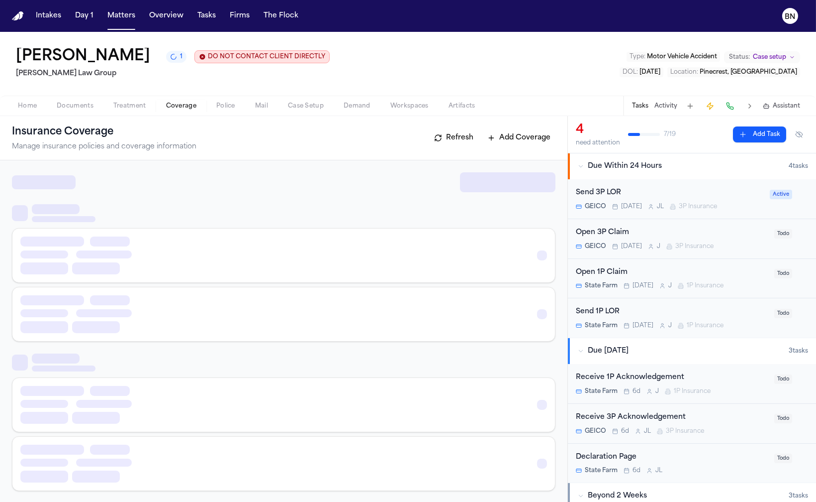
click at [186, 103] on span "Coverage" at bounding box center [181, 106] width 30 height 8
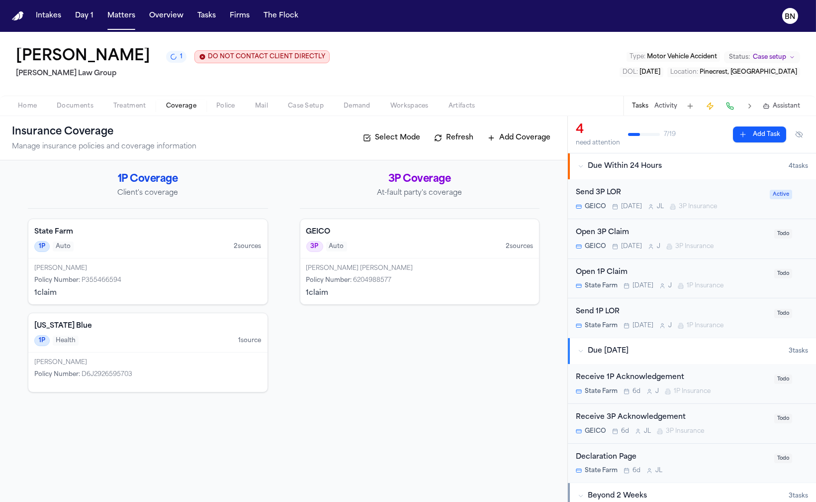
click at [200, 271] on div "[PERSON_NAME]" at bounding box center [147, 268] width 227 height 8
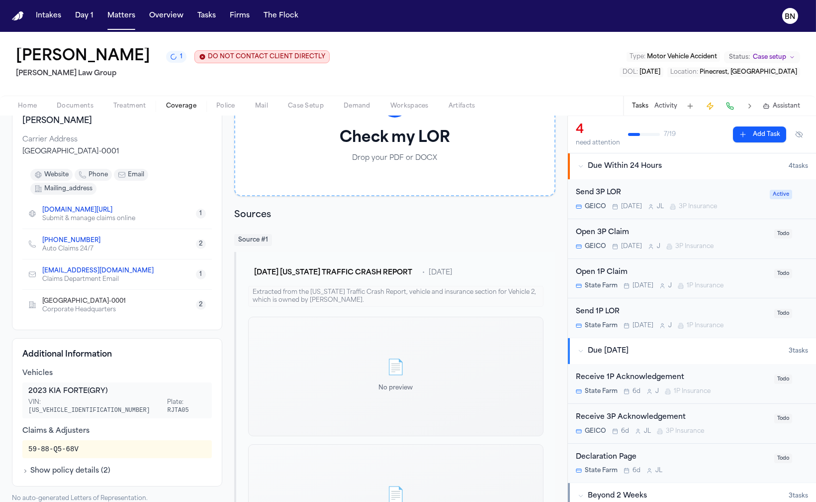
scroll to position [63, 0]
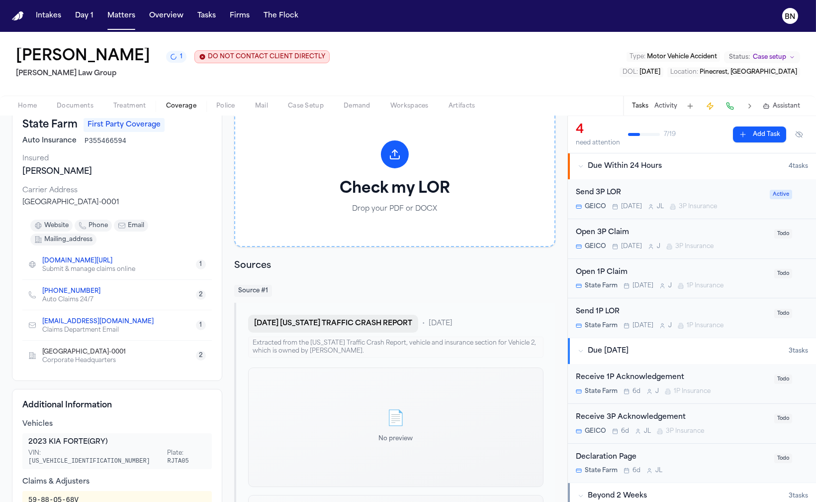
click at [331, 324] on button "[DATE] [US_STATE] TRAFFIC CRASH REPORT" at bounding box center [333, 323] width 170 height 18
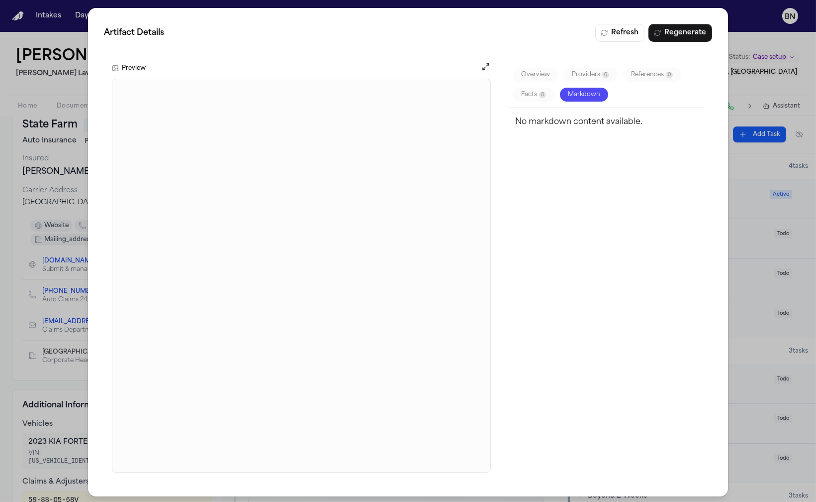
click at [481, 64] on button "Open preview" at bounding box center [486, 67] width 10 height 10
click at [739, 32] on div "Artifact Details Refresh Regenerate Preview Overview Providers 0 References 0 F…" at bounding box center [408, 252] width 816 height 504
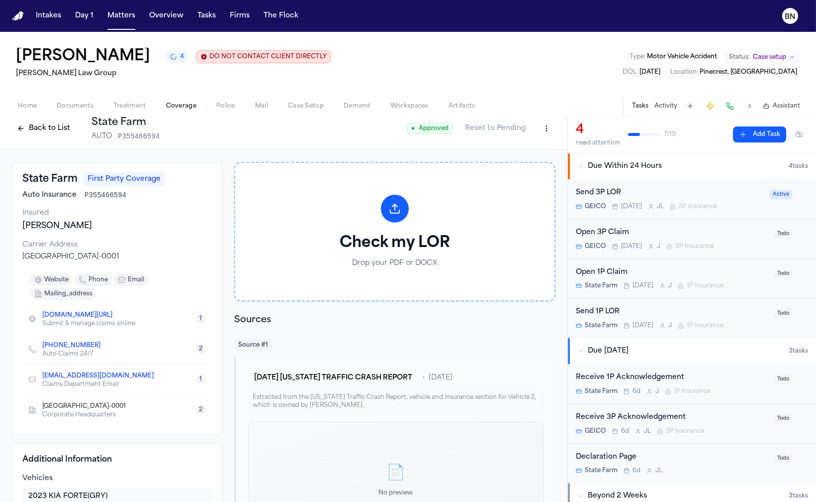
scroll to position [0, 0]
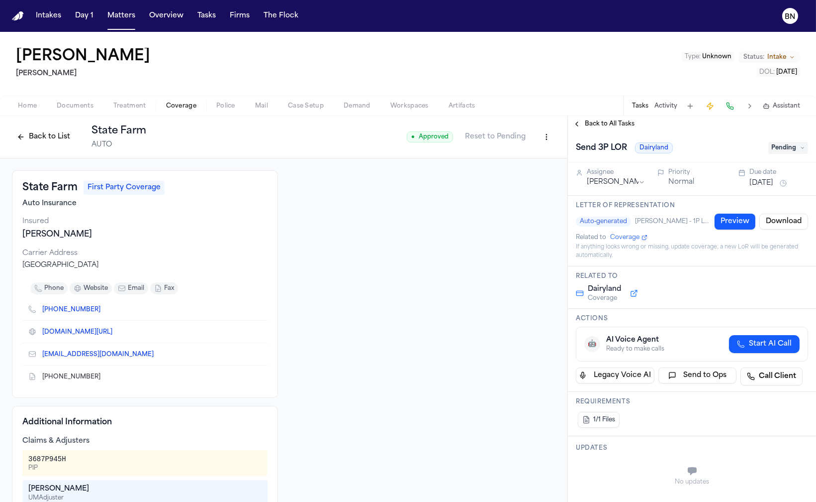
click at [150, 248] on div "Carrier Address" at bounding box center [144, 253] width 245 height 10
click at [154, 242] on div "State Farm First Party Coverage Auto Insurance Insured [PERSON_NAME] Carrier Ad…" at bounding box center [145, 283] width 266 height 227
click at [154, 249] on div "Carrier Address" at bounding box center [144, 253] width 245 height 10
click at [61, 142] on button "Back to List" at bounding box center [43, 137] width 63 height 16
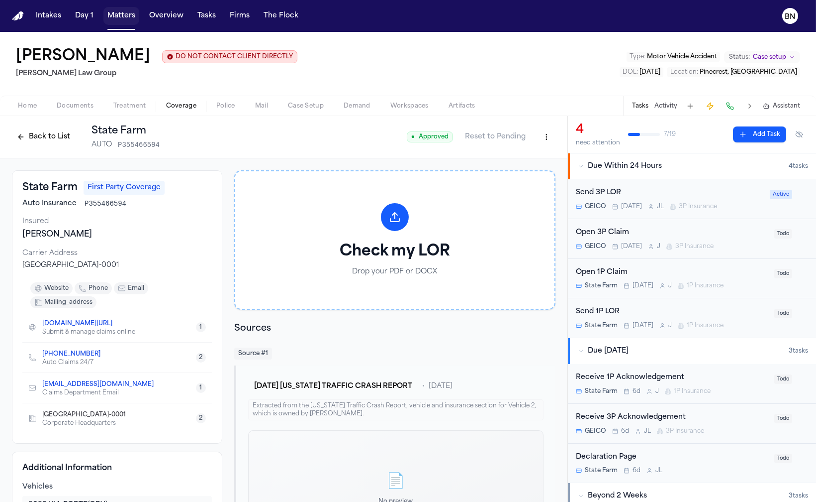
click at [116, 19] on button "Matters" at bounding box center [121, 16] width 36 height 18
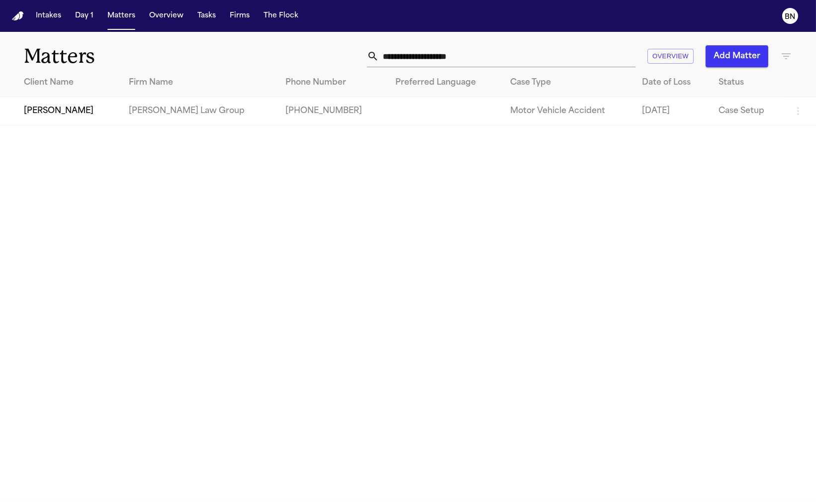
click at [415, 54] on input "**********" at bounding box center [507, 56] width 257 height 22
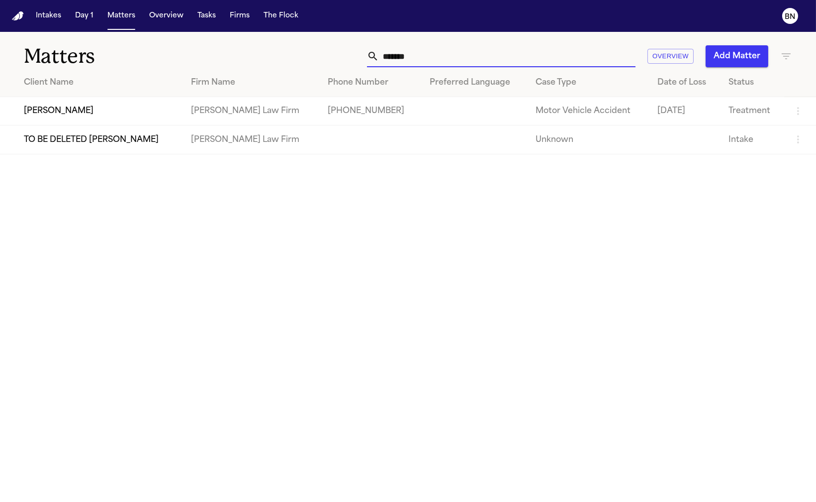
type input "*******"
click at [132, 110] on td "[PERSON_NAME]" at bounding box center [91, 111] width 183 height 28
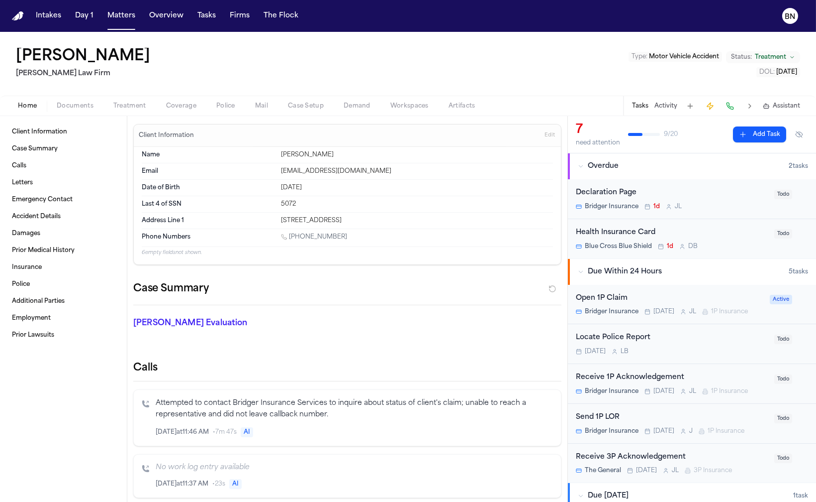
click at [187, 107] on span "Coverage" at bounding box center [181, 106] width 30 height 8
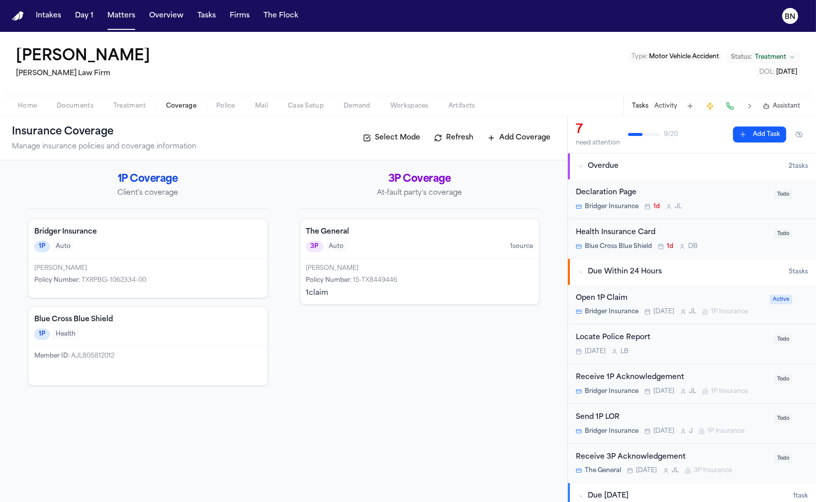
click at [209, 253] on div "Bridger Insurance 1P Auto" at bounding box center [147, 238] width 239 height 39
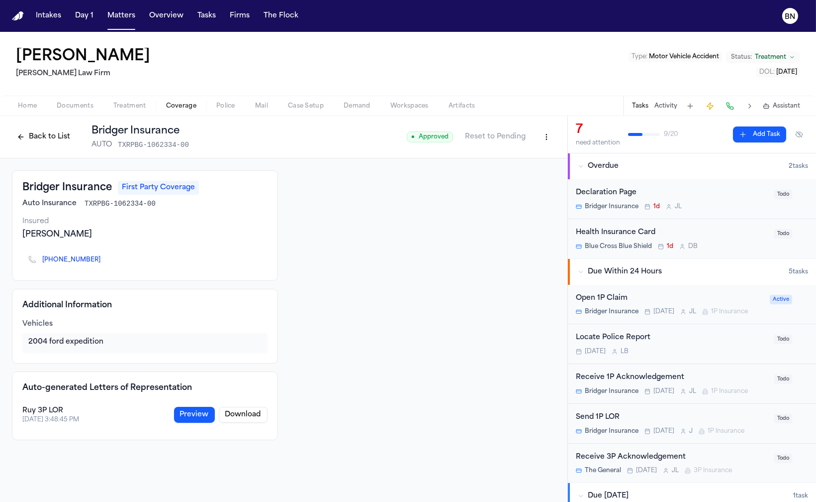
click at [546, 136] on html "Intakes Day 1 Matters Overview Tasks Firms The Flock BN [PERSON_NAME] [PERSON_N…" at bounding box center [408, 251] width 816 height 502
click at [503, 160] on div "Edit Coverage" at bounding box center [513, 158] width 84 height 16
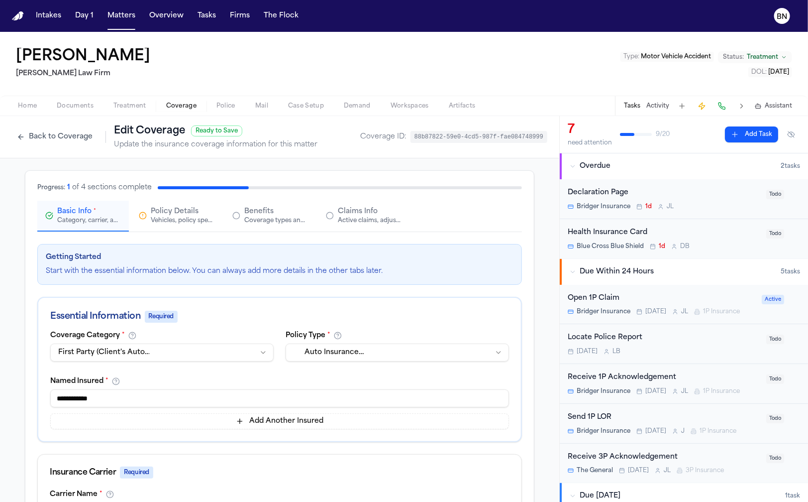
click at [186, 218] on div "Vehicles, policy specifics, and additional details" at bounding box center [183, 220] width 64 height 8
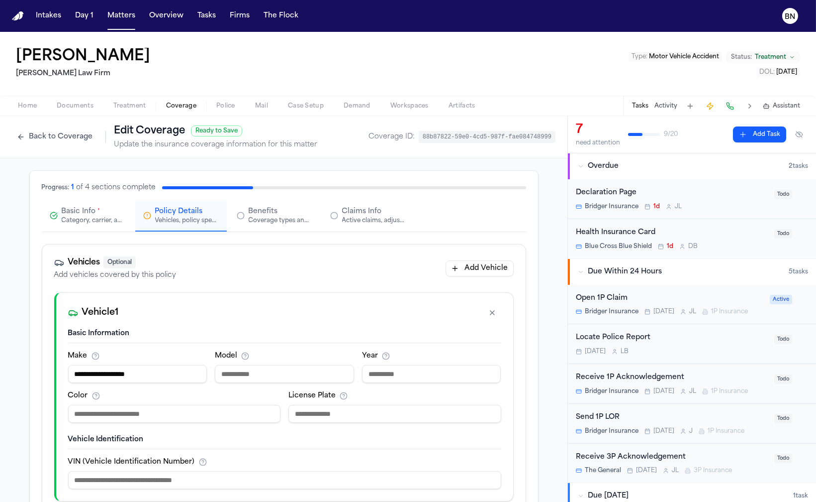
click at [95, 216] on div "Category, carrier, and policy holder information" at bounding box center [94, 220] width 64 height 8
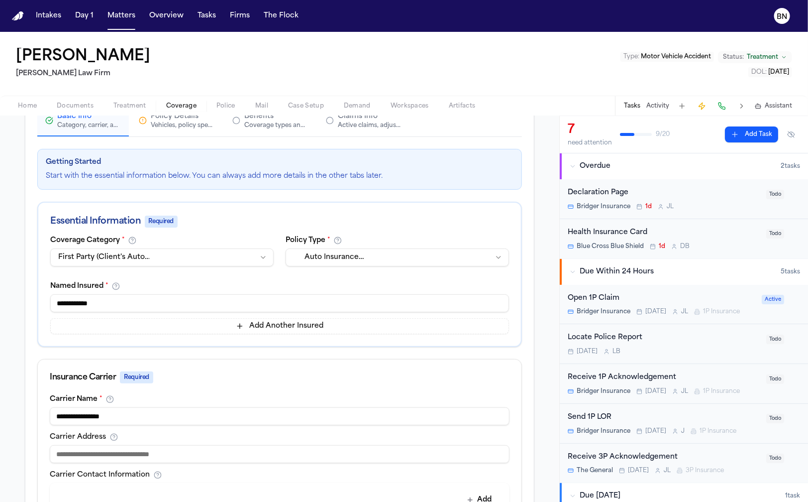
scroll to position [266, 0]
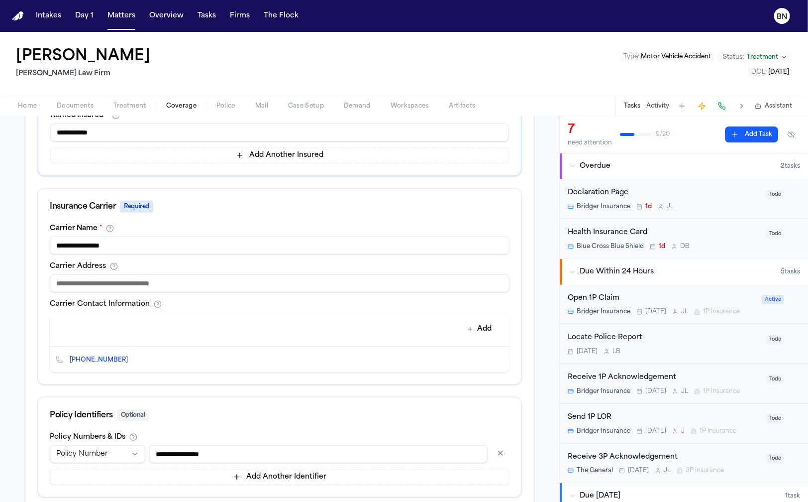
click at [478, 356] on icon "Edit contact" at bounding box center [481, 359] width 7 height 7
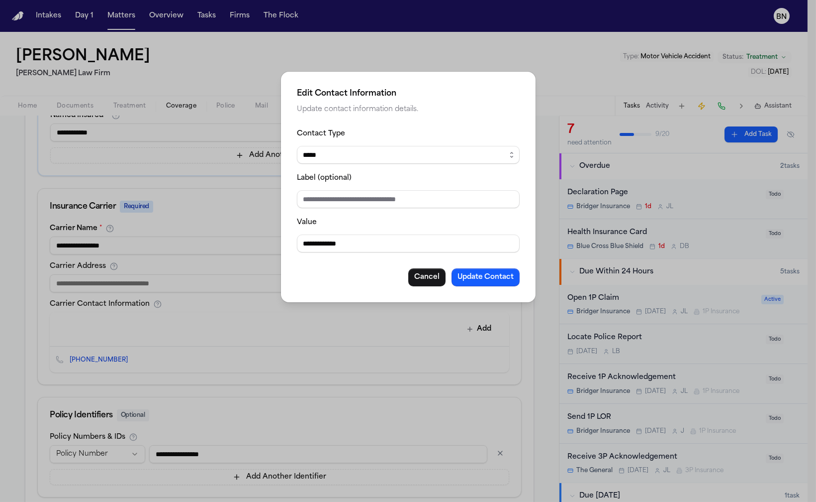
click at [409, 246] on input "**********" at bounding box center [408, 243] width 223 height 18
paste input "**"
type input "**********"
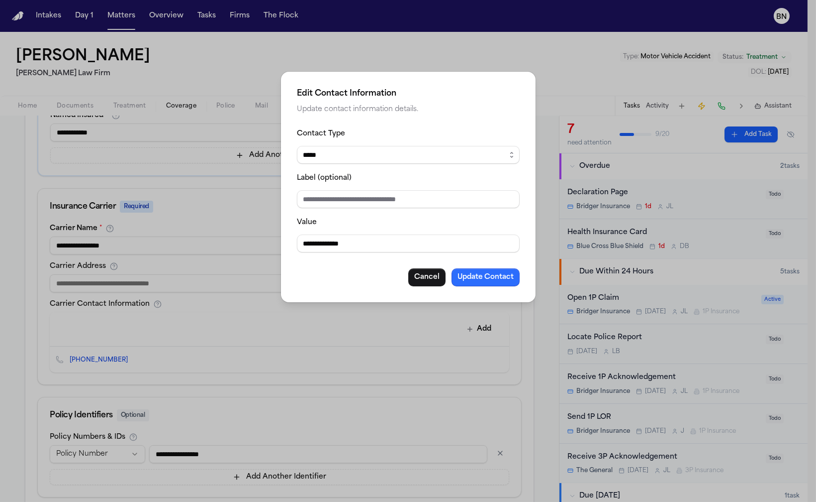
click at [483, 282] on button "Update Contact" at bounding box center [486, 277] width 68 height 18
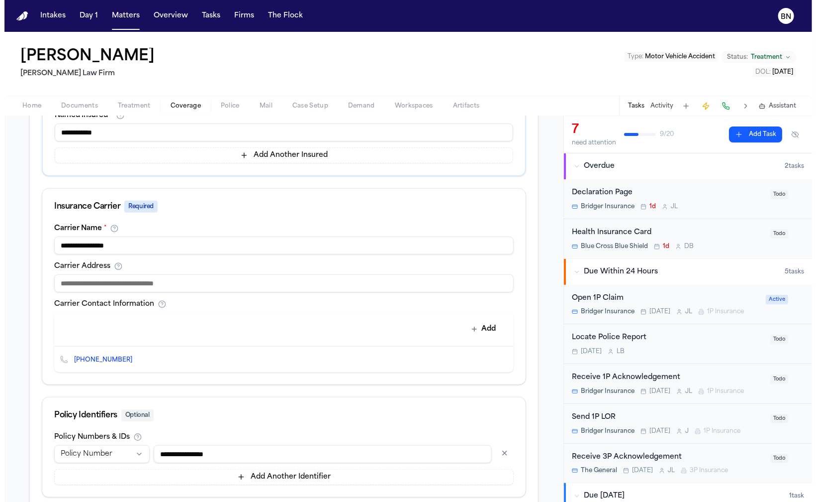
scroll to position [326, 0]
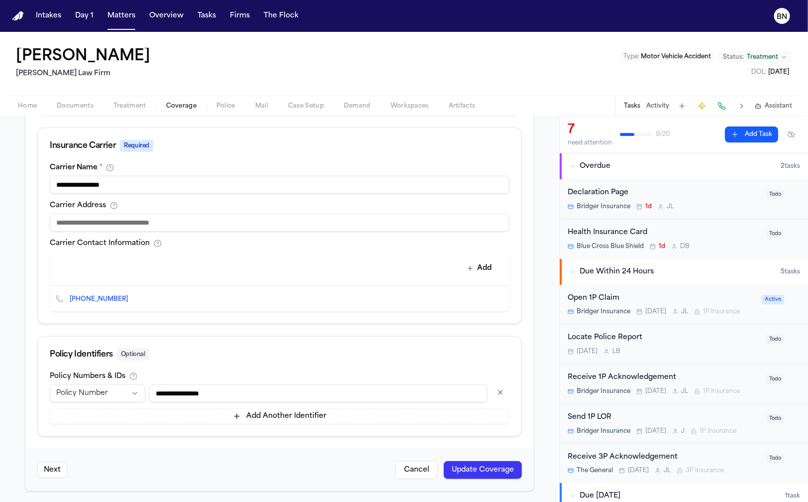
click at [480, 464] on button "Update Coverage" at bounding box center [483, 470] width 78 height 18
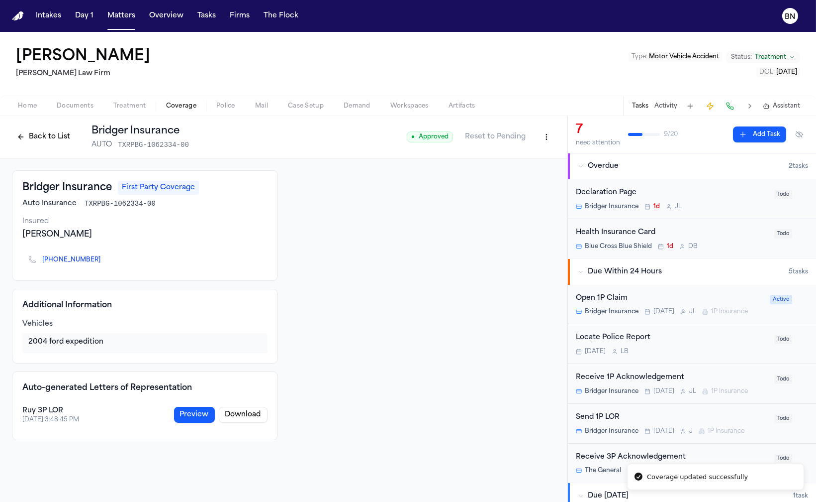
click at [69, 141] on button "Back to List" at bounding box center [43, 137] width 63 height 16
